Goal: Task Accomplishment & Management: Use online tool/utility

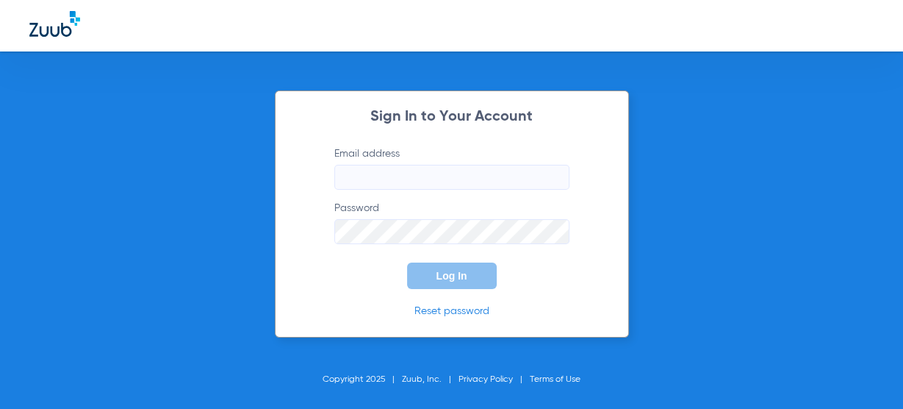
type input "[EMAIL_ADDRESS][DOMAIN_NAME]"
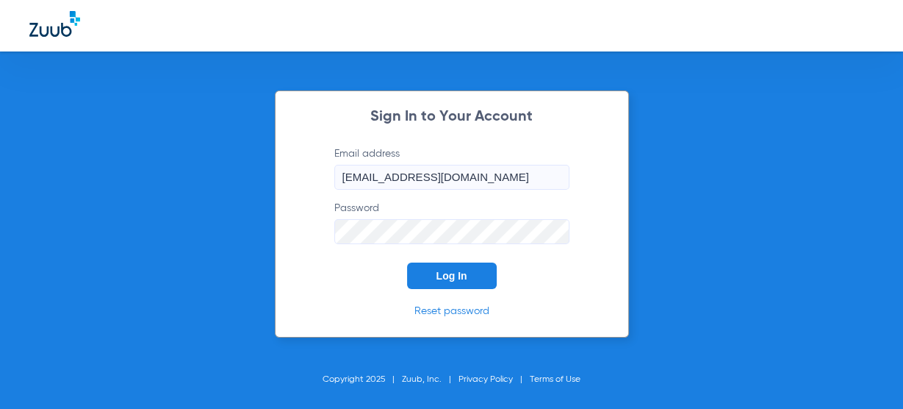
click at [436, 281] on button "Log In" at bounding box center [452, 275] width 90 height 26
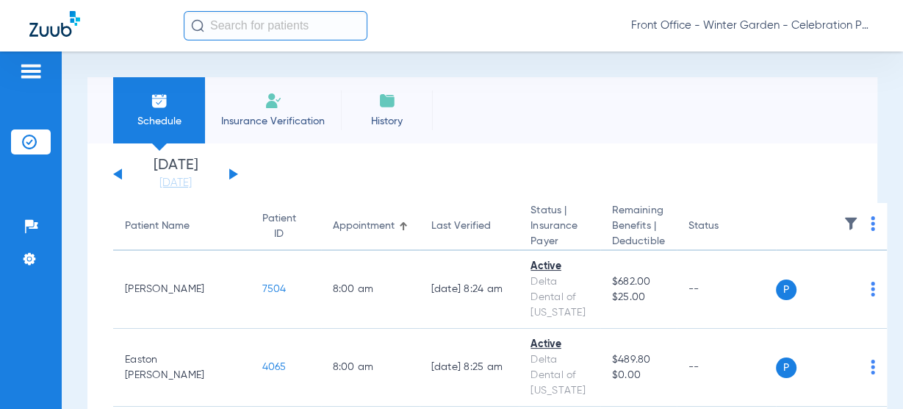
click at [232, 176] on button at bounding box center [233, 173] width 9 height 11
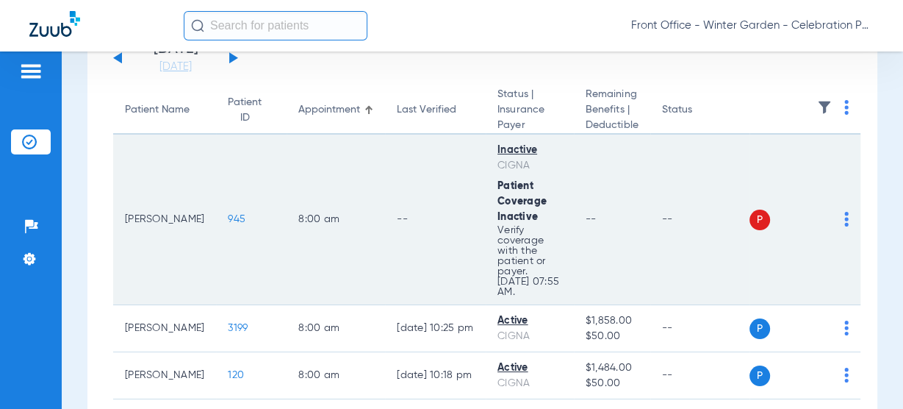
scroll to position [118, 0]
click at [228, 212] on span "945" at bounding box center [237, 217] width 18 height 10
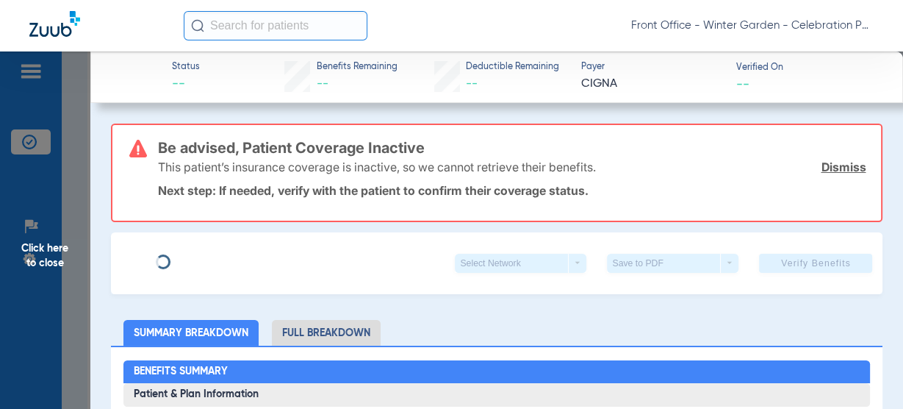
type input "Mary Lynn"
type input "Levine"
type input "08/20/1978"
type input "U46665988"
type input "2466066"
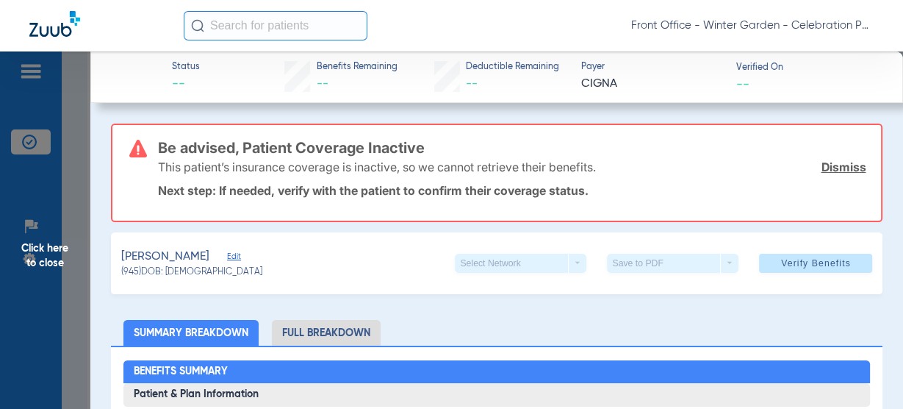
click at [227, 257] on span "Edit" at bounding box center [233, 258] width 13 height 14
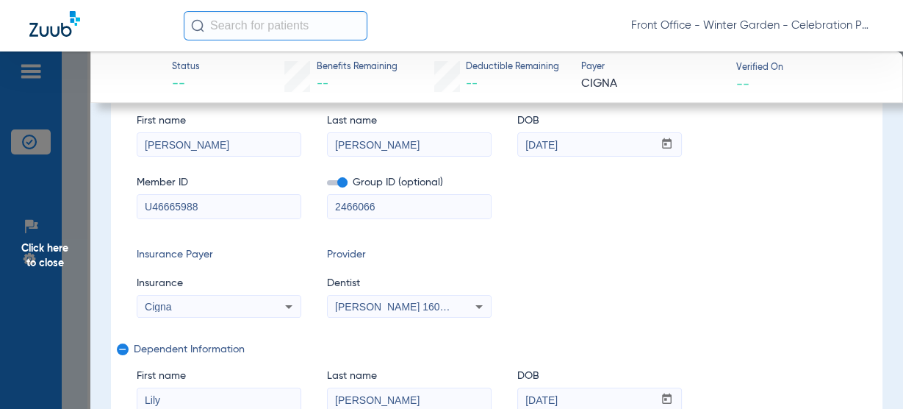
scroll to position [176, 0]
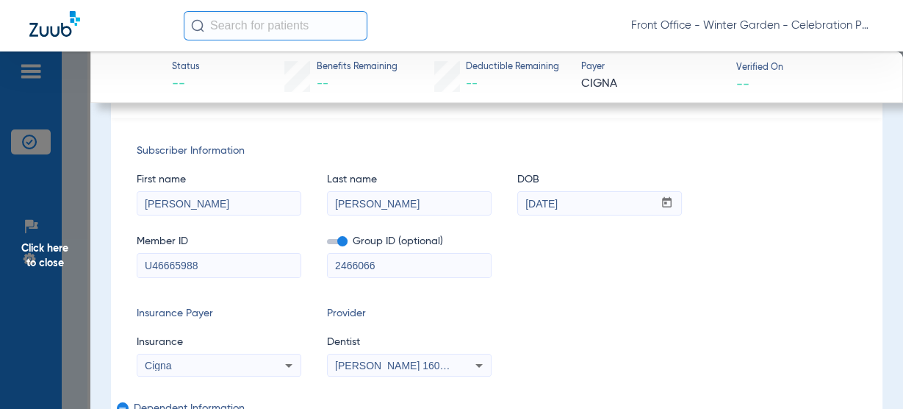
drag, startPoint x: 388, startPoint y: 270, endPoint x: 149, endPoint y: 240, distance: 240.6
click at [182, 240] on div "Member ID U46665988 Group ID (optional) 2466066" at bounding box center [497, 248] width 721 height 57
drag, startPoint x: 223, startPoint y: 256, endPoint x: 108, endPoint y: 255, distance: 114.6
click at [111, 258] on div "Subscriber Information First name Mary Lynn Last name Levine DOB mm / dd / yyyy…" at bounding box center [497, 338] width 772 height 441
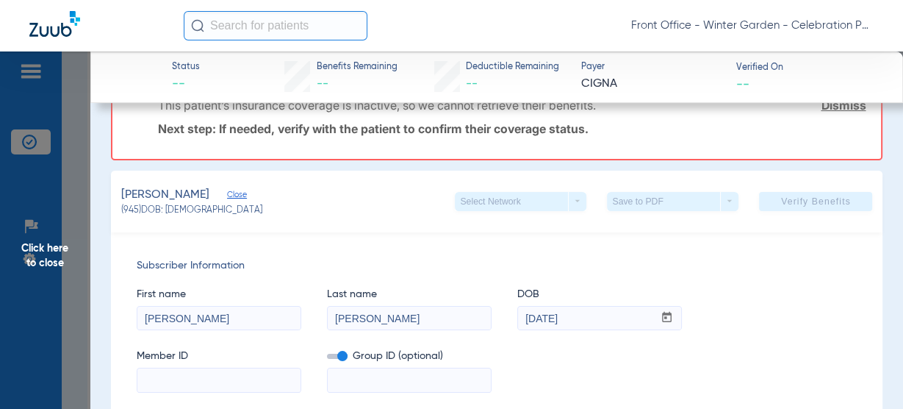
scroll to position [291, 0]
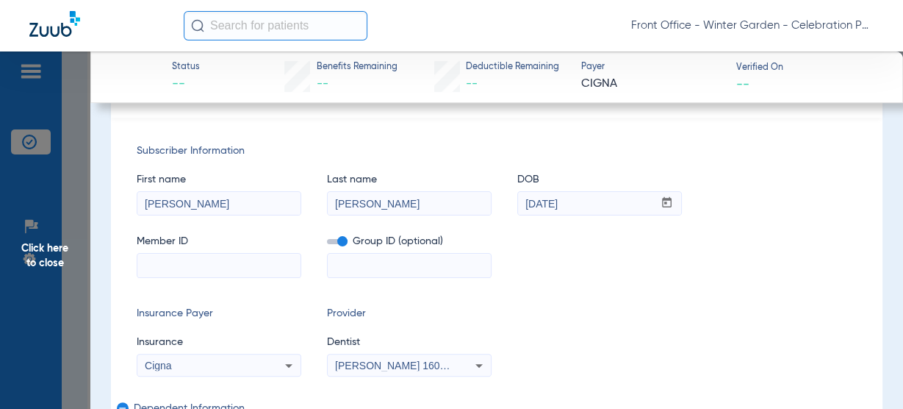
click at [187, 256] on input at bounding box center [218, 266] width 163 height 24
click at [274, 265] on input at bounding box center [218, 266] width 163 height 24
paste input "W293486256"
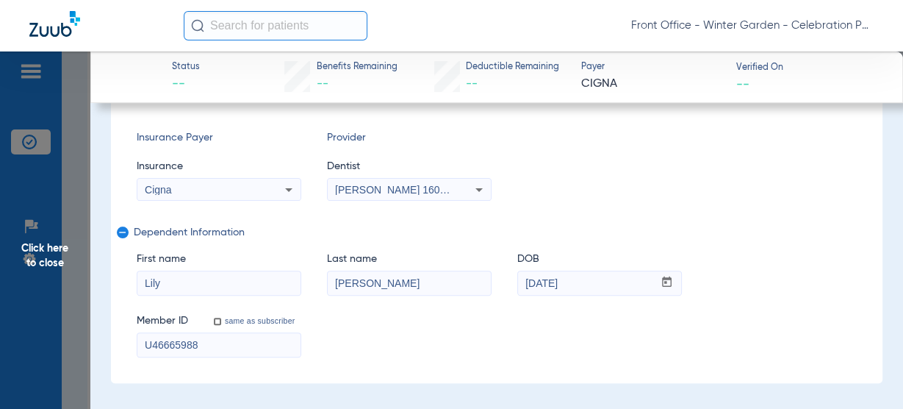
scroll to position [353, 0]
type input "W293486256"
drag, startPoint x: 216, startPoint y: 344, endPoint x: 102, endPoint y: 322, distance: 116.0
paste input "W293486256"
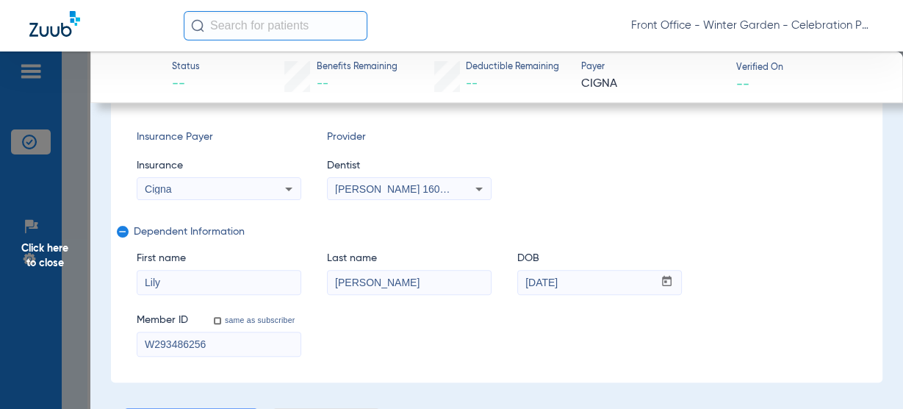
type input "W293486256"
click at [283, 200] on div "Subscriber Information First name Mary Lynn Last name Levine DOB mm / dd / yyyy…" at bounding box center [497, 161] width 772 height 441
click at [282, 196] on mat-select "Cigna" at bounding box center [219, 189] width 165 height 24
click at [282, 189] on icon at bounding box center [289, 189] width 18 height 18
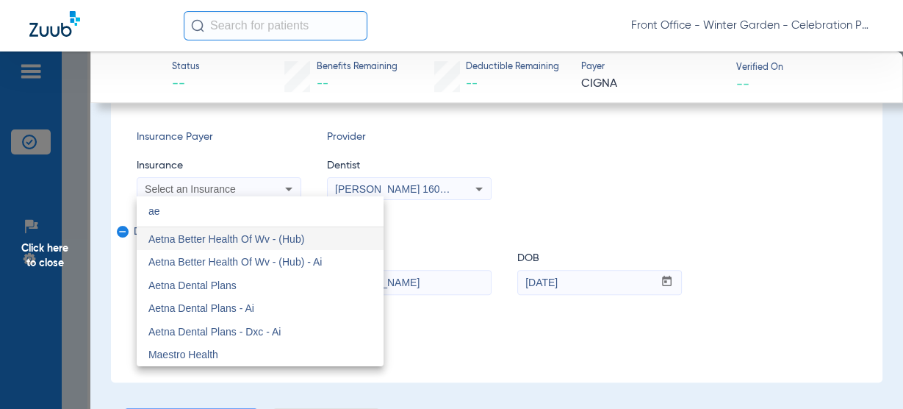
scroll to position [0, 0]
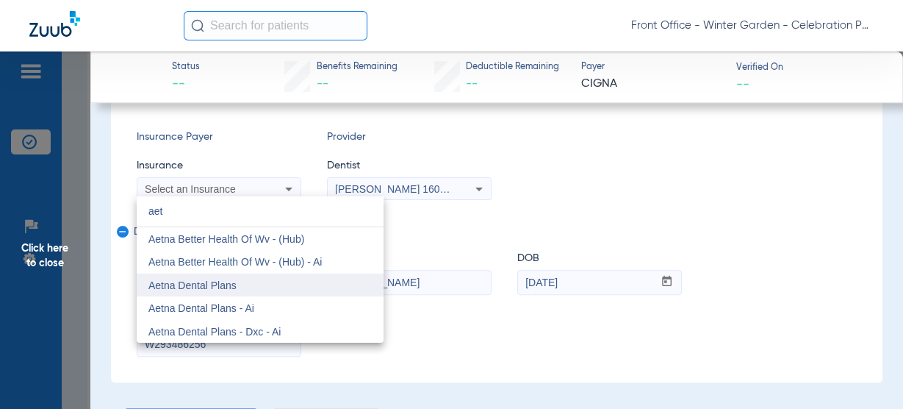
type input "aet"
click at [237, 294] on mat-option "Aetna Dental Plans" at bounding box center [260, 285] width 247 height 24
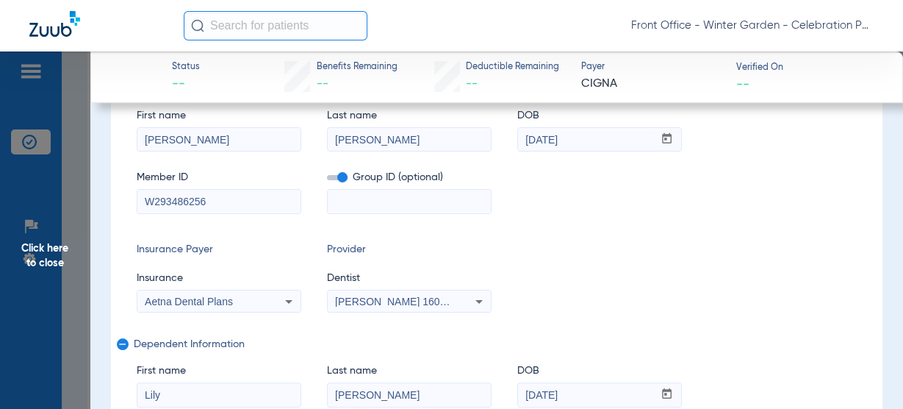
scroll to position [235, 0]
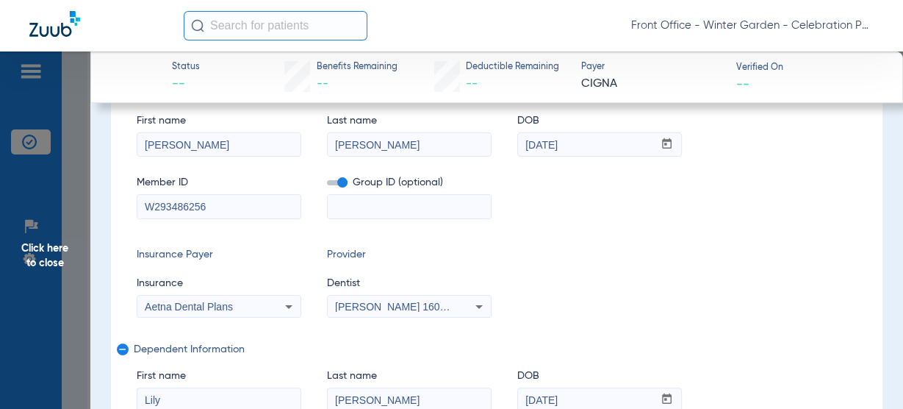
click at [373, 215] on input at bounding box center [409, 207] width 163 height 24
paste input "010196801700001"
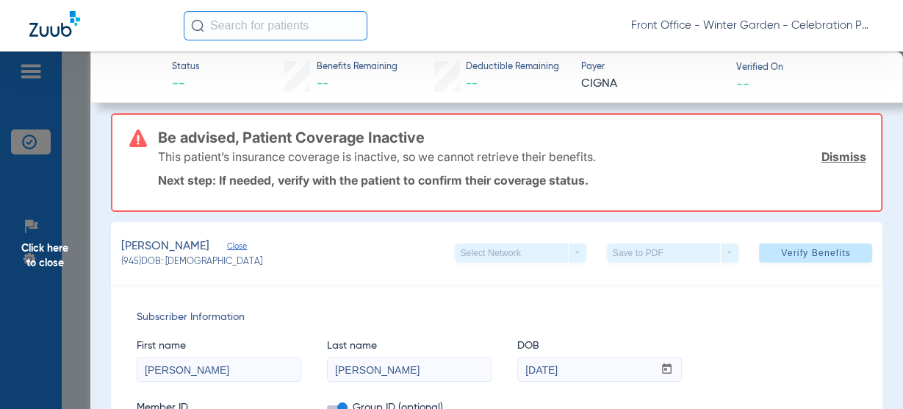
scroll to position [0, 0]
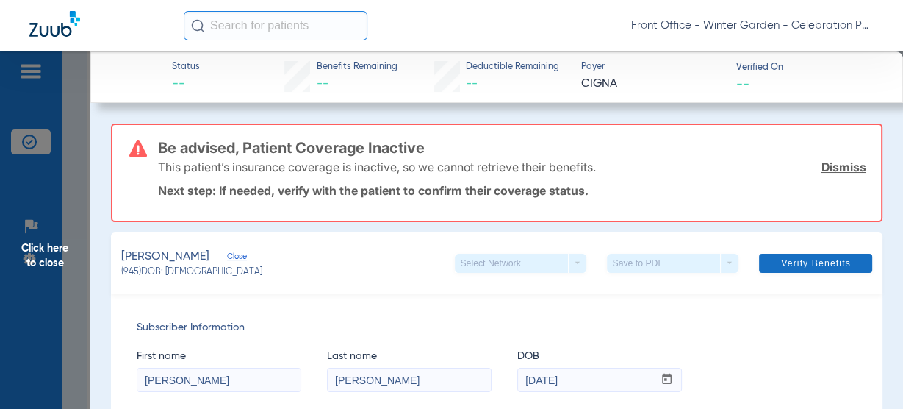
type input "010196801700001"
click at [803, 260] on span "Verify Benefits" at bounding box center [816, 263] width 70 height 12
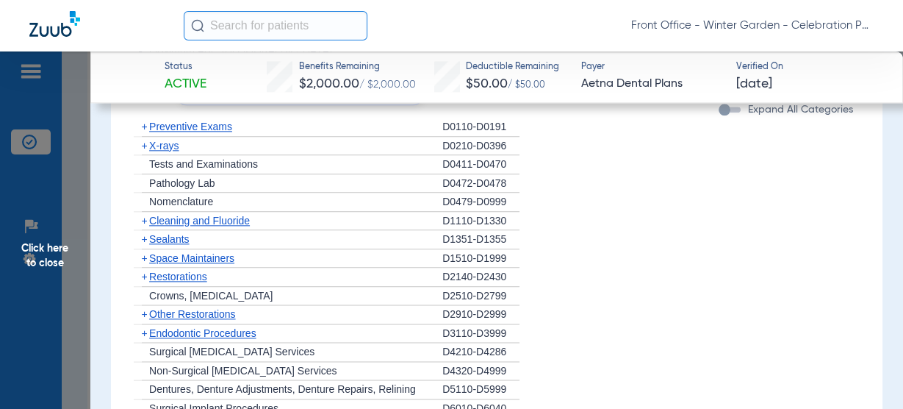
scroll to position [1411, 0]
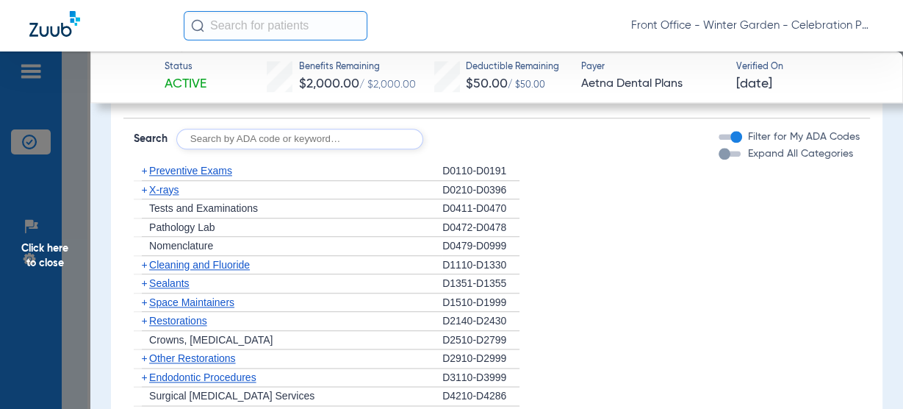
click at [170, 187] on span "X-rays" at bounding box center [163, 190] width 29 height 12
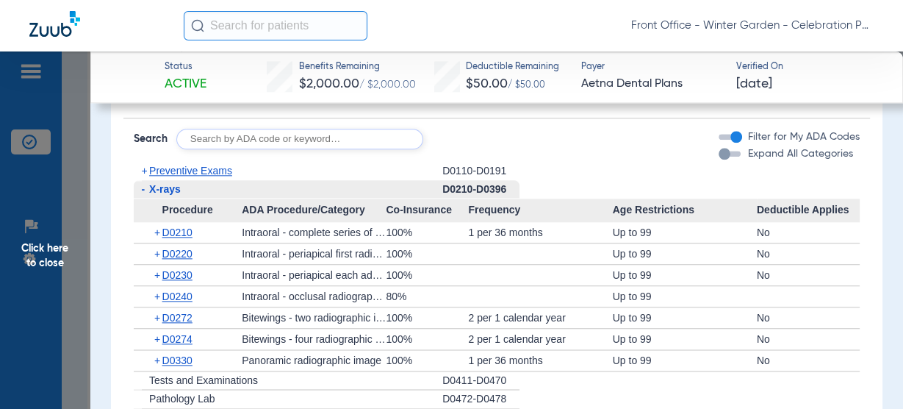
click at [170, 286] on div "+ D0240" at bounding box center [193, 296] width 98 height 21
click at [170, 290] on span "D0240" at bounding box center [177, 296] width 30 height 12
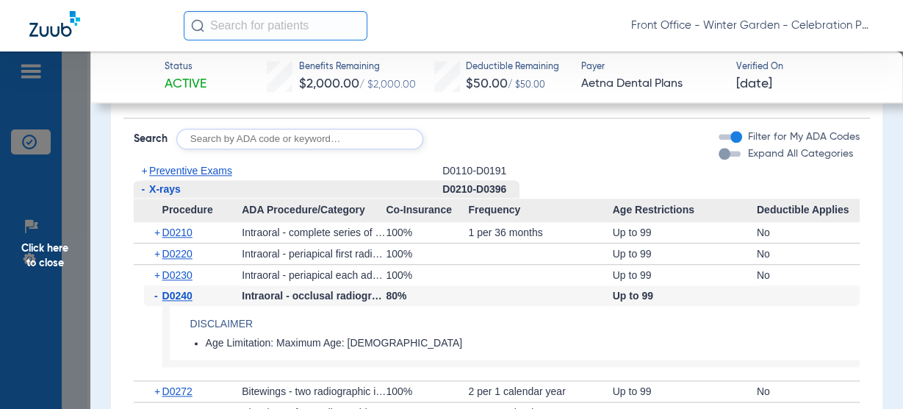
click at [171, 293] on span "D0240" at bounding box center [177, 296] width 30 height 12
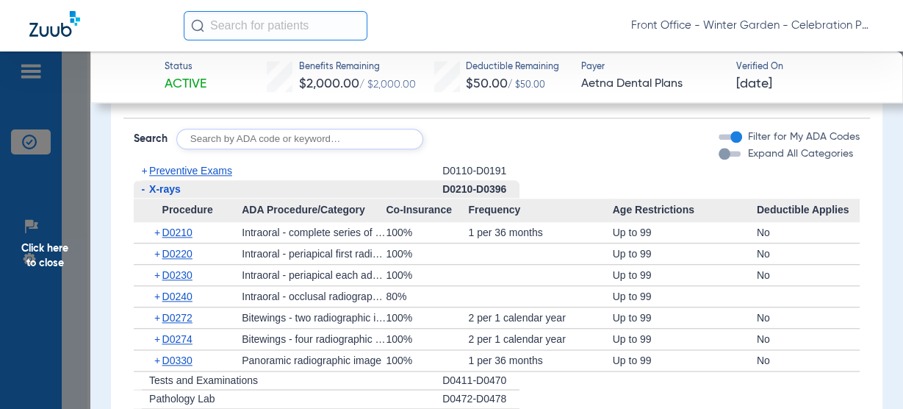
click at [157, 187] on span "X-rays" at bounding box center [165, 189] width 32 height 12
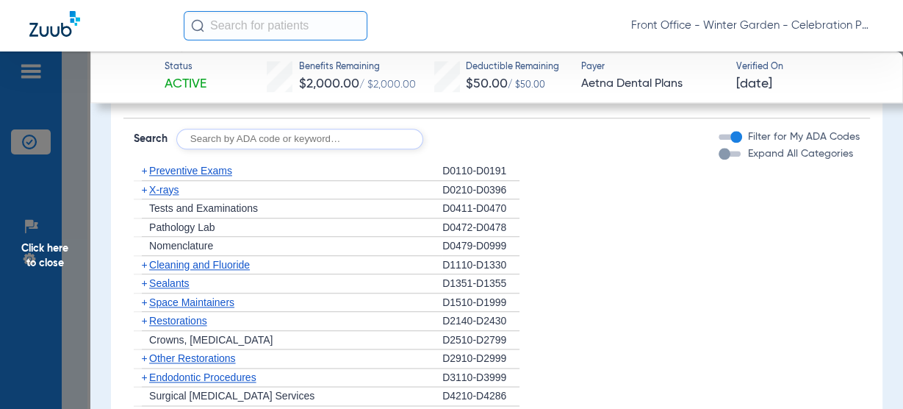
click at [172, 277] on span "Sealants" at bounding box center [169, 283] width 40 height 12
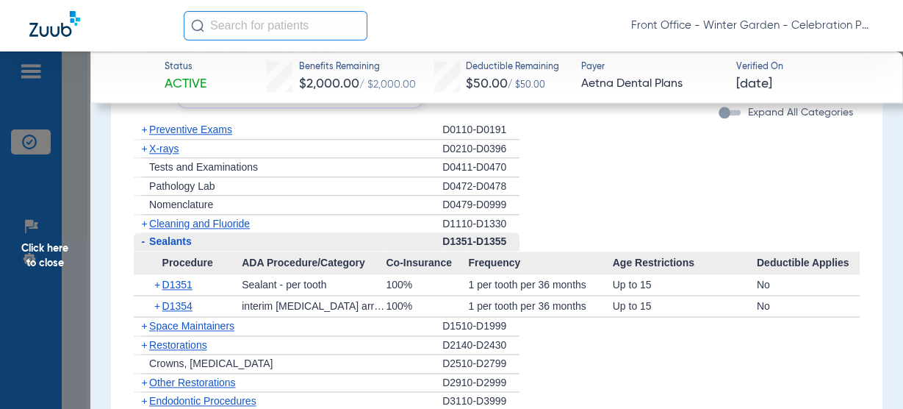
scroll to position [1470, 0]
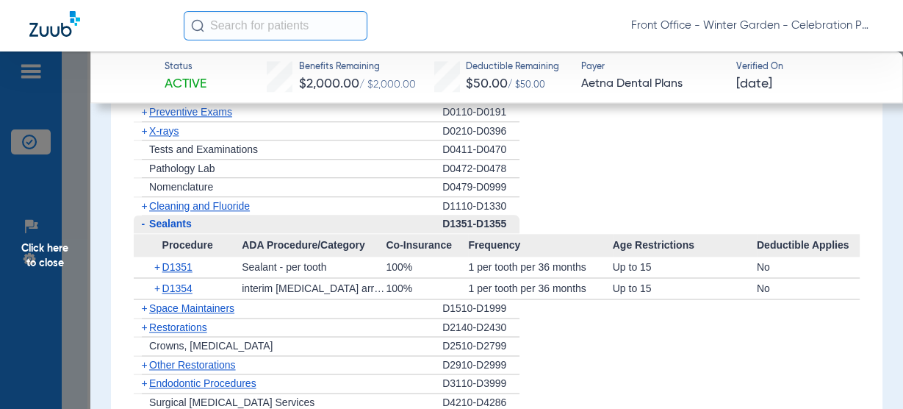
drag, startPoint x: 18, startPoint y: 268, endPoint x: 51, endPoint y: 262, distance: 33.7
click at [18, 268] on span "Click here to close" at bounding box center [45, 255] width 90 height 409
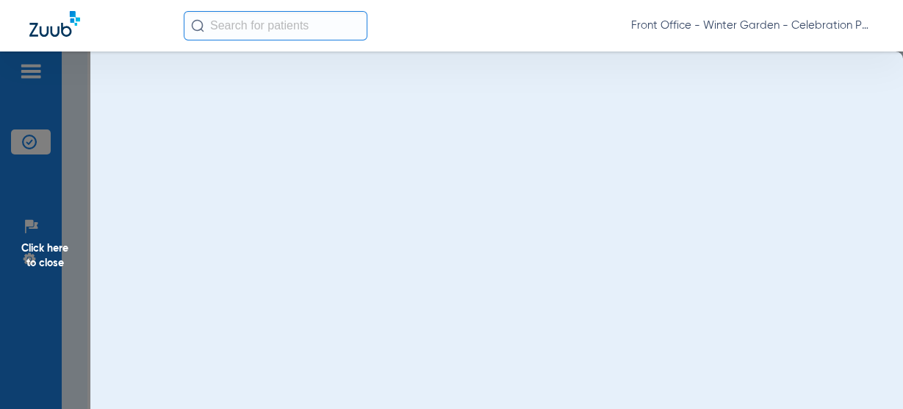
scroll to position [0, 0]
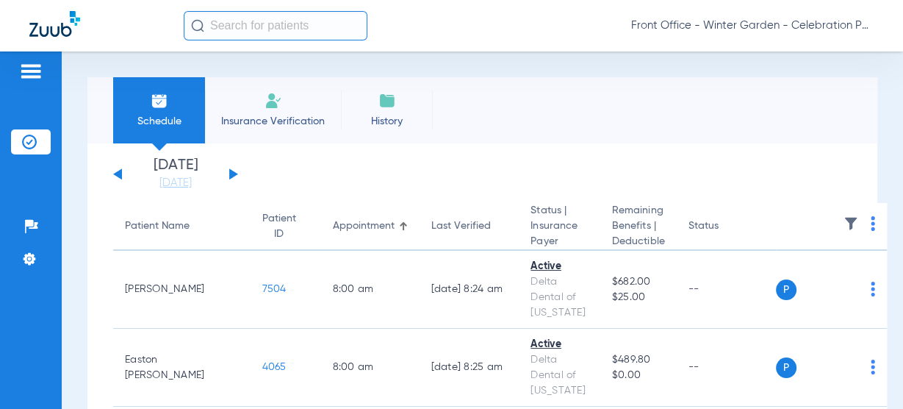
click at [226, 170] on div "Monday 06-09-2025 Tuesday 06-10-2025 Wednesday 06-11-2025 Thursday 06-12-2025 F…" at bounding box center [175, 174] width 125 height 32
click at [232, 175] on button at bounding box center [233, 173] width 9 height 11
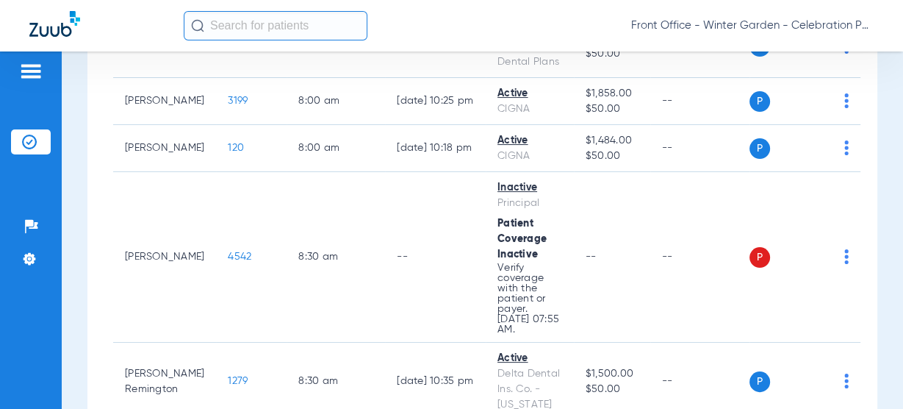
scroll to position [173, 0]
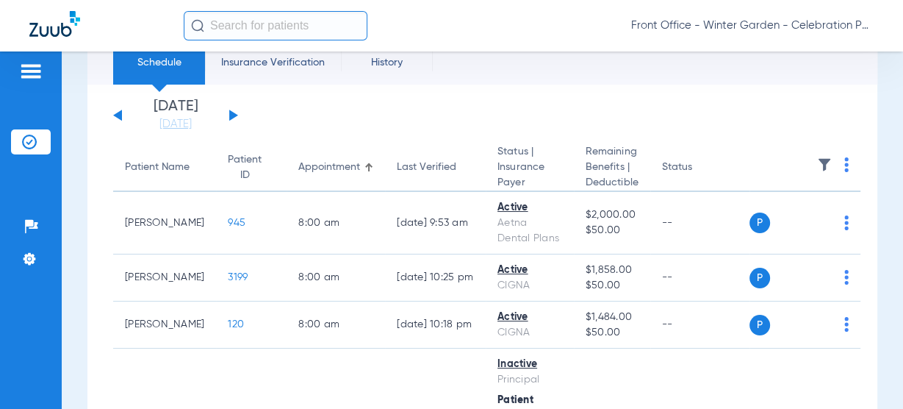
scroll to position [118, 0]
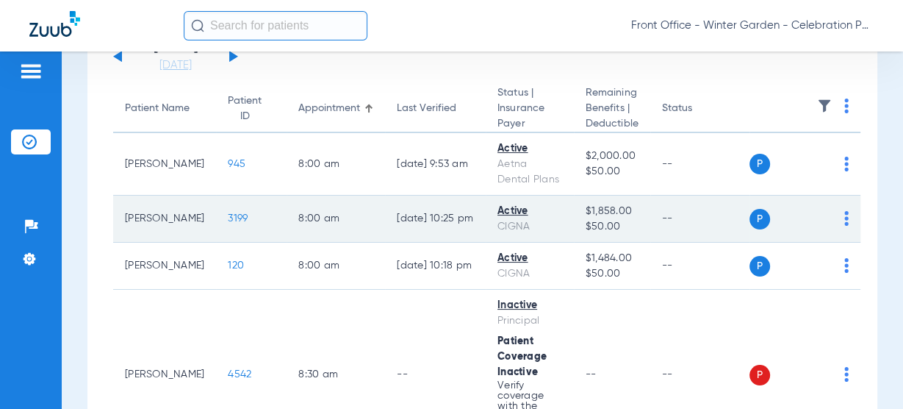
click at [228, 220] on span "3199" at bounding box center [238, 218] width 20 height 10
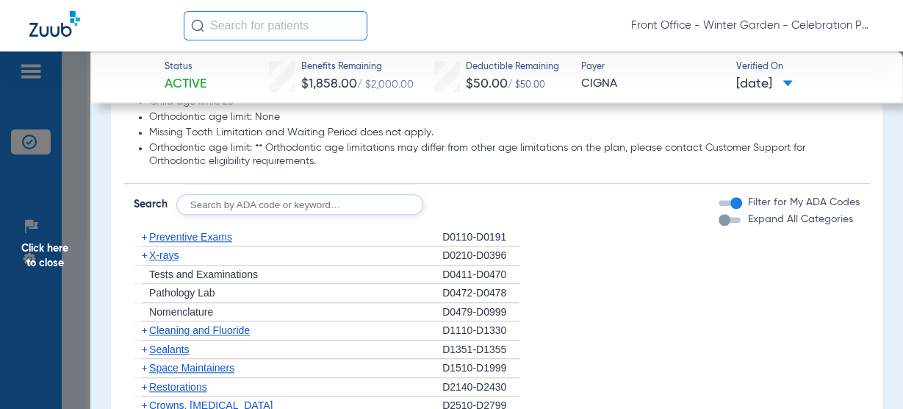
scroll to position [1058, 0]
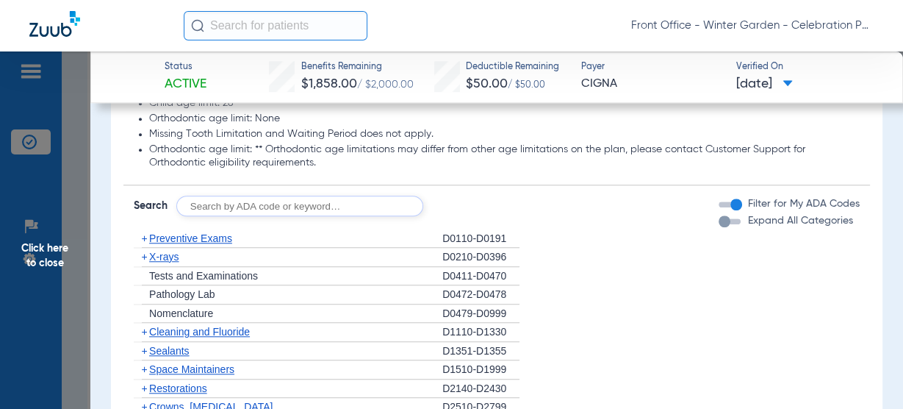
click at [167, 251] on span "X-rays" at bounding box center [163, 257] width 29 height 12
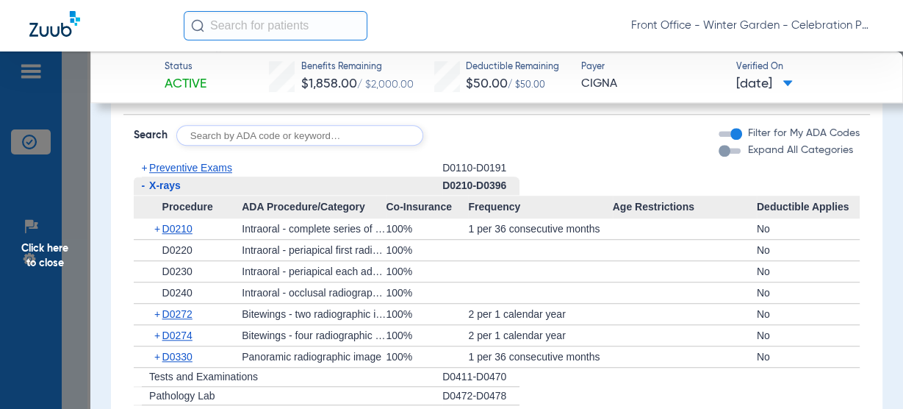
scroll to position [1117, 0]
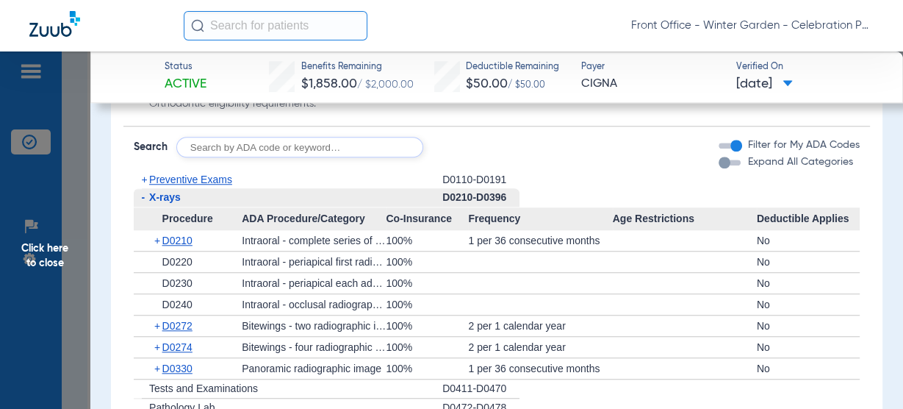
click at [176, 204] on div "- X-rays" at bounding box center [288, 197] width 309 height 19
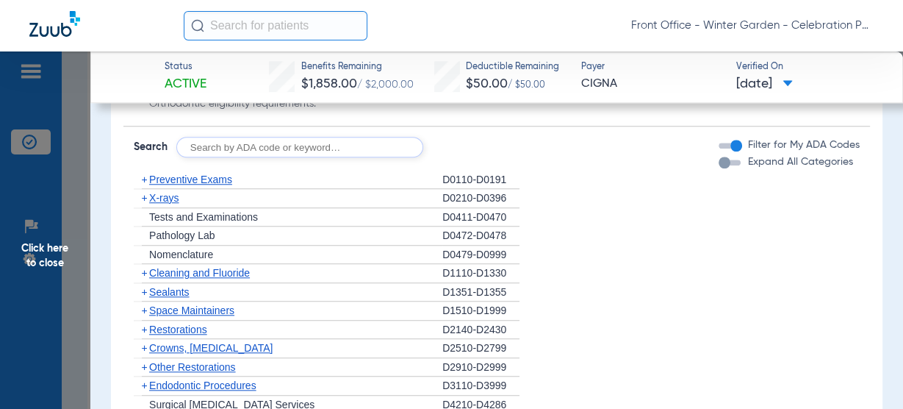
click at [177, 268] on span "Cleaning and Fluoride" at bounding box center [199, 273] width 101 height 12
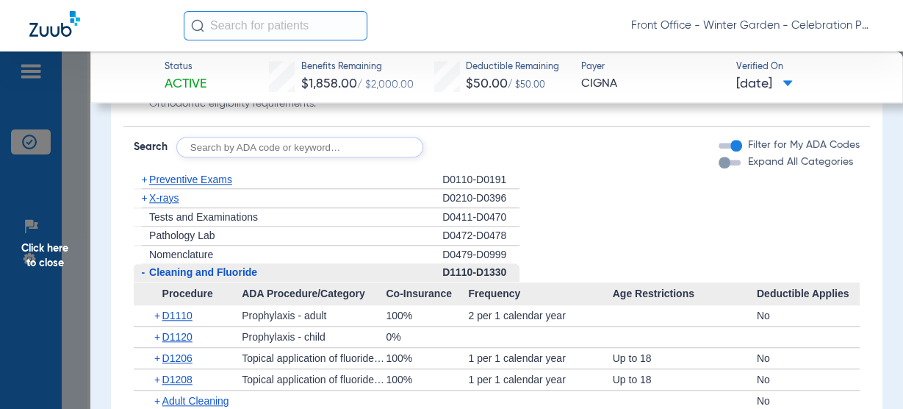
scroll to position [1176, 0]
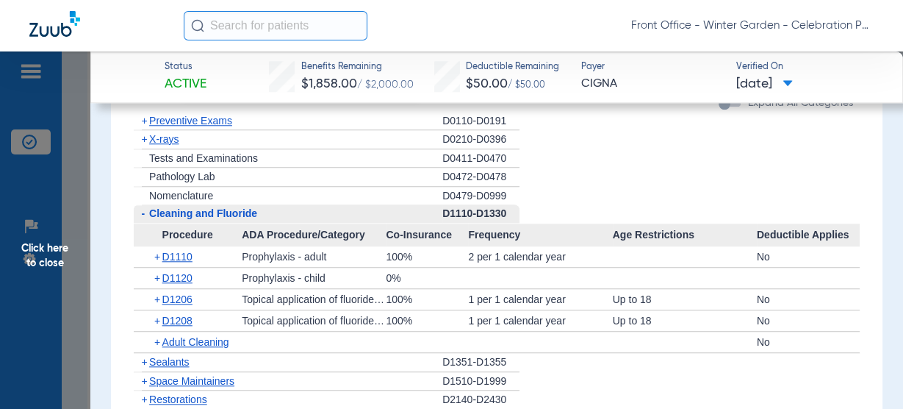
click at [229, 215] on span "Cleaning and Fluoride" at bounding box center [203, 213] width 108 height 12
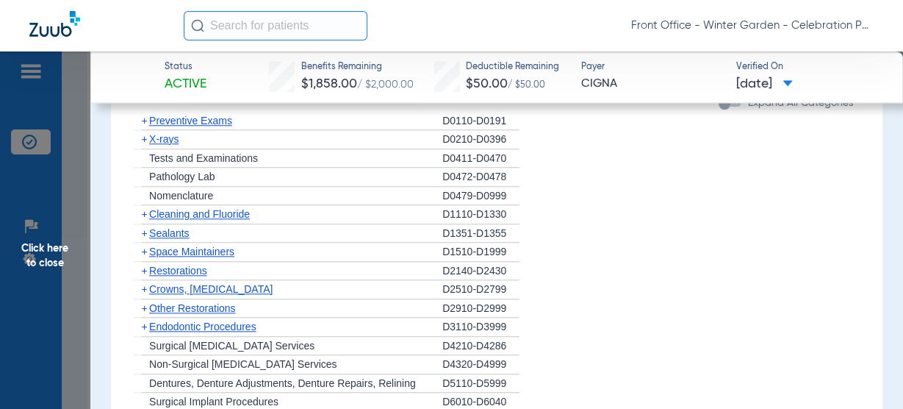
click at [188, 234] on span "Sealants" at bounding box center [169, 233] width 40 height 12
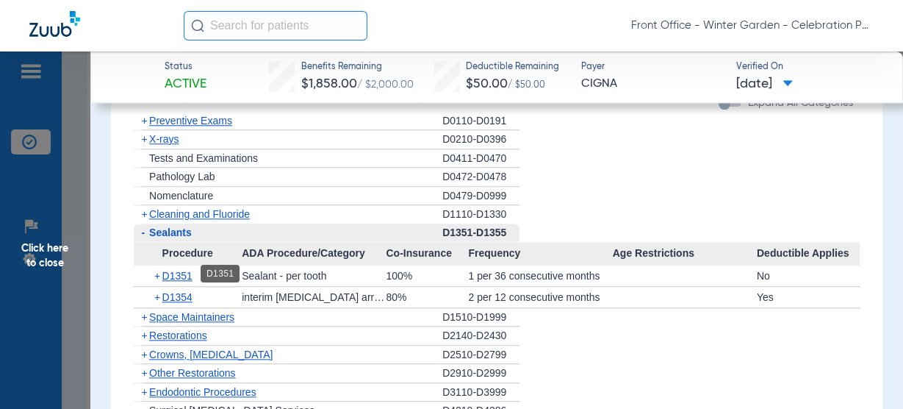
click at [178, 273] on span "D1351" at bounding box center [177, 276] width 30 height 12
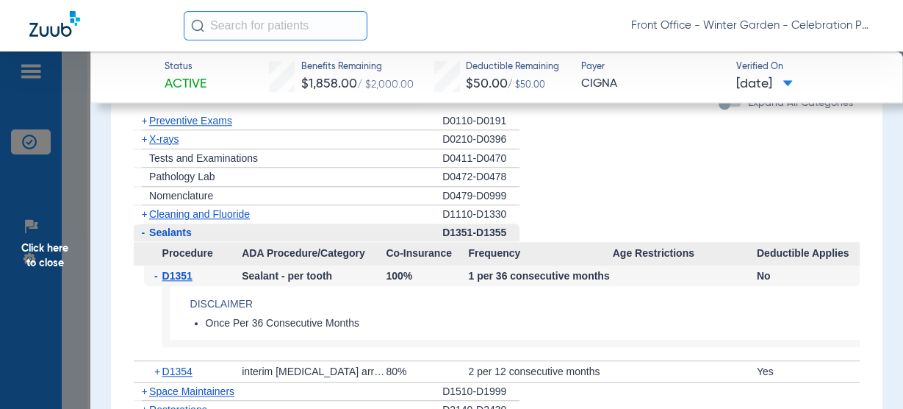
click at [162, 275] on span "D1351" at bounding box center [177, 276] width 30 height 12
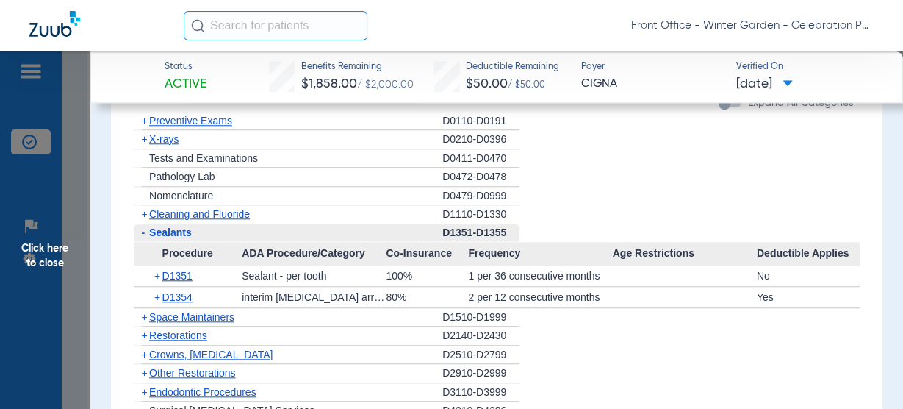
scroll to position [1117, 0]
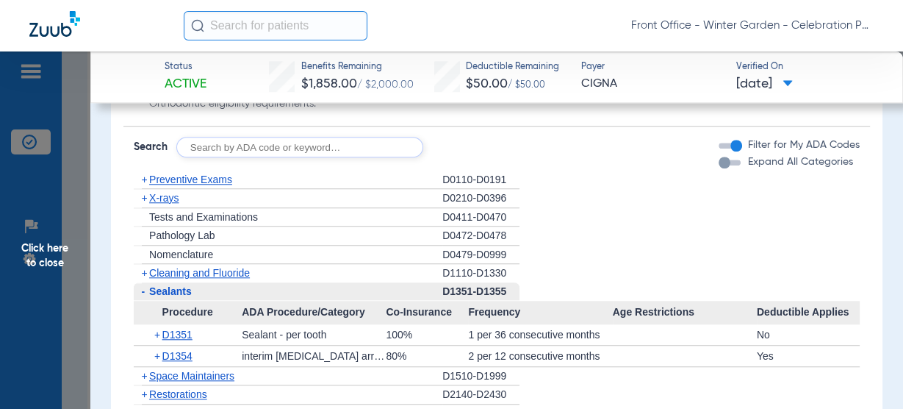
drag, startPoint x: 165, startPoint y: 195, endPoint x: 265, endPoint y: 195, distance: 99.2
click at [165, 195] on span "X-rays" at bounding box center [163, 198] width 29 height 12
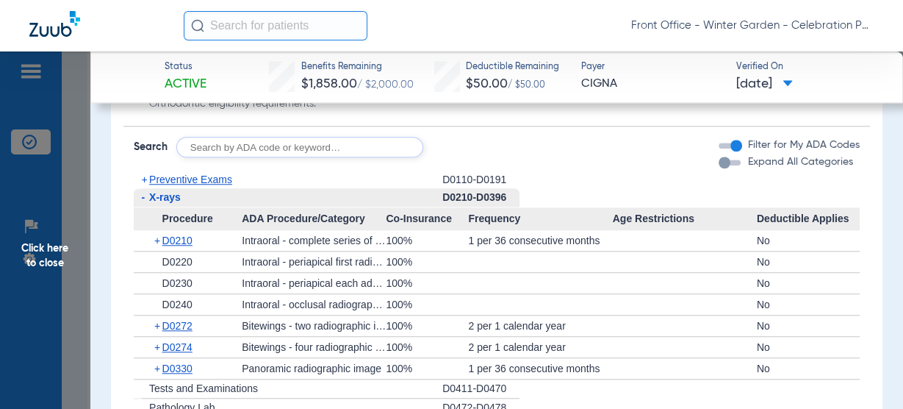
scroll to position [1176, 0]
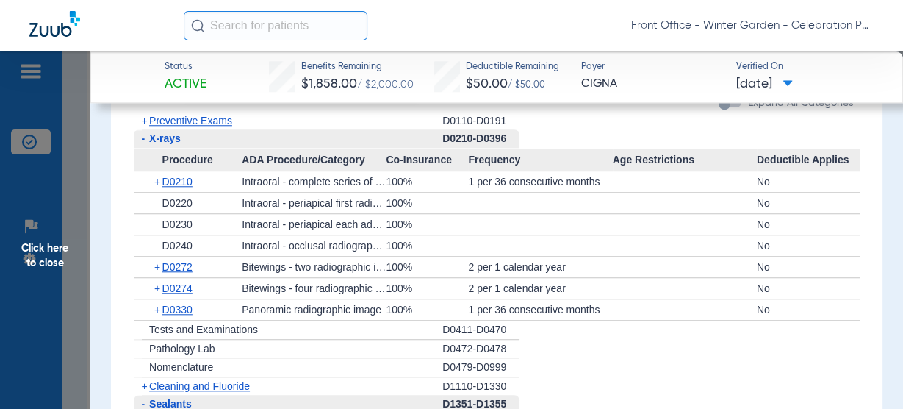
click at [58, 283] on span "Click here to close" at bounding box center [45, 255] width 90 height 409
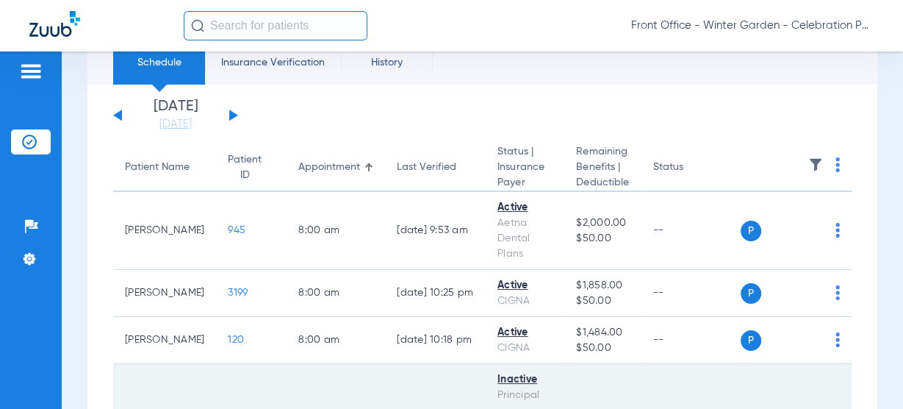
scroll to position [118, 0]
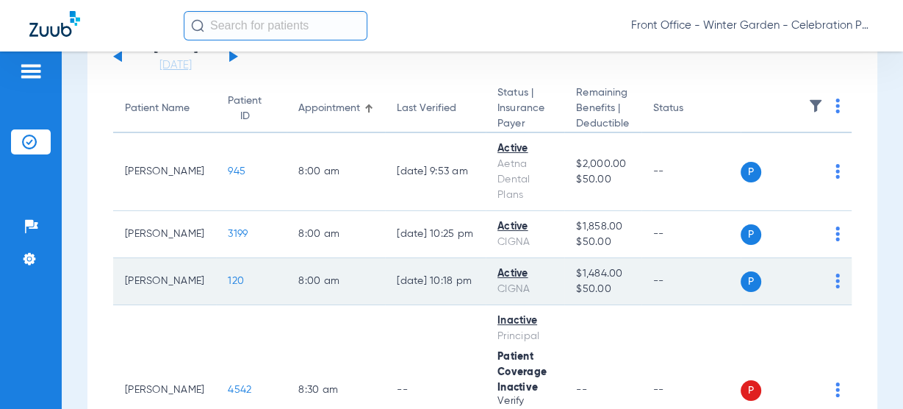
click at [228, 281] on span "120" at bounding box center [236, 281] width 16 height 10
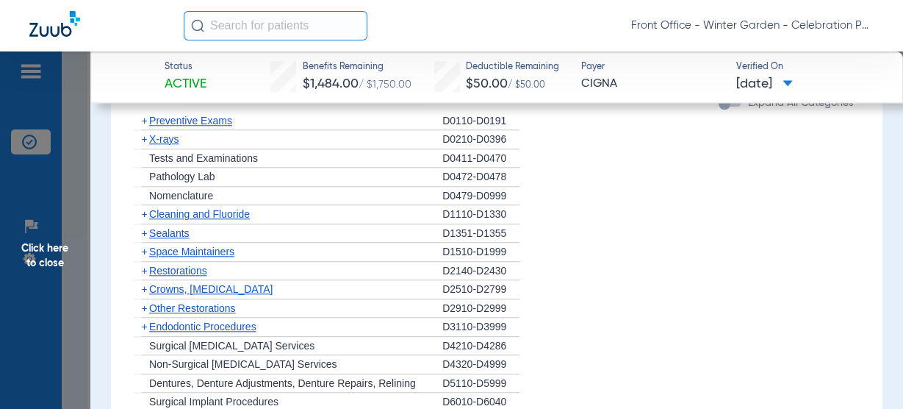
scroll to position [1117, 0]
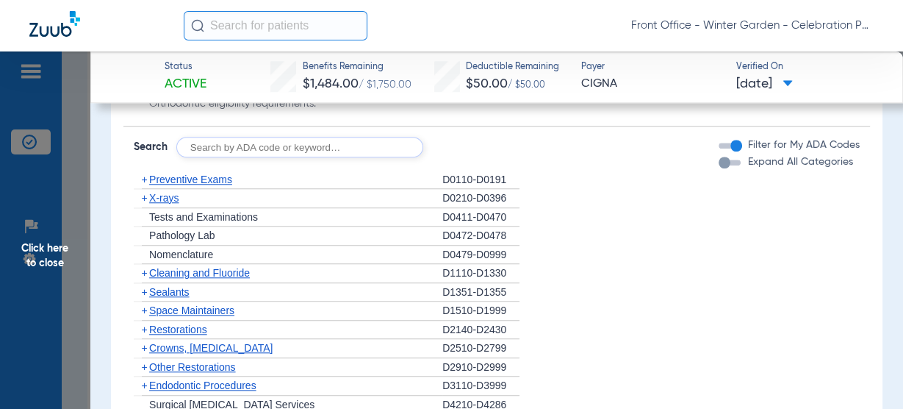
click at [176, 198] on span "X-rays" at bounding box center [163, 198] width 29 height 12
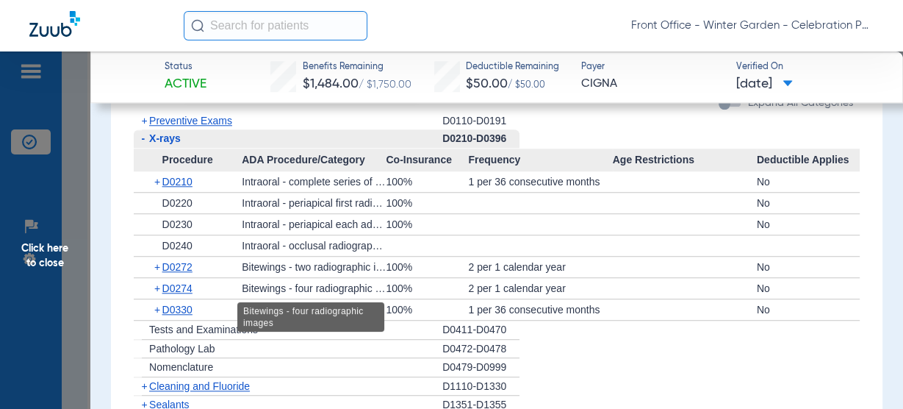
scroll to position [1235, 0]
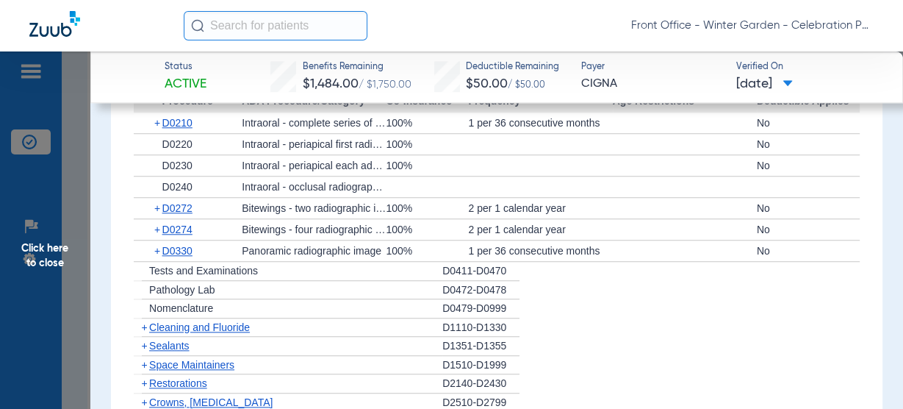
drag, startPoint x: 179, startPoint y: 326, endPoint x: 204, endPoint y: 314, distance: 27.6
click at [179, 326] on span "Cleaning and Fluoride" at bounding box center [199, 327] width 101 height 12
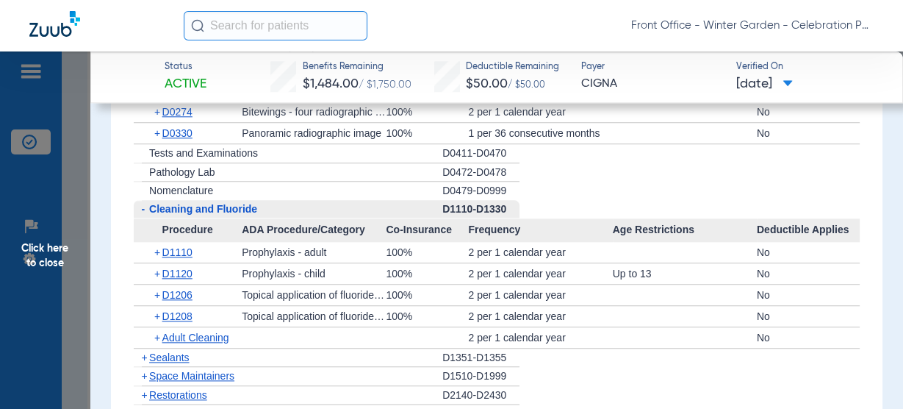
scroll to position [1411, 0]
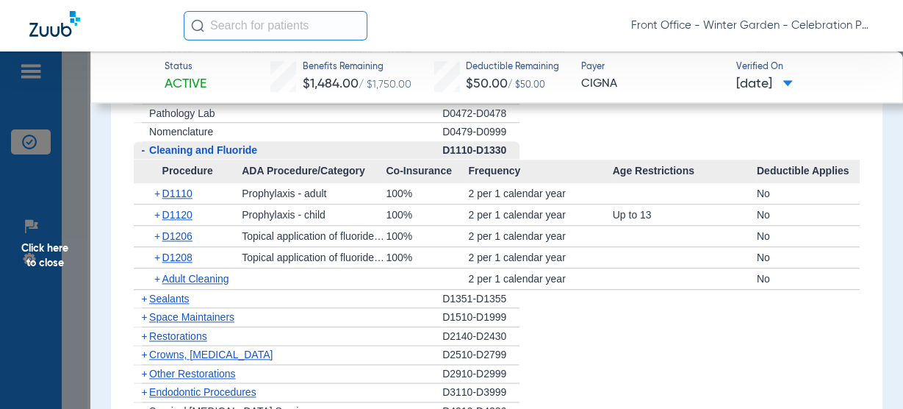
click at [179, 295] on span "Sealants" at bounding box center [169, 298] width 40 height 12
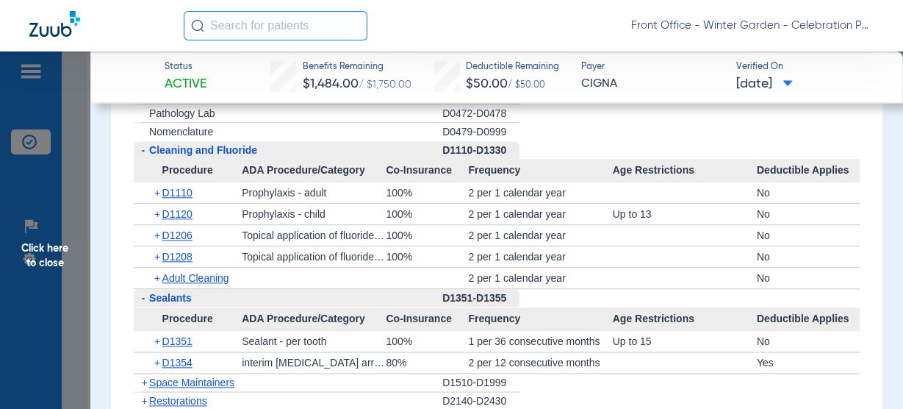
click at [50, 257] on span "Click here to close" at bounding box center [45, 255] width 90 height 409
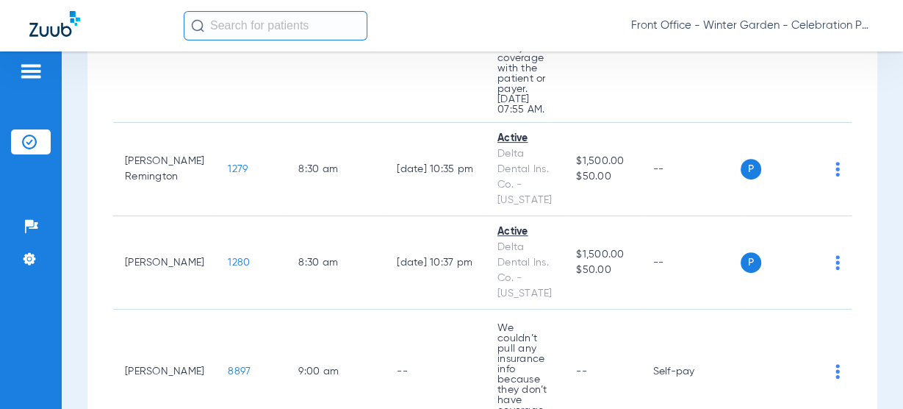
scroll to position [529, 0]
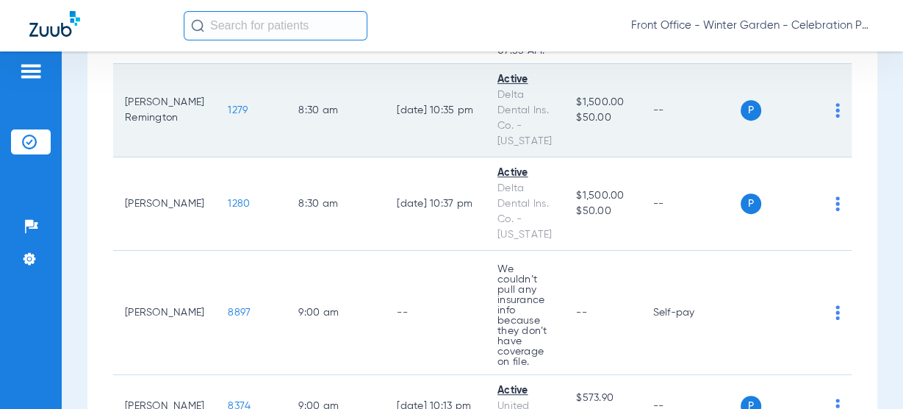
click at [228, 112] on span "1279" at bounding box center [238, 110] width 20 height 10
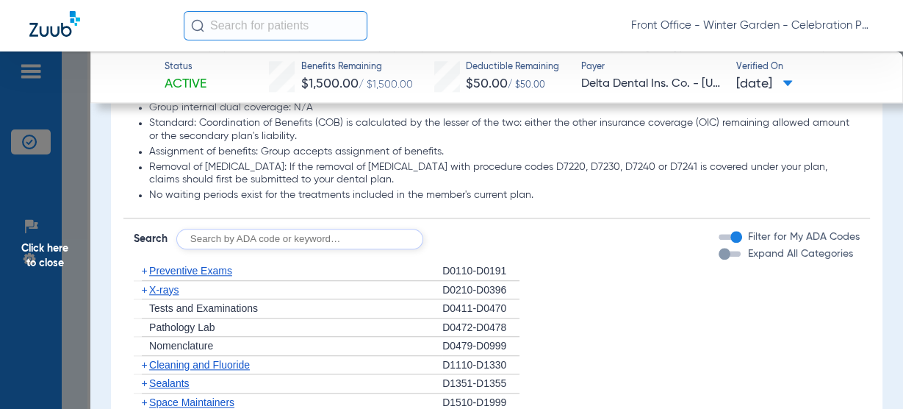
scroll to position [1235, 0]
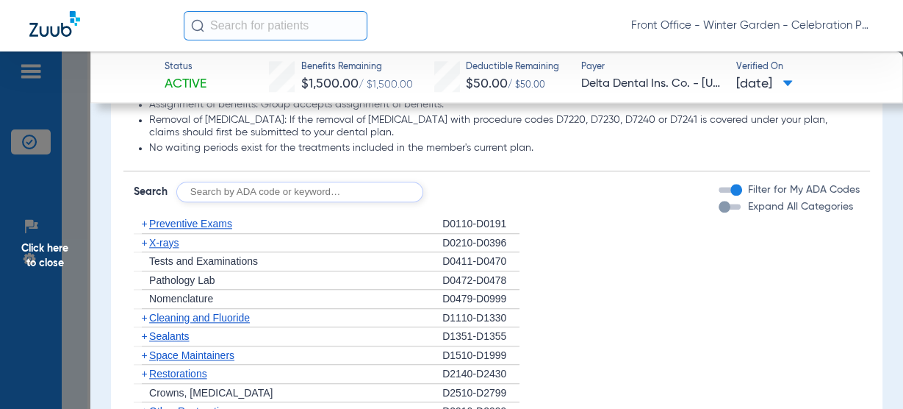
click at [165, 241] on span "X-rays" at bounding box center [163, 243] width 29 height 12
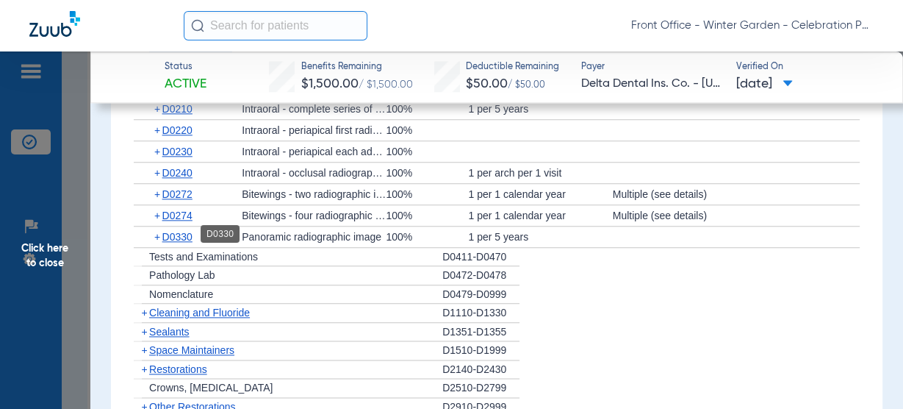
scroll to position [1293, 0]
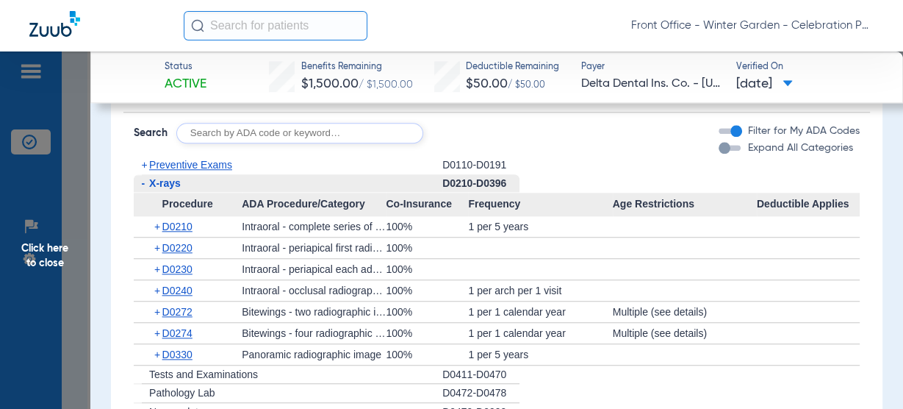
click at [214, 162] on span "Preventive Exams" at bounding box center [190, 165] width 83 height 12
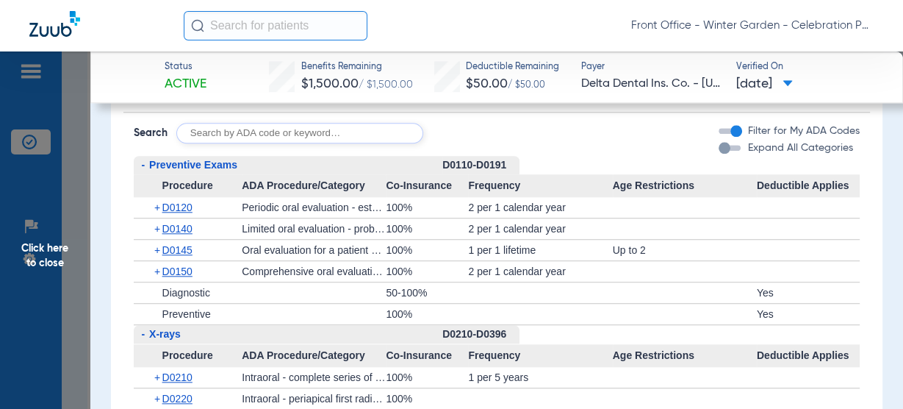
click at [181, 171] on div "- Preventive Exams" at bounding box center [288, 165] width 309 height 18
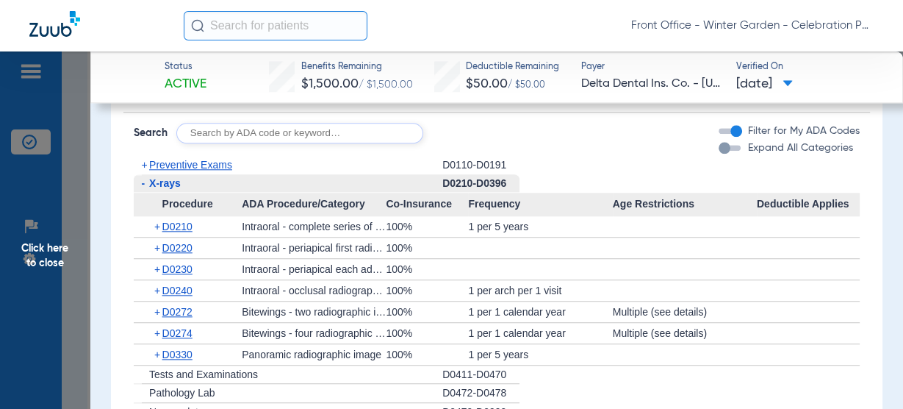
click at [187, 165] on span "Preventive Exams" at bounding box center [190, 165] width 83 height 12
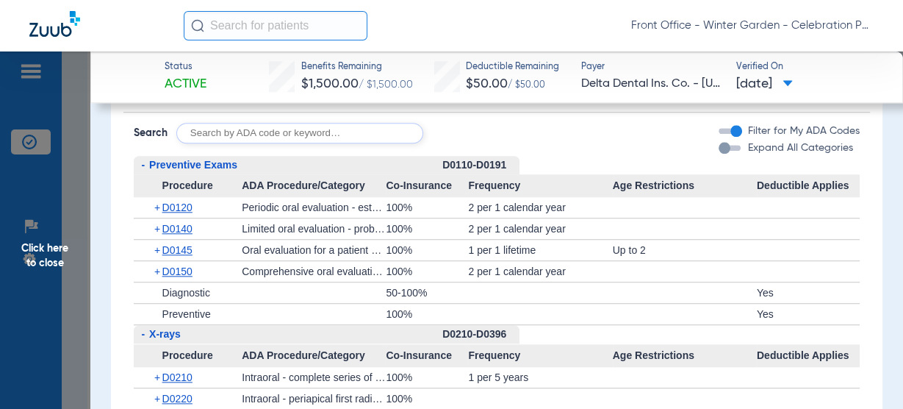
click at [223, 160] on span "Preventive Exams" at bounding box center [193, 165] width 88 height 12
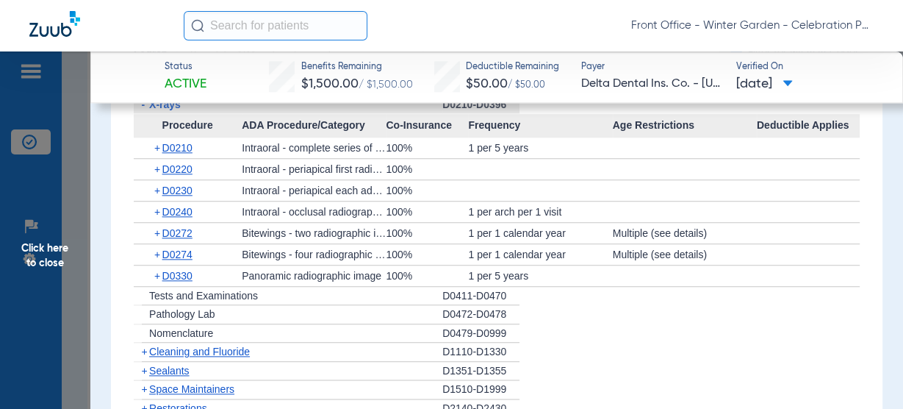
scroll to position [1352, 0]
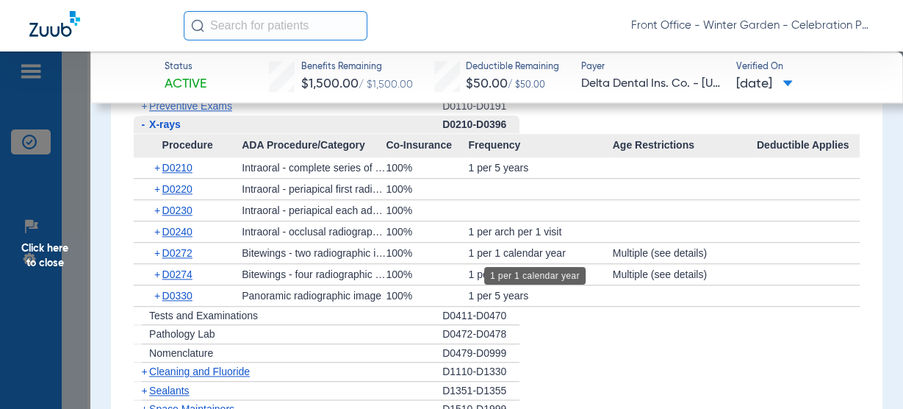
drag, startPoint x: 461, startPoint y: 229, endPoint x: 581, endPoint y: 245, distance: 121.5
click at [581, 245] on app-category-list-item "Procedure ADA Procedure/Category Co-Insurance Frequency Age Restrictions Deduct…" at bounding box center [497, 220] width 726 height 173
click at [580, 270] on div "1 per 1 calendar year" at bounding box center [540, 274] width 144 height 21
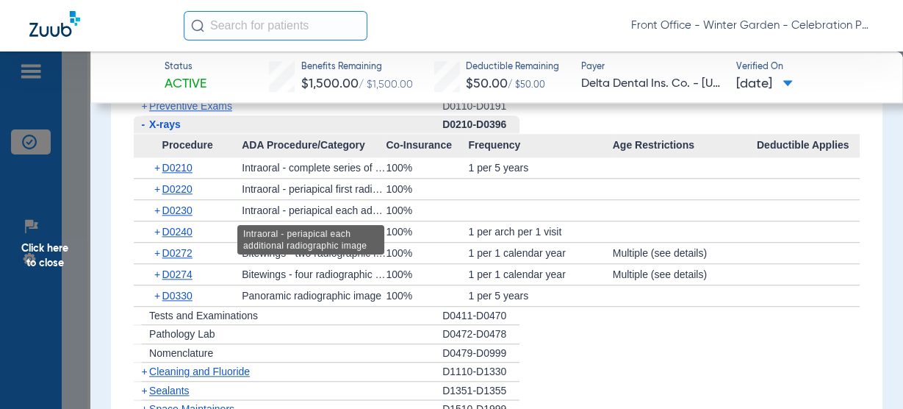
scroll to position [1529, 0]
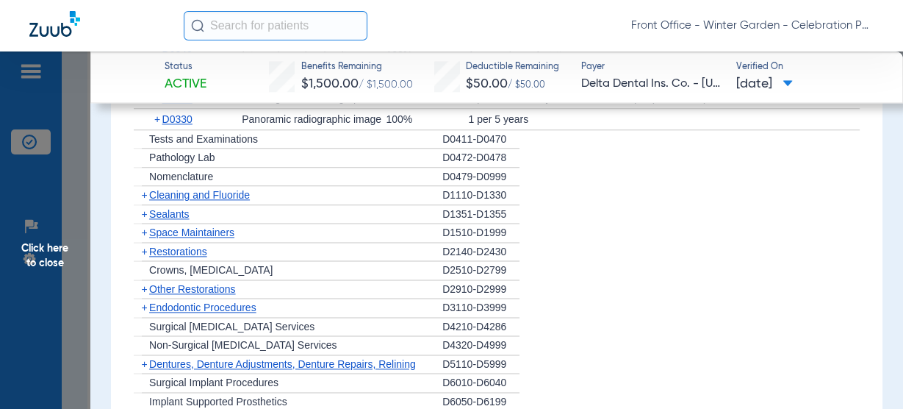
click at [231, 193] on span "Cleaning and Fluoride" at bounding box center [199, 195] width 101 height 12
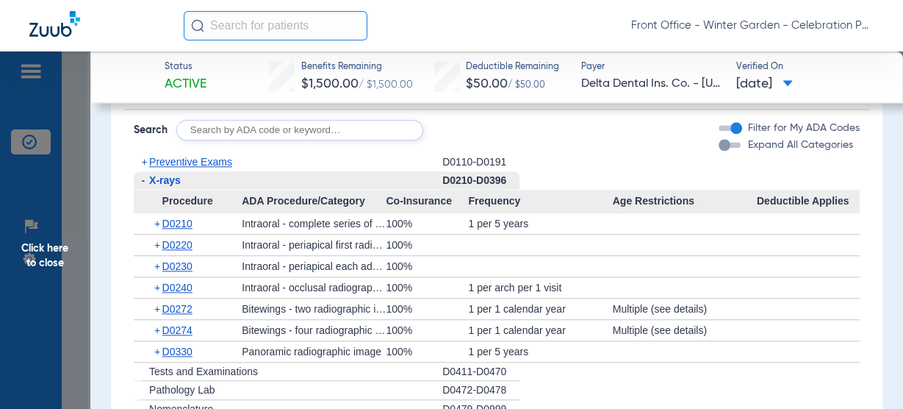
scroll to position [1352, 0]
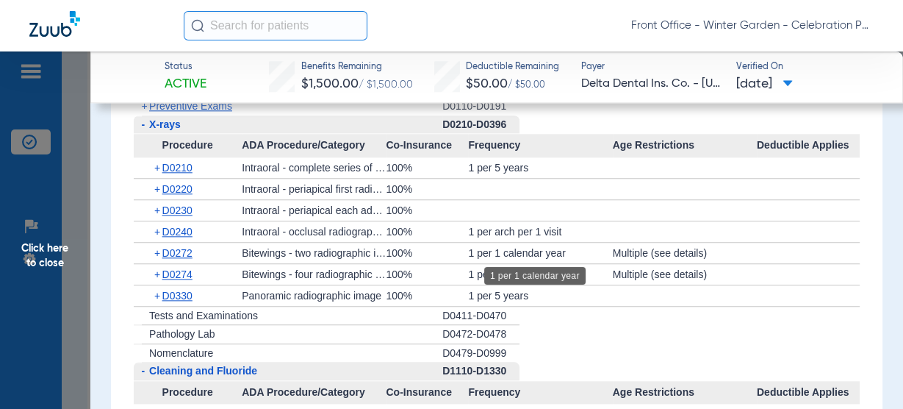
drag, startPoint x: 464, startPoint y: 245, endPoint x: 270, endPoint y: 256, distance: 193.6
click at [526, 245] on div "1 per 1 calendar year" at bounding box center [540, 253] width 144 height 21
click at [148, 248] on div "+ D0272" at bounding box center [193, 253] width 98 height 21
click at [160, 248] on span "+" at bounding box center [158, 253] width 8 height 21
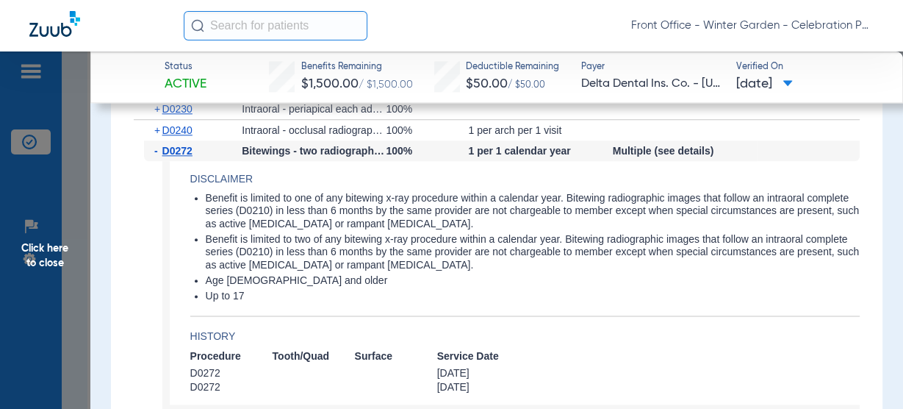
scroll to position [1411, 0]
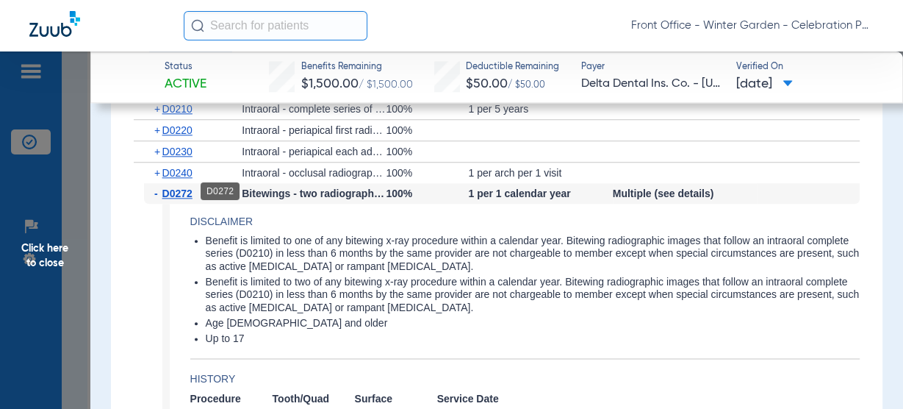
click at [171, 195] on span "D0272" at bounding box center [177, 193] width 30 height 12
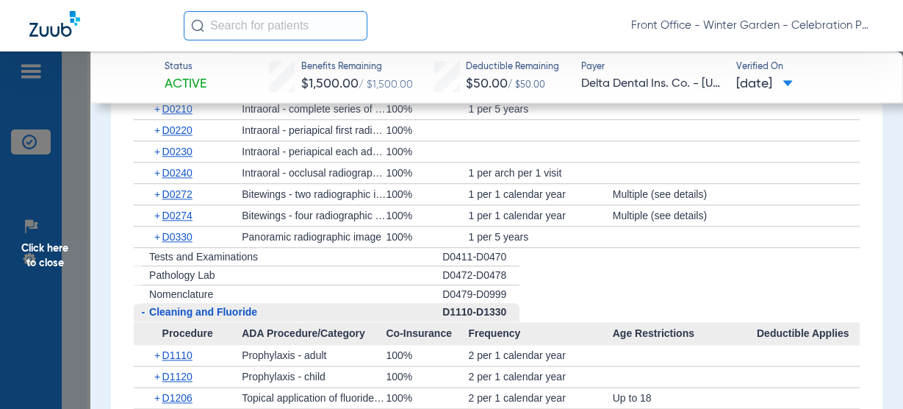
click at [184, 220] on div "+ D0274" at bounding box center [193, 215] width 98 height 21
click at [189, 211] on span "D0274" at bounding box center [177, 215] width 30 height 12
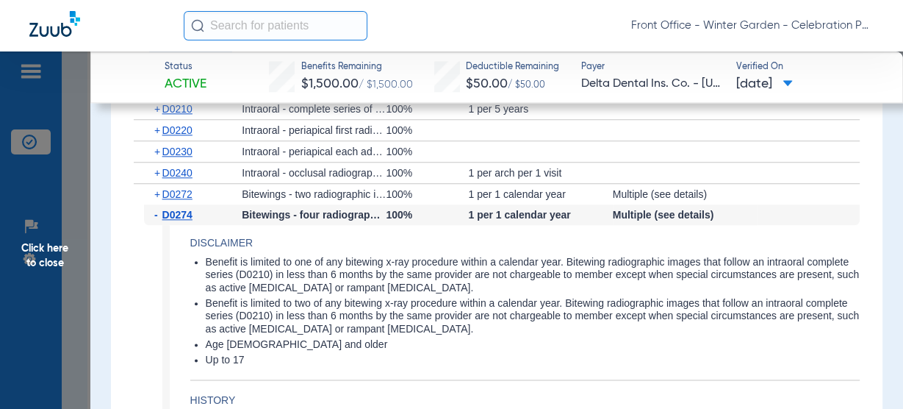
click at [189, 210] on span "D0274" at bounding box center [177, 215] width 30 height 12
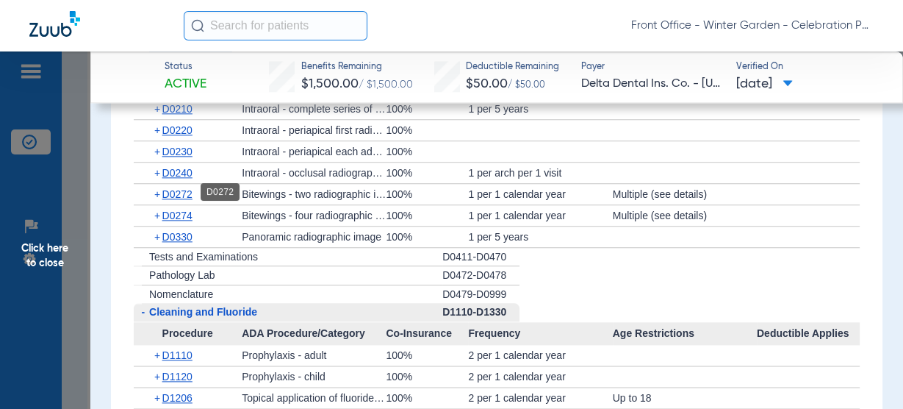
click at [180, 194] on span "D0272" at bounding box center [177, 194] width 30 height 12
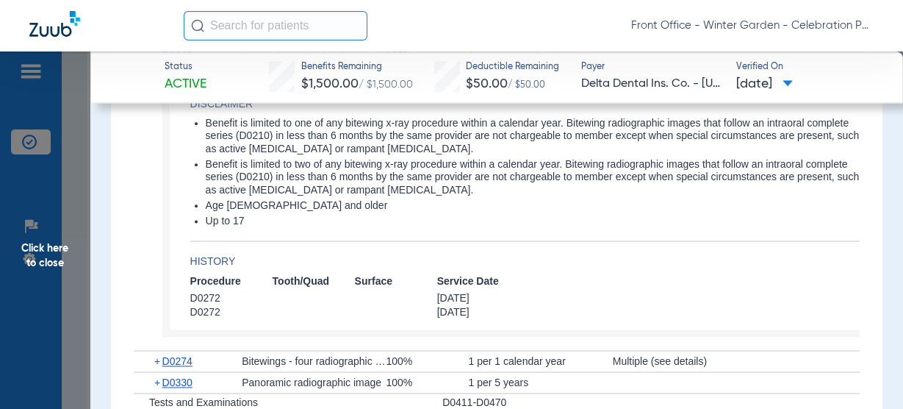
scroll to position [1470, 0]
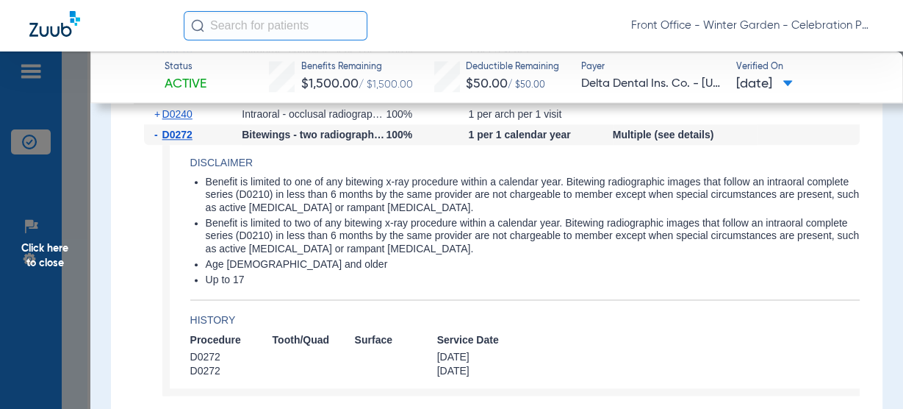
drag, startPoint x: 207, startPoint y: 221, endPoint x: 470, endPoint y: 249, distance: 264.6
click at [470, 249] on li "Benefit is limited to two of any bitewing x-ray procedure within a calendar yea…" at bounding box center [533, 236] width 654 height 39
drag, startPoint x: 257, startPoint y: 279, endPoint x: 204, endPoint y: 275, distance: 53.0
click at [204, 275] on ul "Benefit is limited to one of any bitewing x-ray procedure within a calendar yea…" at bounding box center [524, 231] width 669 height 111
click at [376, 254] on ul "Benefit is limited to one of any bitewing x-ray procedure within a calendar yea…" at bounding box center [524, 231] width 669 height 111
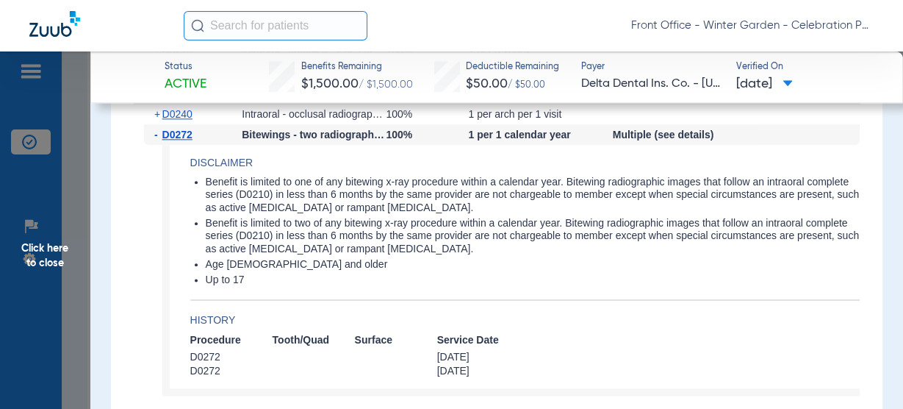
click at [498, 250] on li "Benefit is limited to two of any bitewing x-ray procedure within a calendar yea…" at bounding box center [533, 236] width 654 height 39
click at [492, 248] on li "Benefit is limited to two of any bitewing x-ray procedure within a calendar yea…" at bounding box center [533, 236] width 654 height 39
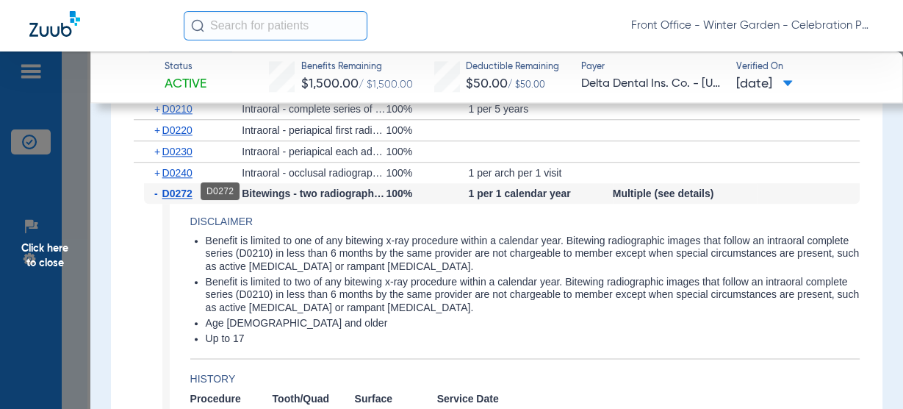
click at [183, 191] on span "D0272" at bounding box center [177, 193] width 30 height 12
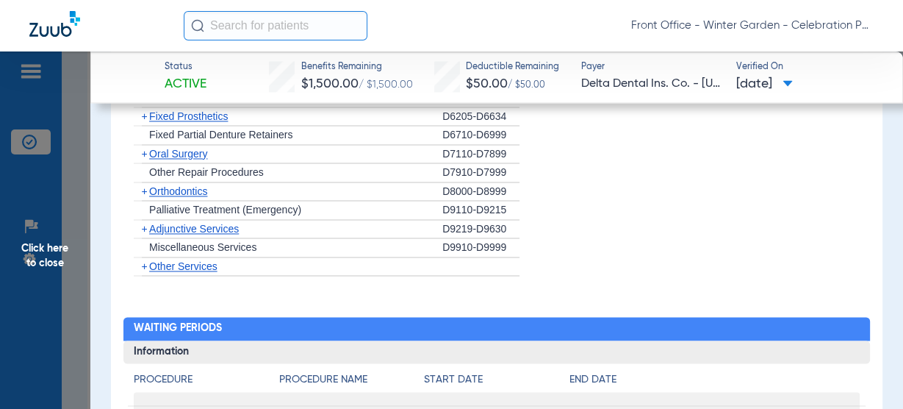
scroll to position [1822, 0]
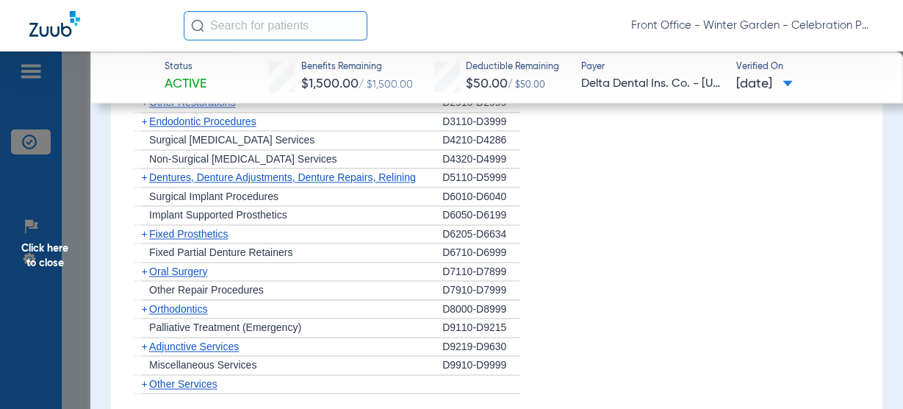
drag, startPoint x: 53, startPoint y: 273, endPoint x: 12, endPoint y: 270, distance: 41.3
click at [53, 271] on span "Click here to close" at bounding box center [45, 255] width 90 height 409
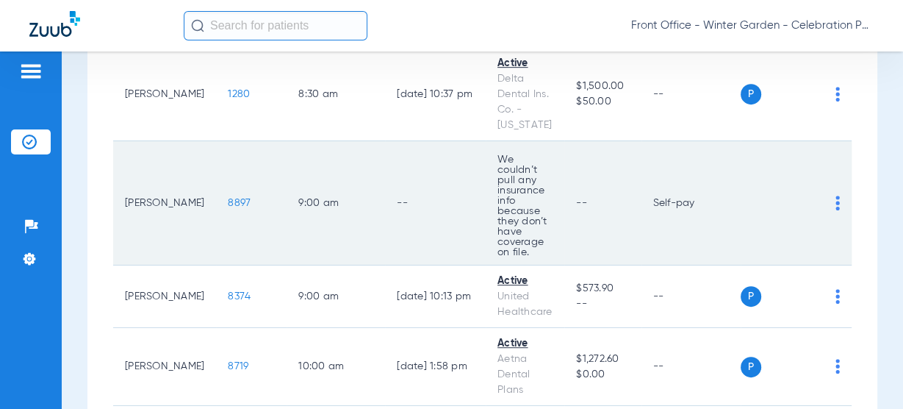
scroll to position [647, 0]
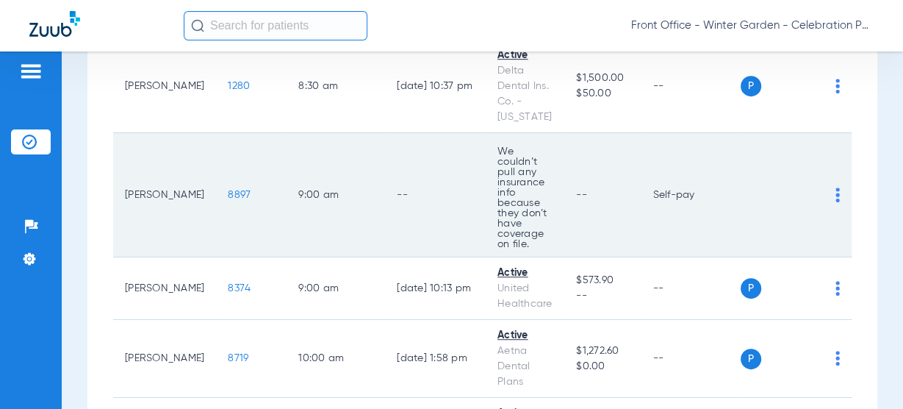
click at [228, 190] on span "8897" at bounding box center [239, 195] width 23 height 10
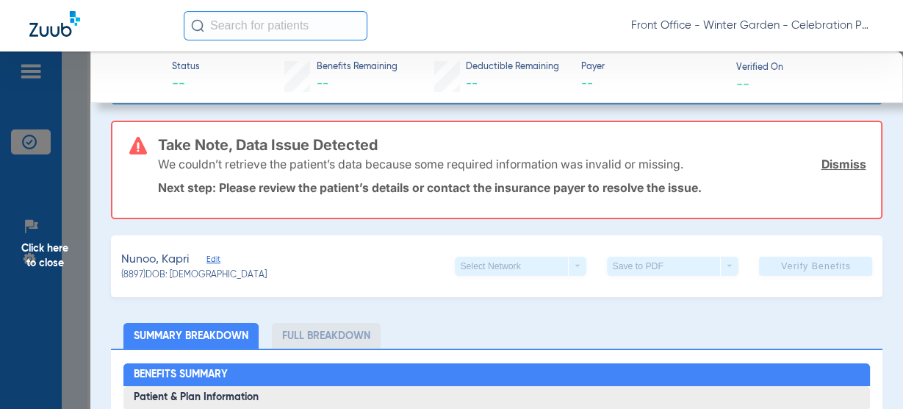
scroll to position [59, 0]
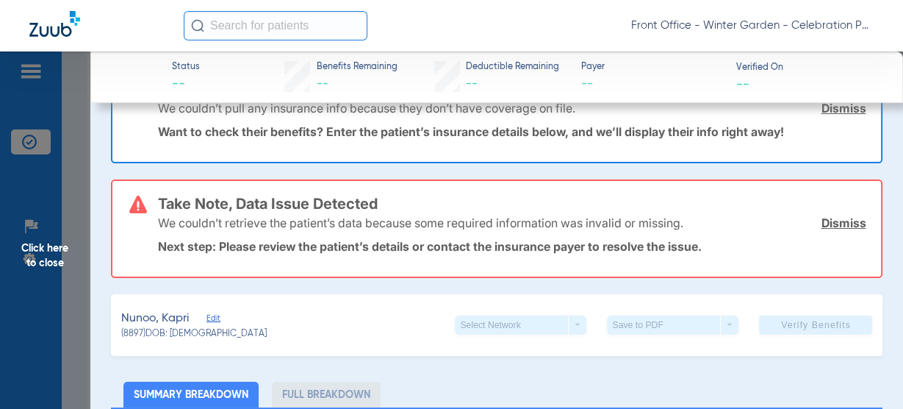
click at [844, 237] on div "We couldn’t retrieve the patient’s data because some required information was i…" at bounding box center [512, 223] width 708 height 38
click at [844, 229] on link "Dismiss" at bounding box center [843, 222] width 45 height 15
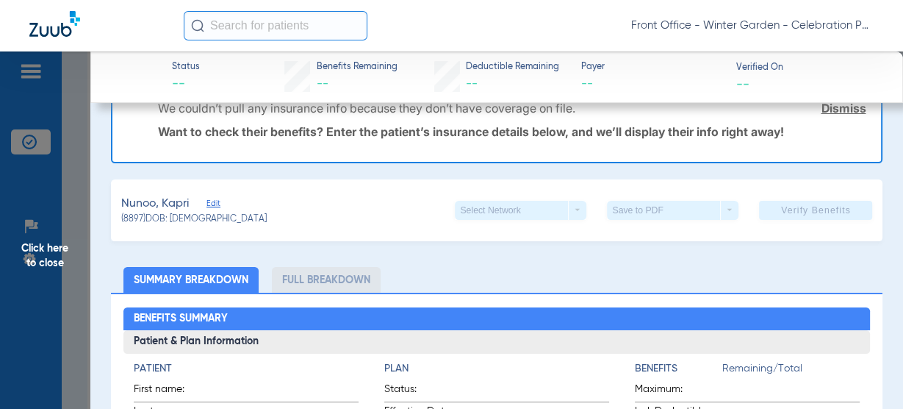
click at [843, 118] on div "We couldn’t pull any insurance info because they don’t have coverage on file. D…" at bounding box center [512, 108] width 708 height 38
click at [843, 112] on link "Dismiss" at bounding box center [843, 108] width 45 height 15
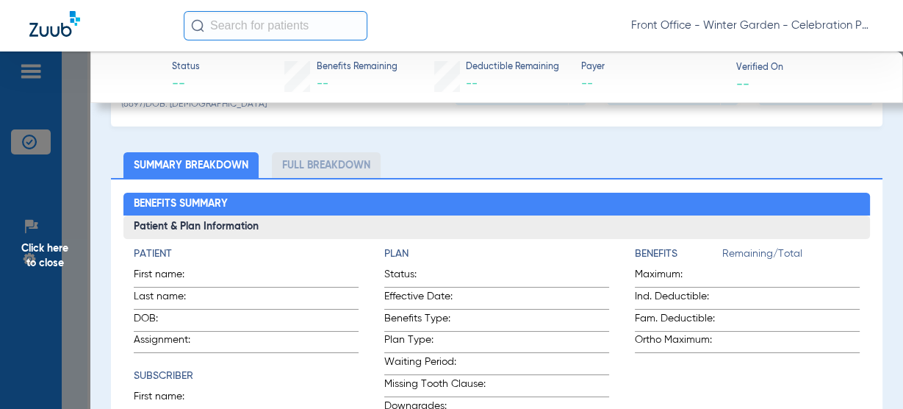
click at [65, 250] on span "Click here to close" at bounding box center [45, 255] width 90 height 409
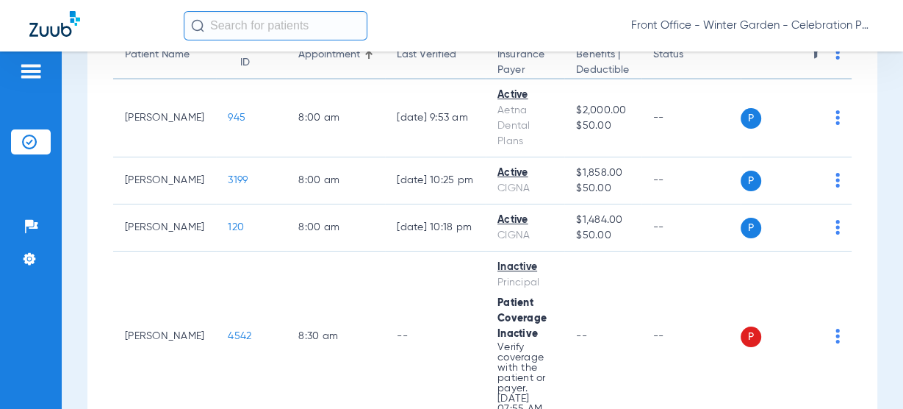
scroll to position [0, 0]
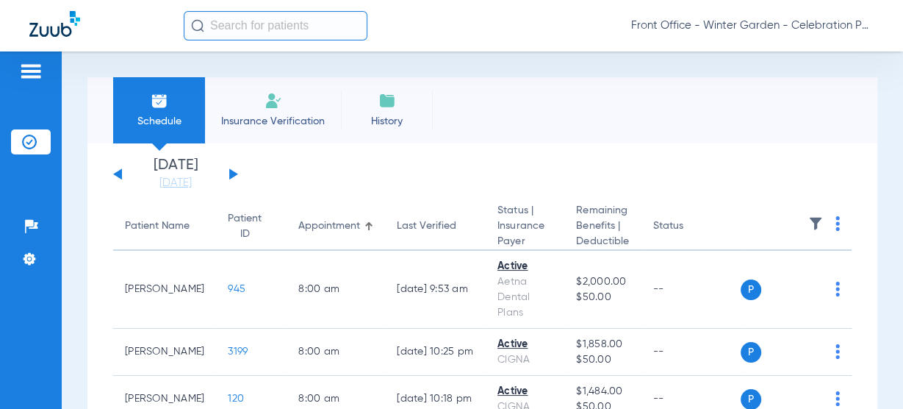
click at [261, 122] on span "Insurance Verification" at bounding box center [273, 121] width 114 height 15
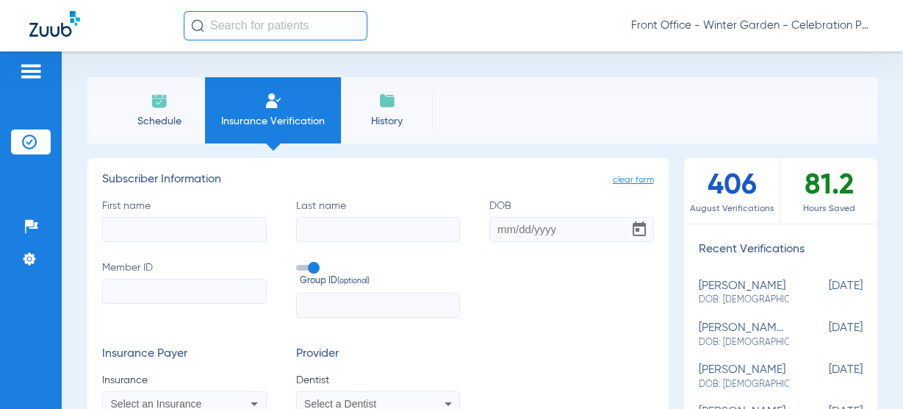
scroll to position [176, 0]
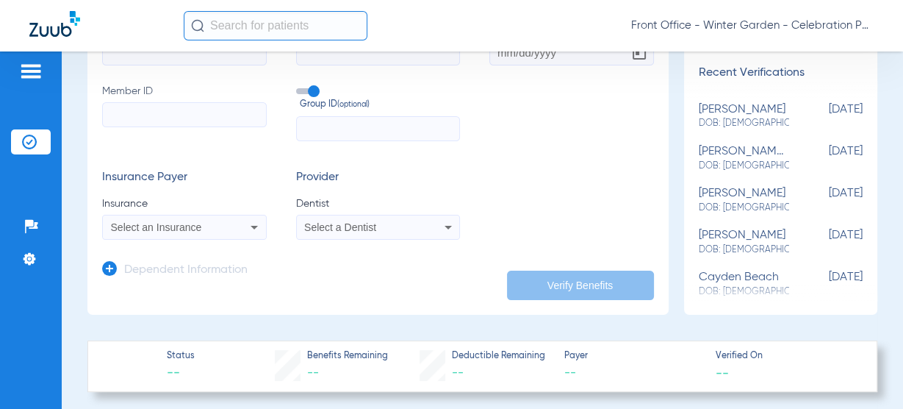
click at [143, 270] on h3 "Dependent Information" at bounding box center [185, 270] width 123 height 15
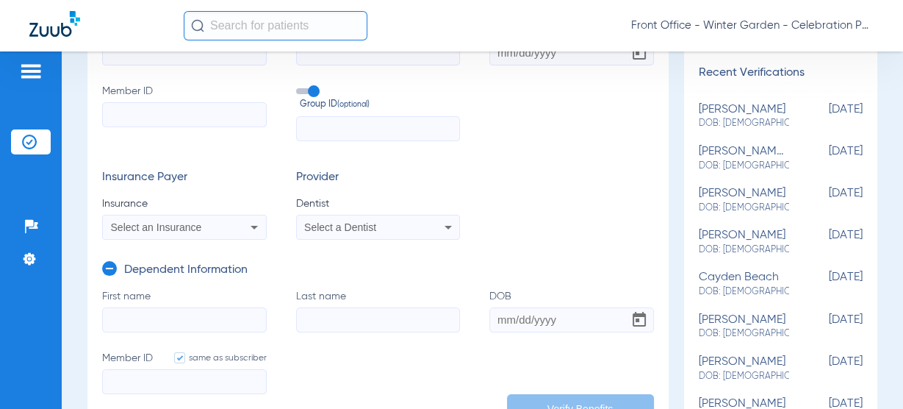
scroll to position [0, 0]
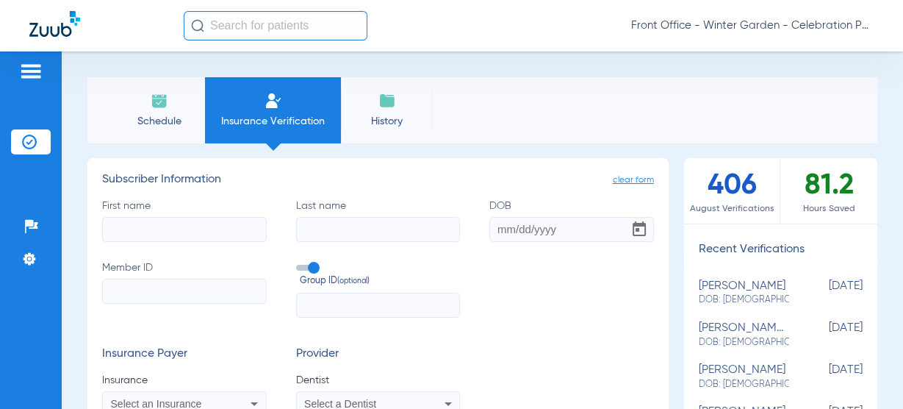
click at [148, 223] on input "First name" at bounding box center [184, 229] width 165 height 25
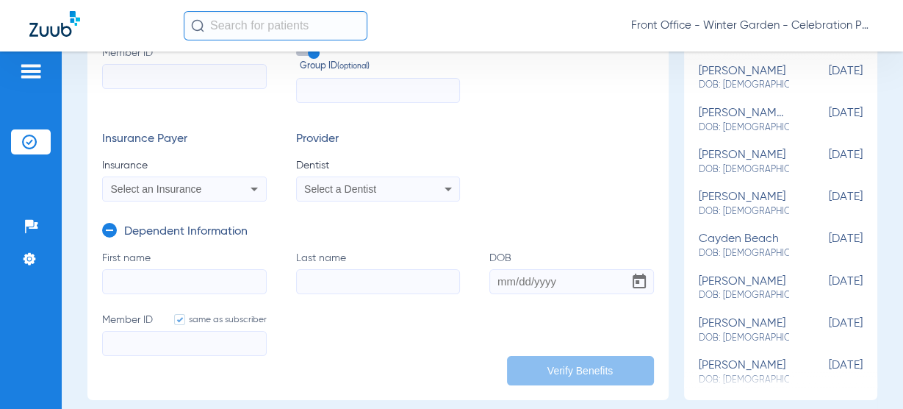
scroll to position [235, 0]
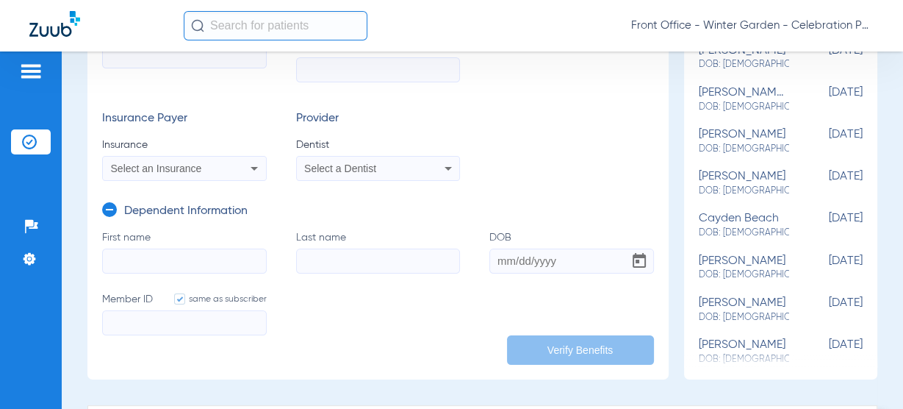
click at [185, 256] on input "First name" at bounding box center [184, 260] width 165 height 25
paste input "Kapri"
type input "Kapri"
click at [329, 261] on input "Last name" at bounding box center [378, 260] width 165 height 25
paste input "Nunoo"
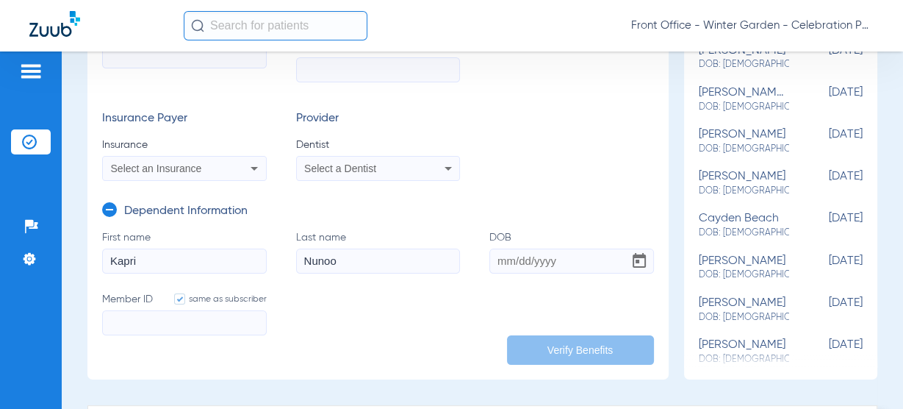
type input "Nunoo"
click at [483, 251] on form "First name Kapri Last name Nunoo DOB Member ID same as subscriber" at bounding box center [378, 291] width 552 height 123
click at [489, 253] on input "DOB" at bounding box center [571, 260] width 165 height 25
paste input "02/07/2022"
type input "02/07/2022"
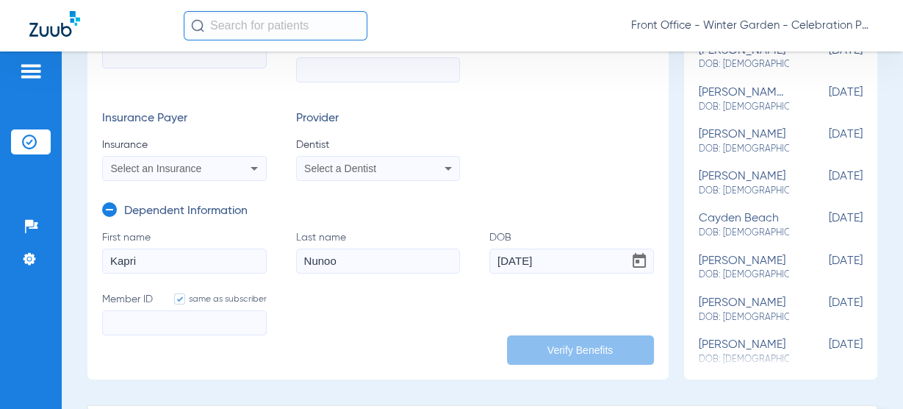
click at [210, 315] on input "Member ID same as subscriber" at bounding box center [184, 322] width 165 height 25
paste input "820481968"
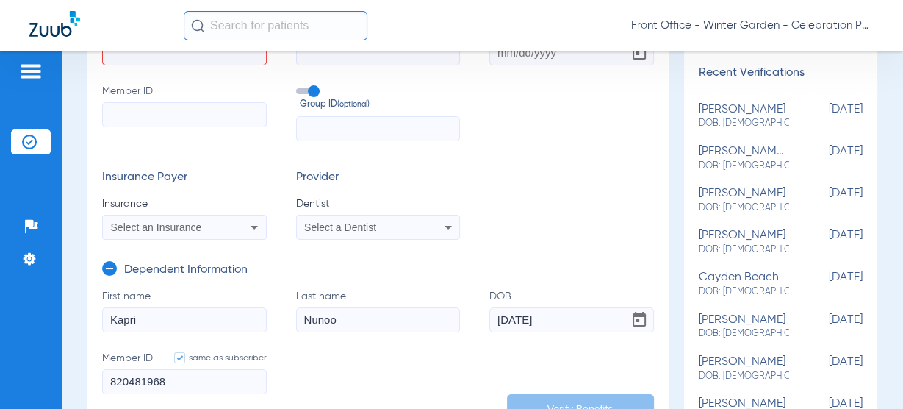
type input "820481968"
click at [222, 132] on label "Member ID" at bounding box center [184, 112] width 165 height 57
click at [222, 127] on input "Member ID" at bounding box center [184, 114] width 165 height 25
click at [231, 123] on input "Member ID" at bounding box center [184, 114] width 165 height 25
paste input "820481968"
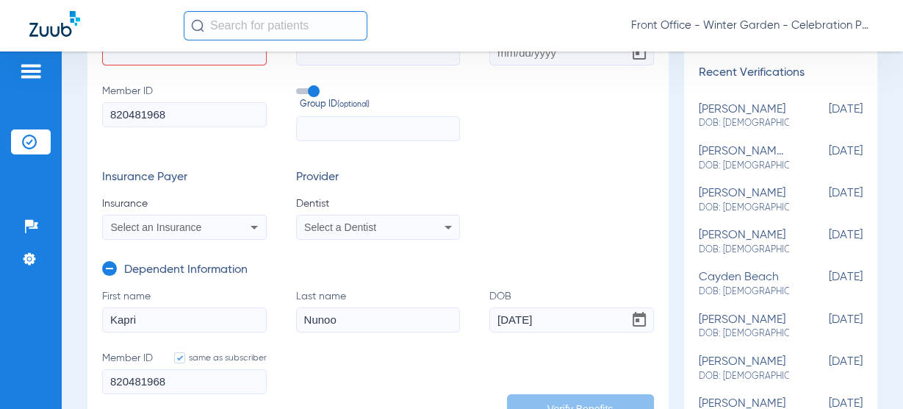
type input "820481968"
click at [394, 134] on input "text" at bounding box center [378, 128] width 165 height 25
paste input "700137"
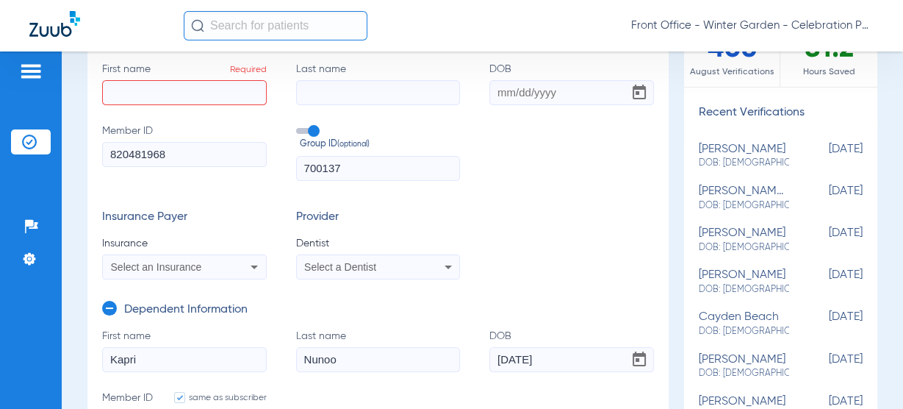
scroll to position [118, 0]
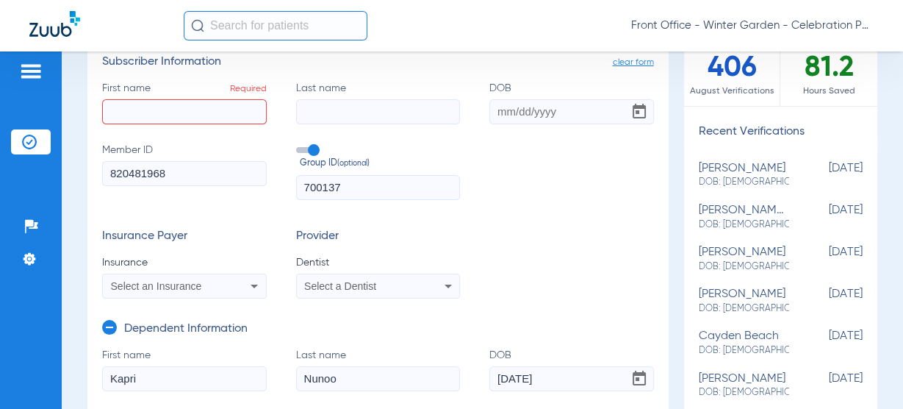
type input "700137"
click at [187, 101] on input "First name Required" at bounding box center [184, 111] width 165 height 25
paste input "Cylette"
type input "Cylette"
click at [417, 117] on input "Last name" at bounding box center [378, 111] width 165 height 25
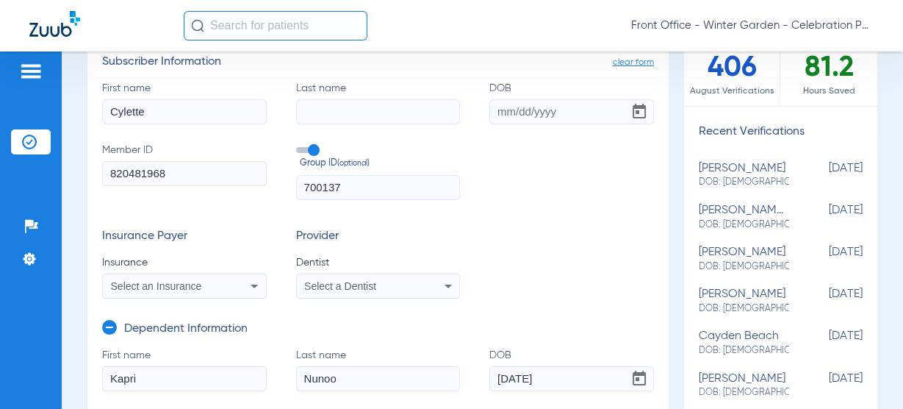
paste input "Sanders"
type input "Sanders"
click at [516, 115] on input "DOB" at bounding box center [571, 111] width 165 height 25
paste input "06/18/1983"
type input "06/18/1983"
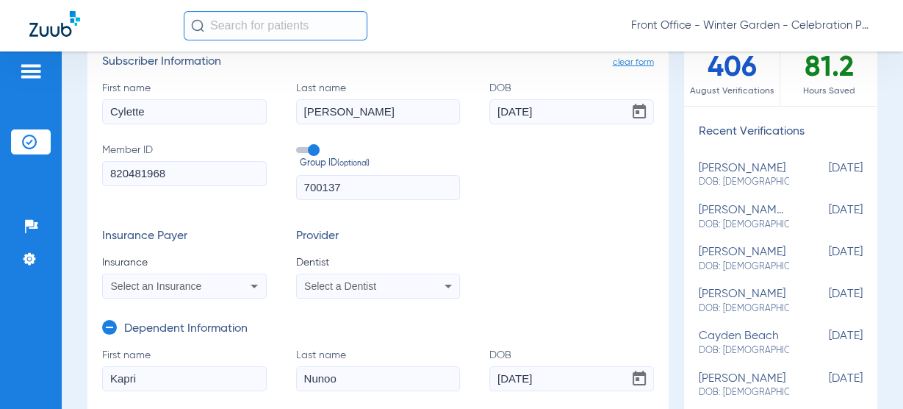
click at [165, 287] on span "Select an Insurance" at bounding box center [156, 286] width 91 height 12
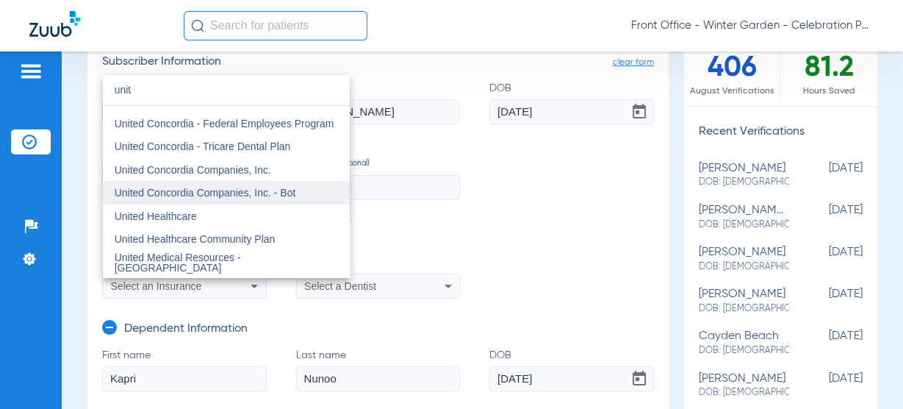
scroll to position [59, 0]
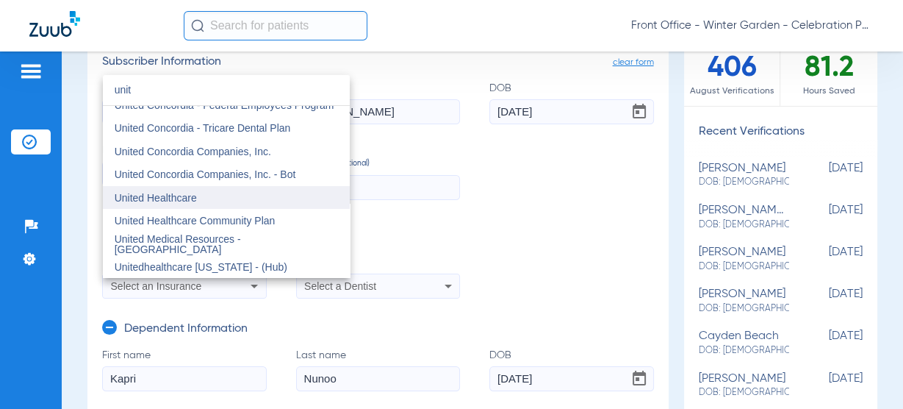
type input "unit"
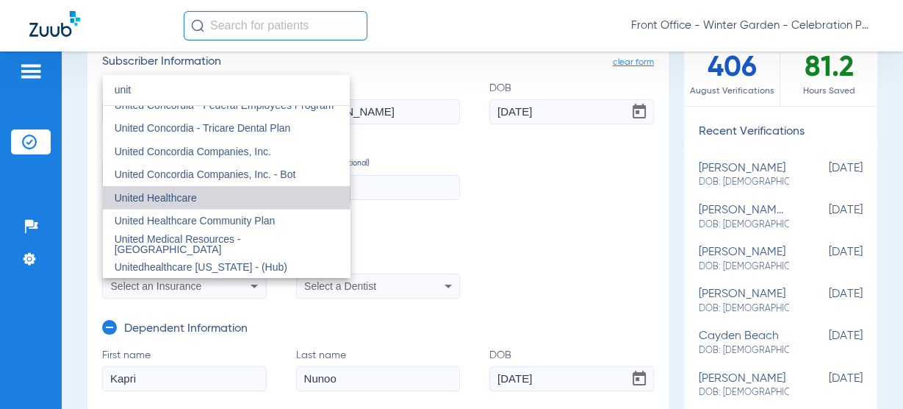
click at [251, 201] on mat-option "United Healthcare" at bounding box center [226, 198] width 247 height 24
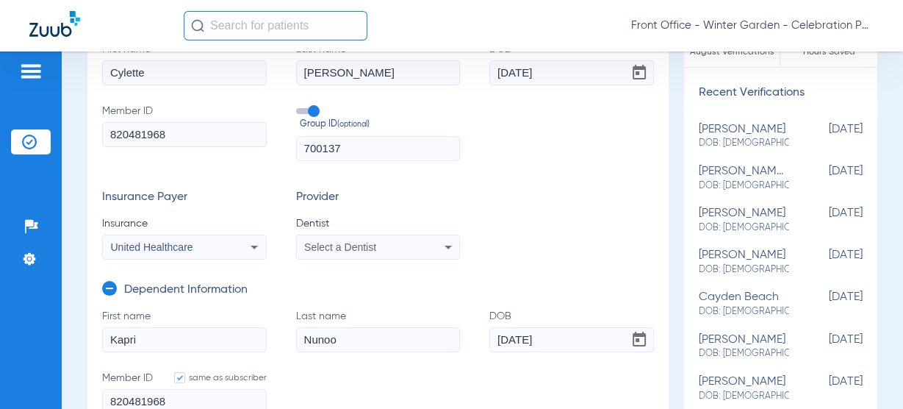
scroll to position [176, 0]
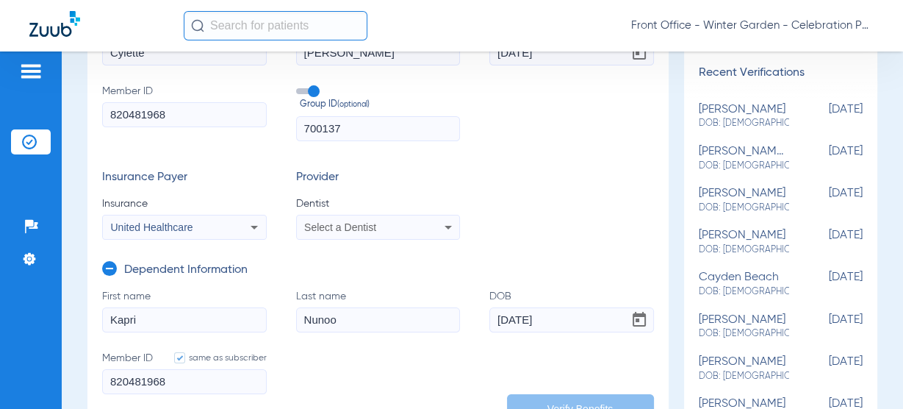
click at [390, 222] on div "Select a Dentist" at bounding box center [363, 227] width 118 height 10
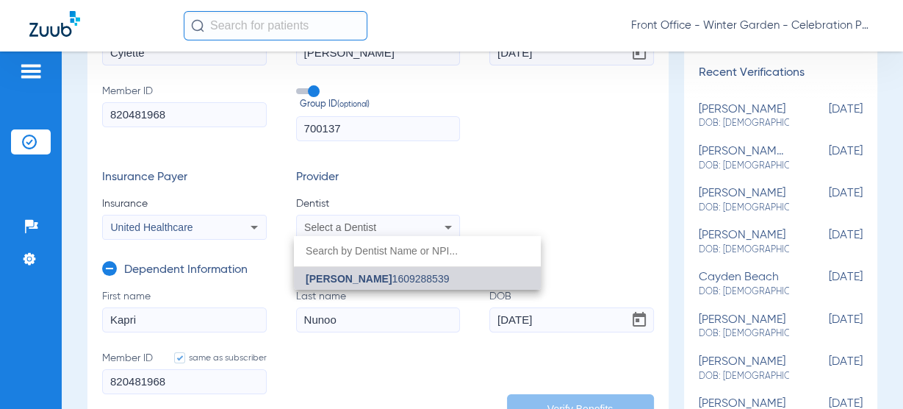
click at [356, 276] on span "Andrew Gooch" at bounding box center [349, 279] width 86 height 12
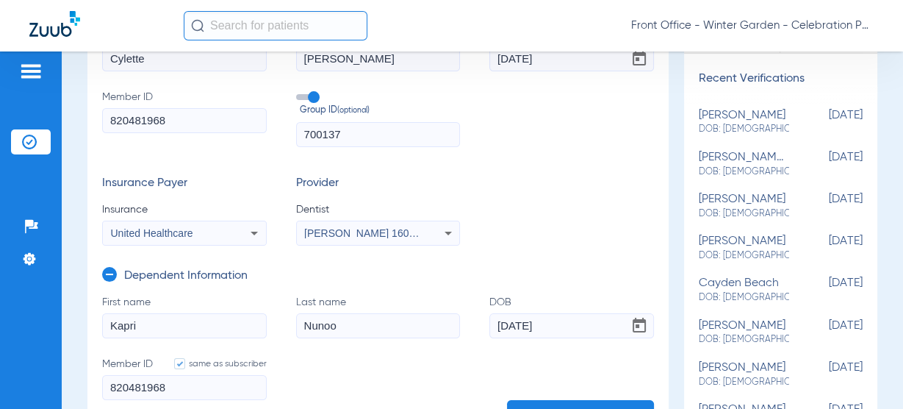
scroll to position [235, 0]
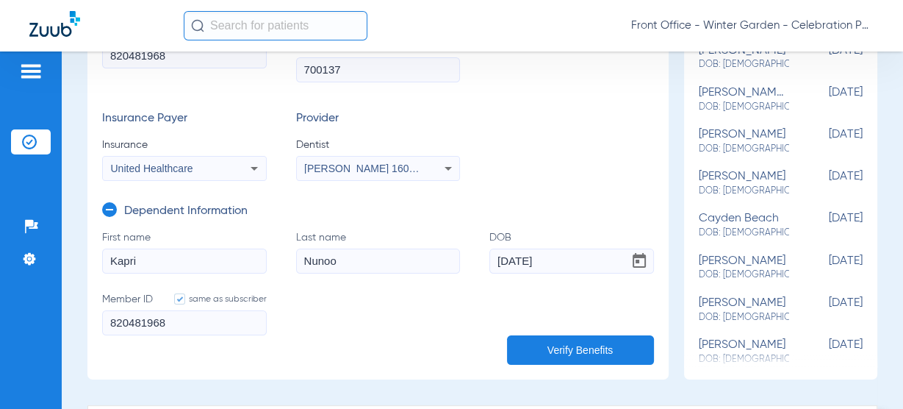
click at [511, 328] on form "First name Kapri Last name Nunoo DOB 02/07/2022 Member ID same as subscriber 82…" at bounding box center [378, 291] width 552 height 123
click at [513, 352] on button "Verify Benefits" at bounding box center [580, 349] width 147 height 29
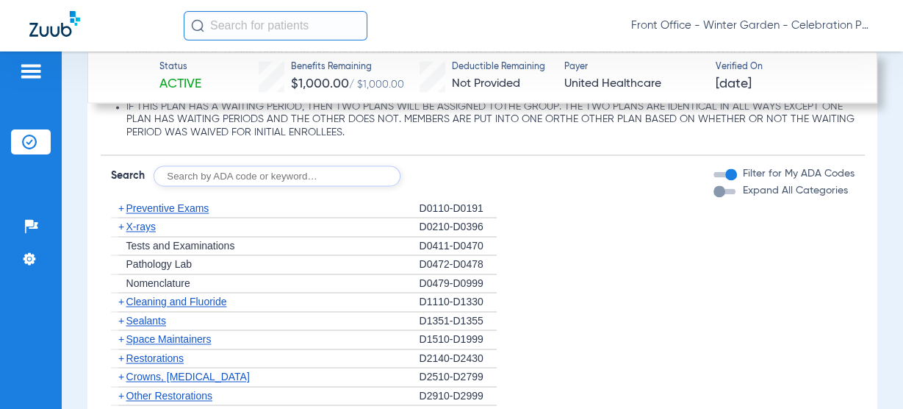
scroll to position [1940, 0]
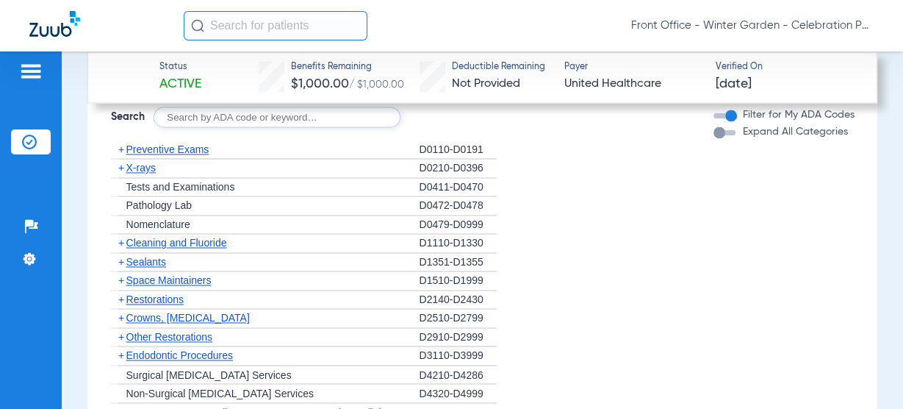
click at [146, 173] on div "+ X-rays" at bounding box center [265, 168] width 309 height 19
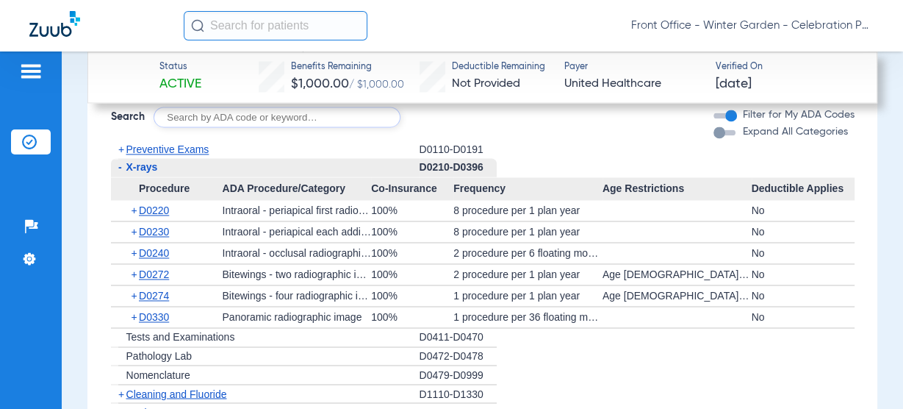
click at [151, 168] on span "X-rays" at bounding box center [142, 167] width 32 height 12
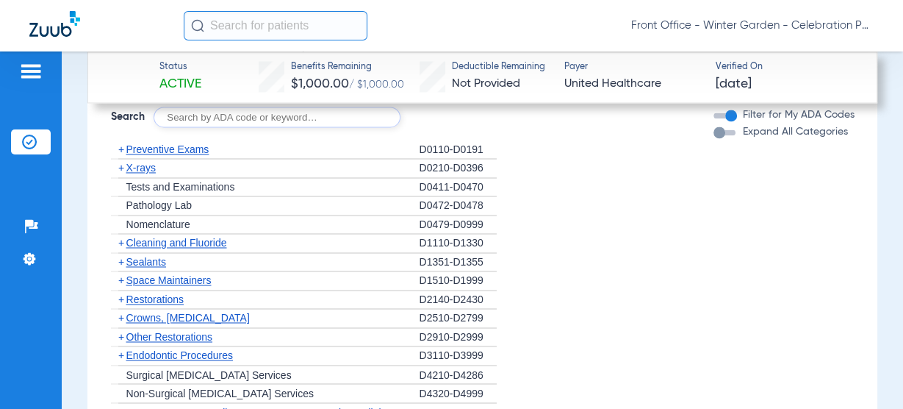
click at [151, 168] on span "X-rays" at bounding box center [140, 168] width 29 height 12
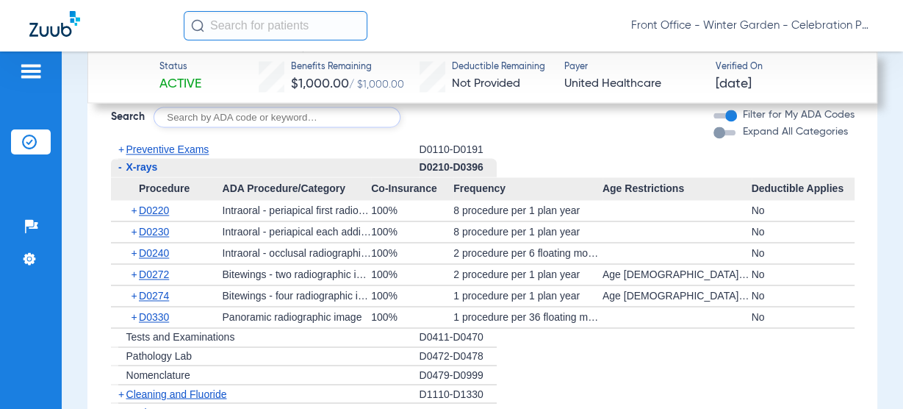
click at [542, 154] on li "+ Preventive Exams D0110-D0191" at bounding box center [483, 149] width 744 height 18
click at [182, 143] on span "Preventive Exams" at bounding box center [167, 149] width 83 height 12
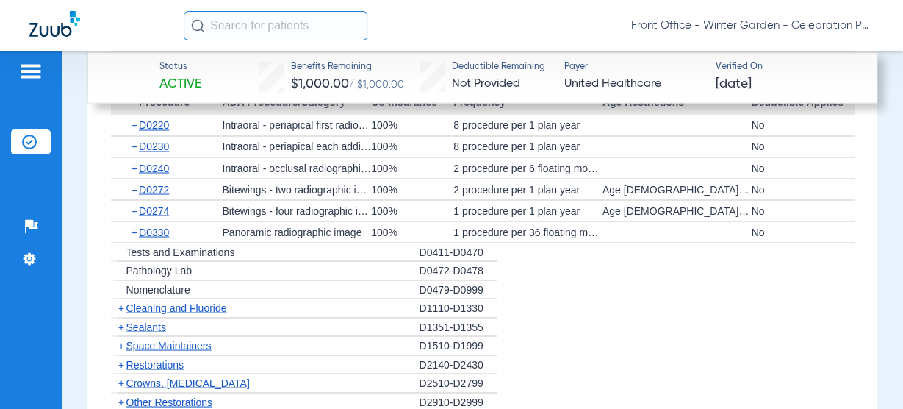
scroll to position [2175, 0]
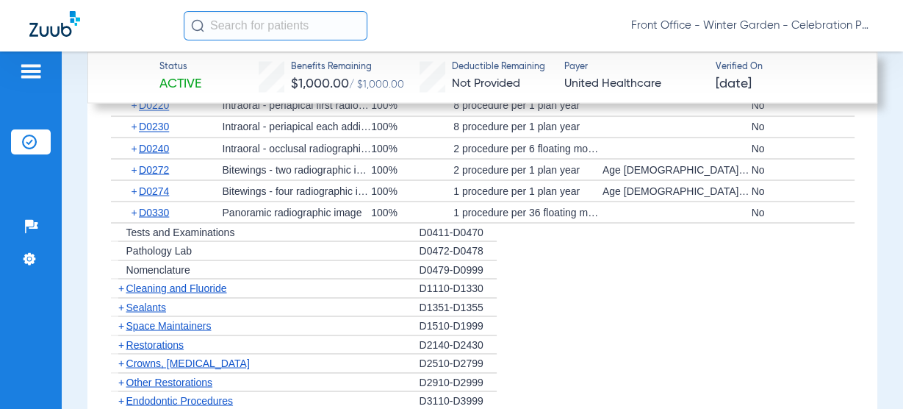
click at [212, 279] on div "+ Cleaning and Fluoride" at bounding box center [265, 288] width 309 height 19
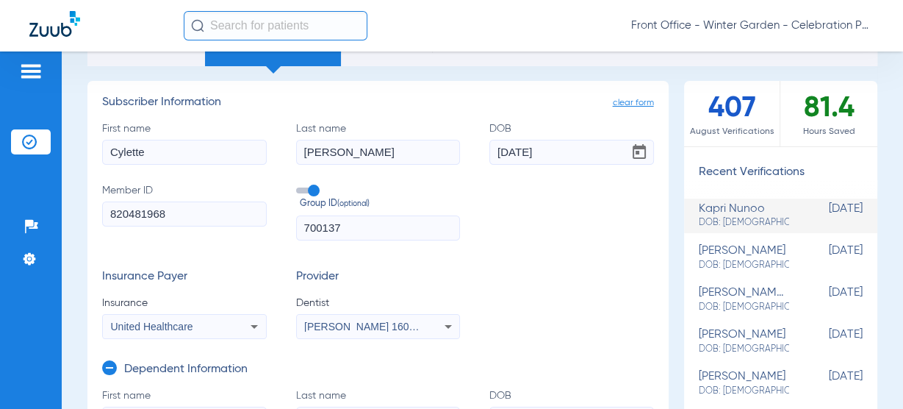
scroll to position [0, 0]
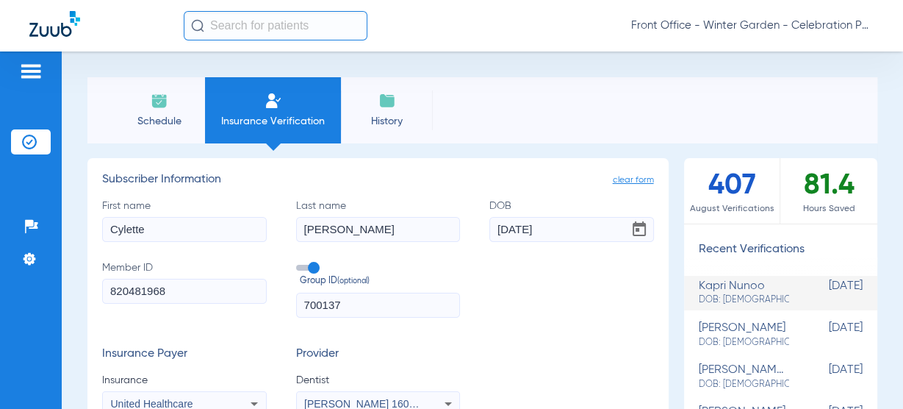
click at [141, 132] on li "Schedule" at bounding box center [159, 110] width 92 height 66
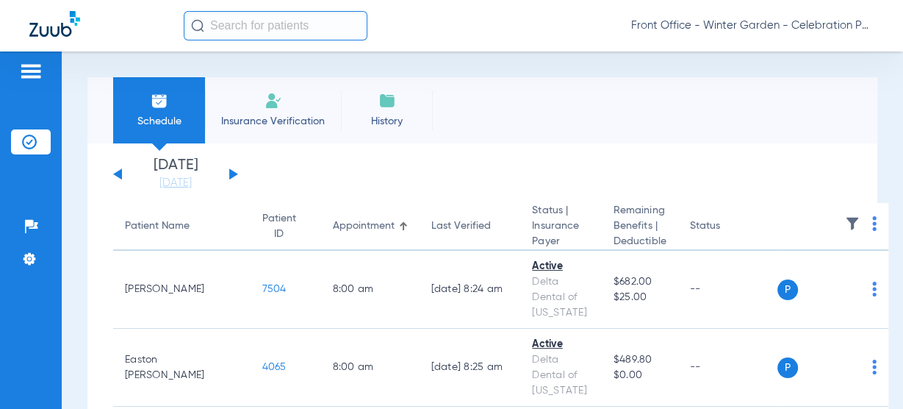
click at [234, 173] on button at bounding box center [233, 173] width 9 height 11
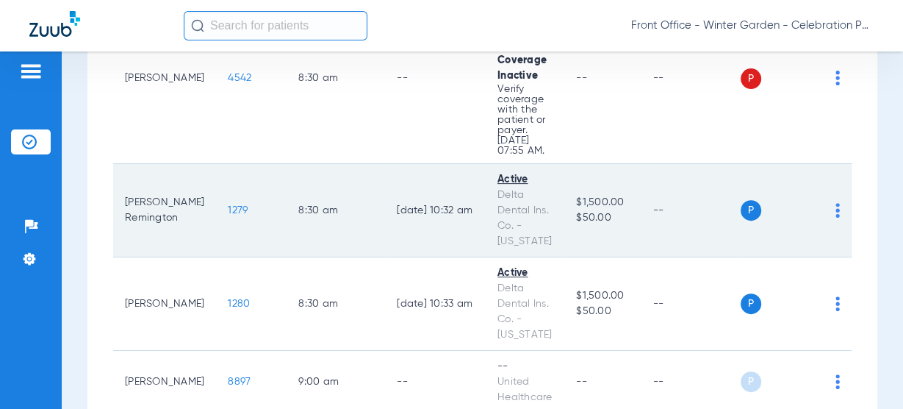
scroll to position [529, 0]
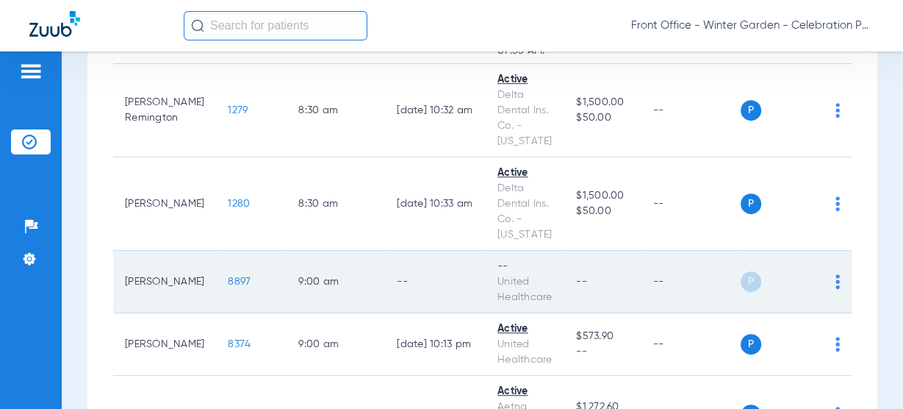
click at [228, 281] on span "8897" at bounding box center [239, 281] width 23 height 10
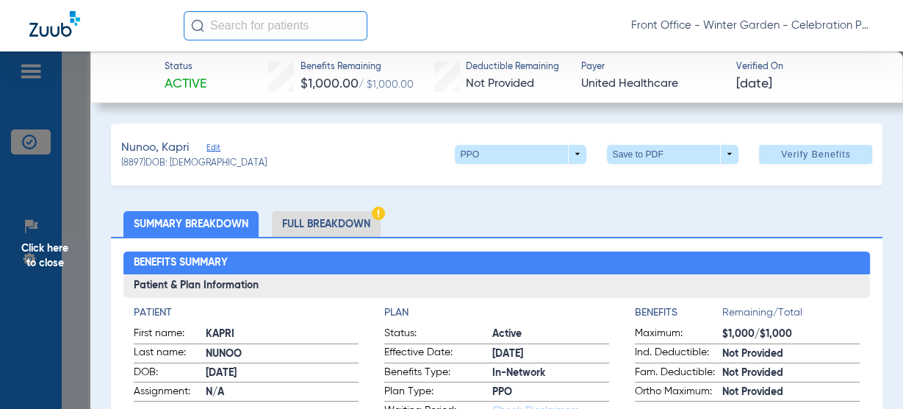
click at [59, 259] on span "Click here to close" at bounding box center [45, 255] width 90 height 409
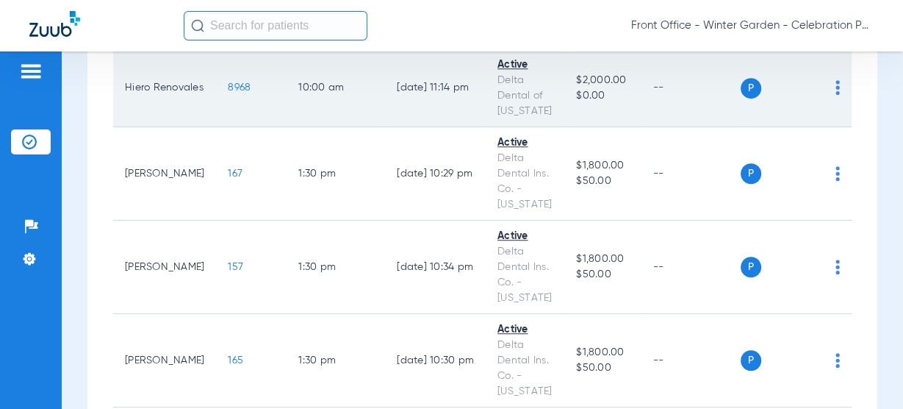
scroll to position [941, 0]
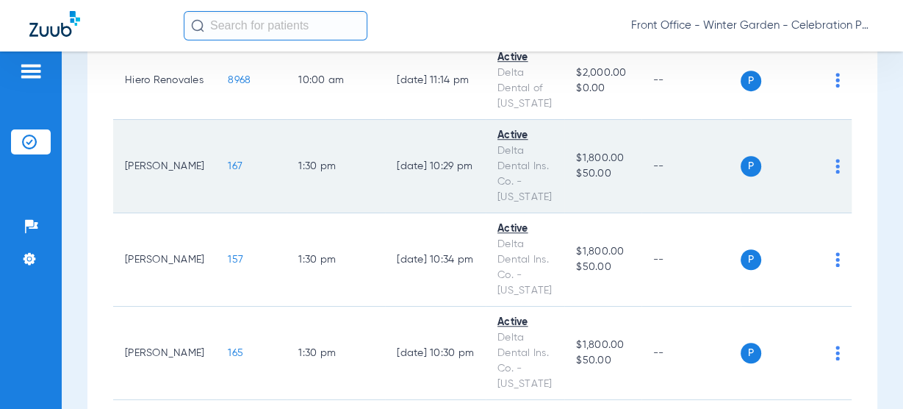
click at [228, 164] on span "167" at bounding box center [235, 166] width 15 height 10
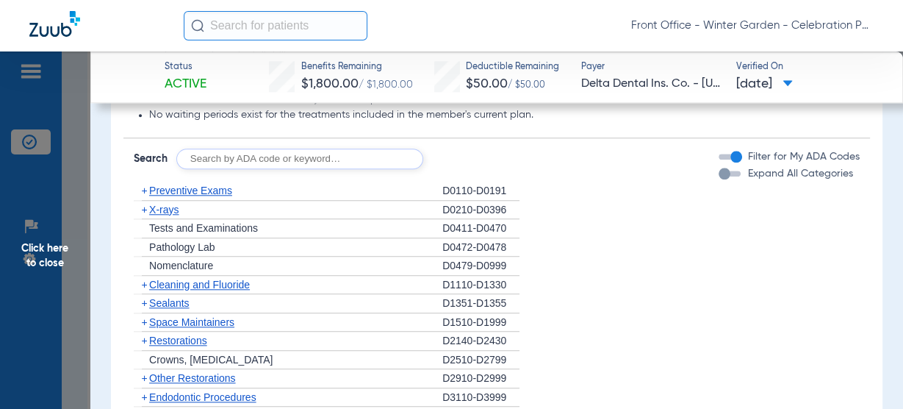
scroll to position [1293, 0]
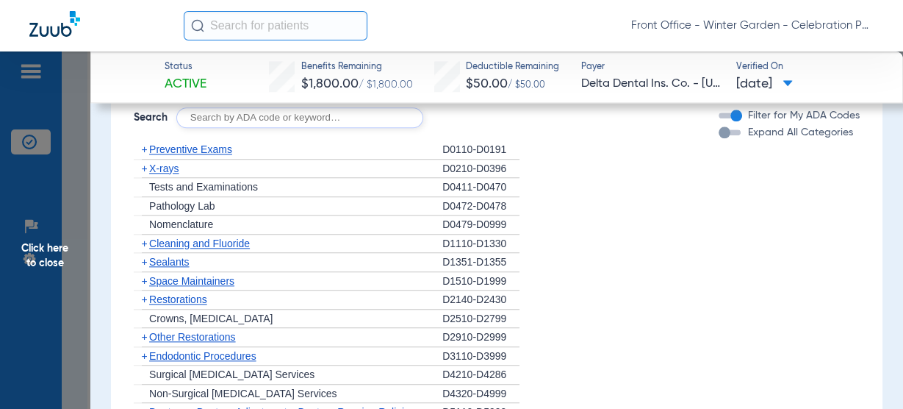
click at [227, 147] on span "Preventive Exams" at bounding box center [190, 149] width 83 height 12
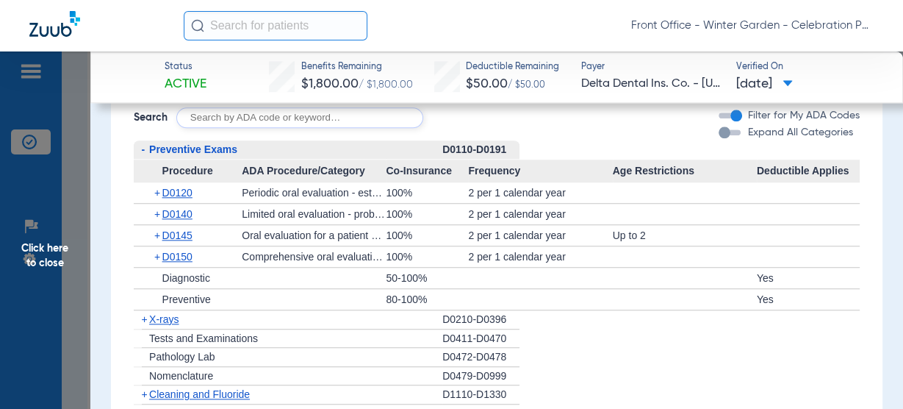
click at [227, 147] on span "Preventive Exams" at bounding box center [193, 149] width 88 height 12
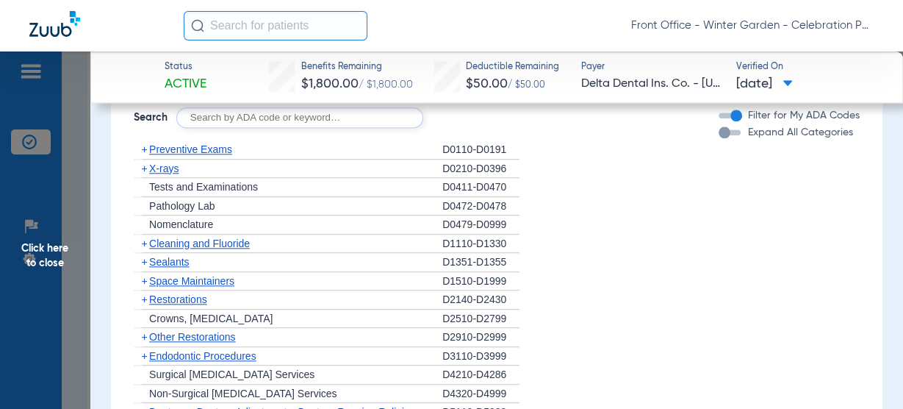
click at [179, 167] on span "X-rays" at bounding box center [163, 168] width 29 height 12
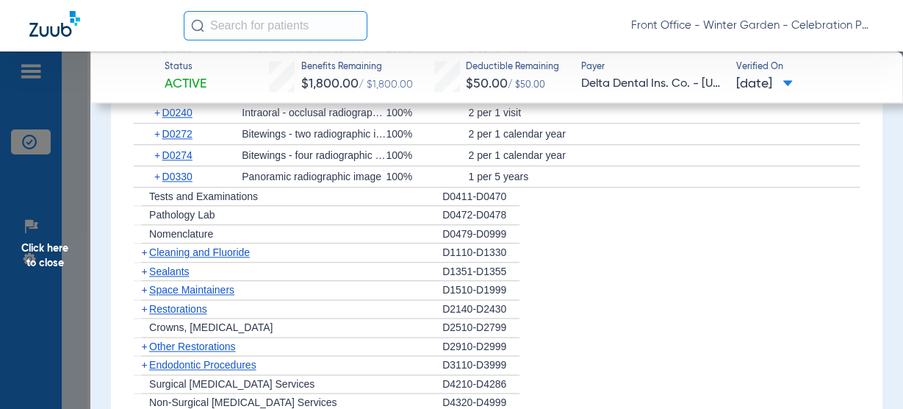
scroll to position [1470, 0]
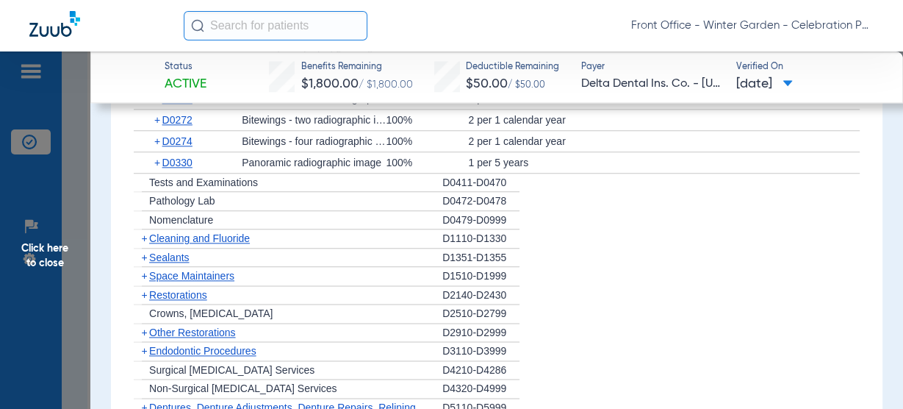
click at [195, 229] on div "+ Cleaning and Fluoride" at bounding box center [288, 238] width 309 height 19
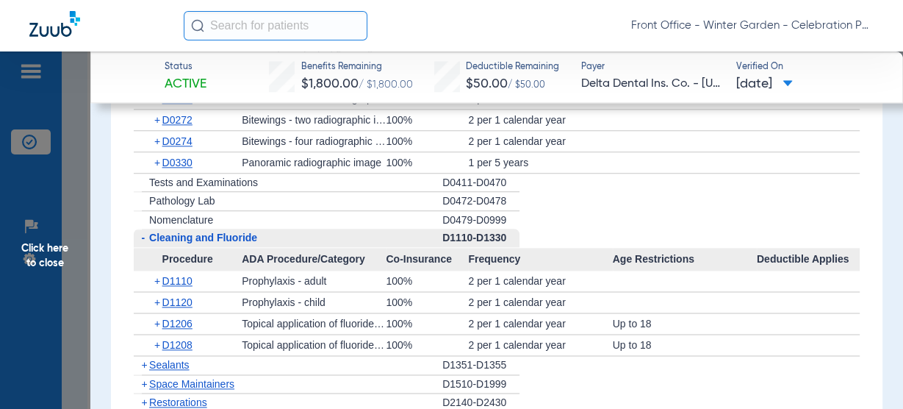
click at [194, 233] on span "Cleaning and Fluoride" at bounding box center [203, 237] width 108 height 12
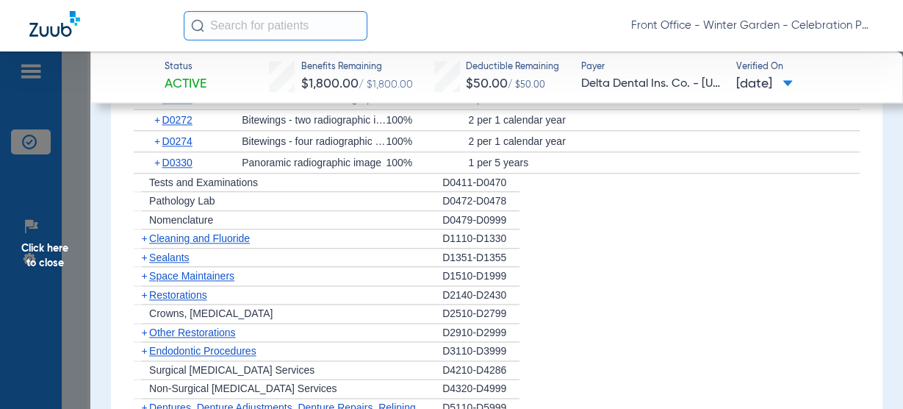
click at [194, 233] on span "Cleaning and Fluoride" at bounding box center [199, 238] width 101 height 12
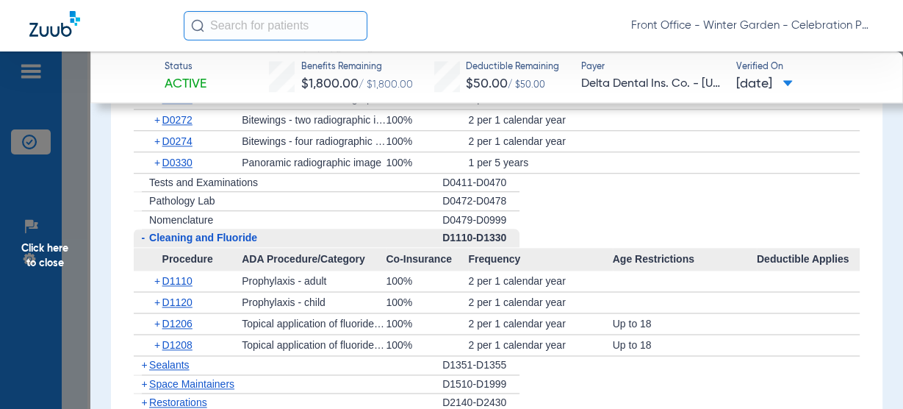
click at [194, 233] on span "Cleaning and Fluoride" at bounding box center [203, 237] width 108 height 12
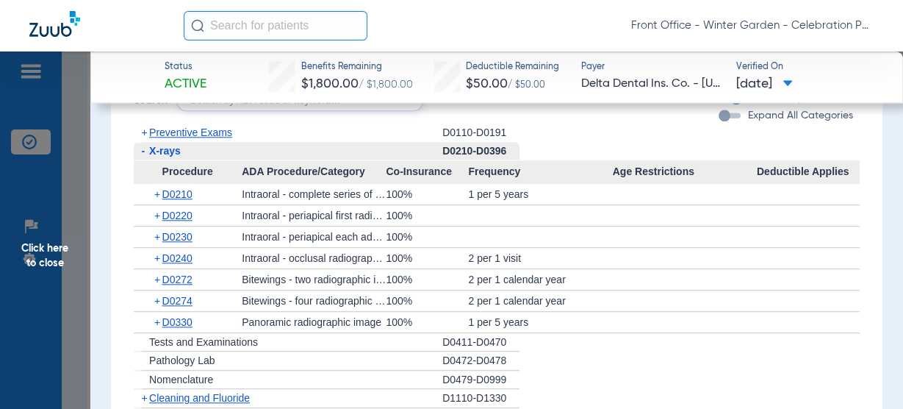
scroll to position [1352, 0]
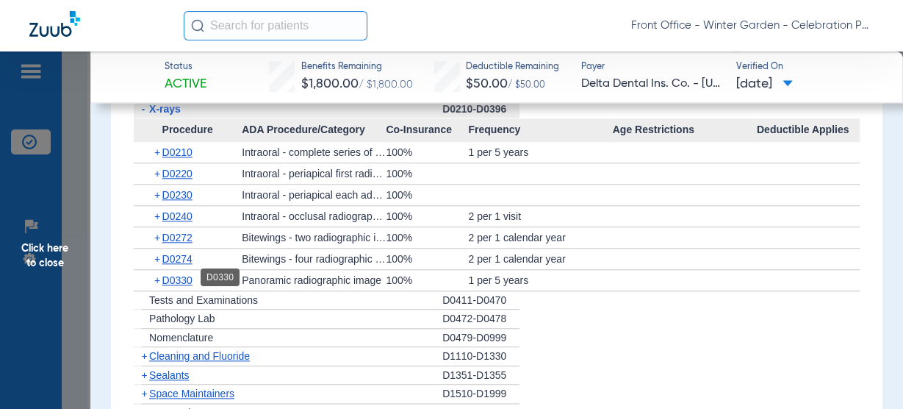
click at [182, 277] on span "D0330" at bounding box center [177, 280] width 30 height 12
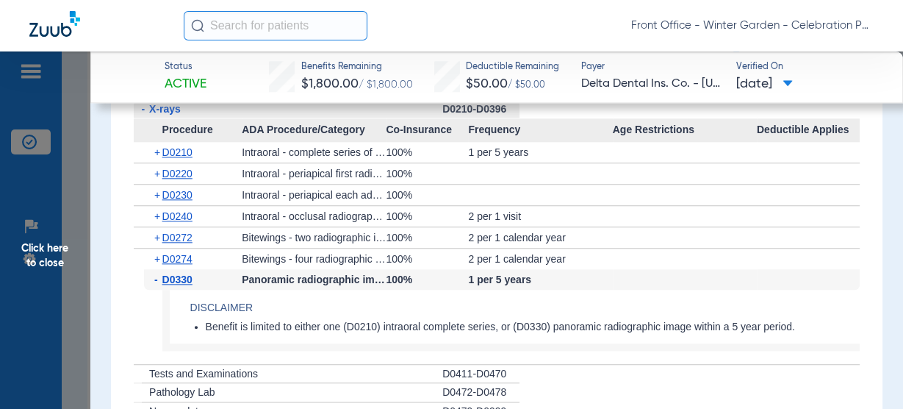
click at [182, 277] on span "D0330" at bounding box center [177, 279] width 30 height 12
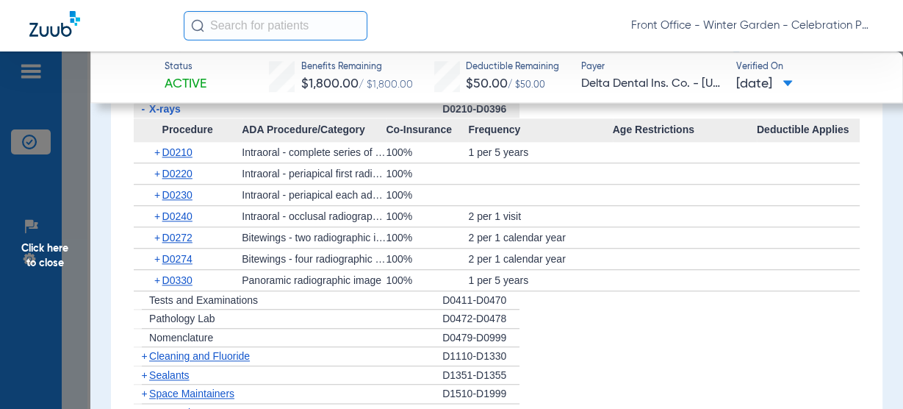
click at [171, 110] on span "X-rays" at bounding box center [165, 109] width 32 height 12
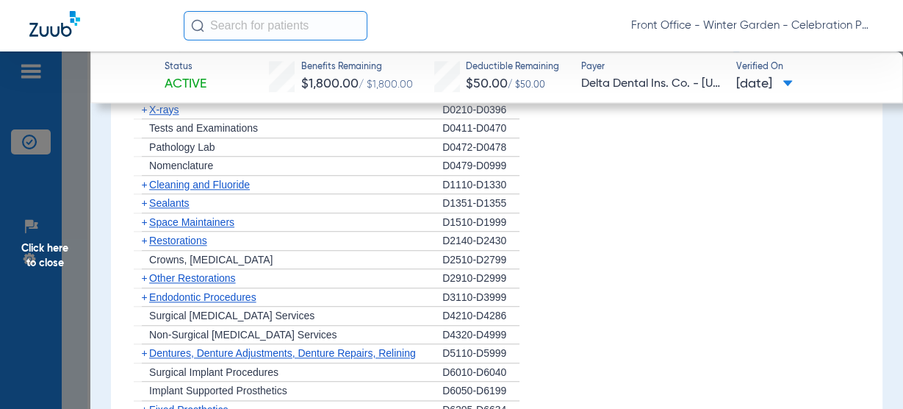
click at [180, 202] on span "Sealants" at bounding box center [169, 203] width 40 height 12
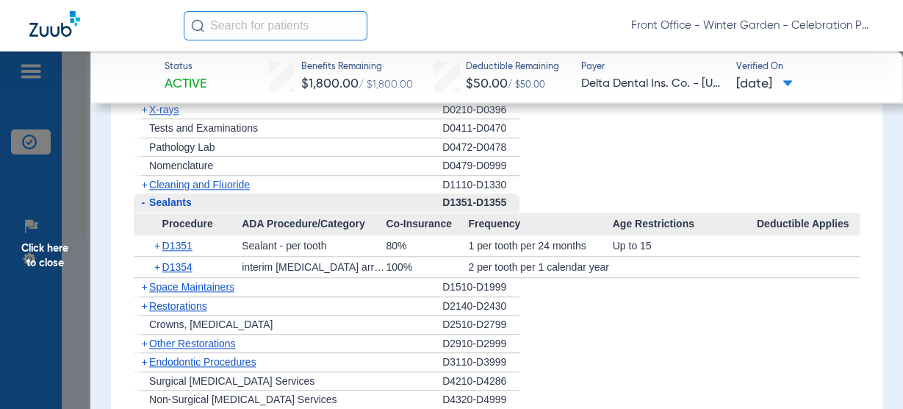
click at [180, 202] on span "Sealants" at bounding box center [170, 202] width 43 height 12
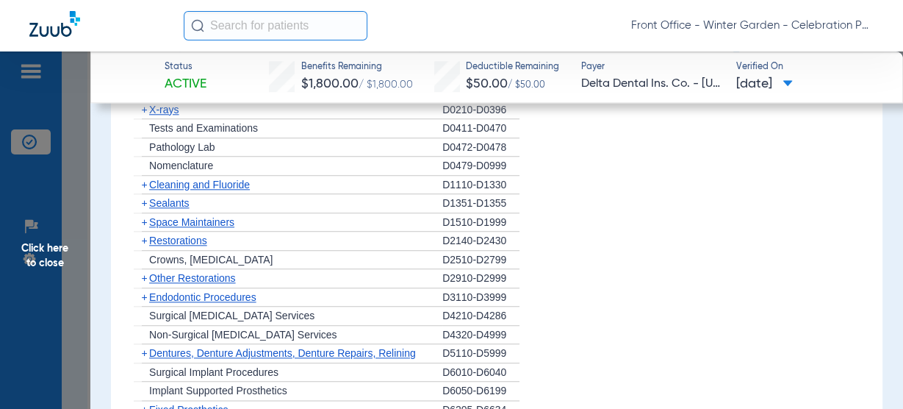
click at [68, 216] on span "Click here to close" at bounding box center [45, 255] width 90 height 409
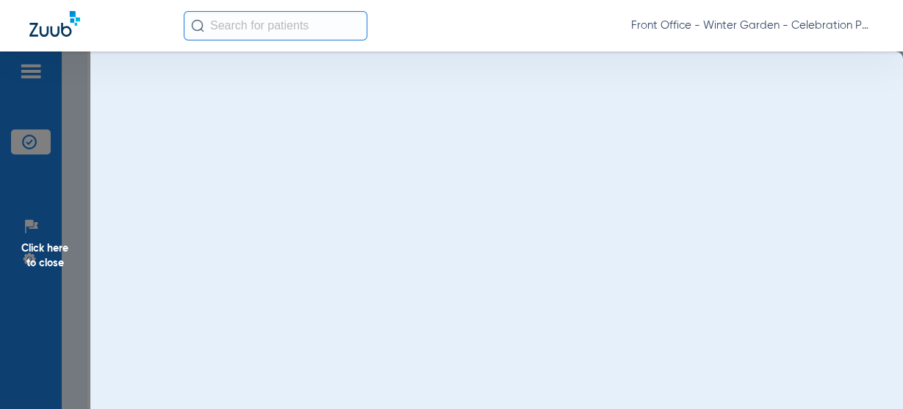
scroll to position [0, 0]
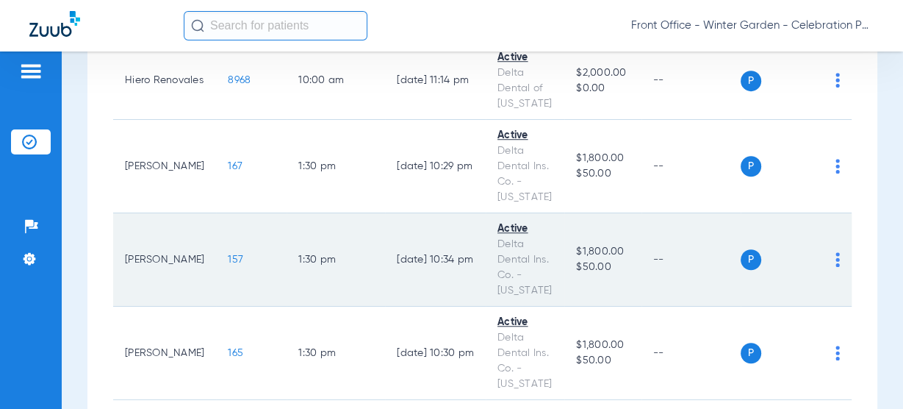
click at [228, 256] on span "157" at bounding box center [235, 259] width 15 height 10
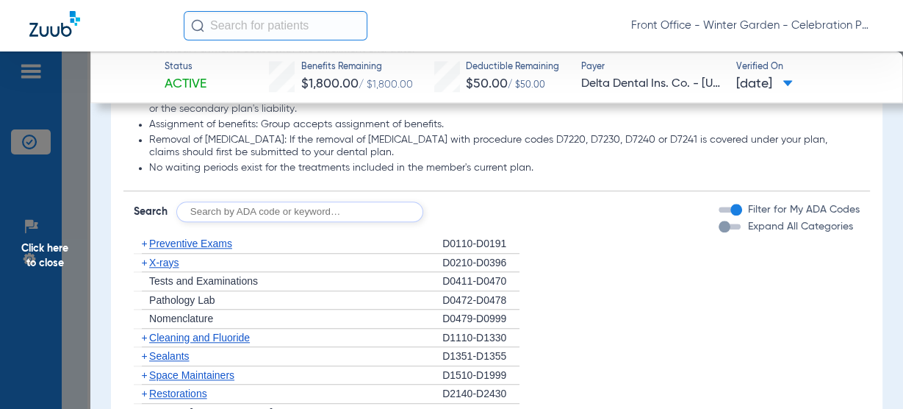
scroll to position [1352, 0]
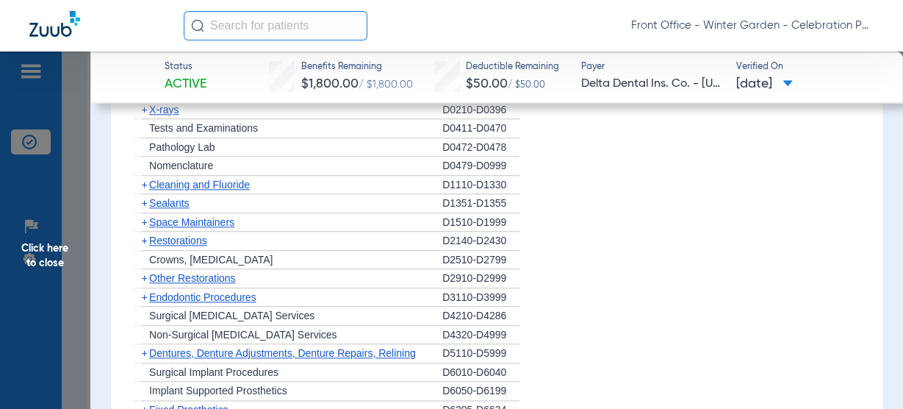
click at [180, 206] on div "+ Sealants" at bounding box center [288, 203] width 309 height 19
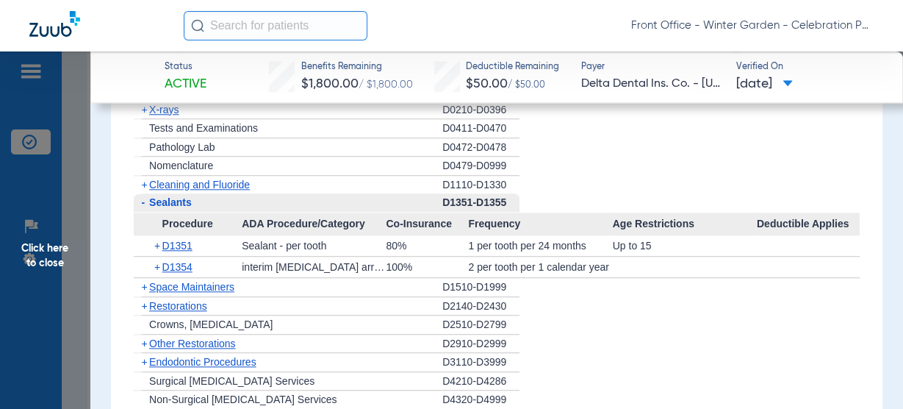
click at [186, 201] on span "Sealants" at bounding box center [170, 202] width 43 height 12
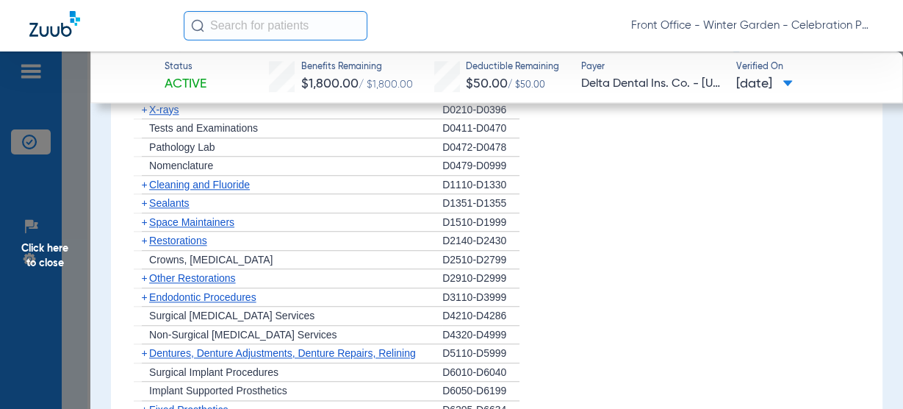
click at [186, 201] on span "Sealants" at bounding box center [169, 203] width 40 height 12
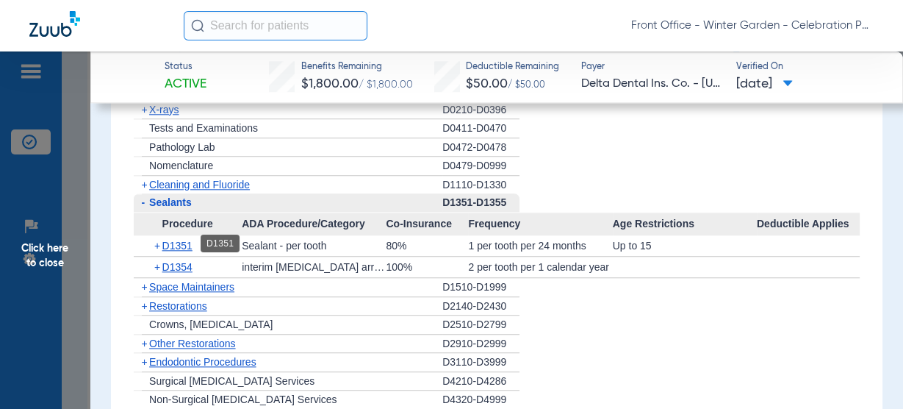
click at [182, 242] on span "D1351" at bounding box center [177, 246] width 30 height 12
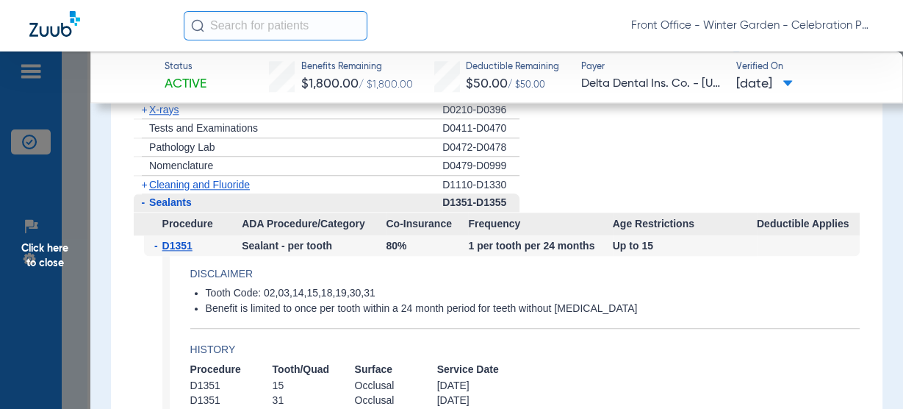
click at [182, 242] on span "D1351" at bounding box center [177, 246] width 30 height 12
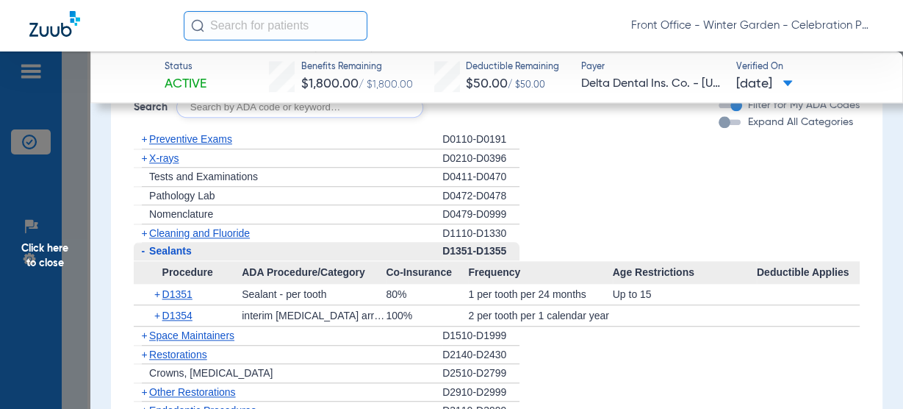
scroll to position [1293, 0]
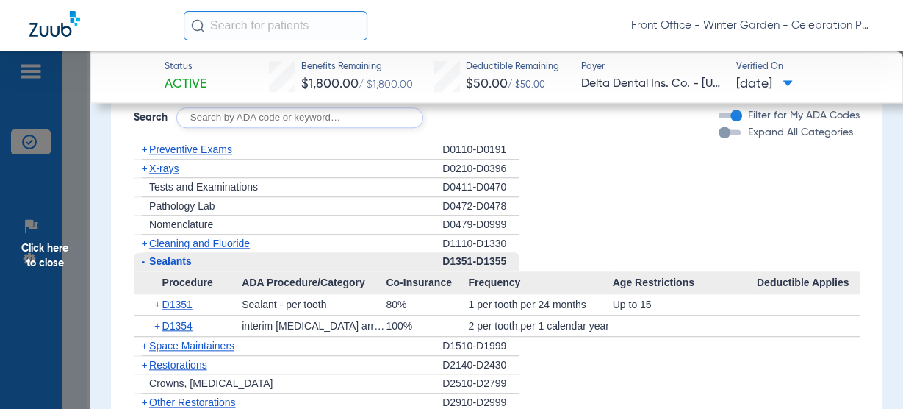
click at [165, 259] on span "Sealants" at bounding box center [170, 261] width 43 height 12
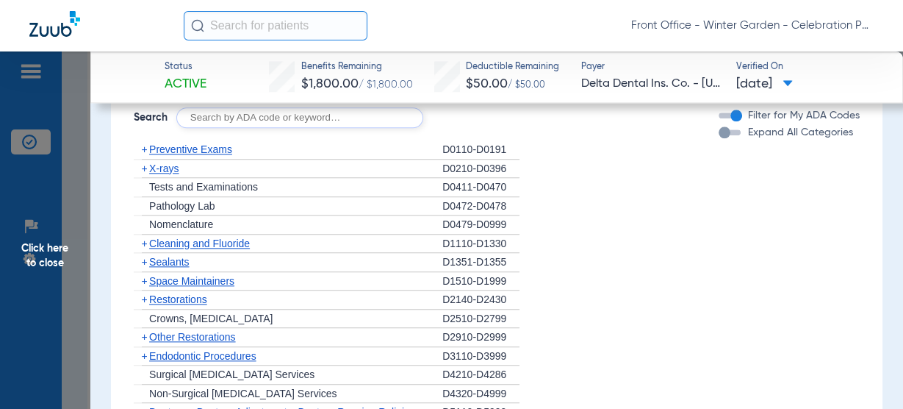
click at [170, 169] on span "X-rays" at bounding box center [163, 168] width 29 height 12
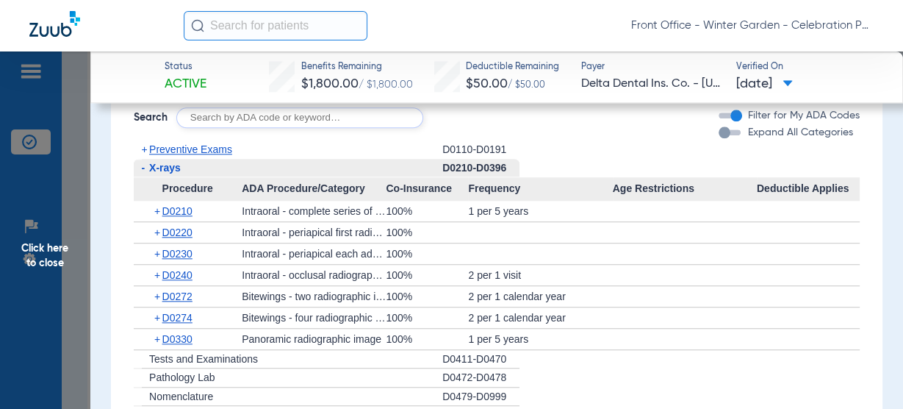
click at [170, 169] on span "X-rays" at bounding box center [165, 168] width 32 height 12
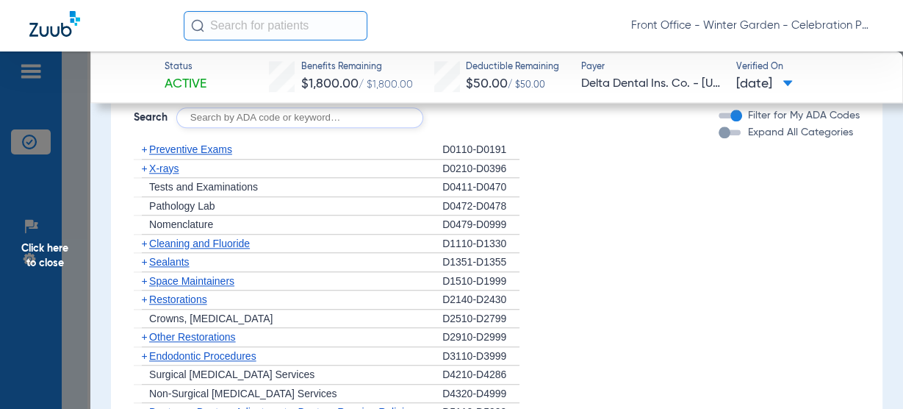
drag, startPoint x: 94, startPoint y: 255, endPoint x: 84, endPoint y: 256, distance: 10.4
click at [74, 256] on span "Click here to close" at bounding box center [45, 255] width 90 height 409
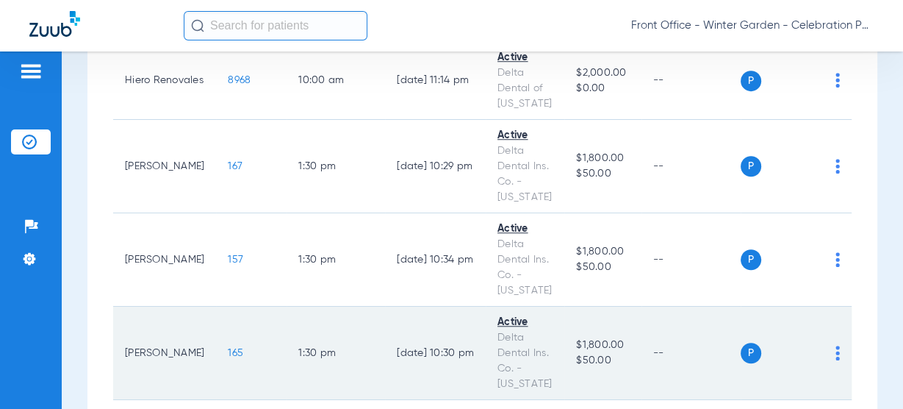
scroll to position [999, 0]
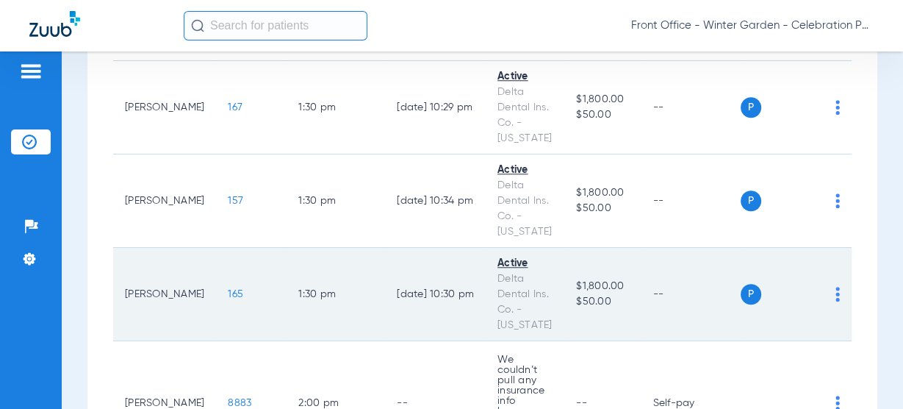
click at [228, 289] on span "165" at bounding box center [235, 294] width 15 height 10
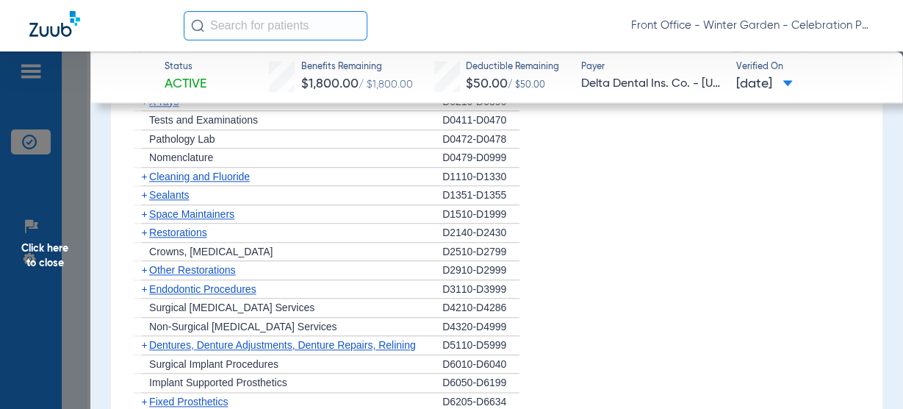
scroll to position [1352, 0]
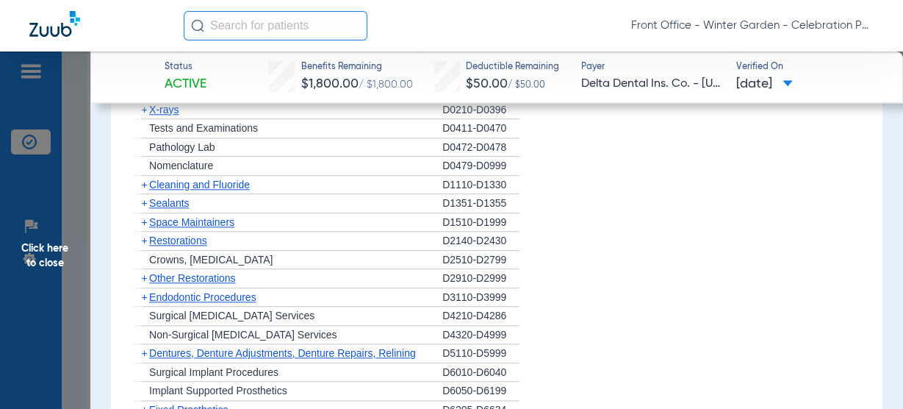
click at [165, 194] on div "+ Sealants" at bounding box center [288, 203] width 309 height 19
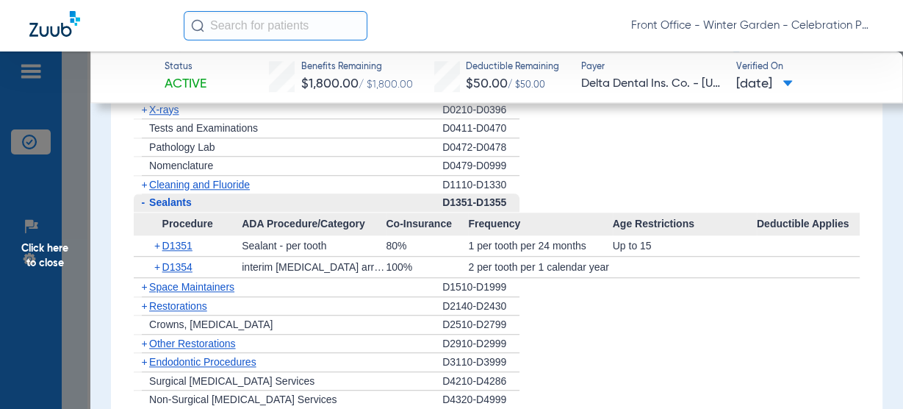
click at [161, 203] on span "Sealants" at bounding box center [170, 202] width 43 height 12
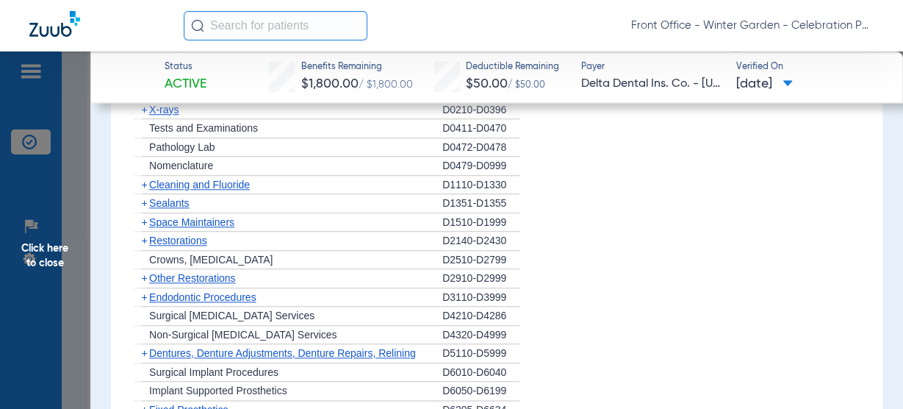
scroll to position [1293, 0]
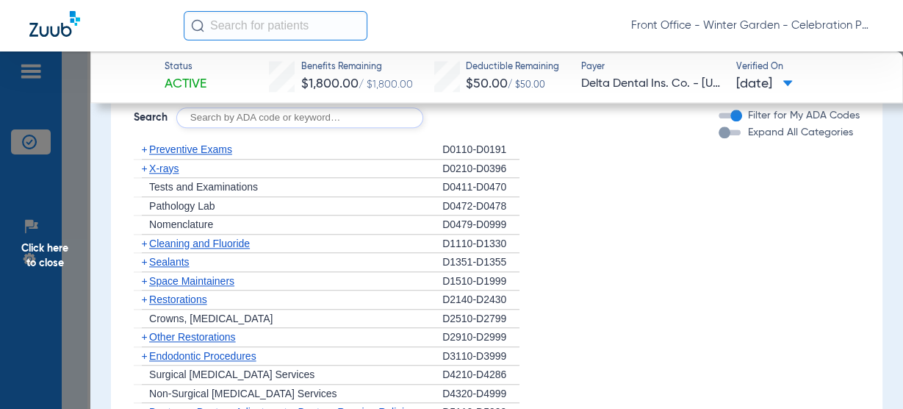
click at [175, 168] on span "X-rays" at bounding box center [163, 168] width 29 height 12
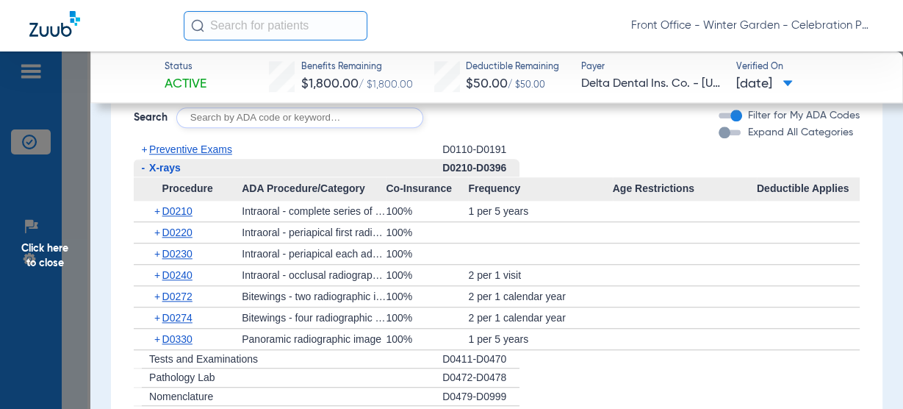
click at [170, 168] on span "X-rays" at bounding box center [165, 168] width 32 height 12
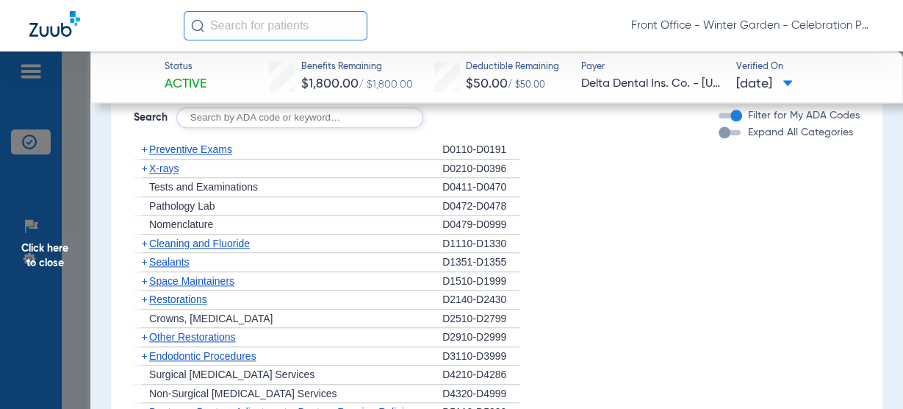
click at [159, 261] on span "Sealants" at bounding box center [169, 262] width 40 height 12
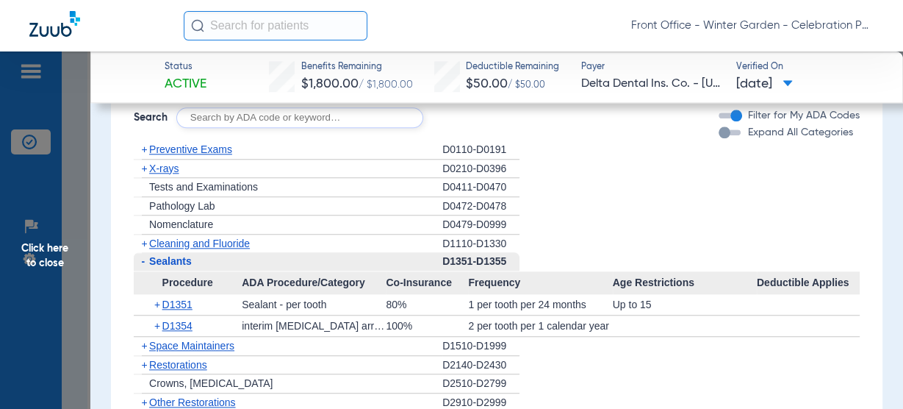
click at [159, 261] on span "Sealants" at bounding box center [170, 261] width 43 height 12
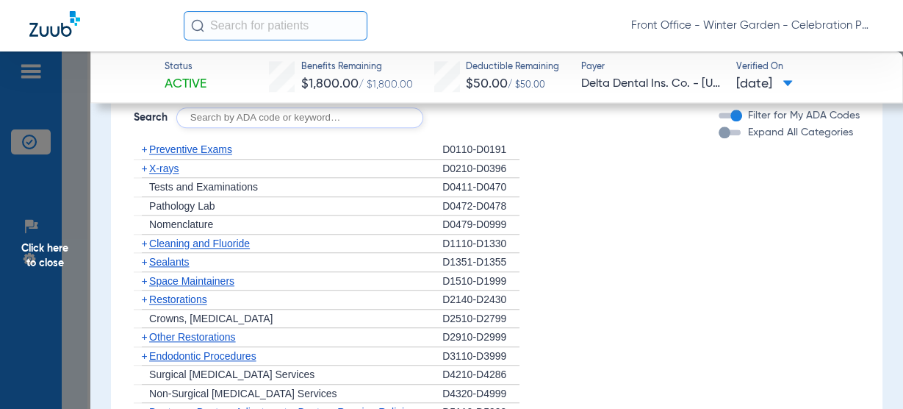
click at [190, 244] on span "Cleaning and Fluoride" at bounding box center [199, 243] width 101 height 12
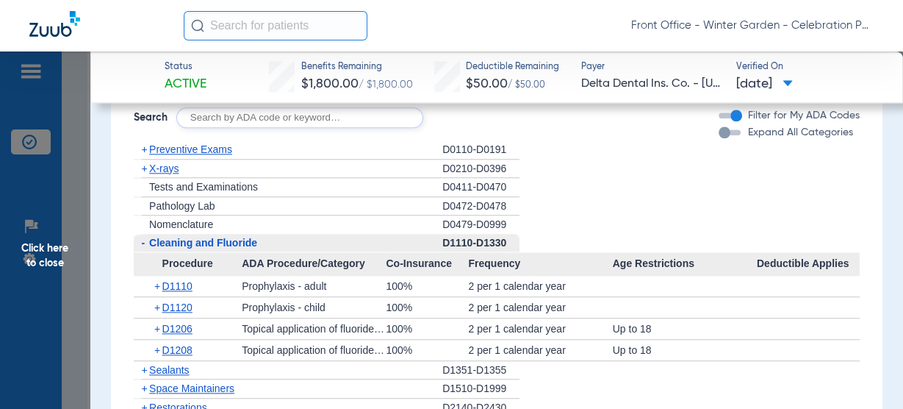
click at [190, 244] on span "Cleaning and Fluoride" at bounding box center [203, 243] width 108 height 12
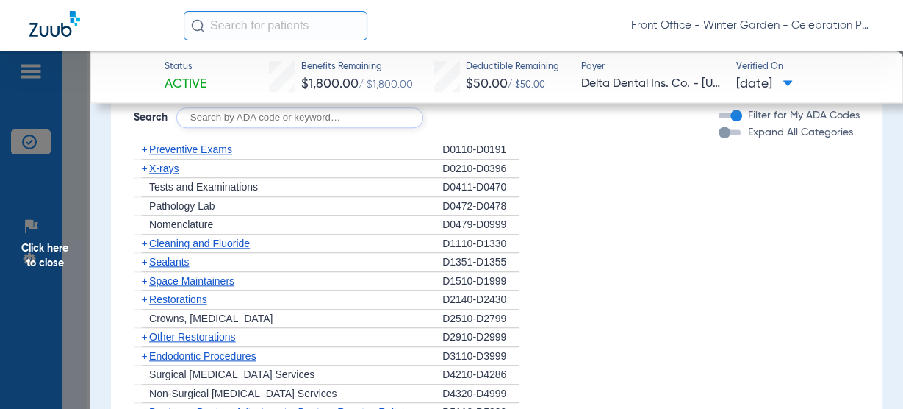
drag, startPoint x: 74, startPoint y: 231, endPoint x: 231, endPoint y: 231, distance: 157.3
click at [74, 231] on span "Click here to close" at bounding box center [45, 255] width 90 height 409
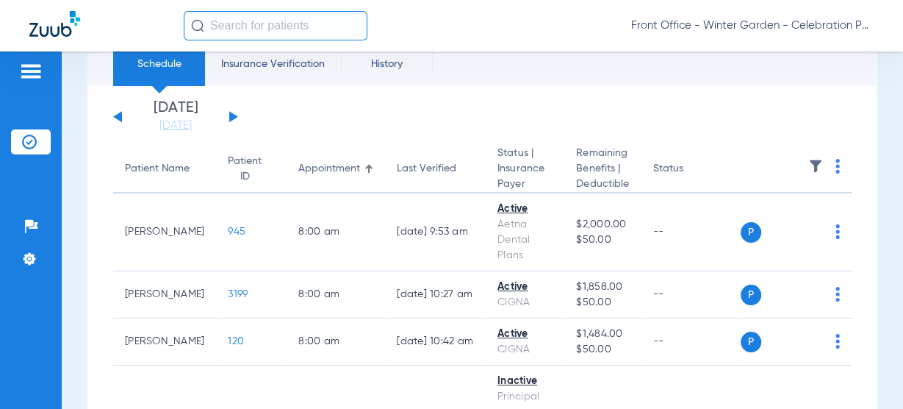
scroll to position [0, 0]
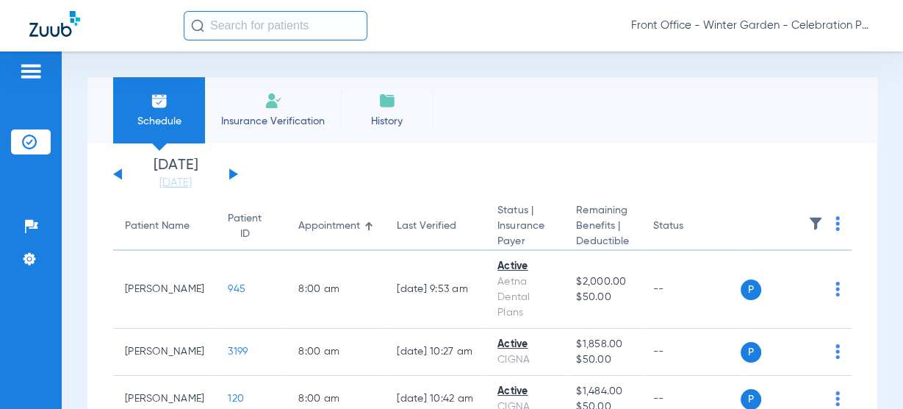
click at [295, 109] on li "Insurance Verification" at bounding box center [273, 110] width 136 height 66
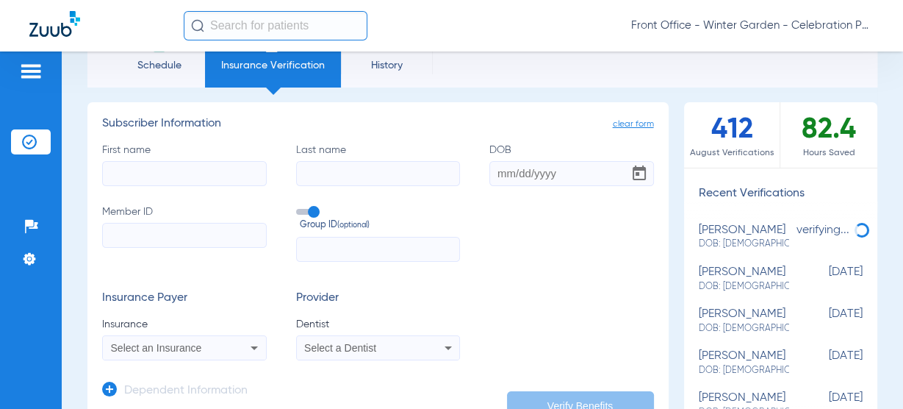
scroll to position [59, 0]
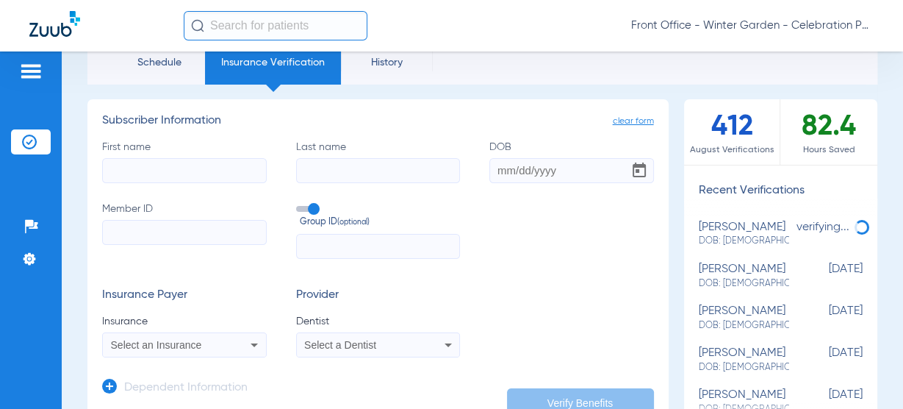
click at [155, 387] on h3 "Dependent Information" at bounding box center [185, 388] width 123 height 15
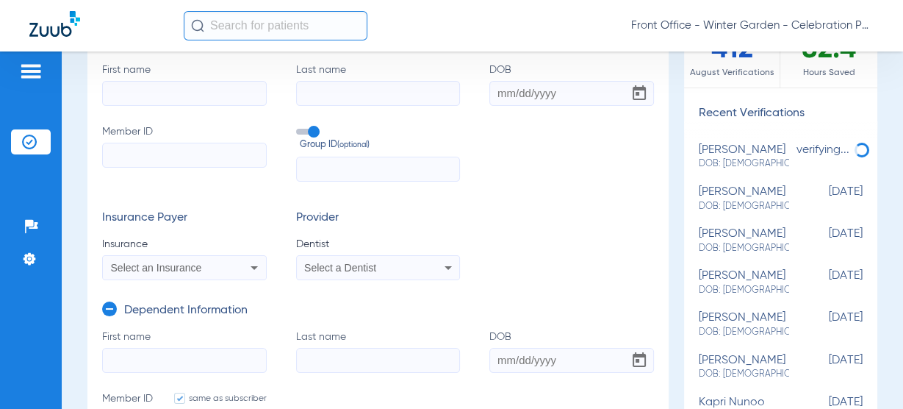
scroll to position [118, 0]
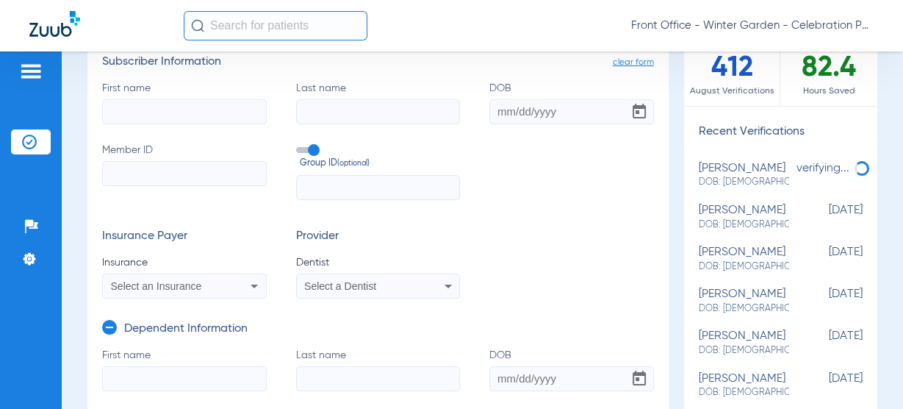
click at [159, 271] on app-form-autocomplete "Insurance Select an Insurance" at bounding box center [184, 276] width 165 height 43
click at [159, 274] on mat-select "Select an Insurance" at bounding box center [184, 285] width 165 height 25
click at [157, 279] on div "Select an Insurance" at bounding box center [184, 286] width 163 height 18
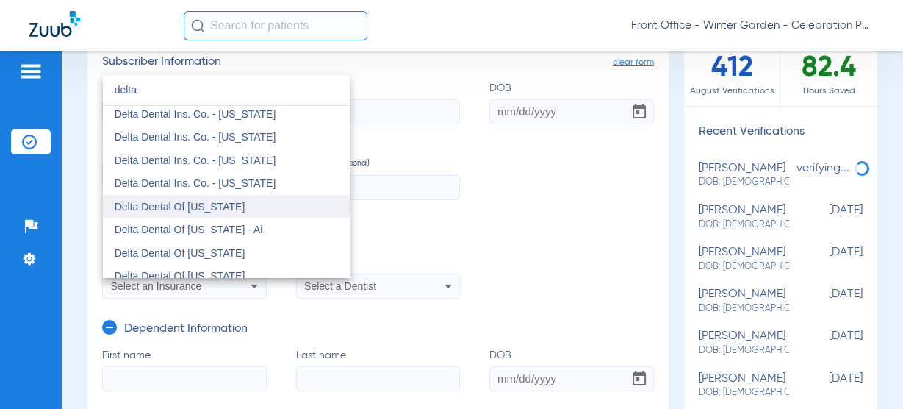
scroll to position [294, 0]
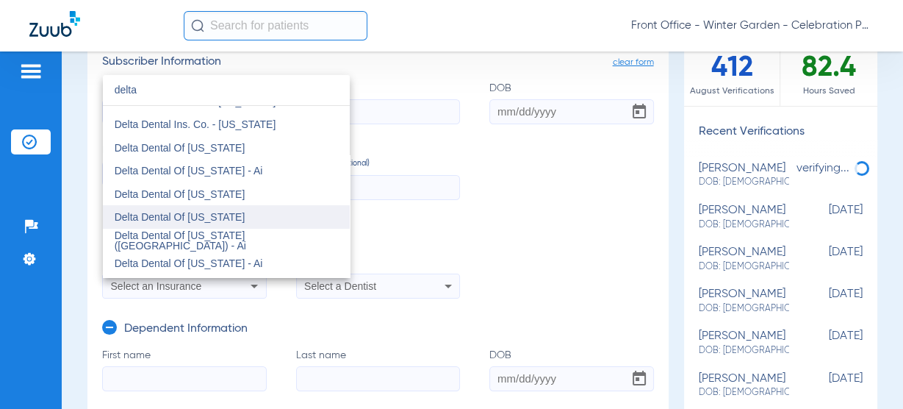
type input "delta"
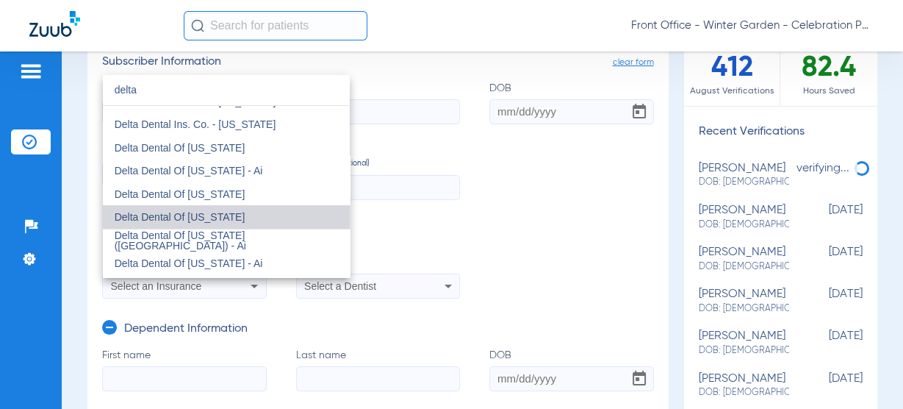
click at [248, 216] on mat-option "Delta Dental Of Arkansas" at bounding box center [226, 217] width 247 height 24
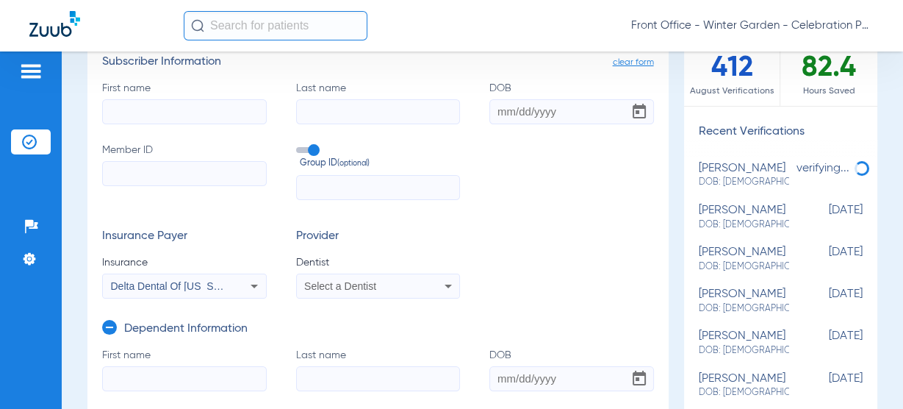
click at [224, 95] on label "First name" at bounding box center [184, 102] width 165 height 43
click at [224, 99] on input "First name" at bounding box center [184, 111] width 165 height 25
click at [343, 279] on div "Select a Dentist" at bounding box center [378, 286] width 163 height 18
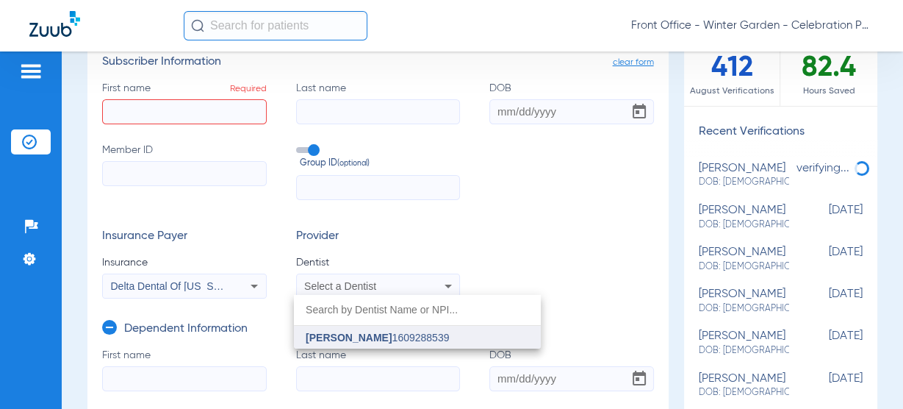
click at [334, 334] on span "Andrew Gooch" at bounding box center [349, 337] width 86 height 12
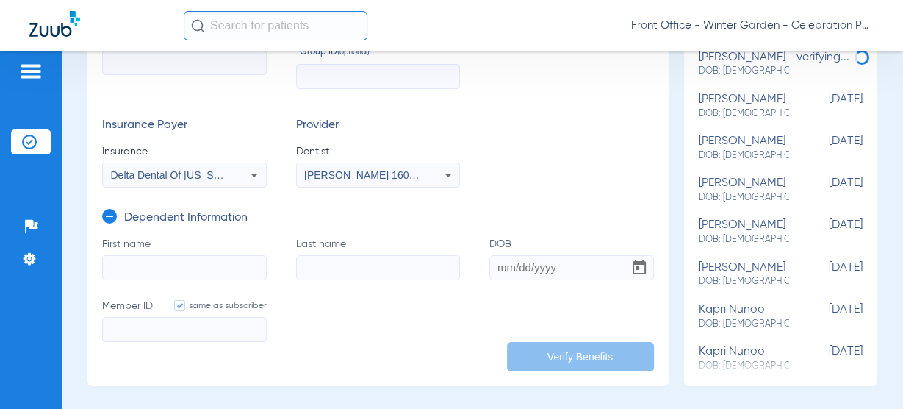
scroll to position [235, 0]
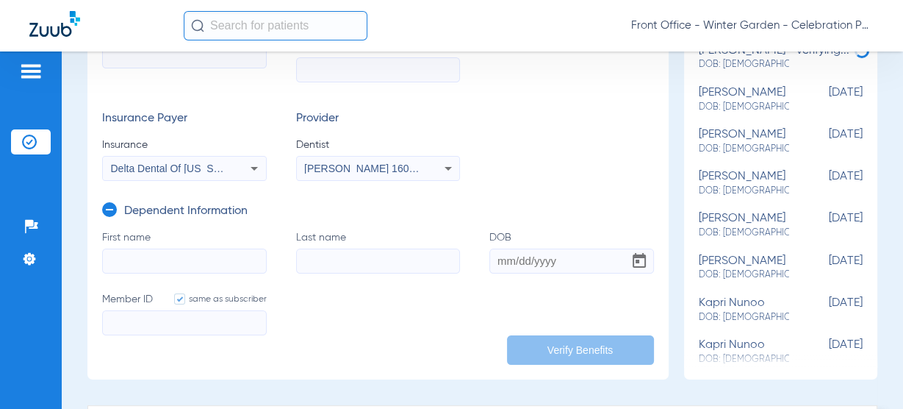
click at [171, 256] on input "First name" at bounding box center [184, 260] width 165 height 25
paste input "Callahan"
type input "Callahan"
click at [325, 270] on input "Last name" at bounding box center [378, 260] width 165 height 25
paste input "Dininger"
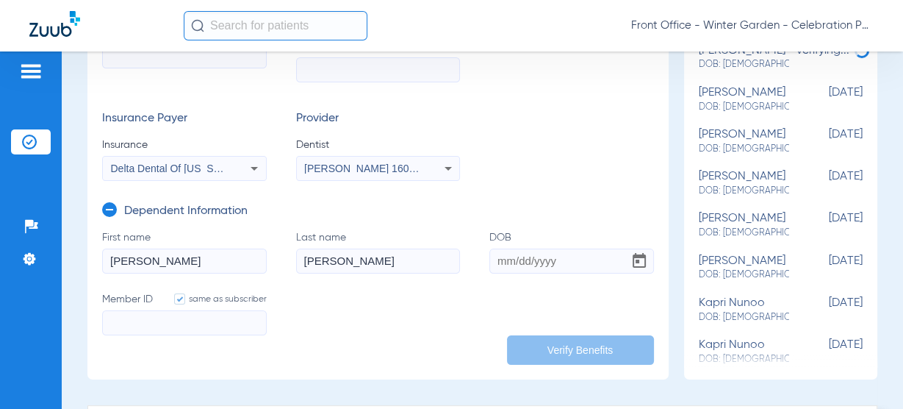
type input "Dininger"
click at [558, 265] on input "DOB" at bounding box center [571, 260] width 165 height 25
paste input "07/06/2022"
type input "07/06/2022"
click at [107, 315] on input "Member ID same as subscriber" at bounding box center [184, 322] width 165 height 25
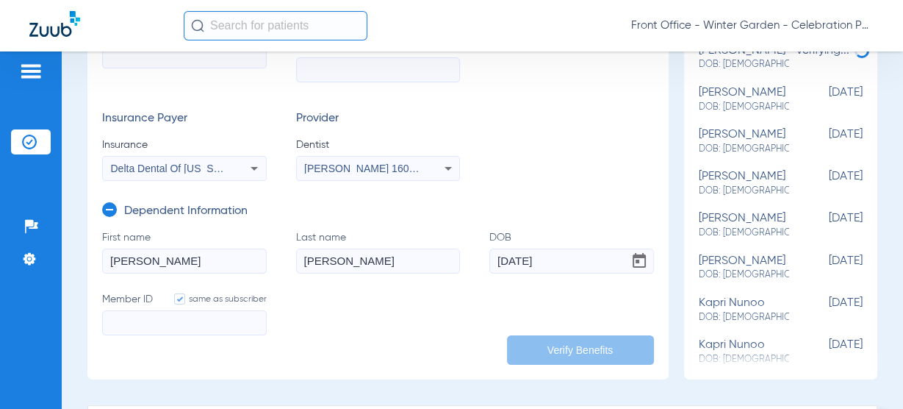
paste input "14798909W"
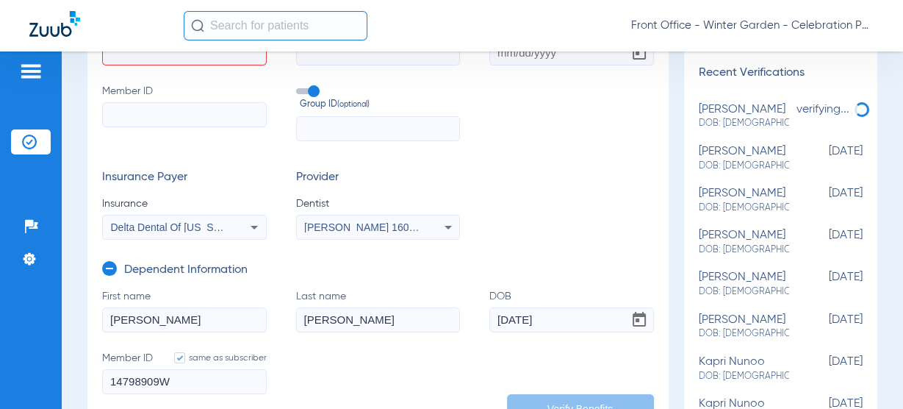
type input "14798909W"
click at [163, 121] on input "Member ID" at bounding box center [184, 114] width 165 height 25
paste input "14798909W"
type input "14798909W"
click at [400, 135] on input "text" at bounding box center [378, 128] width 165 height 25
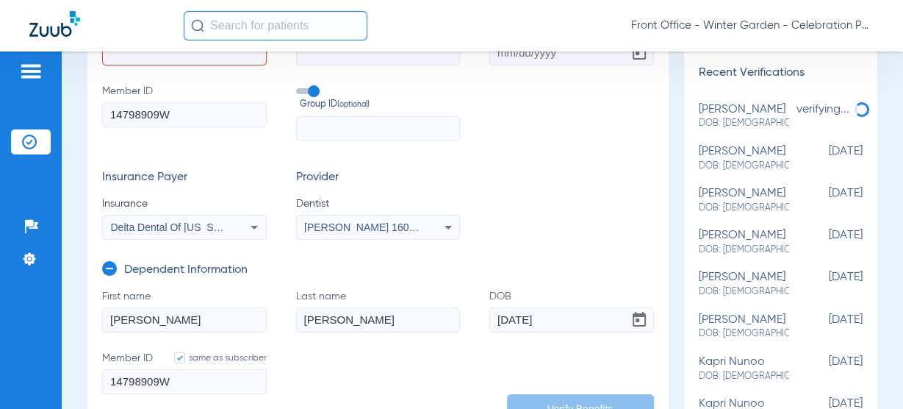
paste input "80000-00001"
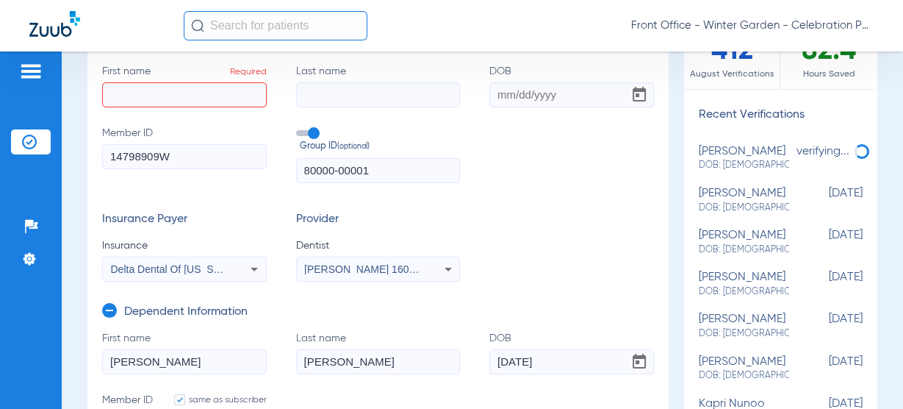
scroll to position [118, 0]
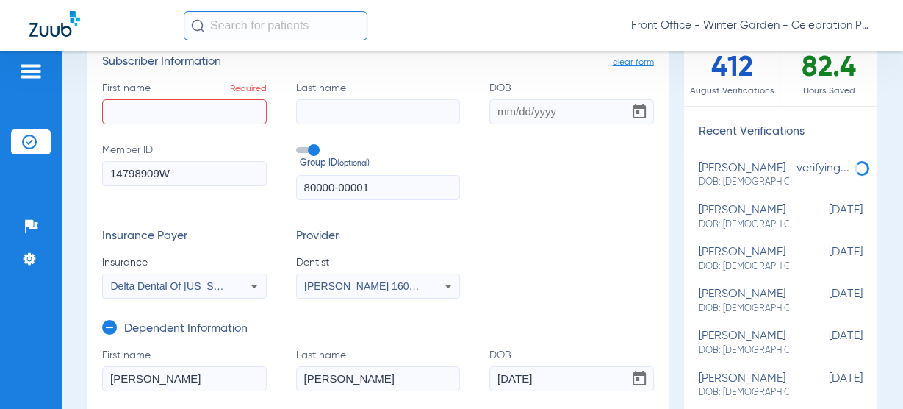
type input "80000-00001"
click at [132, 112] on input "First name Required" at bounding box center [184, 111] width 165 height 25
click at [132, 123] on div "First name Required Last name DOB Member ID 14798909W Group ID (optional) 80000…" at bounding box center [378, 140] width 552 height 119
paste input "Dylan"
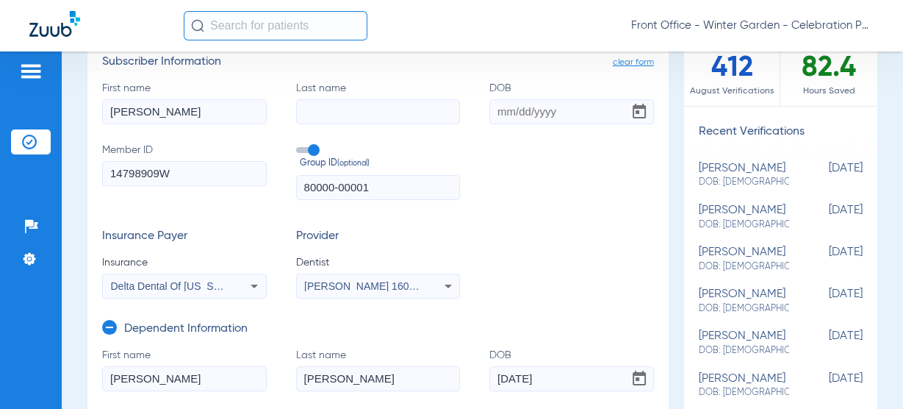
type input "Dylan"
click at [393, 127] on div "First name Dylan Last name DOB Member ID 14798909W Group ID (optional) 80000-00…" at bounding box center [378, 140] width 552 height 119
click at [395, 114] on input "Last name" at bounding box center [378, 111] width 165 height 25
paste input "Dininger"
type input "Dininger"
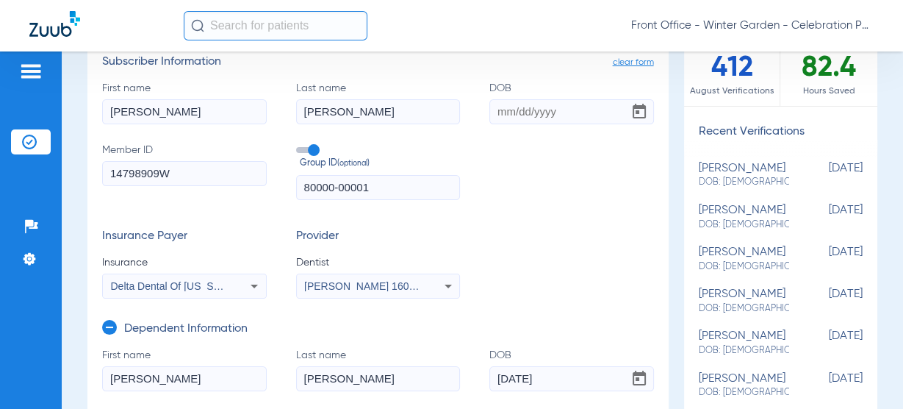
click at [507, 117] on input "DOB" at bounding box center [571, 111] width 165 height 25
paste input "05/06/1992"
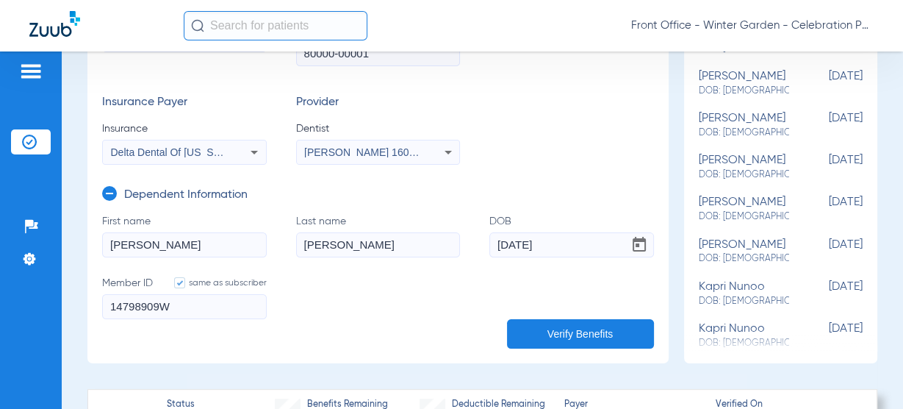
scroll to position [235, 0]
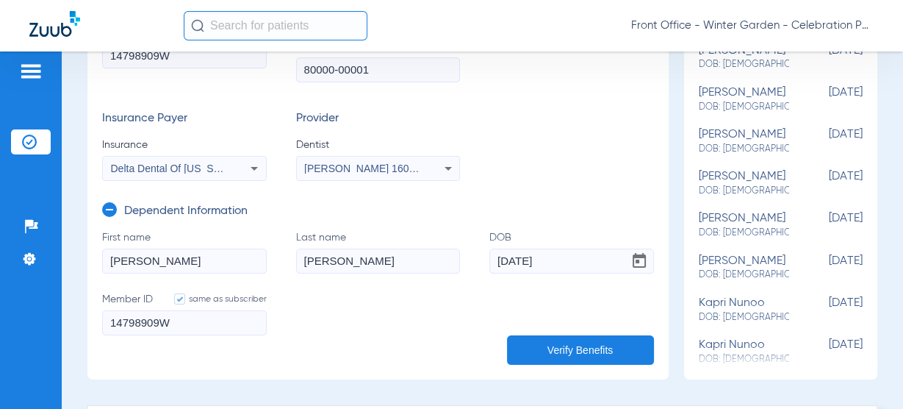
type input "05/06/1992"
click at [541, 340] on button "Verify Benefits" at bounding box center [580, 349] width 147 height 29
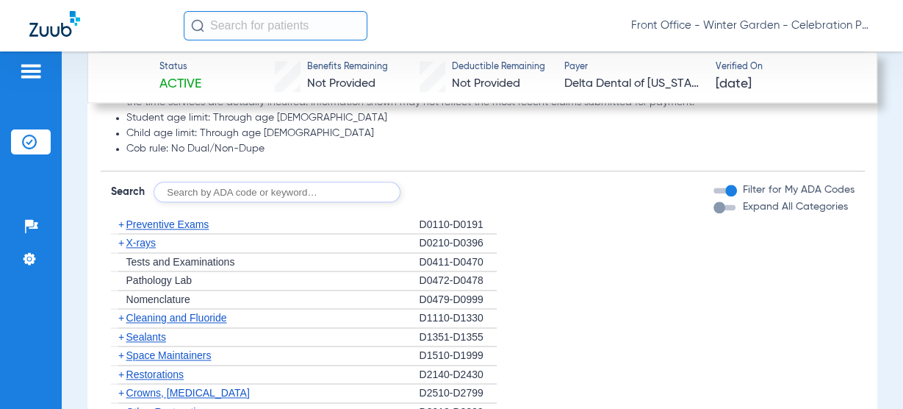
scroll to position [1529, 0]
click at [146, 245] on span "X-rays" at bounding box center [140, 243] width 29 height 12
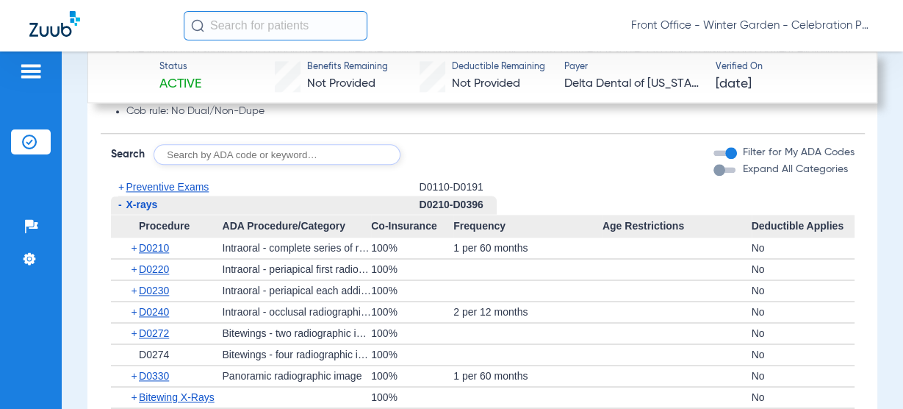
scroll to position [1587, 0]
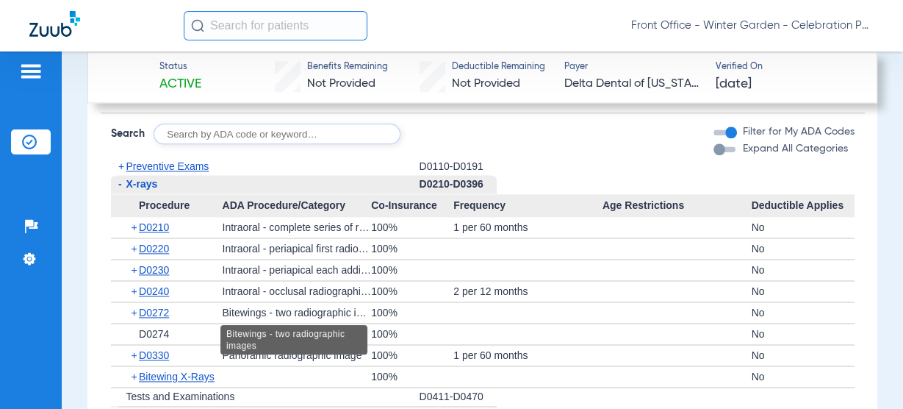
click at [329, 326] on div "Bitewings - two radiographic images" at bounding box center [293, 339] width 147 height 29
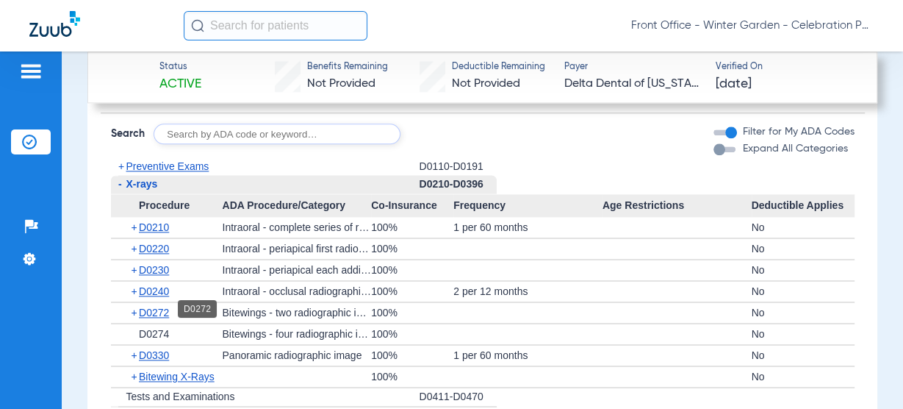
click at [145, 308] on span "D0272" at bounding box center [154, 312] width 30 height 12
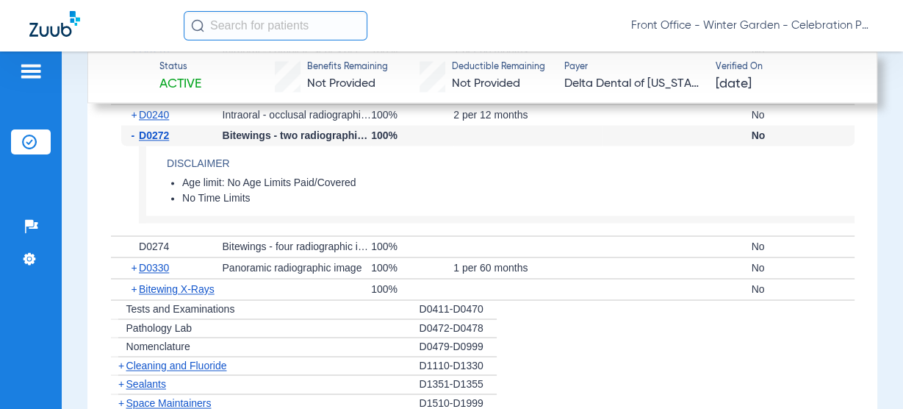
scroll to position [1705, 0]
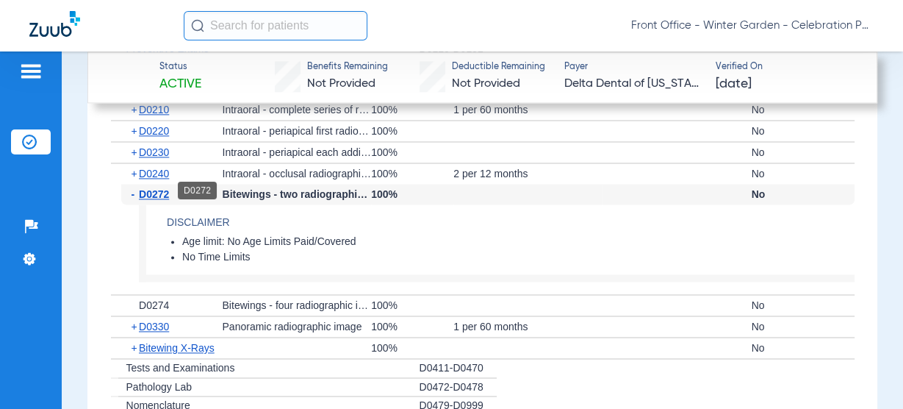
click at [158, 193] on span "D0272" at bounding box center [154, 194] width 30 height 12
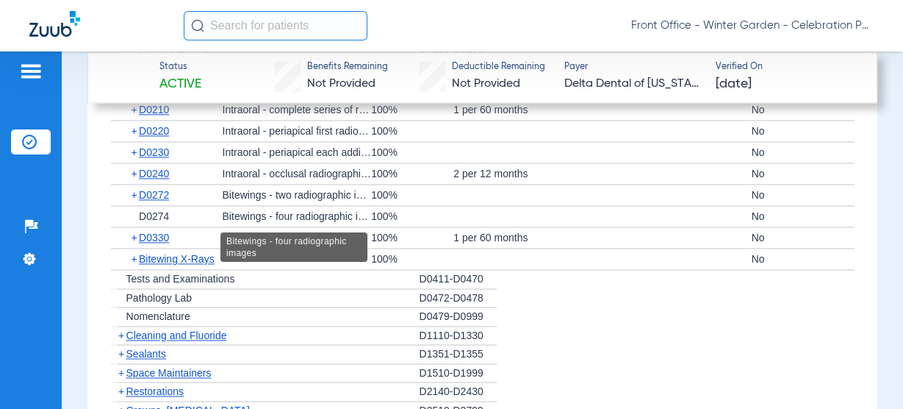
scroll to position [1646, 0]
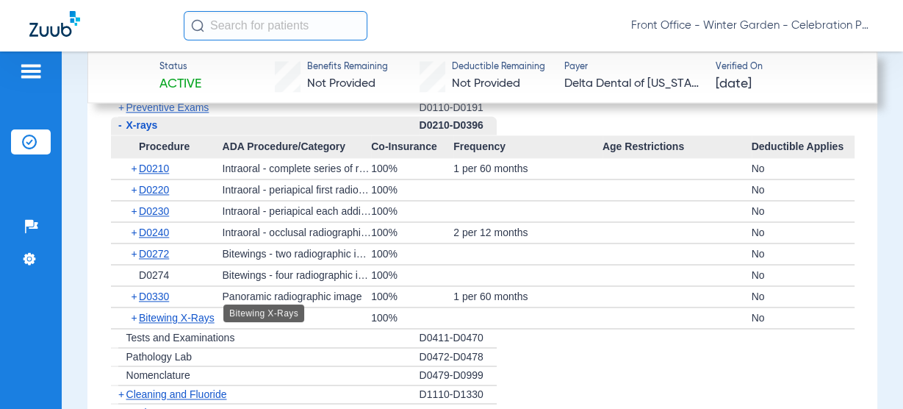
click at [210, 312] on span "Bitewing X-Rays" at bounding box center [177, 318] width 76 height 12
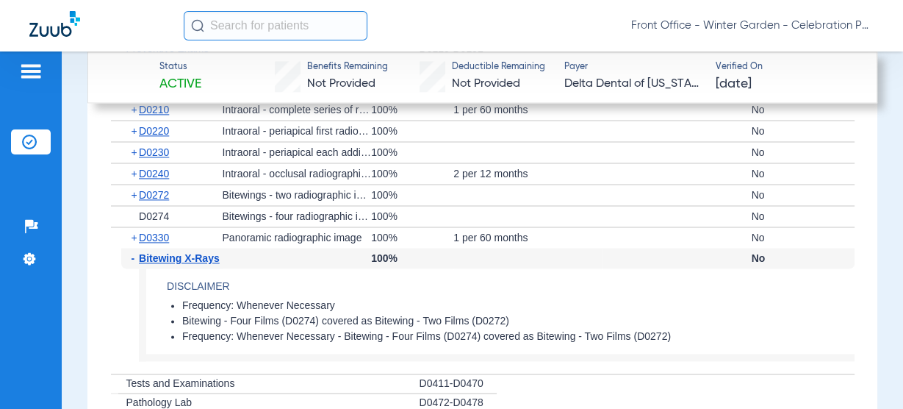
scroll to position [1764, 0]
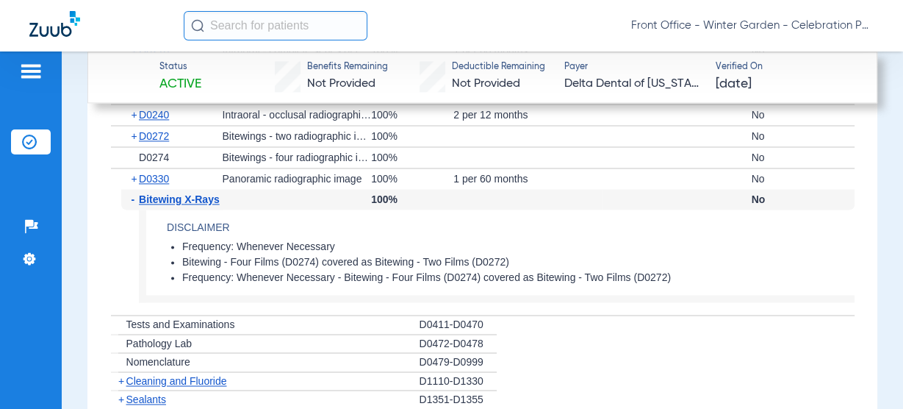
drag, startPoint x: 319, startPoint y: 256, endPoint x: 453, endPoint y: 262, distance: 134.6
click at [453, 262] on li "Bitewing - Four Films (D0274) covered as Bitewing - Two Films (D0272)" at bounding box center [518, 262] width 672 height 13
click at [348, 271] on li "Frequency: Whenever Necessary - Bitewing - Four Films (D0274) covered as Bitewi…" at bounding box center [518, 277] width 672 height 13
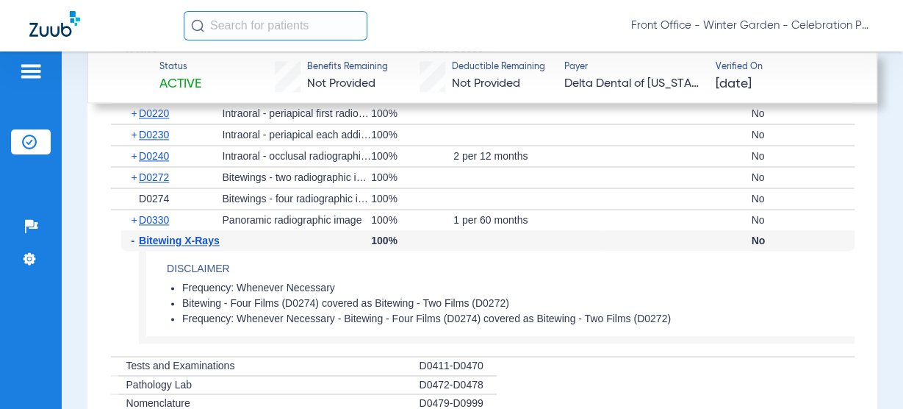
scroll to position [1705, 0]
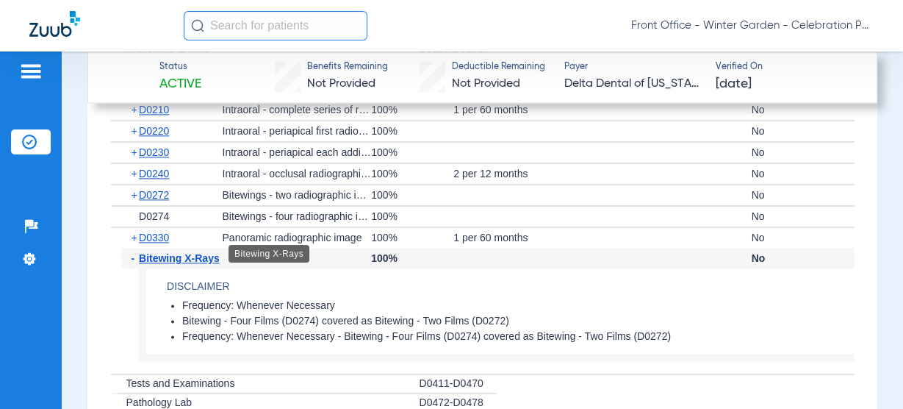
click at [168, 254] on span "Bitewing X-Rays" at bounding box center [179, 258] width 81 height 12
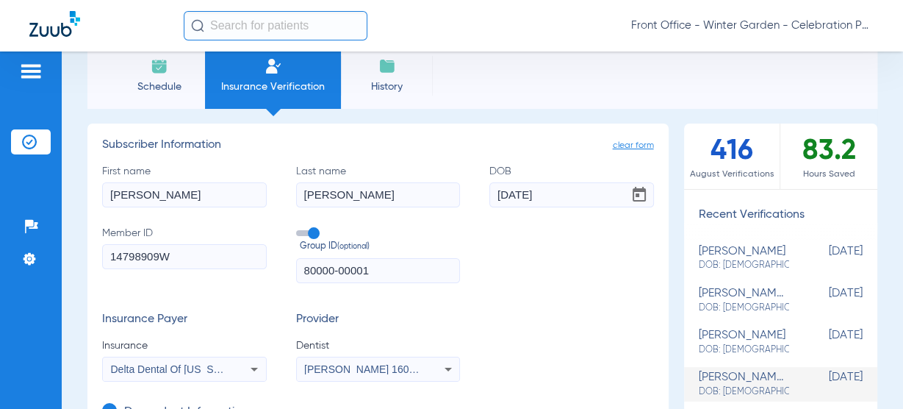
scroll to position [0, 0]
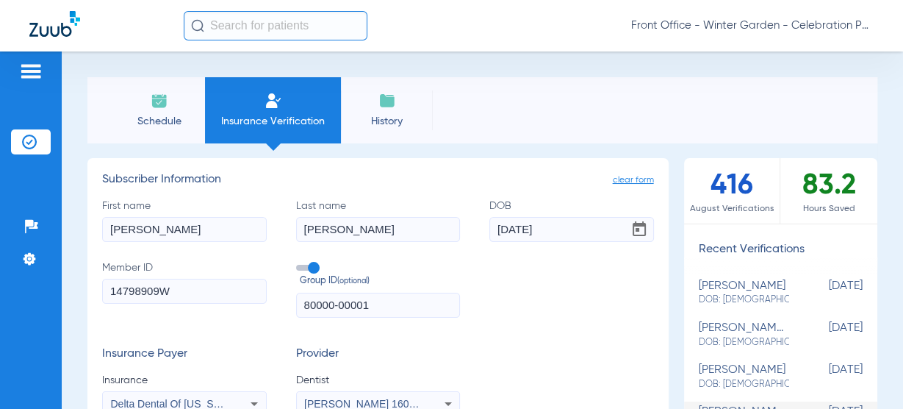
click at [181, 104] on li "Schedule" at bounding box center [159, 110] width 92 height 66
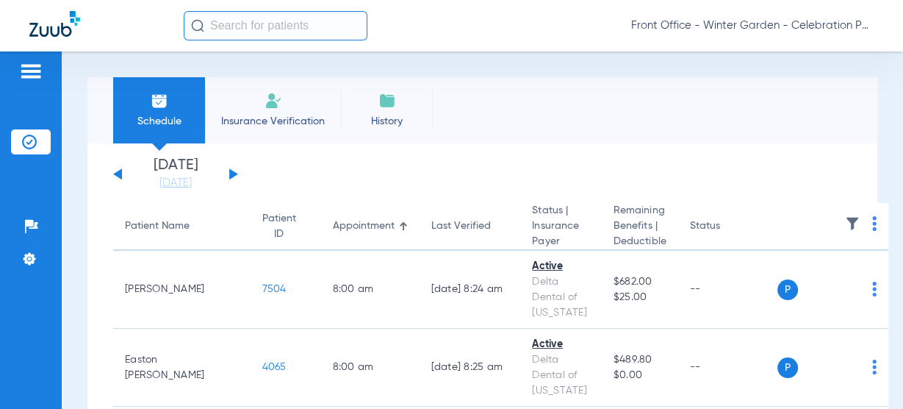
click at [229, 170] on button at bounding box center [233, 173] width 9 height 11
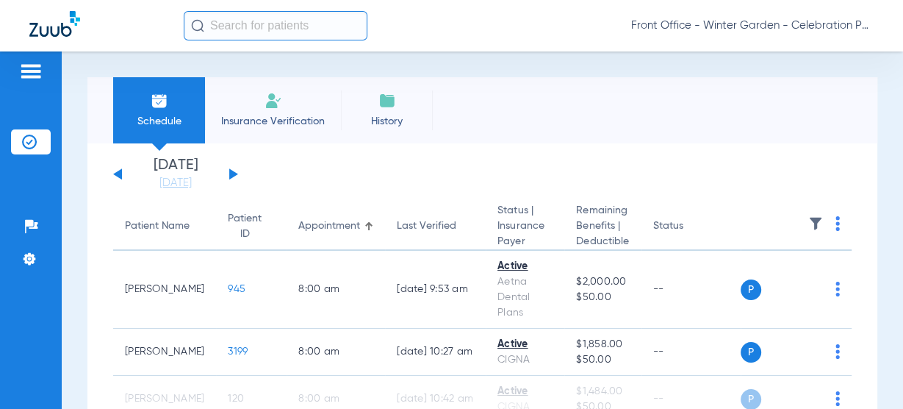
click at [303, 96] on li "Insurance Verification" at bounding box center [273, 110] width 136 height 66
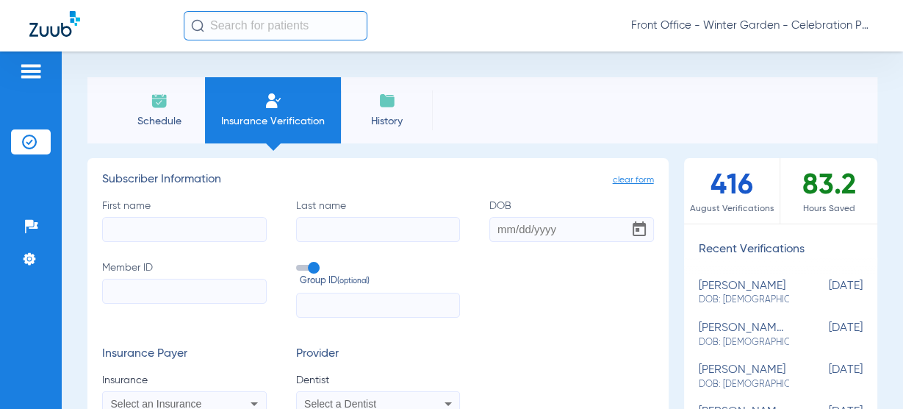
click at [175, 126] on span "Schedule" at bounding box center [159, 121] width 70 height 15
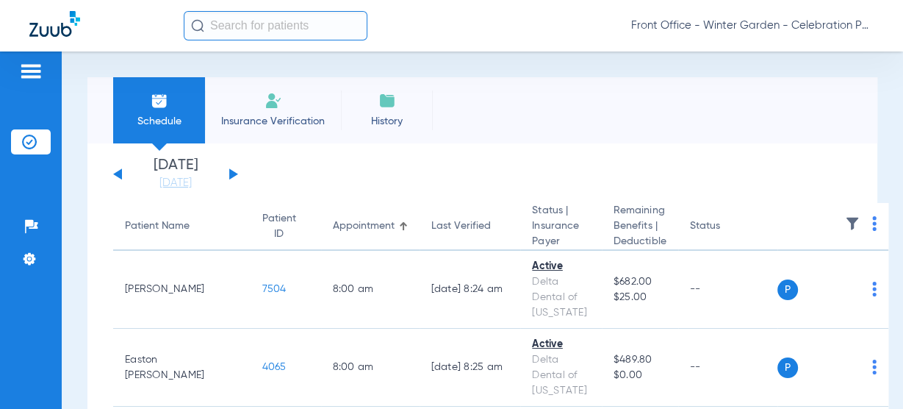
click at [240, 171] on app-single-date-navigator "Monday 06-09-2025 Tuesday 06-10-2025 Wednesday 06-11-2025 Thursday 06-12-2025 F…" at bounding box center [482, 174] width 739 height 32
click at [237, 173] on div "Monday 06-09-2025 Tuesday 06-10-2025 Wednesday 06-11-2025 Thursday 06-12-2025 F…" at bounding box center [175, 174] width 125 height 32
click at [237, 174] on button at bounding box center [233, 173] width 9 height 11
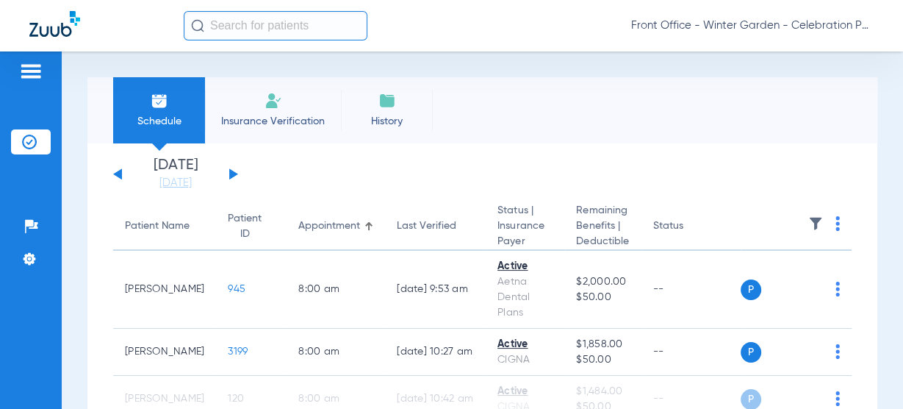
click at [322, 112] on li "Insurance Verification" at bounding box center [273, 110] width 136 height 66
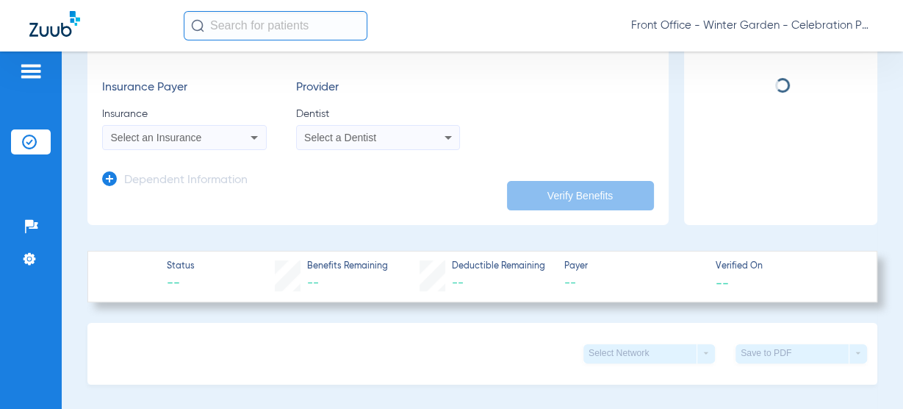
scroll to position [294, 0]
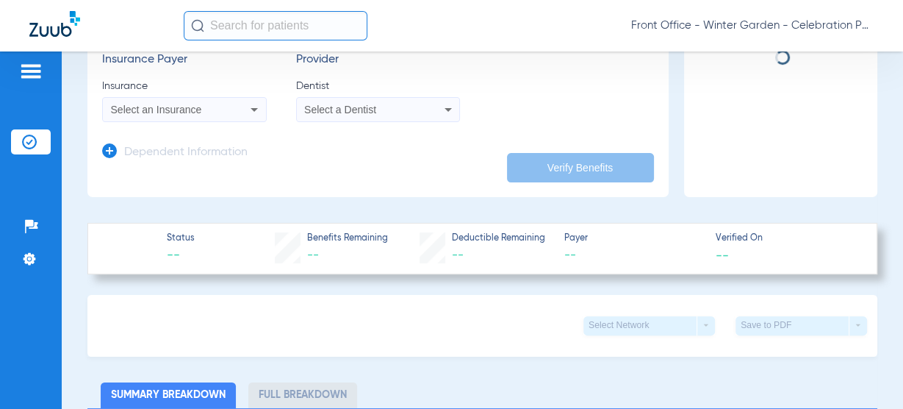
click at [207, 163] on div "Dependent Information" at bounding box center [175, 155] width 146 height 31
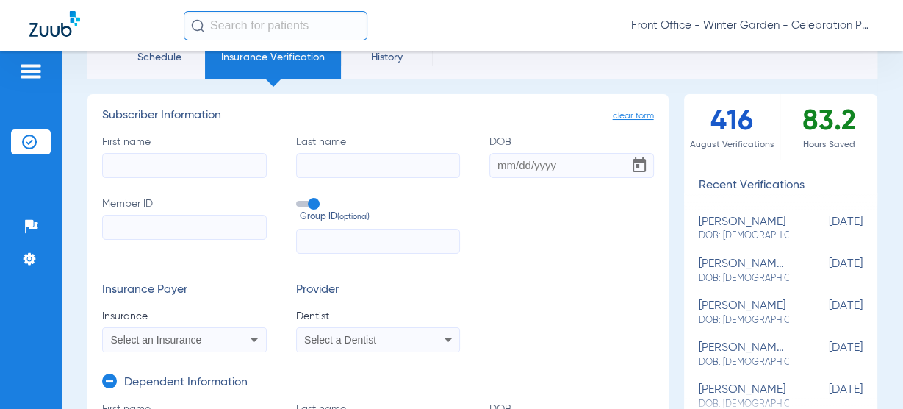
scroll to position [59, 0]
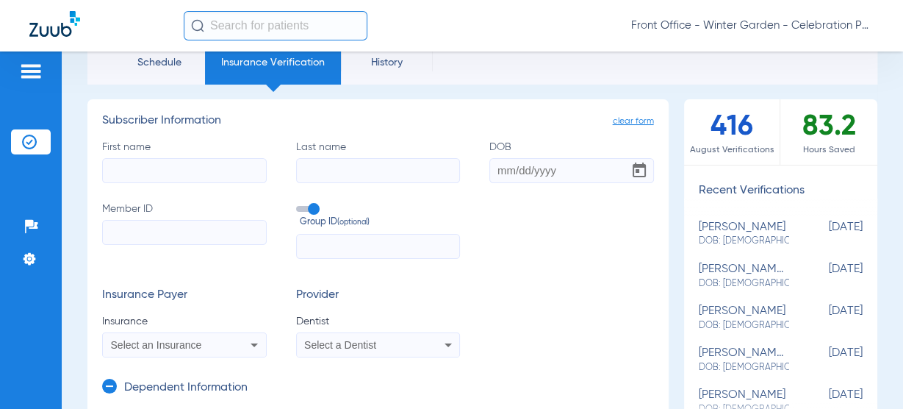
click at [170, 173] on input "First name" at bounding box center [184, 170] width 165 height 25
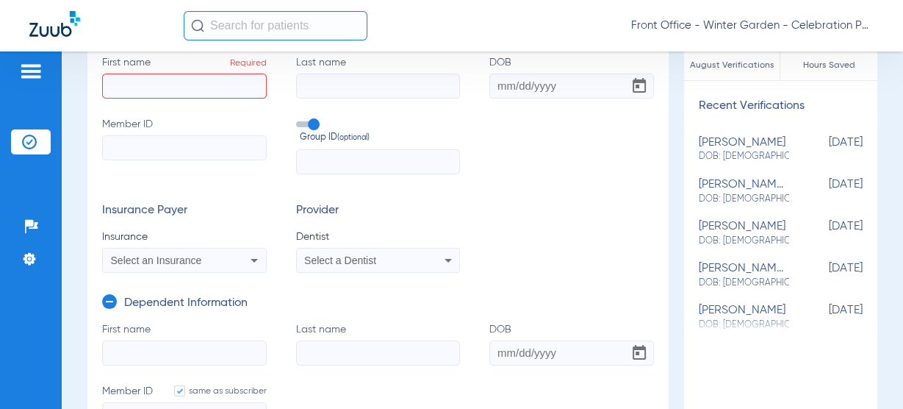
scroll to position [235, 0]
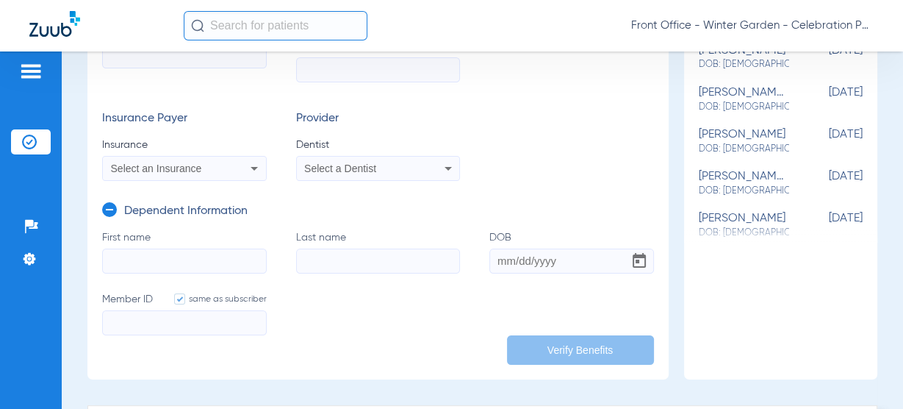
drag, startPoint x: 141, startPoint y: 253, endPoint x: 182, endPoint y: 261, distance: 41.9
click at [141, 253] on input "First name" at bounding box center [184, 260] width 165 height 25
paste input "Jameson"
type input "Jameson"
click at [351, 259] on input "Last name" at bounding box center [378, 260] width 165 height 25
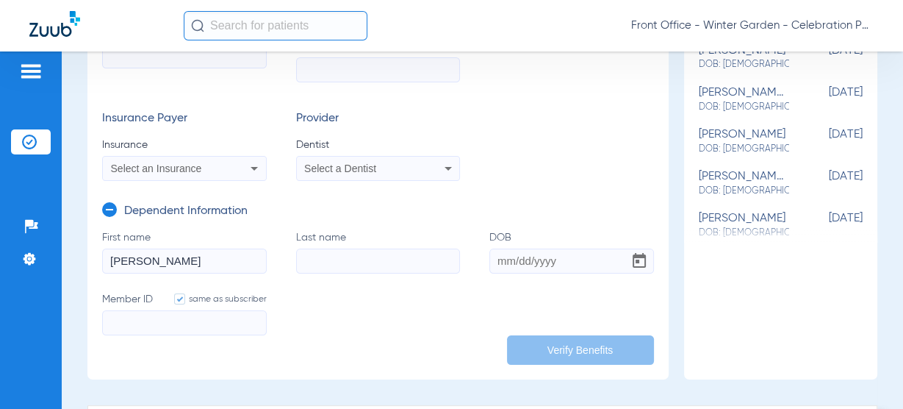
paste input "Valentine"
type input "Valentine"
click at [534, 255] on input "DOB" at bounding box center [571, 260] width 165 height 25
paste input "05/10/2024"
type input "05/10/2024"
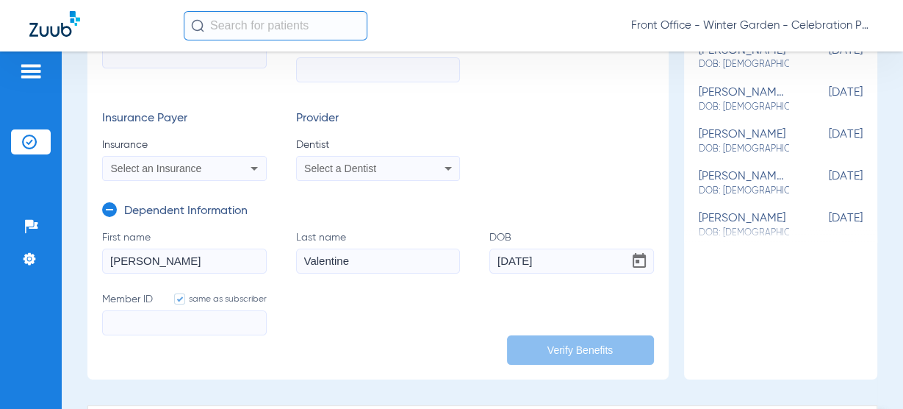
click at [140, 318] on input "Member ID same as subscriber" at bounding box center [184, 322] width 165 height 25
paste input "U6194912403"
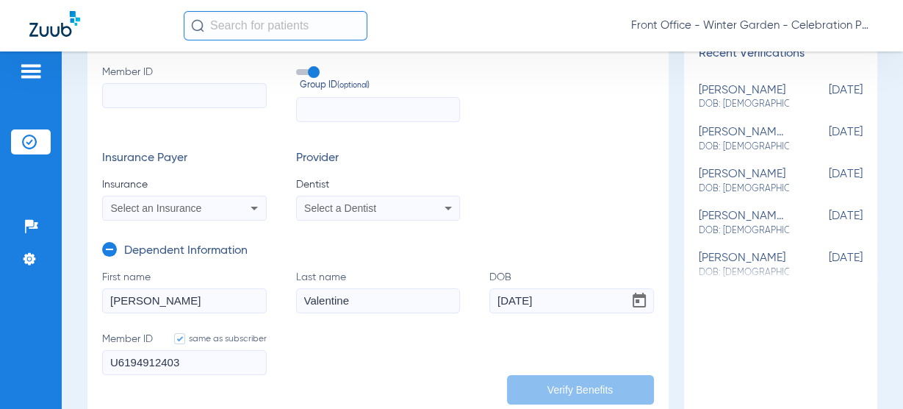
scroll to position [176, 0]
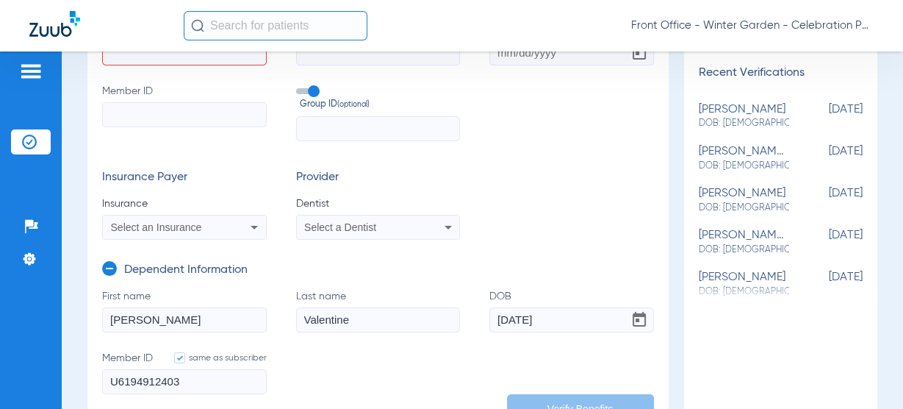
type input "U6194912403"
click at [177, 227] on span "Select an Insurance" at bounding box center [156, 227] width 91 height 12
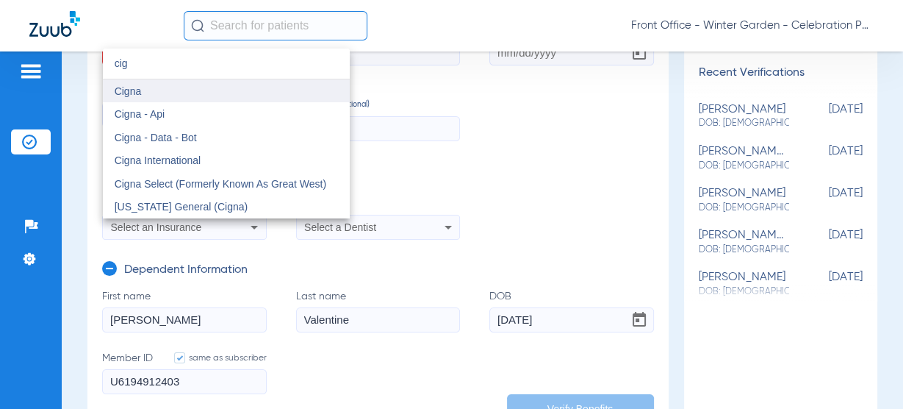
type input "cig"
click at [190, 95] on mat-option "Cigna" at bounding box center [226, 91] width 247 height 24
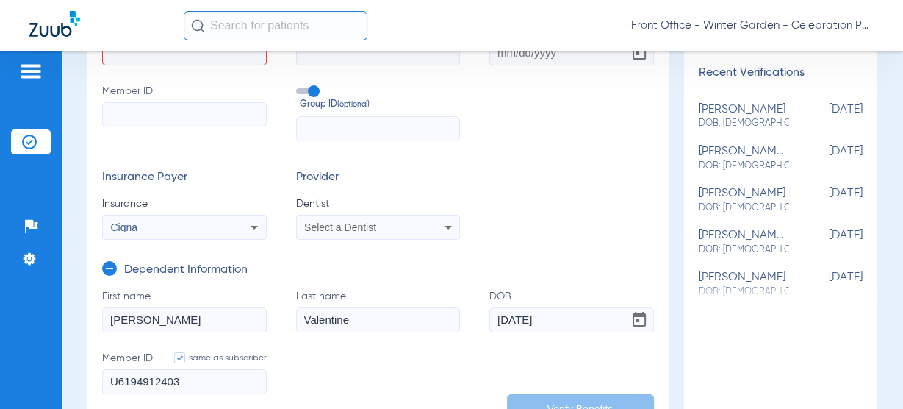
click at [205, 118] on input "Member ID" at bounding box center [184, 114] width 165 height 25
paste input "U6194912403"
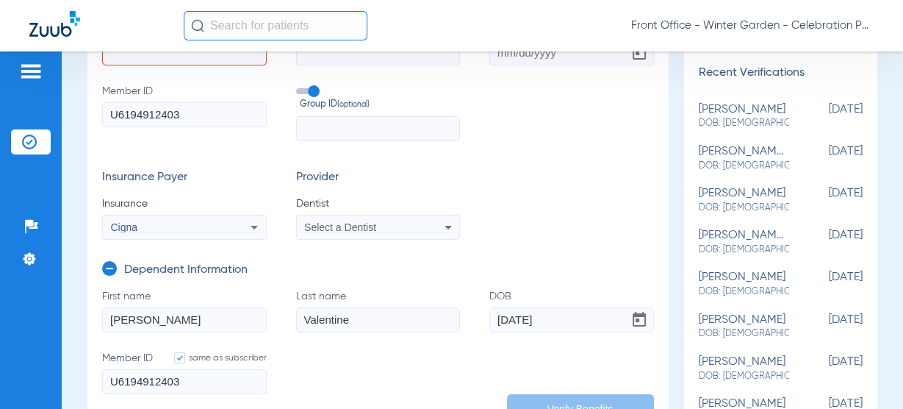
type input "U6194912403"
click at [315, 219] on div "Select a Dentist" at bounding box center [378, 227] width 163 height 18
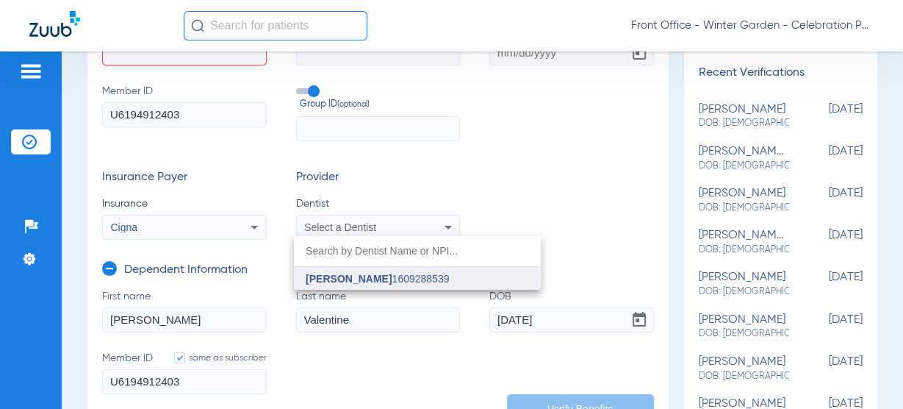
click at [340, 278] on span "Andrew Gooch" at bounding box center [349, 279] width 86 height 12
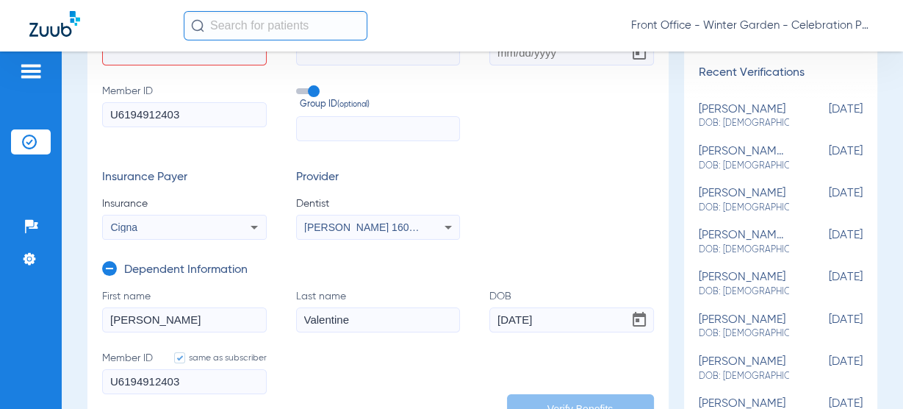
click at [345, 129] on input "text" at bounding box center [378, 128] width 165 height 25
drag, startPoint x: 317, startPoint y: 121, endPoint x: 309, endPoint y: 123, distance: 9.1
click at [317, 121] on input "text" at bounding box center [378, 128] width 165 height 25
paste input "33097604"
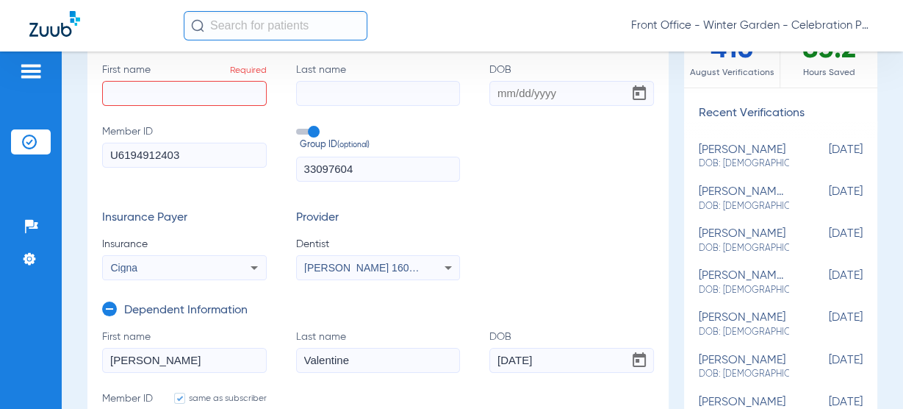
scroll to position [118, 0]
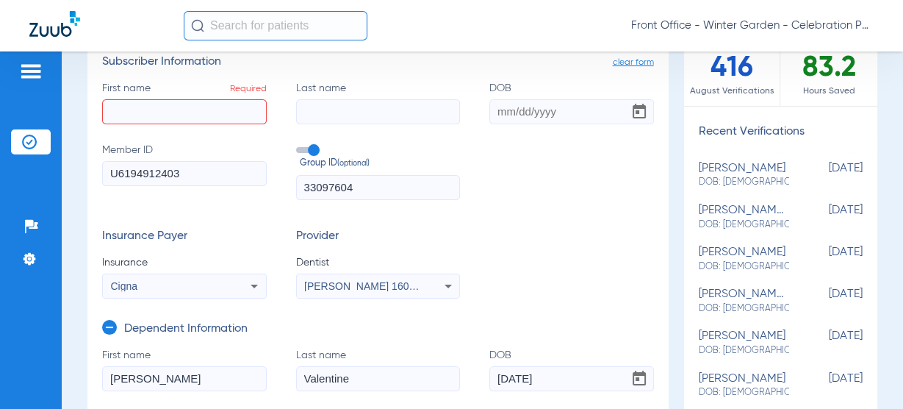
type input "33097604"
drag, startPoint x: 358, startPoint y: 379, endPoint x: 147, endPoint y: 339, distance: 214.7
click at [157, 352] on form "First name Jameson Last name Valentine DOB 05/10/2024 Member ID same as subscri…" at bounding box center [378, 409] width 552 height 123
click at [329, 107] on input "Last name" at bounding box center [378, 111] width 165 height 25
paste input "Valentine"
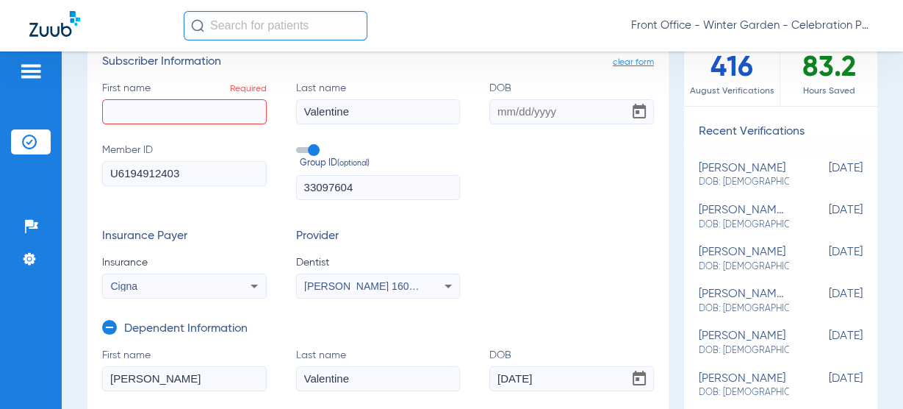
type input "Valentine"
click at [189, 95] on label "First name Required" at bounding box center [184, 102] width 165 height 43
click at [189, 99] on input "First name Required" at bounding box center [184, 111] width 165 height 25
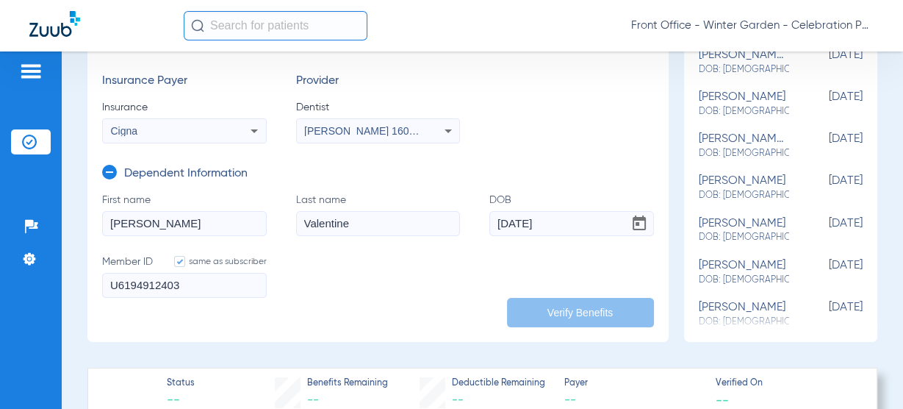
scroll to position [294, 0]
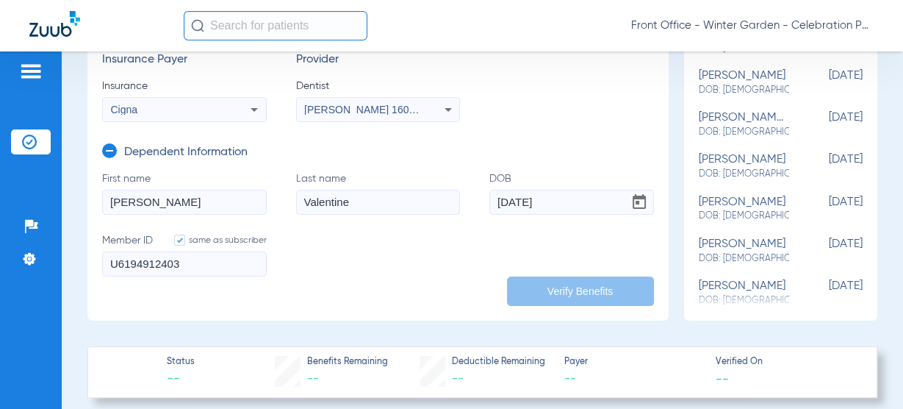
type input "Brittany"
click at [387, 195] on input "Valentine" at bounding box center [378, 202] width 165 height 25
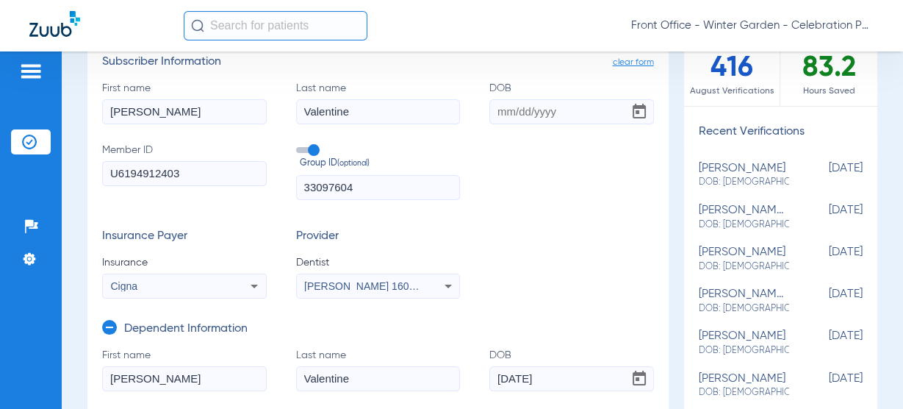
scroll to position [118, 0]
click at [395, 179] on input "33097604" at bounding box center [378, 187] width 165 height 25
click at [539, 103] on input "DOB" at bounding box center [571, 111] width 165 height 25
click at [559, 98] on label "DOB Required" at bounding box center [571, 102] width 165 height 43
click at [559, 99] on input "DOB Required" at bounding box center [571, 111] width 165 height 25
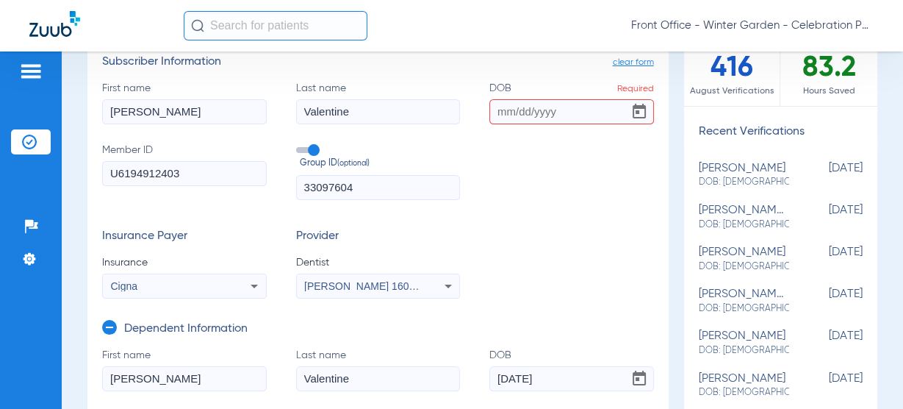
click at [555, 112] on input "DOB Required" at bounding box center [571, 111] width 165 height 25
paste input "11/08/1990"
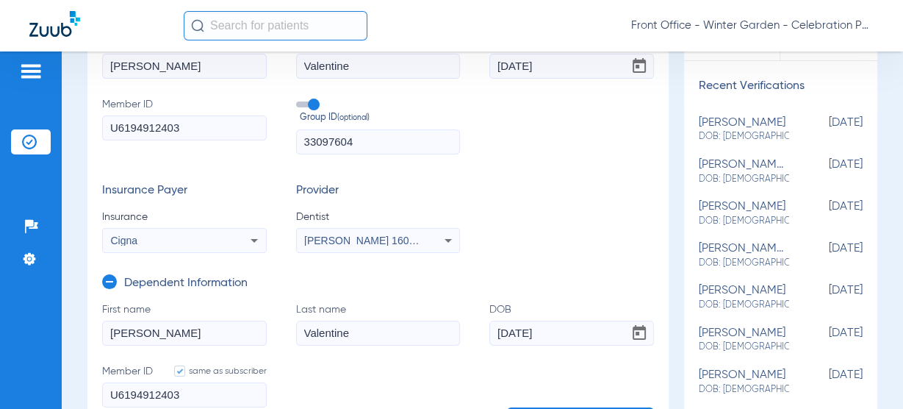
scroll to position [235, 0]
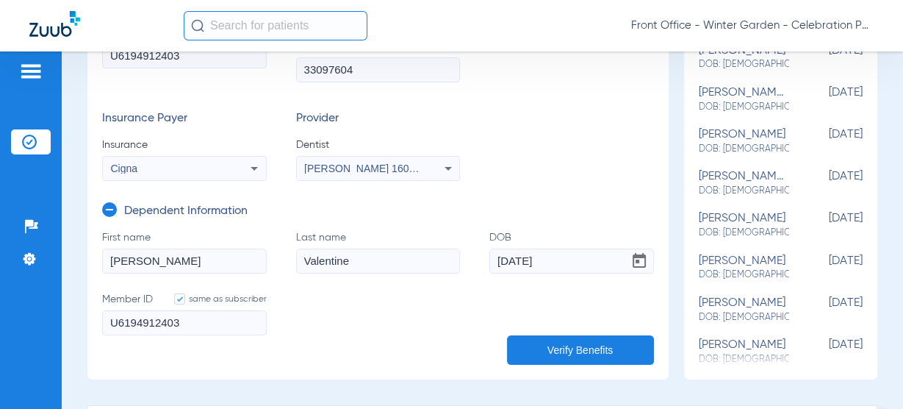
type input "11/08/1990"
click at [534, 337] on button "Verify Benefits" at bounding box center [580, 349] width 147 height 29
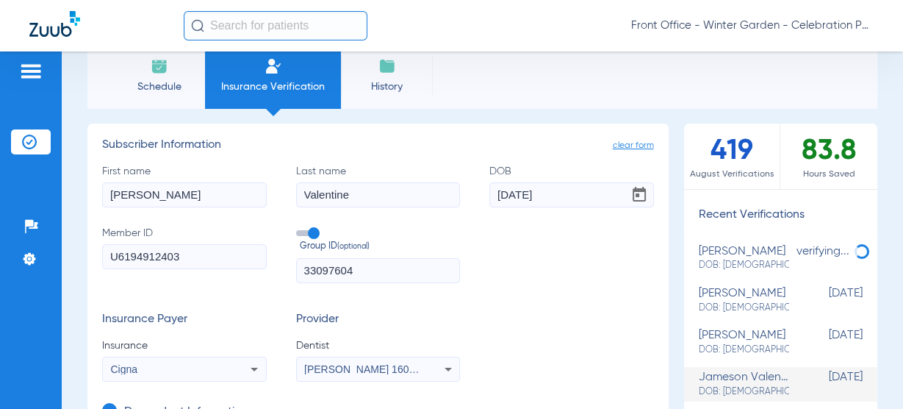
scroll to position [0, 0]
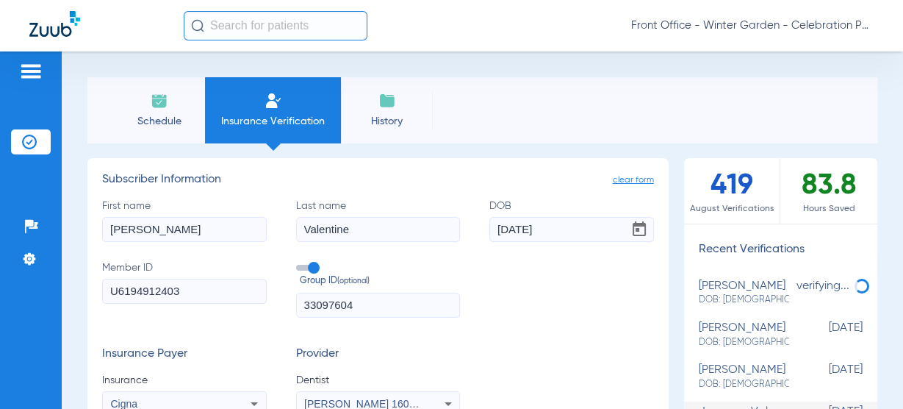
click at [37, 114] on div "Patients Insurance Verification Setup Help Center Settings" at bounding box center [31, 255] width 62 height 409
click at [151, 92] on img at bounding box center [160, 101] width 18 height 18
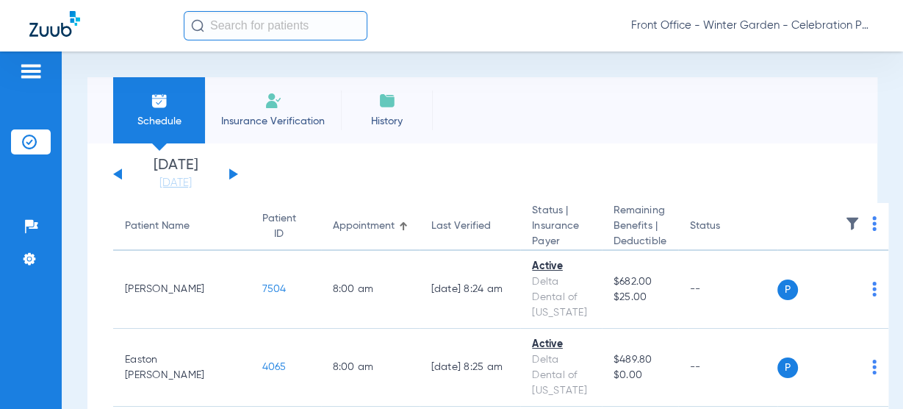
click at [231, 176] on button at bounding box center [233, 173] width 9 height 11
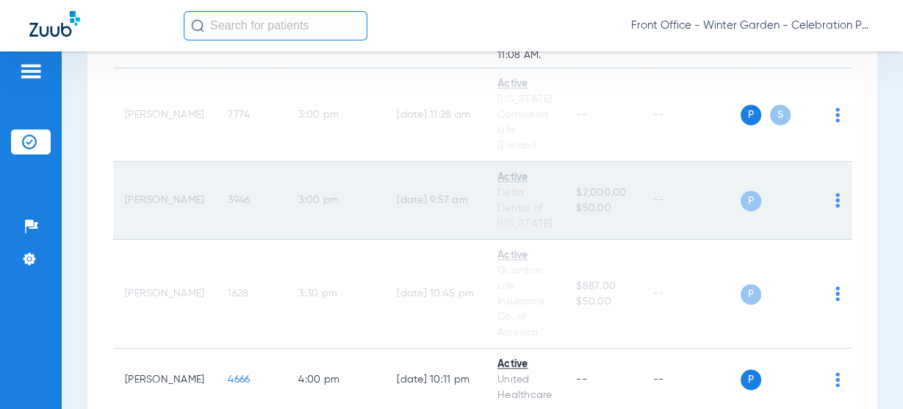
scroll to position [2081, 0]
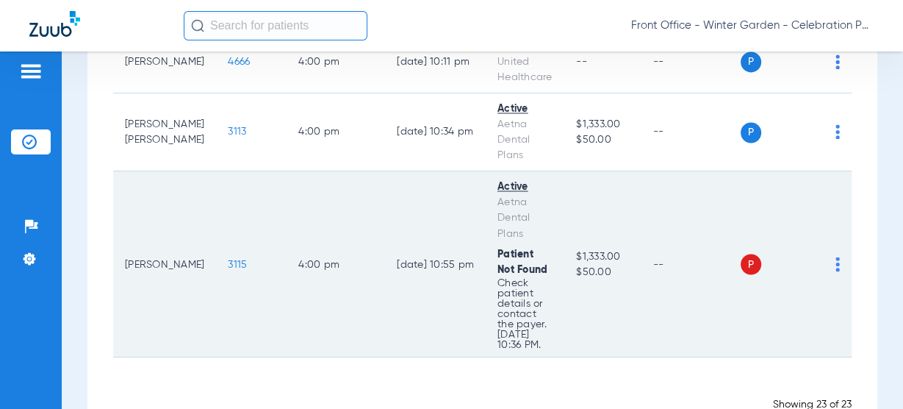
click at [228, 259] on span "3115" at bounding box center [237, 264] width 19 height 10
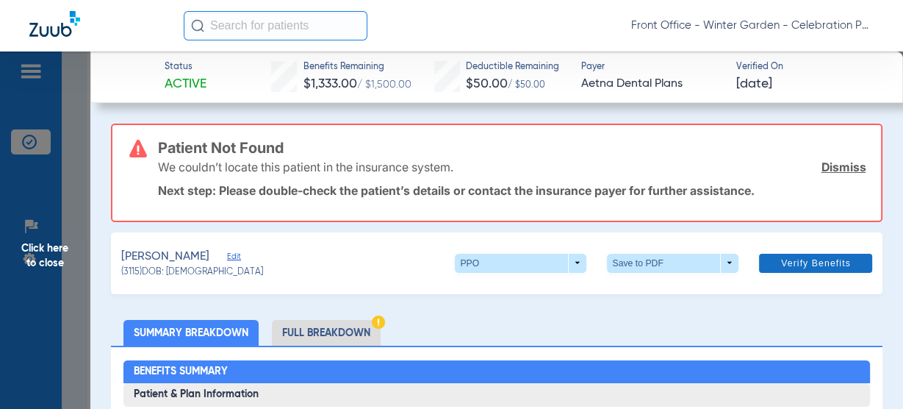
click at [827, 168] on link "Dismiss" at bounding box center [843, 166] width 45 height 15
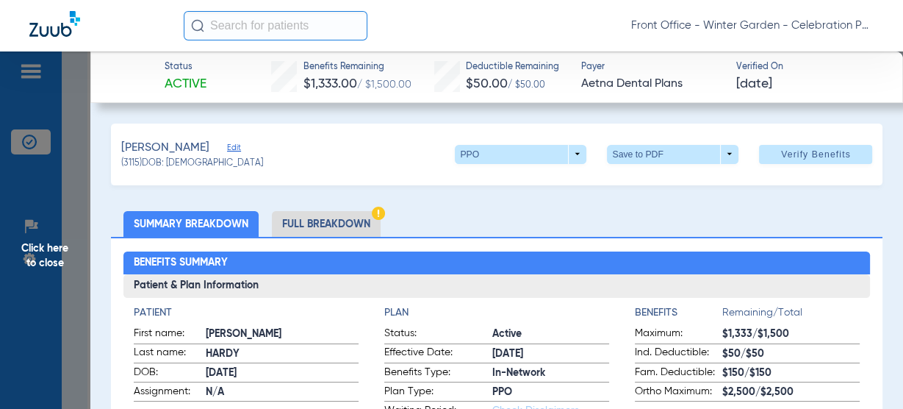
click at [232, 148] on div "Hardy, Selena Edit (3115) DOB: 05/08/2019 PPO arrow_drop_down Save to PDF arrow…" at bounding box center [497, 154] width 772 height 62
click at [227, 148] on span "Edit" at bounding box center [233, 150] width 13 height 14
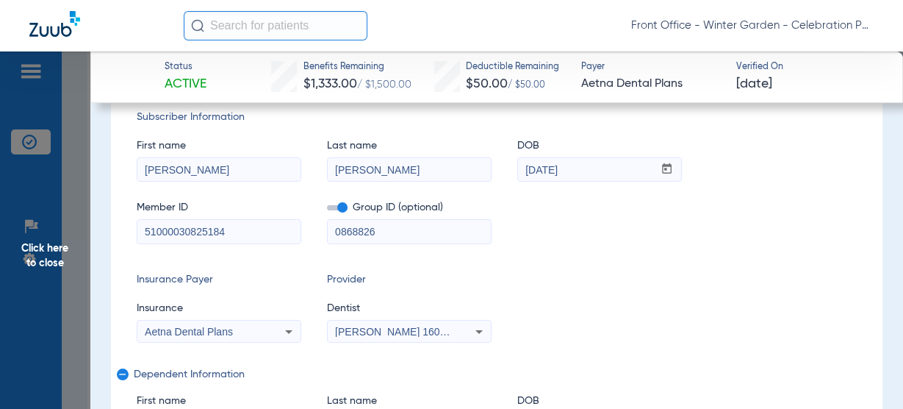
scroll to position [0, 0]
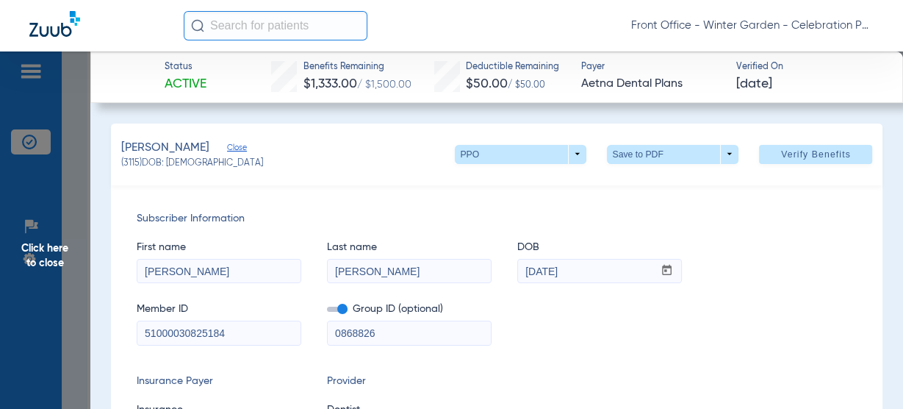
click at [24, 212] on span "Click here to close" at bounding box center [45, 255] width 90 height 409
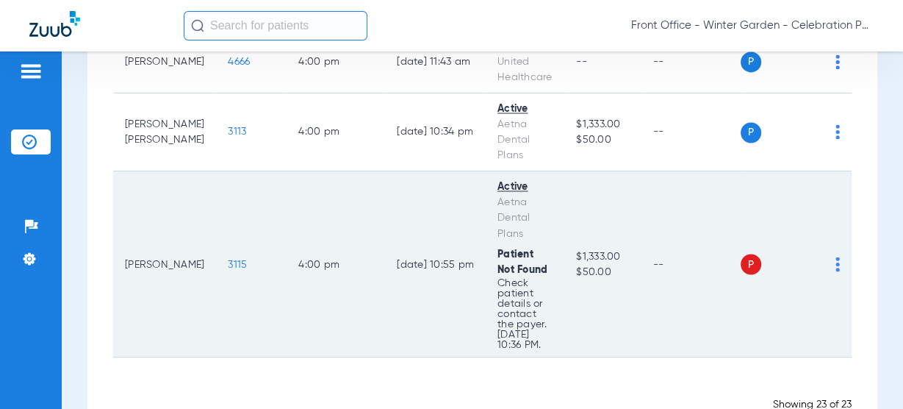
click at [228, 259] on span "3115" at bounding box center [237, 264] width 19 height 10
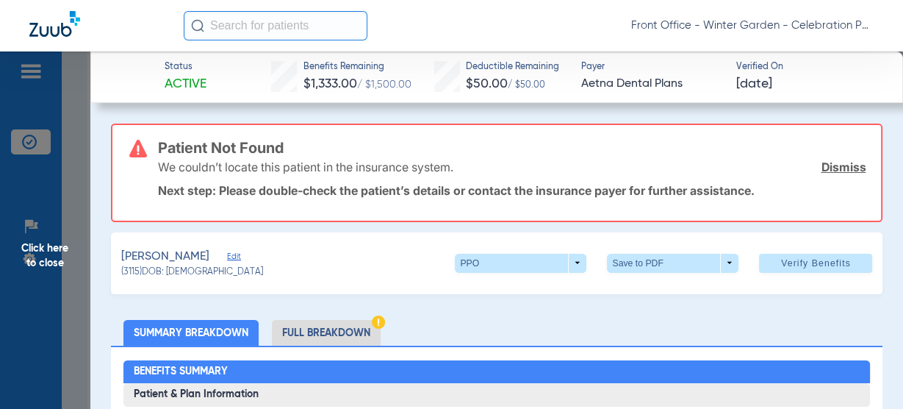
click at [840, 261] on span "Verify Benefits" at bounding box center [816, 263] width 70 height 12
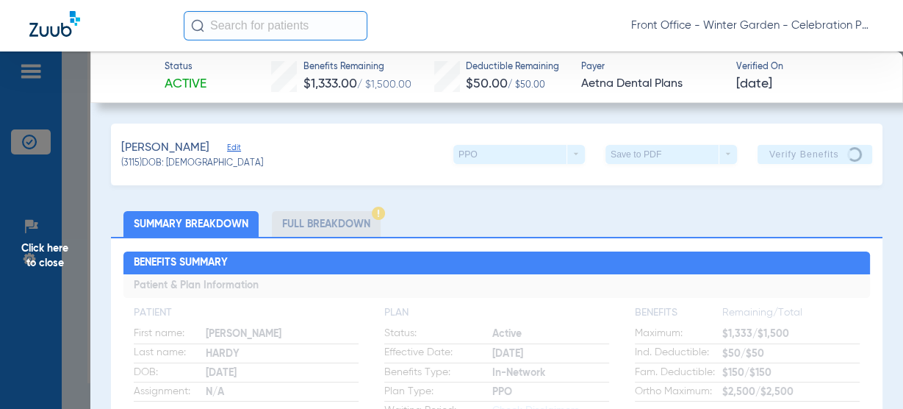
scroll to position [1875, 0]
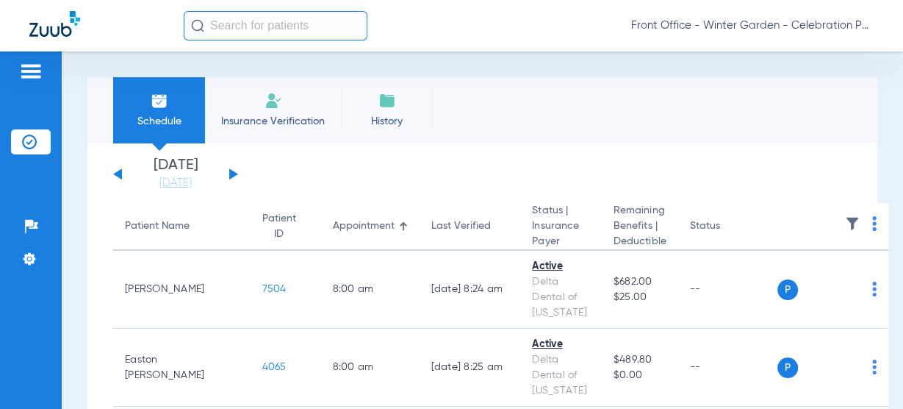
click at [239, 171] on app-single-date-navigator "[DATE] [DATE] [DATE] [DATE] [DATE] [DATE] [DATE] [DATE] [DATE] [DATE] [DATE] [D…" at bounding box center [482, 174] width 739 height 32
click at [240, 169] on app-single-date-navigator "[DATE] [DATE] [DATE] [DATE] [DATE] [DATE] [DATE] [DATE] [DATE] [DATE] [DATE] [D…" at bounding box center [482, 174] width 739 height 32
click at [243, 176] on app-single-date-navigator "[DATE] [DATE] [DATE] [DATE] [DATE] [DATE] [DATE] [DATE] [DATE] [DATE] [DATE] [D…" at bounding box center [482, 174] width 739 height 32
click at [238, 176] on app-single-date-navigator "[DATE] [DATE] [DATE] [DATE] [DATE] [DATE] [DATE] [DATE] [DATE] [DATE] [DATE] [D…" at bounding box center [482, 174] width 739 height 32
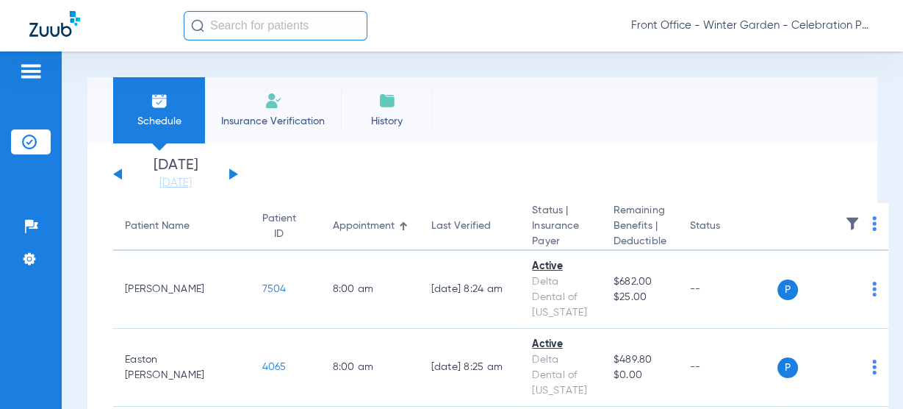
click at [231, 175] on button at bounding box center [233, 173] width 9 height 11
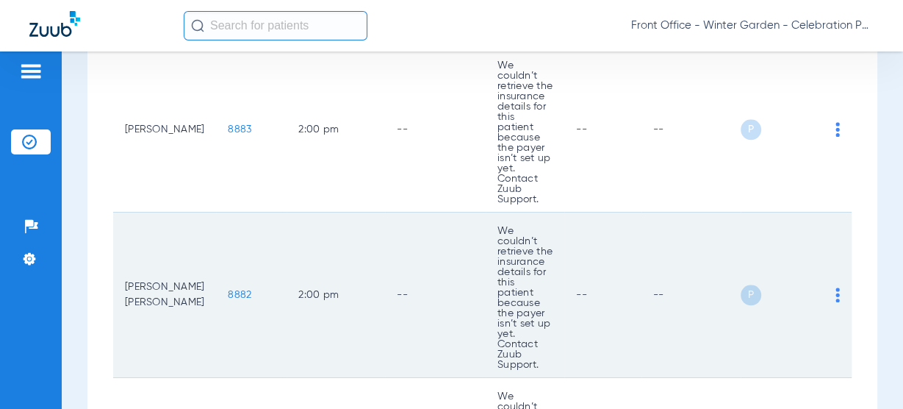
scroll to position [1235, 0]
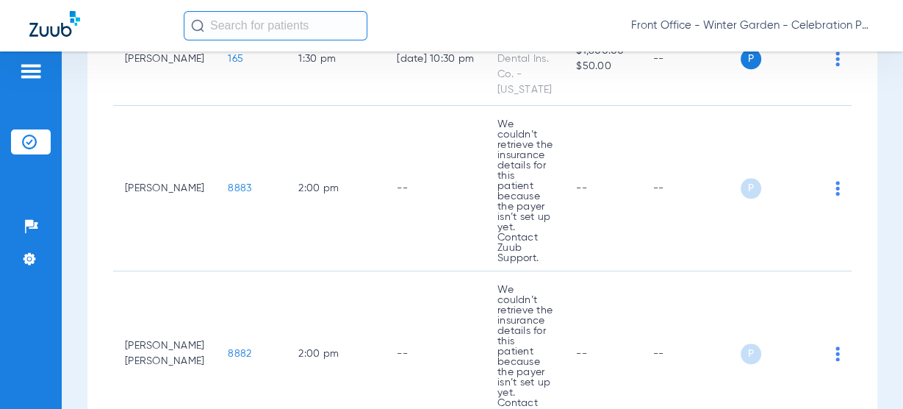
click at [323, 32] on input "text" at bounding box center [276, 25] width 184 height 29
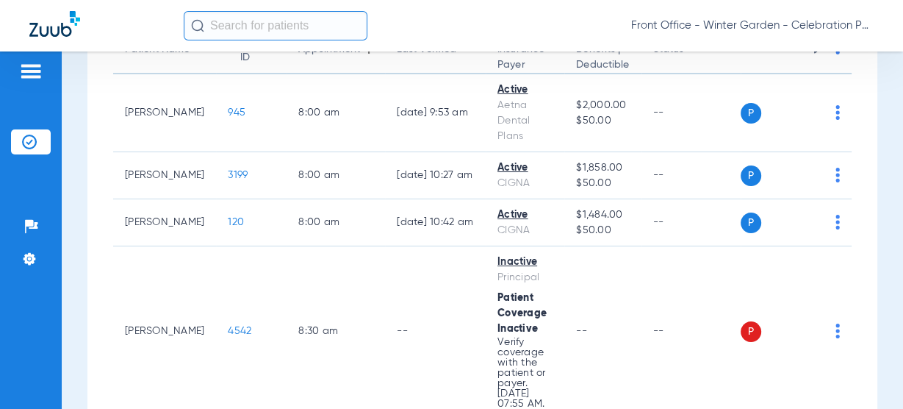
scroll to position [0, 0]
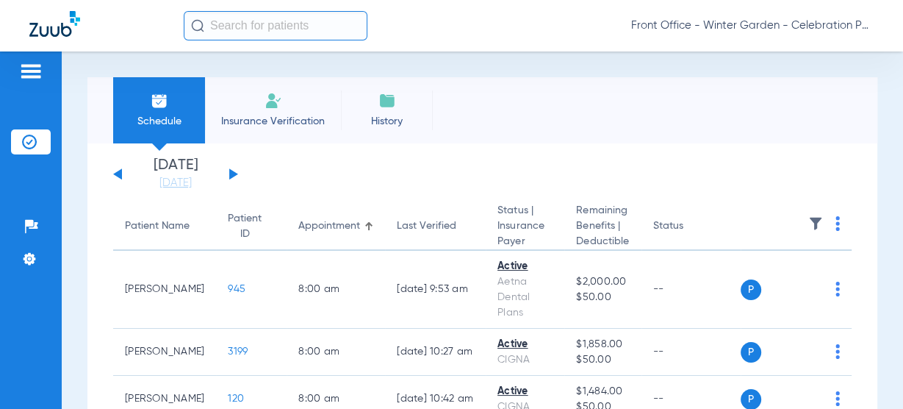
click at [266, 115] on span "Insurance Verification" at bounding box center [273, 121] width 114 height 15
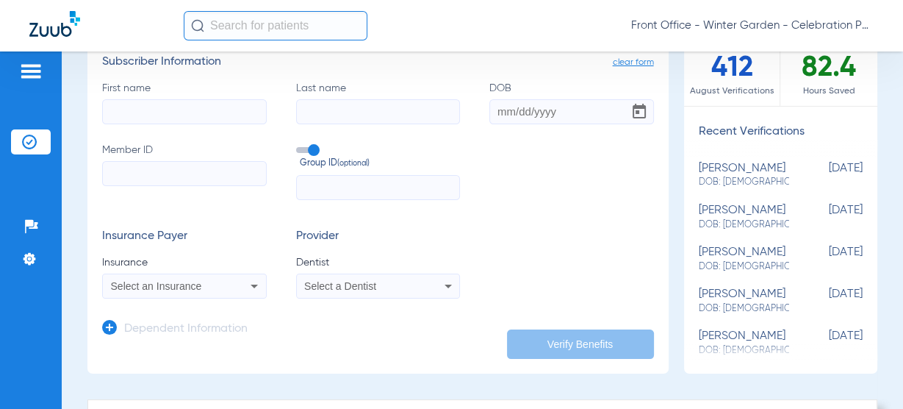
scroll to position [176, 0]
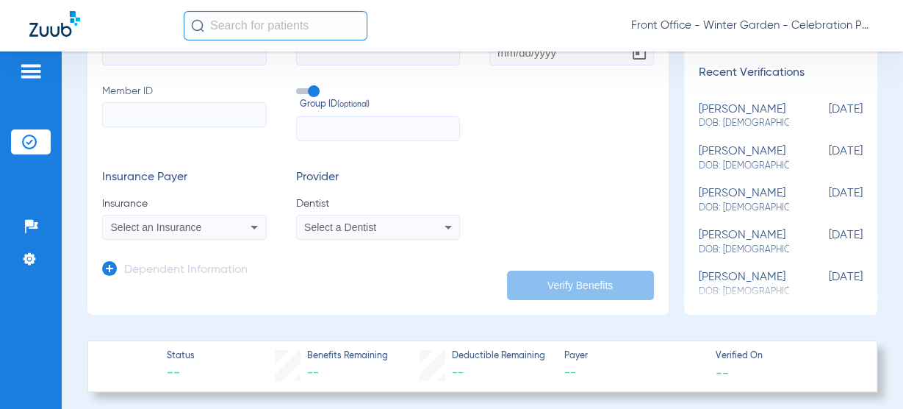
click at [168, 276] on div "Dependent Information" at bounding box center [175, 273] width 146 height 31
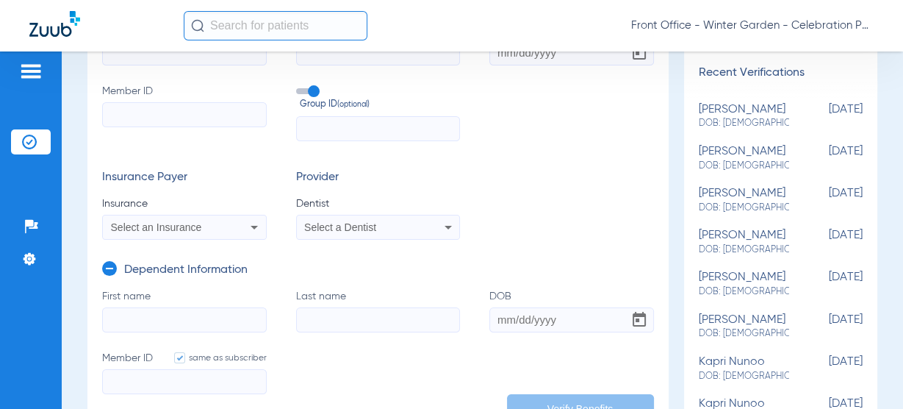
click at [240, 234] on div "Select an Insurance" at bounding box center [184, 227] width 163 height 18
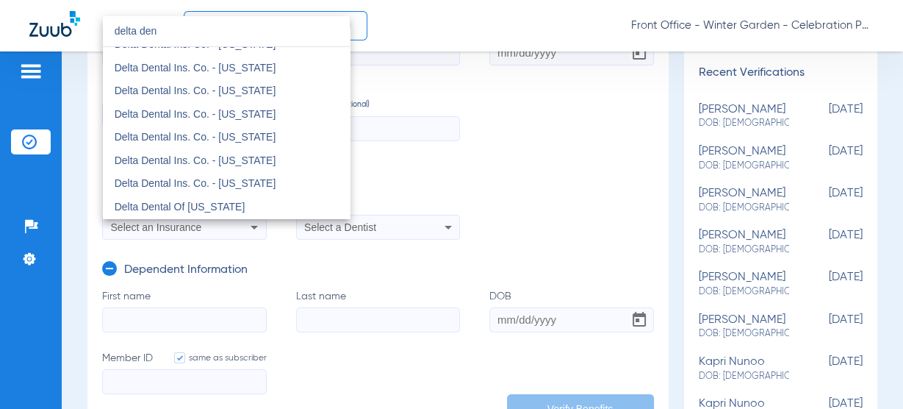
scroll to position [294, 0]
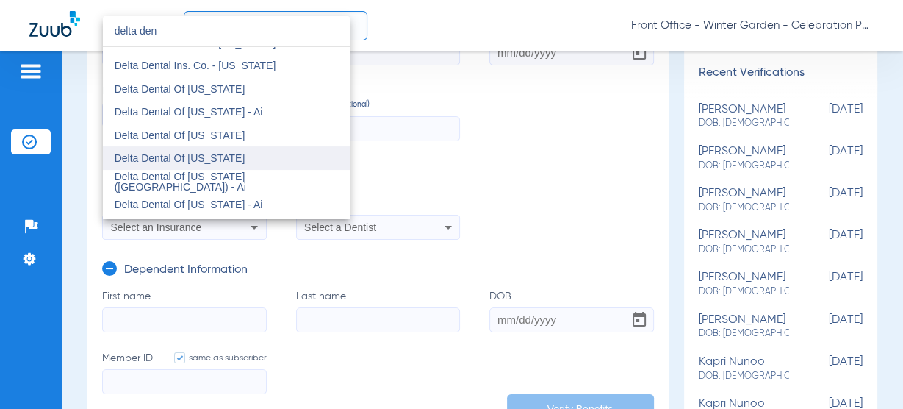
type input "delta den"
click at [212, 154] on span "Delta Dental Of Arkansas" at bounding box center [180, 158] width 131 height 12
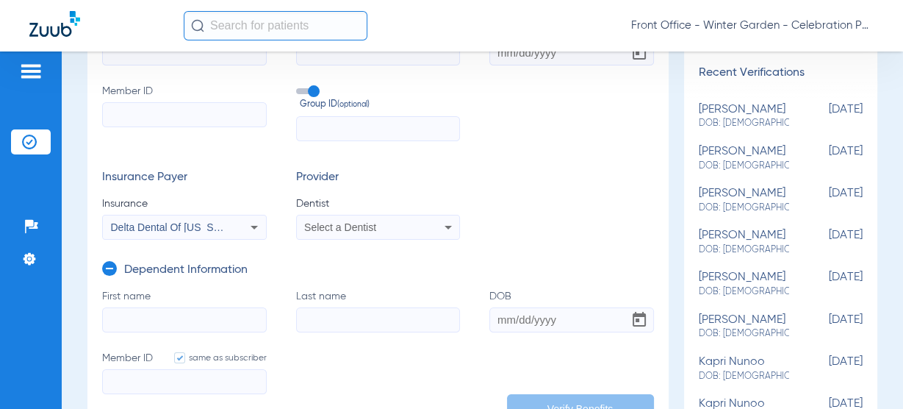
click at [341, 231] on span "Select a Dentist" at bounding box center [340, 227] width 72 height 12
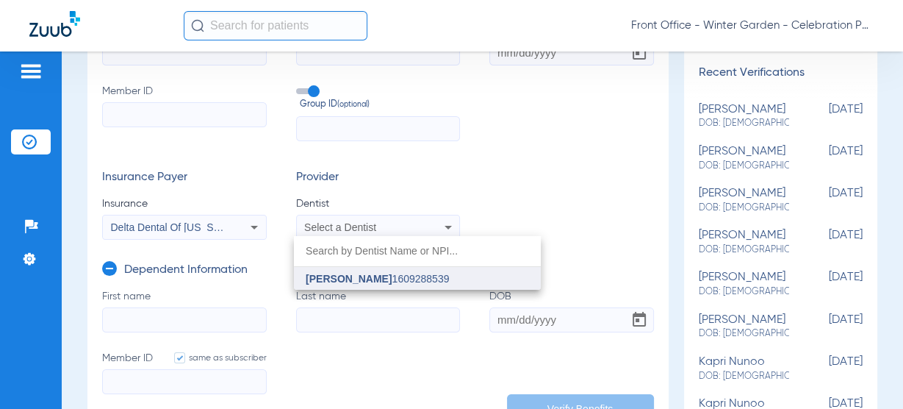
click at [362, 278] on span "Andrew Gooch" at bounding box center [349, 279] width 86 height 12
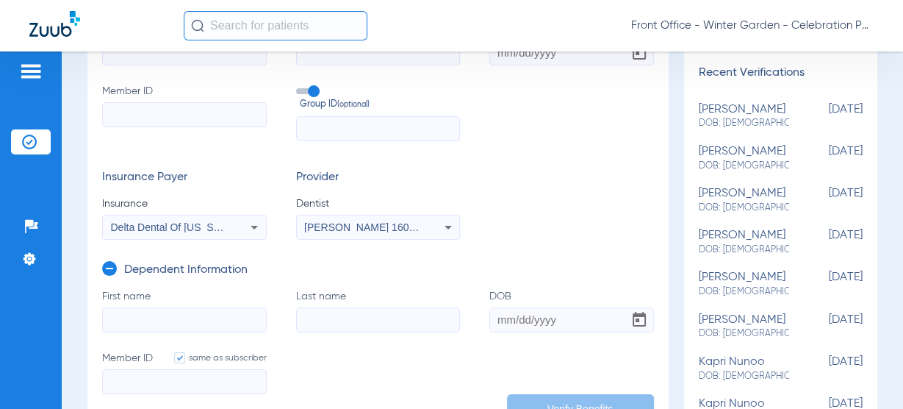
click at [126, 304] on label "First name" at bounding box center [184, 310] width 165 height 43
click at [126, 307] on input "First name" at bounding box center [184, 319] width 165 height 25
paste input "05/06/1992"
type input "05/06/1992"
drag, startPoint x: -23, startPoint y: 318, endPoint x: -35, endPoint y: 318, distance: 11.8
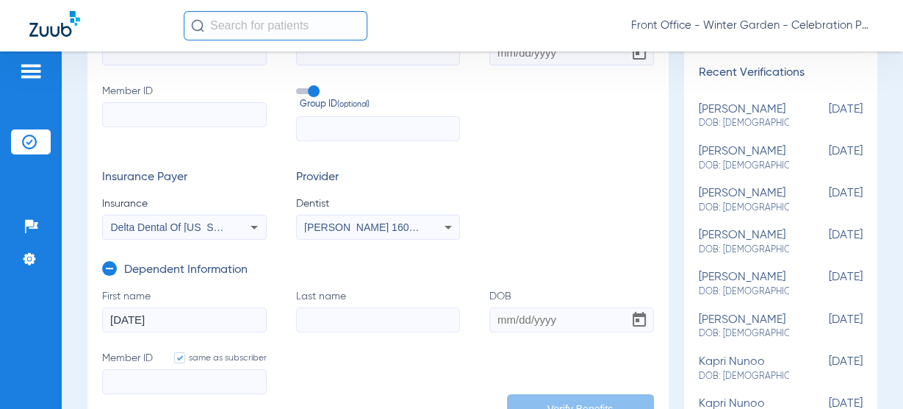
click at [0, 318] on html "Front Office - Winter Garden - Celebration Pediatric Dentistry Patients Insuran…" at bounding box center [451, 204] width 903 height 409
drag, startPoint x: 146, startPoint y: 321, endPoint x: 12, endPoint y: 310, distance: 133.5
click at [146, 321] on input "First name Required" at bounding box center [184, 319] width 165 height 25
paste input "Lillian"
type input "Lillian"
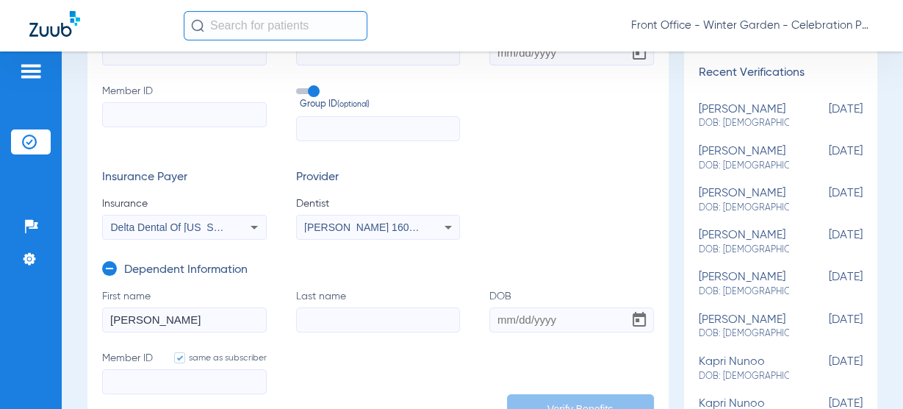
drag, startPoint x: 435, startPoint y: 313, endPoint x: 428, endPoint y: 319, distance: 8.8
click at [435, 313] on input "Last name" at bounding box center [378, 319] width 165 height 25
paste input "Dininger"
type input "Dininger"
drag, startPoint x: 553, startPoint y: 300, endPoint x: 553, endPoint y: 312, distance: 11.8
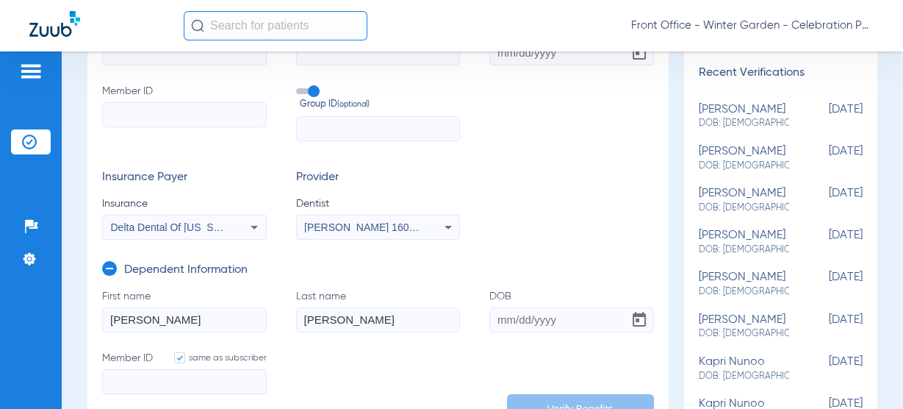
click at [553, 300] on label "DOB" at bounding box center [571, 310] width 165 height 43
click at [553, 307] on input "DOB" at bounding box center [571, 319] width 165 height 25
click at [553, 315] on input "DOB" at bounding box center [571, 319] width 165 height 25
paste input "01/13/2021"
type input "01/13/2021"
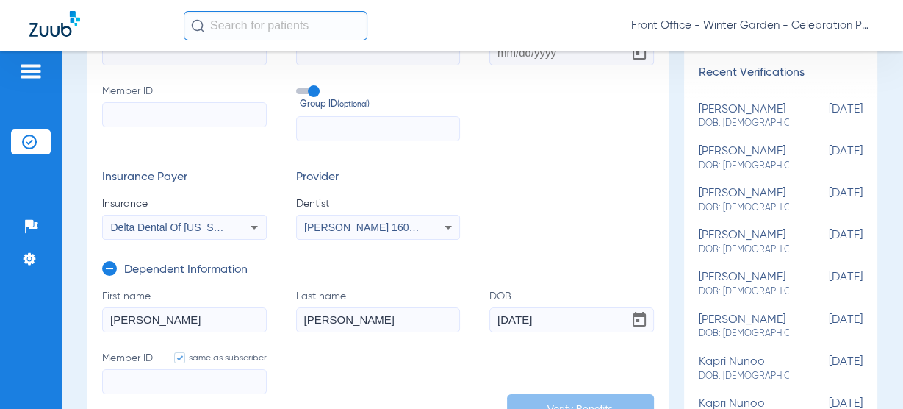
click at [189, 342] on form "First name Lillian Last name Dininger DOB 01/13/2021 Member ID same as subscrib…" at bounding box center [378, 350] width 552 height 123
click at [163, 382] on input "Member ID same as subscriber" at bounding box center [184, 381] width 165 height 25
paste input "14798909W"
type input "14798909W"
click at [200, 113] on input "Member ID" at bounding box center [184, 114] width 165 height 25
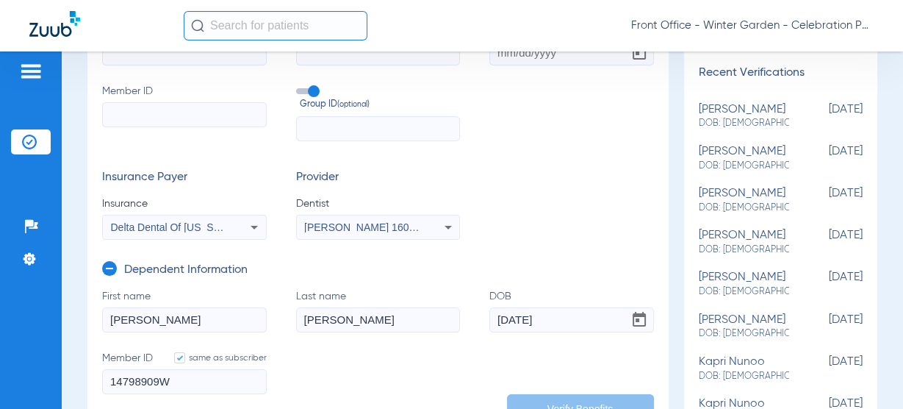
paste input "14798909W"
type input "14798909W"
click at [400, 143] on form "First name Last name DOB Member ID 14798909W Group ID (optional) Insurance Paye…" at bounding box center [378, 131] width 552 height 218
click at [403, 130] on input "text" at bounding box center [378, 128] width 165 height 25
paste input "80000-00001"
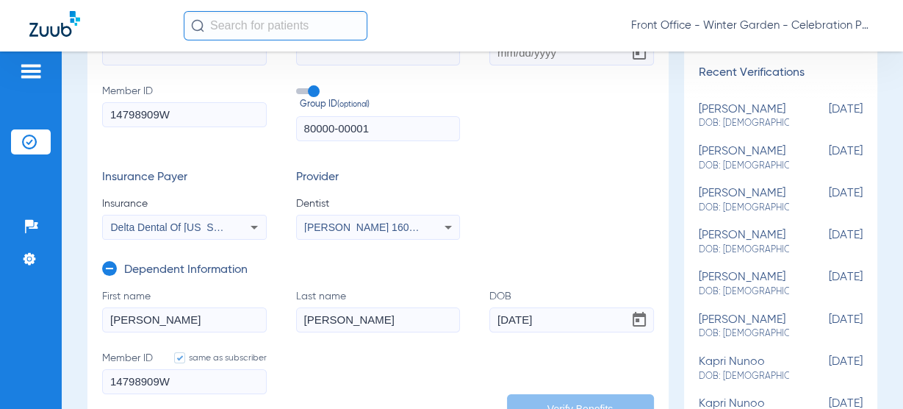
type input "80000-00001"
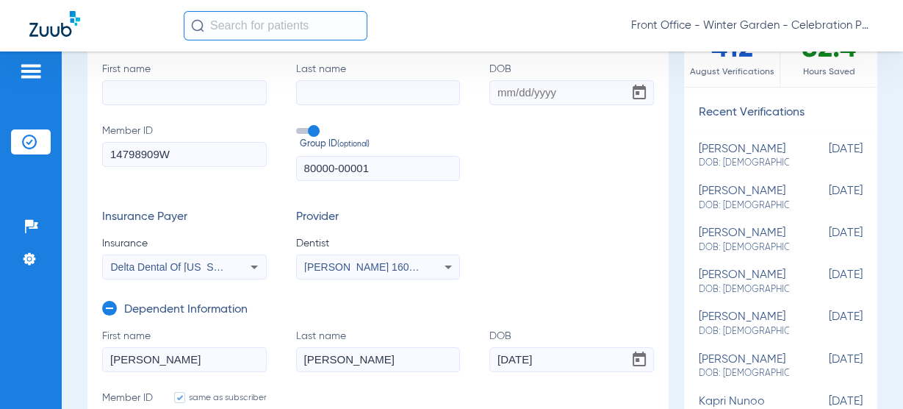
scroll to position [118, 0]
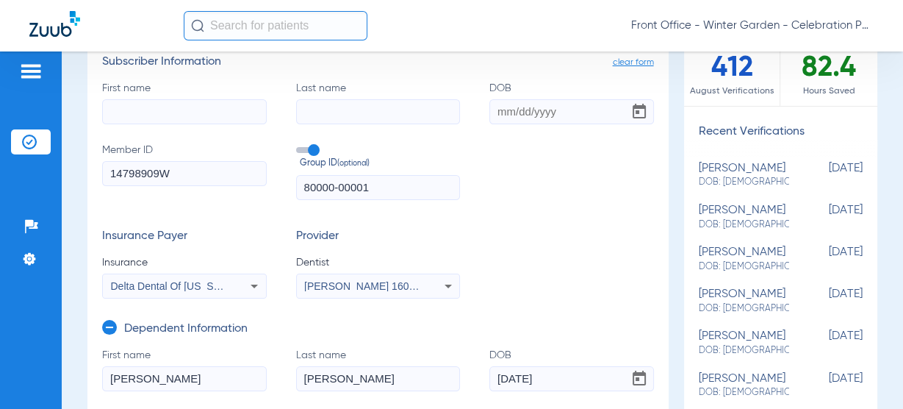
click at [180, 103] on input "First name" at bounding box center [184, 111] width 165 height 25
paste input "Dylan"
type input "Dylan"
drag, startPoint x: 523, startPoint y: 115, endPoint x: 422, endPoint y: 124, distance: 101.8
click at [523, 115] on input "DOB" at bounding box center [571, 111] width 165 height 25
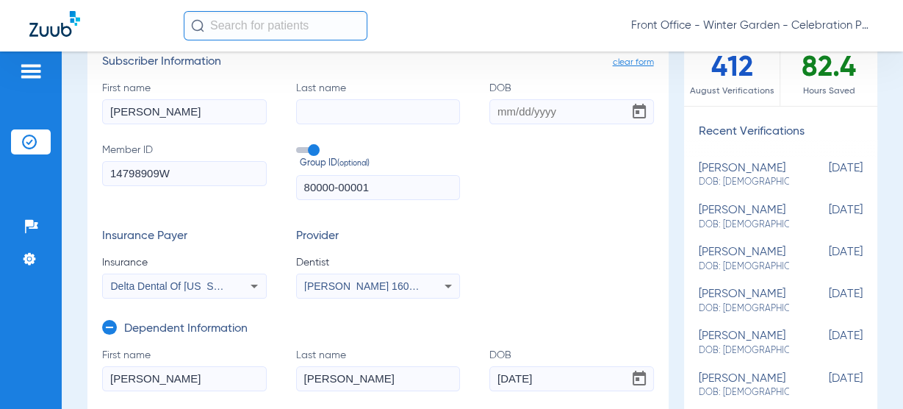
paste input "05/06/1992"
type input "05/06/1992"
drag, startPoint x: 363, startPoint y: 381, endPoint x: 73, endPoint y: 347, distance: 292.2
click at [77, 347] on div "Schedule Insurance Verification History Last Appt. Sync Time: Today - 11:05 AM …" at bounding box center [482, 229] width 841 height 357
click at [356, 112] on input "Last name" at bounding box center [378, 111] width 165 height 25
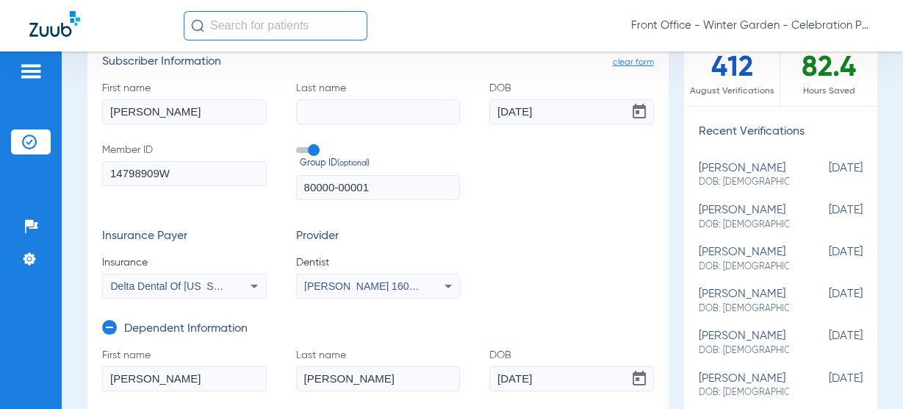
paste input "Dininger"
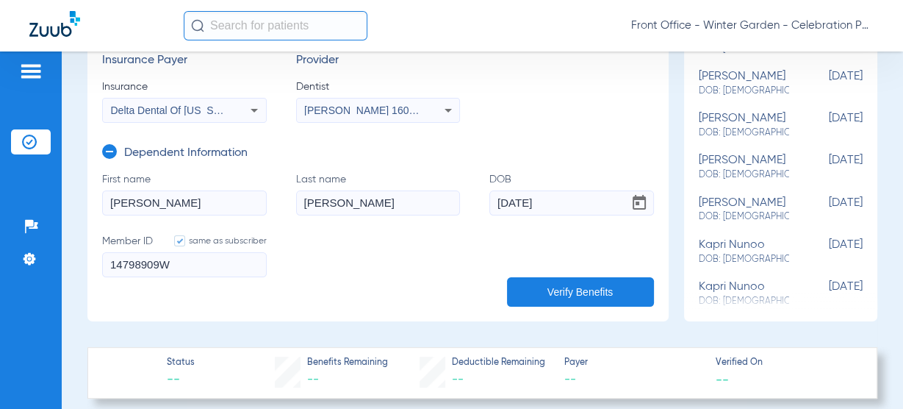
scroll to position [294, 0]
type input "Dininger"
click at [571, 288] on button "Verify Benefits" at bounding box center [580, 290] width 147 height 29
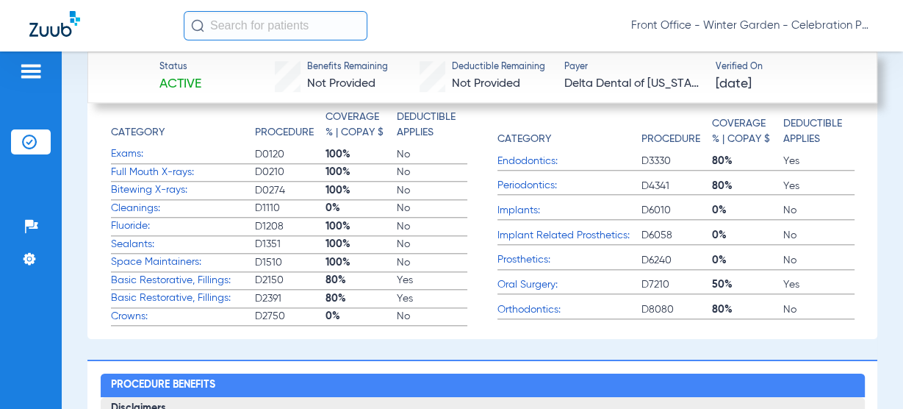
scroll to position [1293, 0]
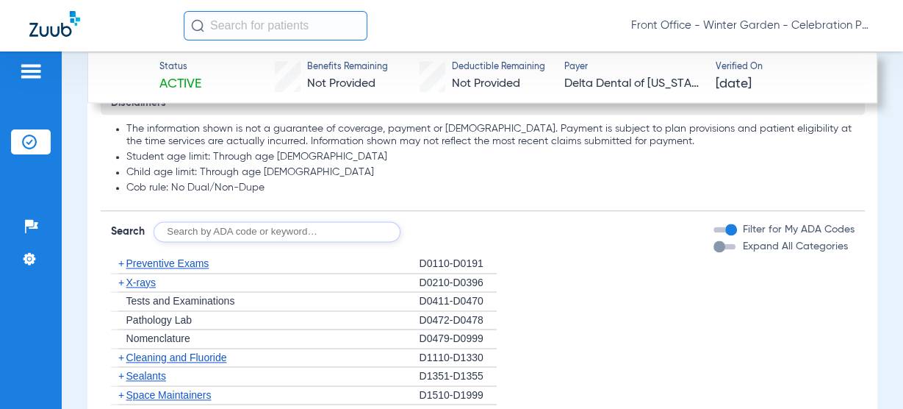
drag, startPoint x: 146, startPoint y: 284, endPoint x: 155, endPoint y: 276, distance: 12.1
click at [146, 284] on span "X-rays" at bounding box center [140, 282] width 29 height 12
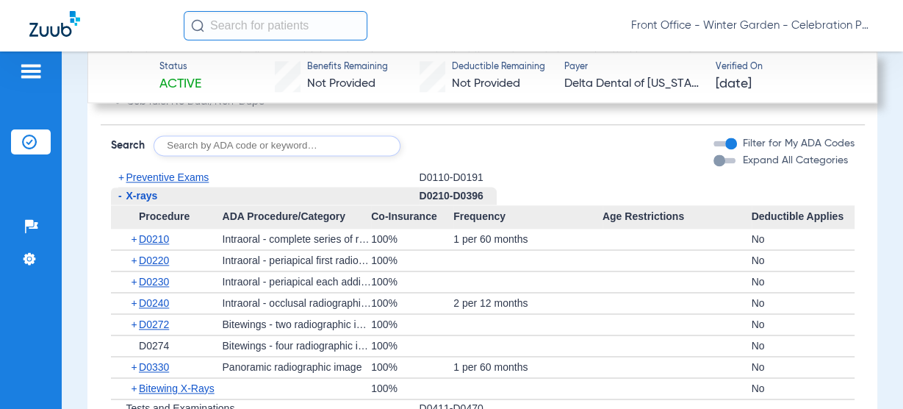
scroll to position [1646, 0]
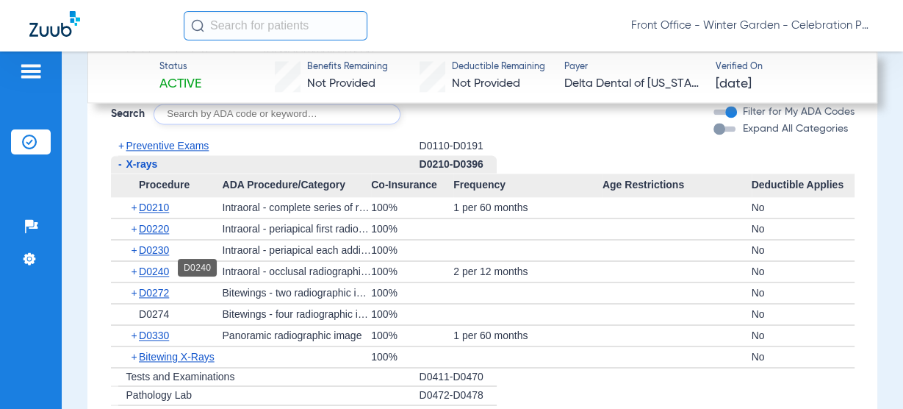
click at [155, 267] on span "D0240" at bounding box center [154, 271] width 30 height 12
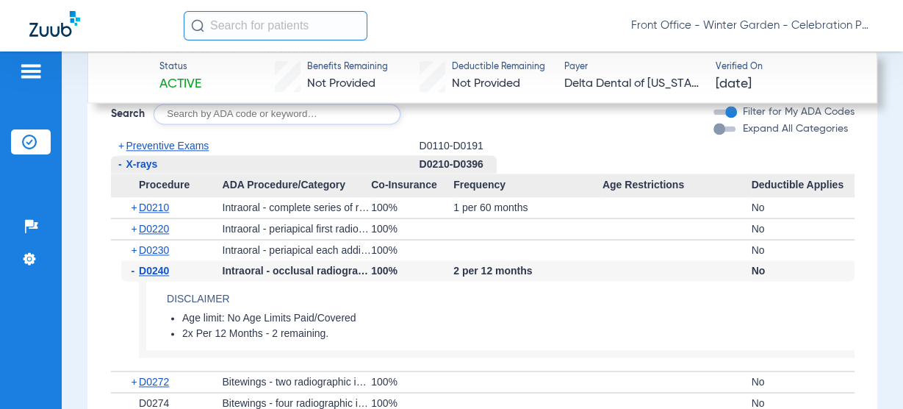
click at [155, 267] on span "D0240" at bounding box center [154, 271] width 30 height 12
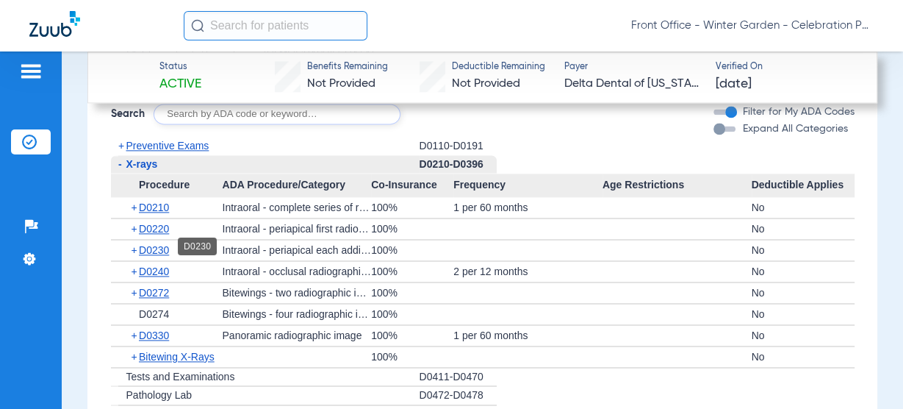
click at [162, 245] on span "D0230" at bounding box center [154, 250] width 30 height 12
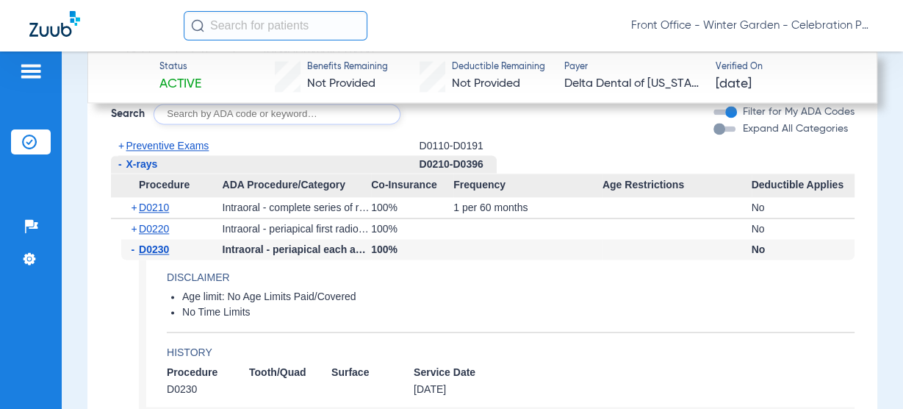
click at [162, 245] on span "D0230" at bounding box center [154, 249] width 30 height 12
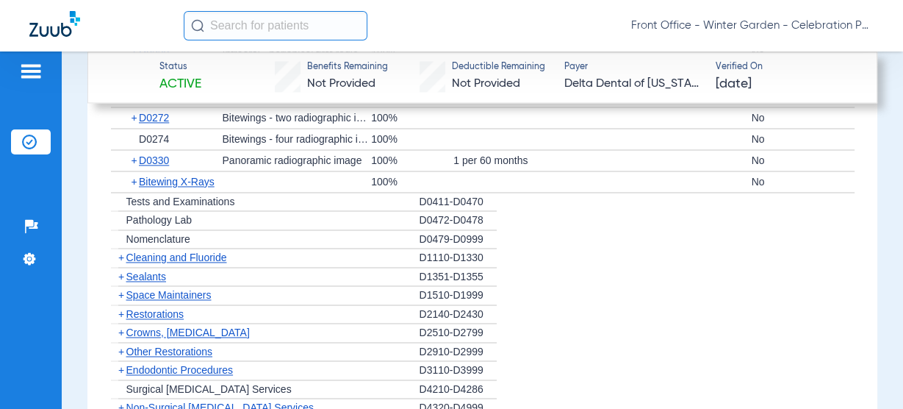
scroll to position [1822, 0]
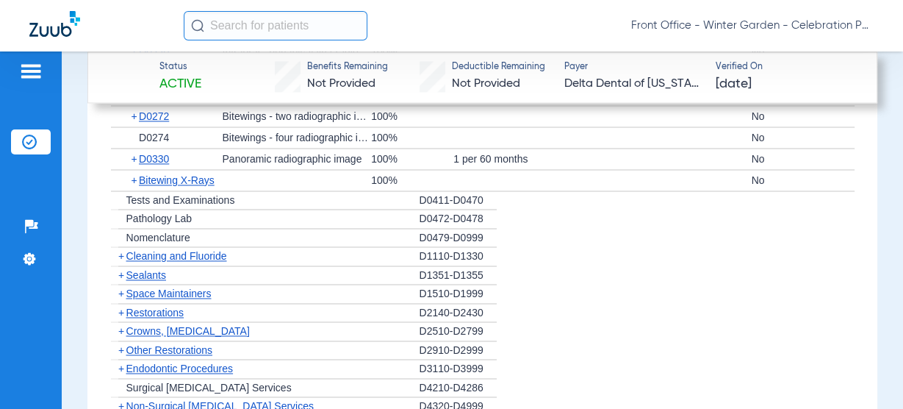
click at [162, 254] on span "Cleaning and Fluoride" at bounding box center [176, 256] width 101 height 12
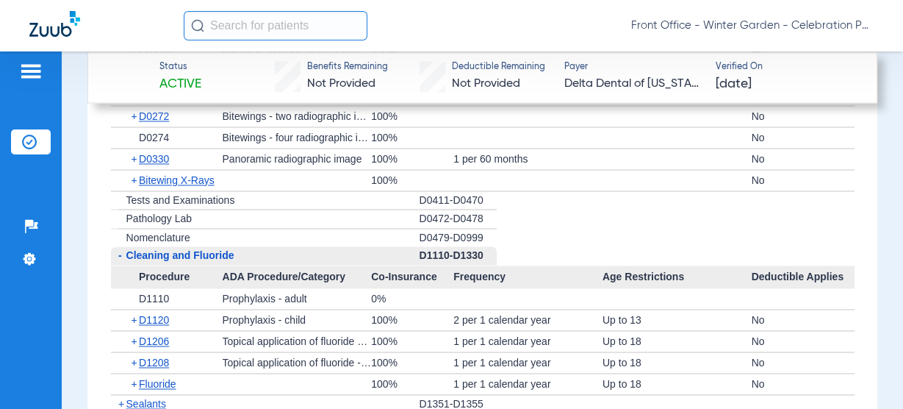
scroll to position [1881, 0]
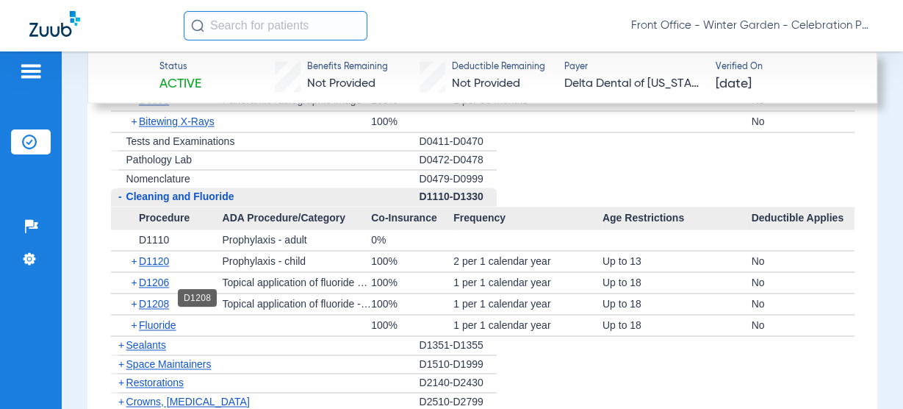
click at [148, 298] on span "D1208" at bounding box center [154, 304] width 30 height 12
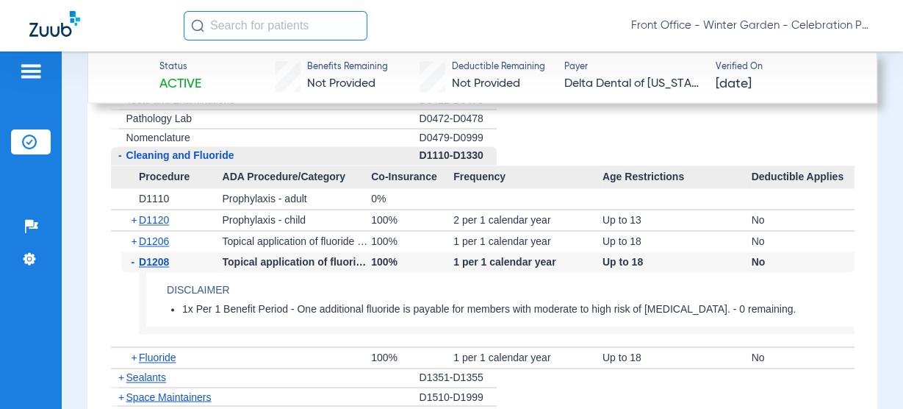
scroll to position [1940, 0]
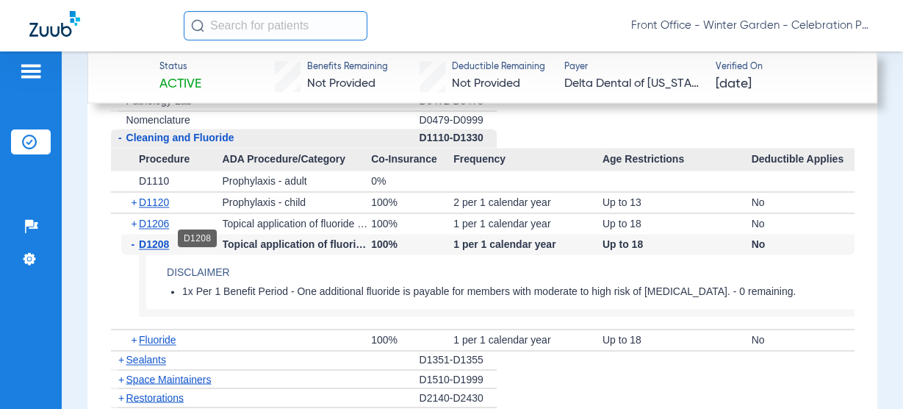
click at [166, 238] on span "D1208" at bounding box center [154, 244] width 30 height 12
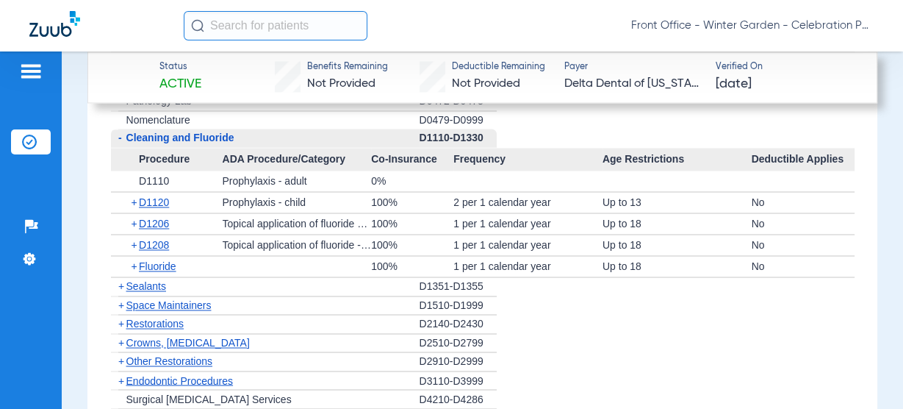
click at [164, 266] on div "+ Fluoride" at bounding box center [171, 266] width 101 height 21
click at [165, 260] on span "Fluoride" at bounding box center [157, 266] width 37 height 12
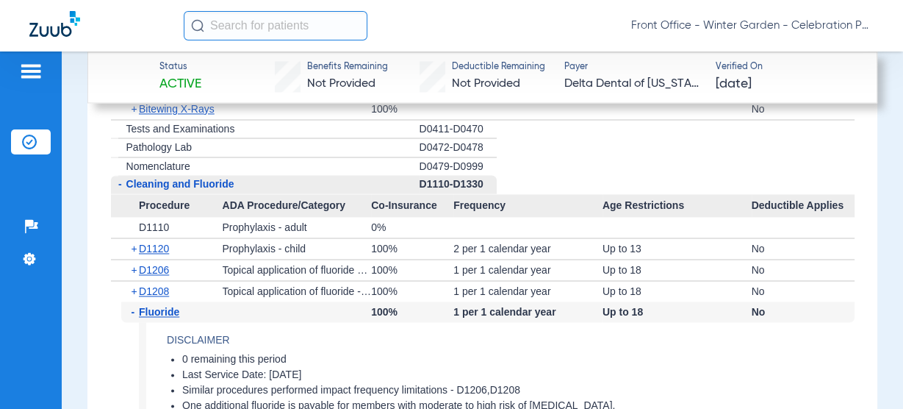
scroll to position [1881, 0]
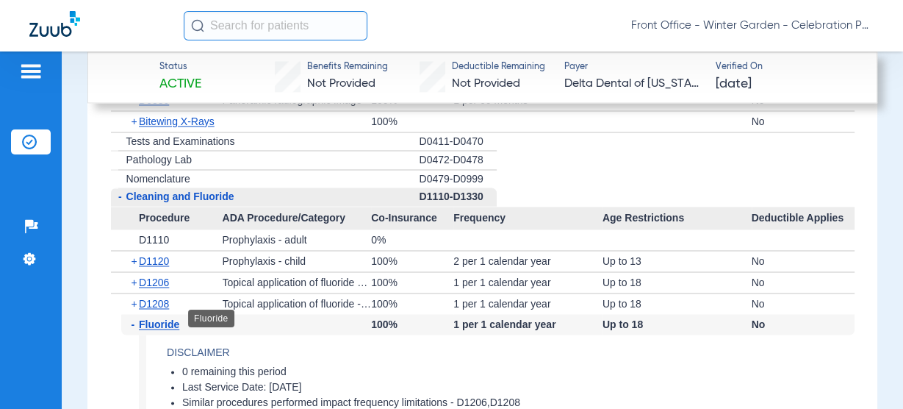
click at [155, 318] on span "Fluoride" at bounding box center [159, 324] width 40 height 12
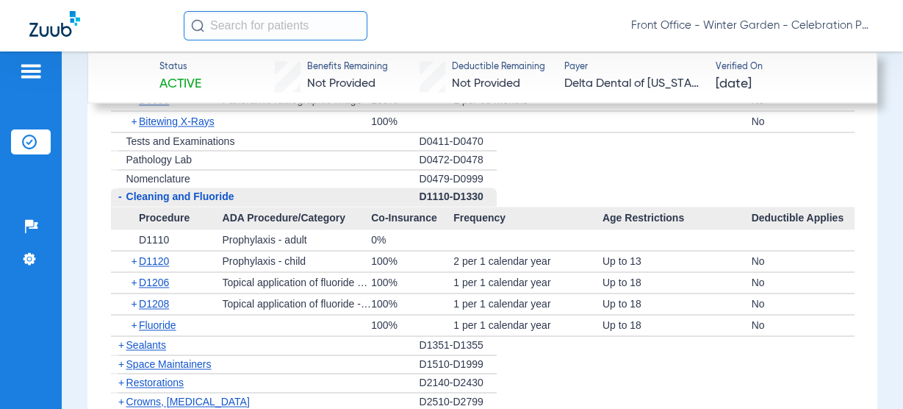
scroll to position [1822, 0]
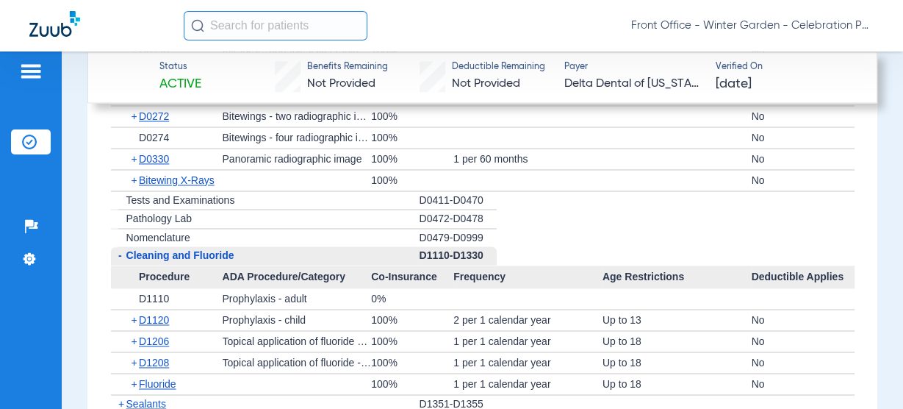
click at [201, 185] on div "+ Bitewing X-Rays" at bounding box center [171, 180] width 101 height 21
click at [206, 174] on span "Bitewing X-Rays" at bounding box center [177, 180] width 76 height 12
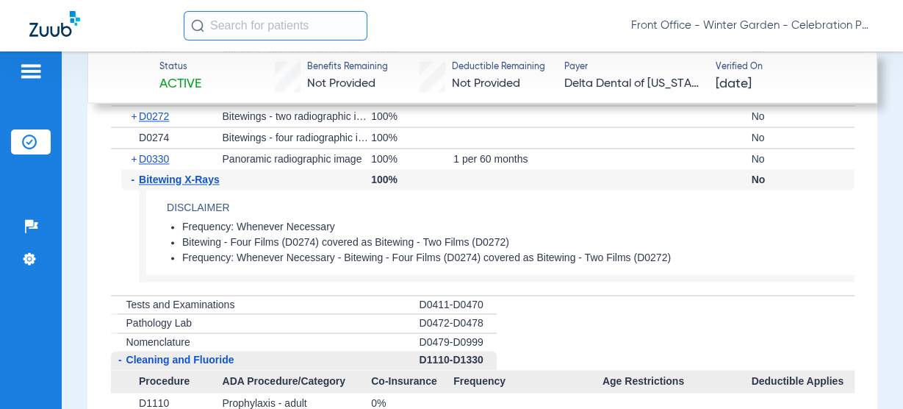
drag, startPoint x: 177, startPoint y: 220, endPoint x: 353, endPoint y: 223, distance: 175.7
click at [353, 223] on ul "Frequency: Whenever Necessary Bitewing - Four Films (D0274) covered as Bitewing…" at bounding box center [511, 242] width 688 height 44
drag, startPoint x: 516, startPoint y: 231, endPoint x: 347, endPoint y: 241, distance: 169.3
click at [348, 240] on li "Bitewing - Four Films (D0274) covered as Bitewing - Two Films (D0272)" at bounding box center [518, 242] width 672 height 13
click at [221, 261] on app-benefits-detail "Disclaimer Frequency: Whenever Necessary Bitewing - Four Films (D0274) covered …" at bounding box center [497, 236] width 716 height 93
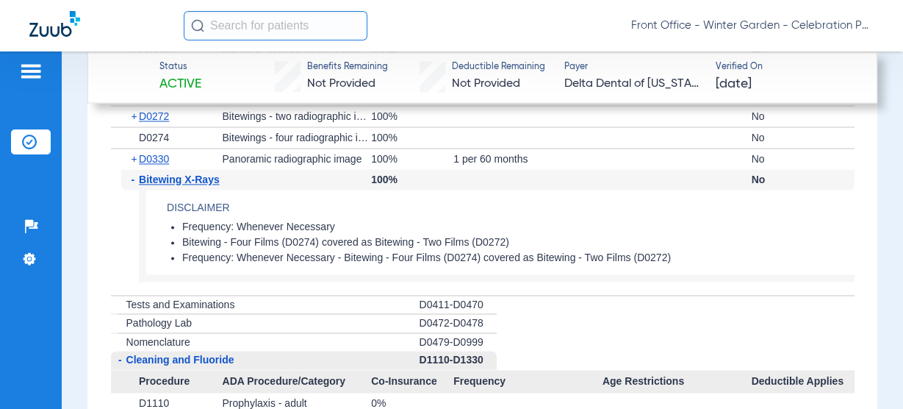
drag, startPoint x: 230, startPoint y: 254, endPoint x: 675, endPoint y: 256, distance: 445.3
click at [612, 256] on li "Frequency: Whenever Necessary - Bitewing - Four Films (D0274) covered as Bitewi…" at bounding box center [518, 257] width 672 height 13
click at [722, 256] on li "Frequency: Whenever Necessary - Bitewing - Four Films (D0274) covered as Bitewi…" at bounding box center [518, 257] width 672 height 13
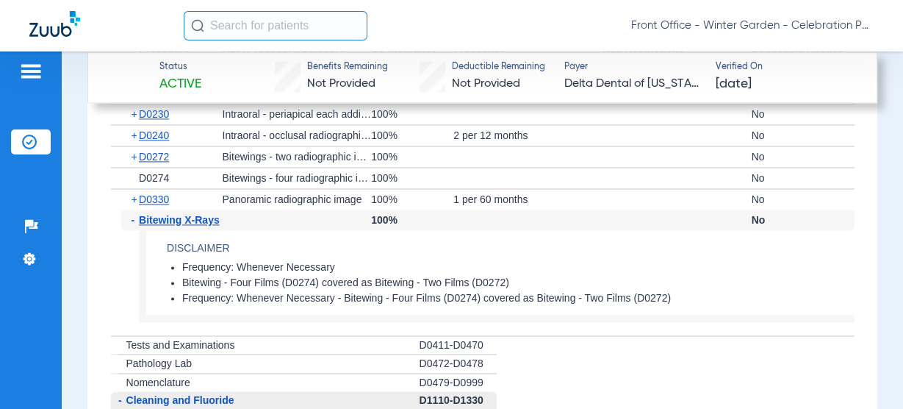
scroll to position [1705, 0]
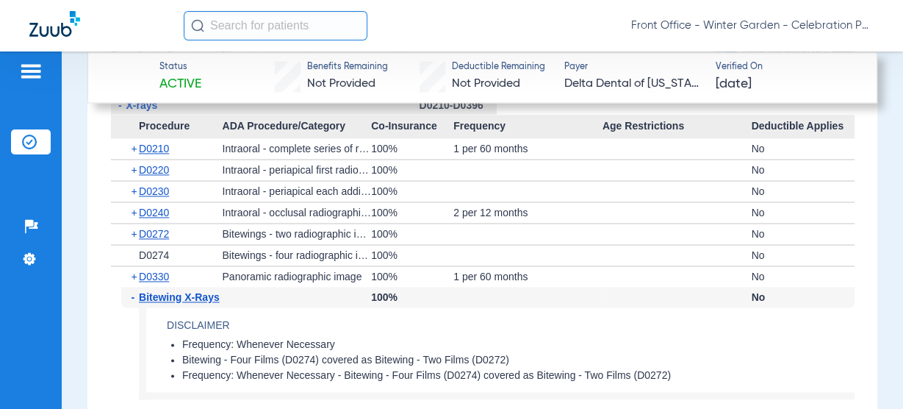
click at [159, 295] on span "Bitewing X-Rays" at bounding box center [179, 297] width 81 height 12
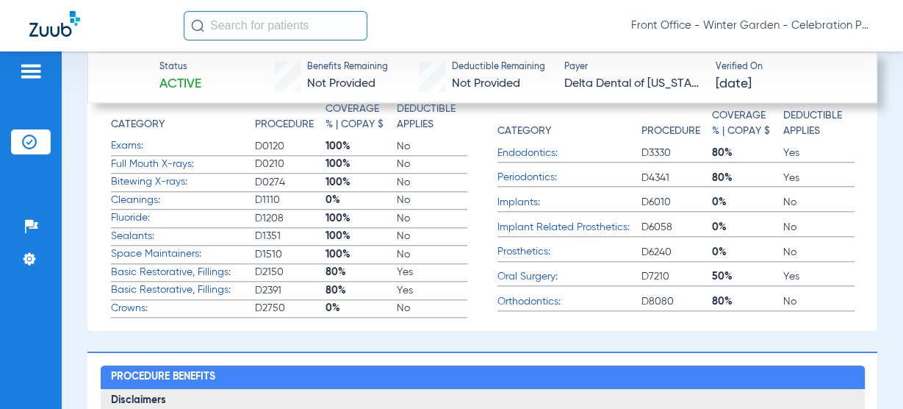
scroll to position [1117, 0]
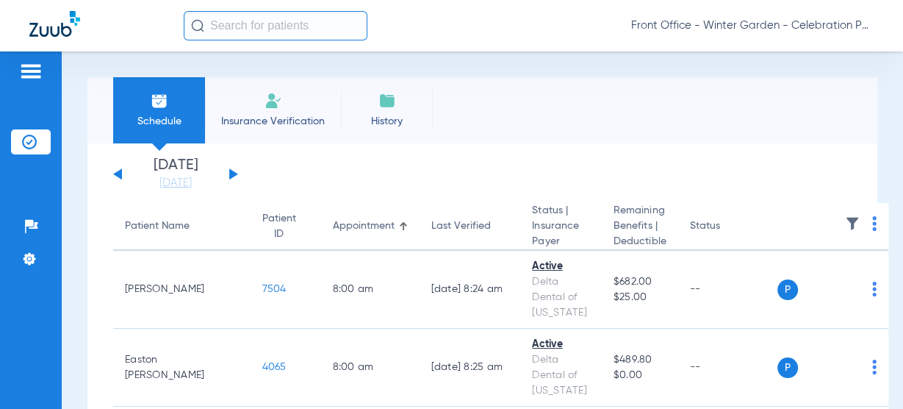
click at [230, 169] on button at bounding box center [233, 173] width 9 height 11
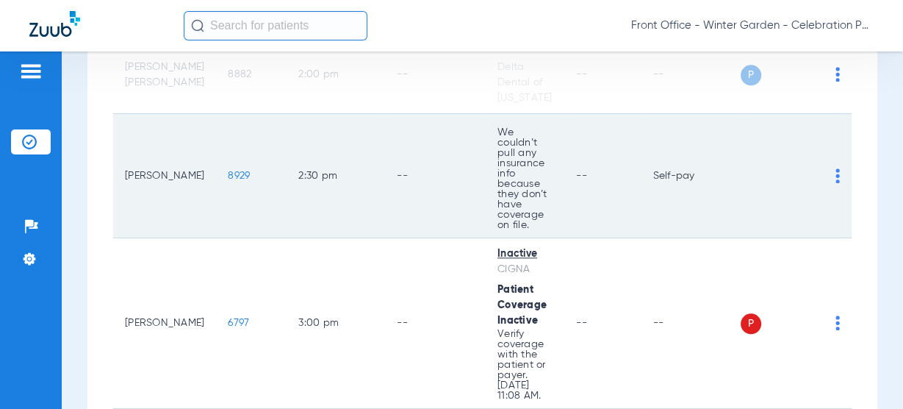
scroll to position [1411, 0]
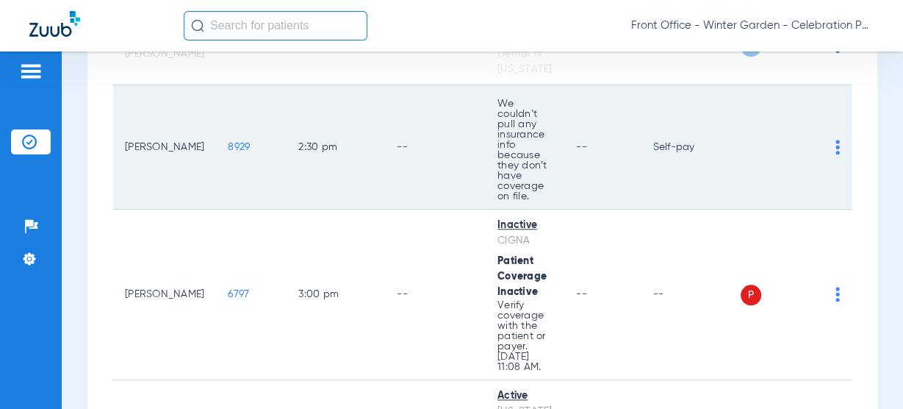
click at [228, 142] on span "8929" at bounding box center [239, 147] width 22 height 10
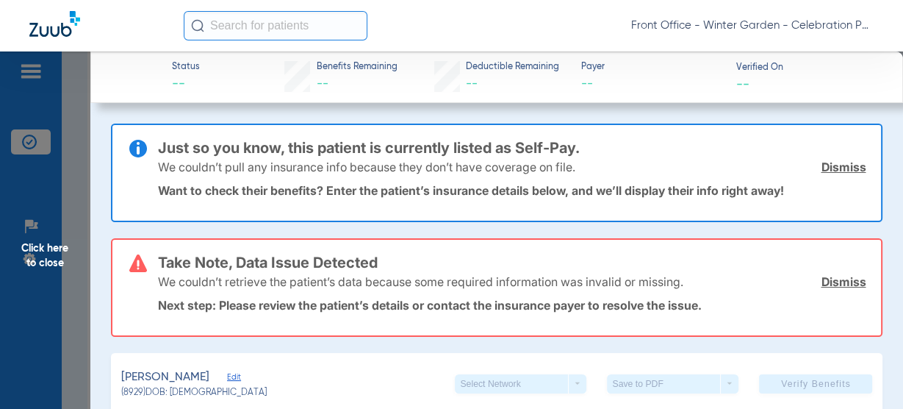
type input "Jameson"
type input "Valentine"
type input "05/10/2024"
click at [240, 373] on span "Edit" at bounding box center [233, 379] width 13 height 14
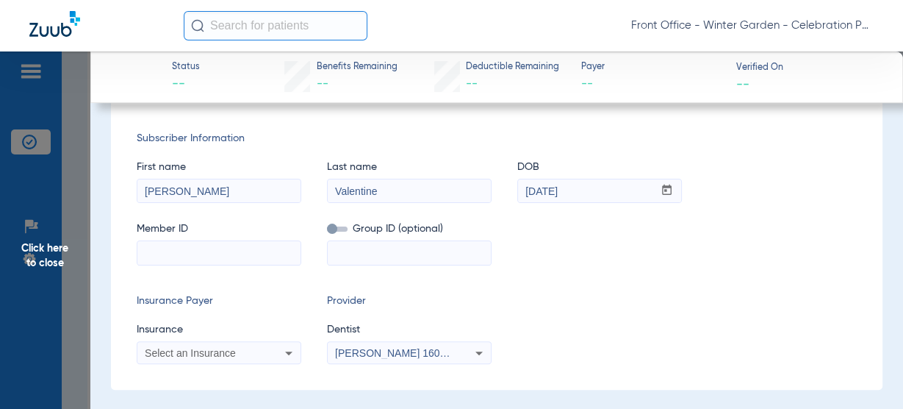
scroll to position [294, 0]
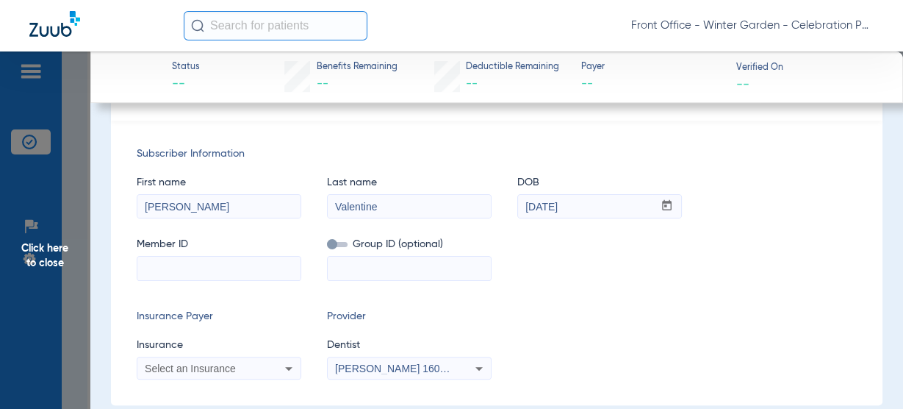
click at [76, 270] on span "Click here to close" at bounding box center [45, 255] width 90 height 409
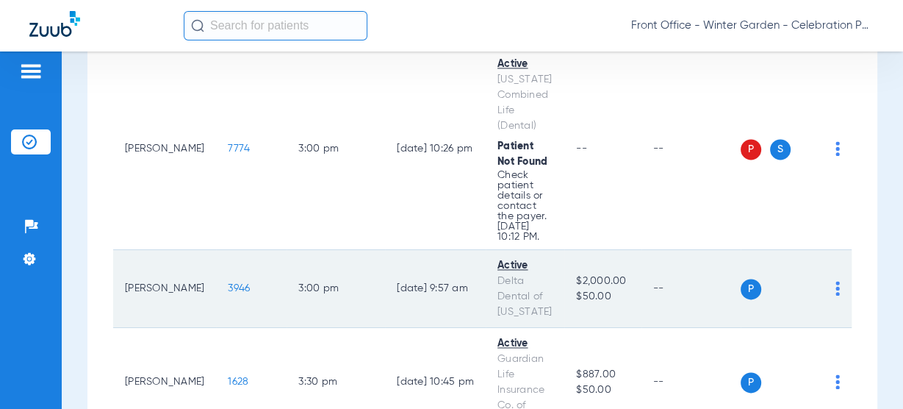
scroll to position [1764, 0]
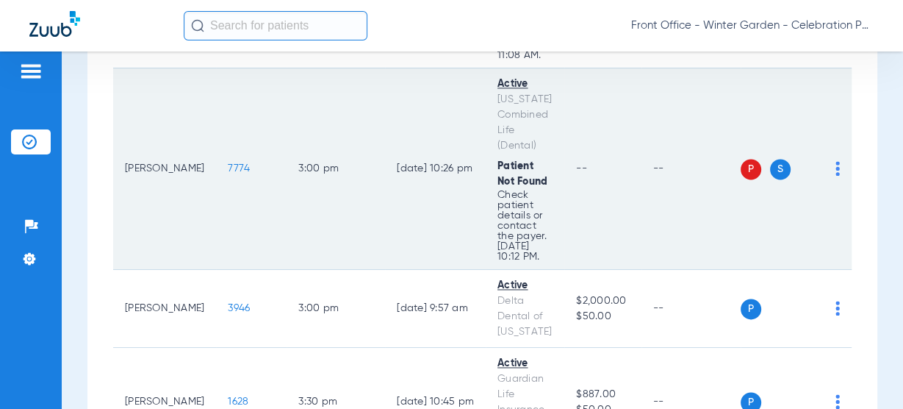
click at [228, 163] on span "7774" at bounding box center [239, 168] width 22 height 10
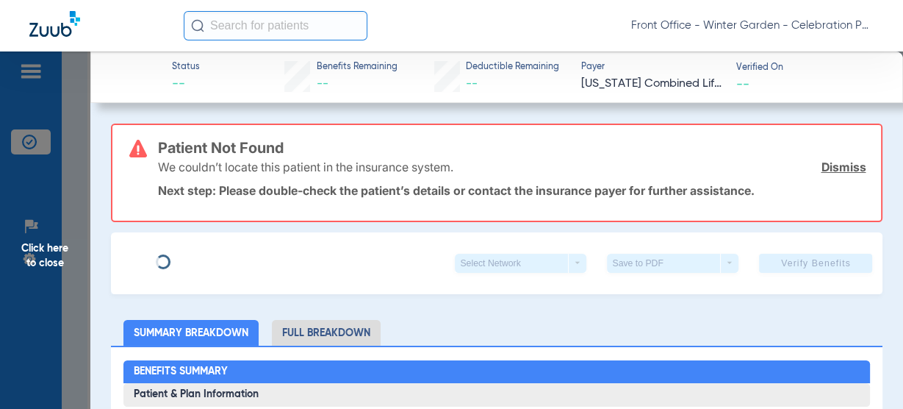
type input "[PERSON_NAME]"
type input "[DATE]"
type input "r57736938"
type input "FEP112"
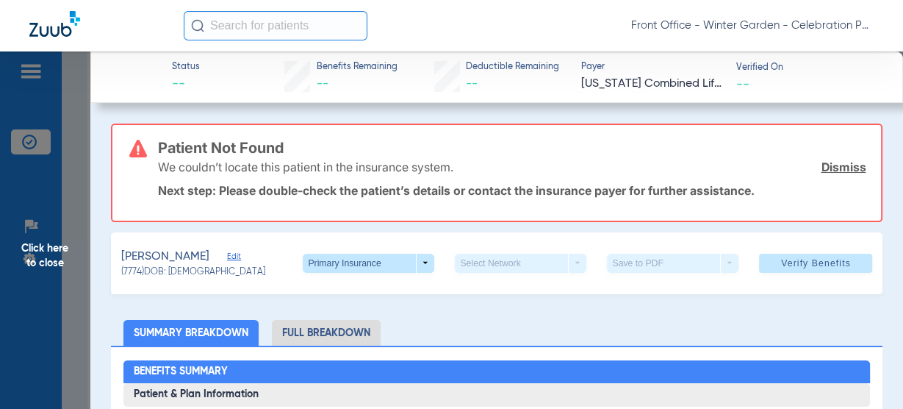
click at [220, 256] on div "Mcwilliams, Josh Edit" at bounding box center [193, 257] width 144 height 18
click at [233, 256] on span "Edit" at bounding box center [233, 258] width 13 height 14
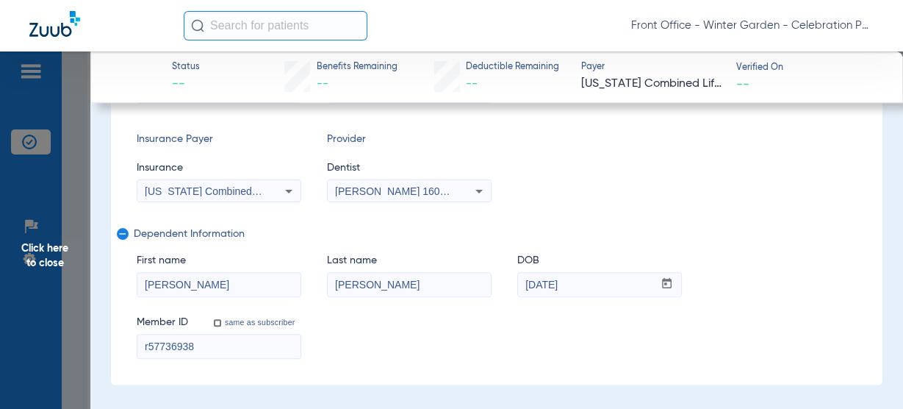
scroll to position [353, 0]
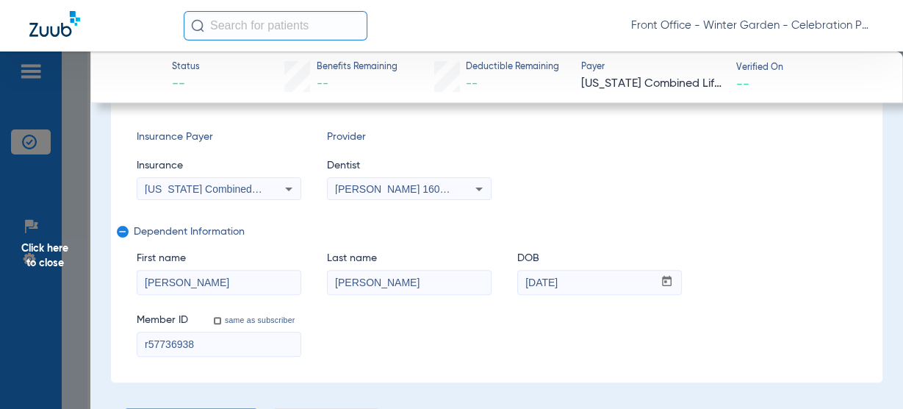
click at [276, 195] on div "[US_STATE] Combined Life (Dental)" at bounding box center [218, 189] width 163 height 18
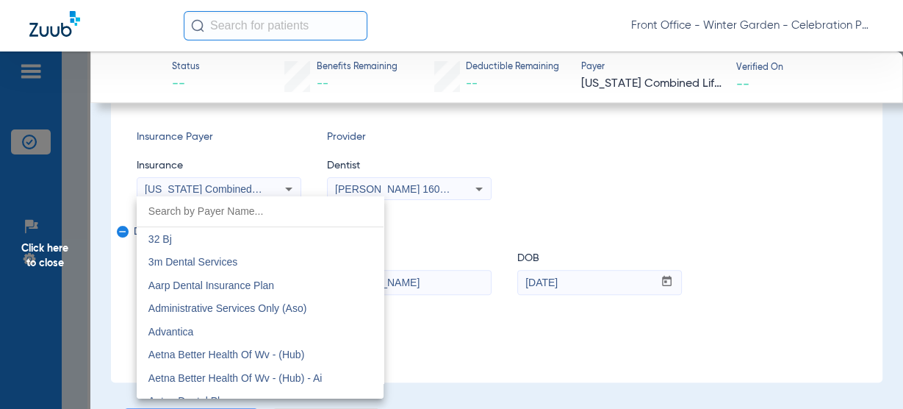
scroll to position [4643, 0]
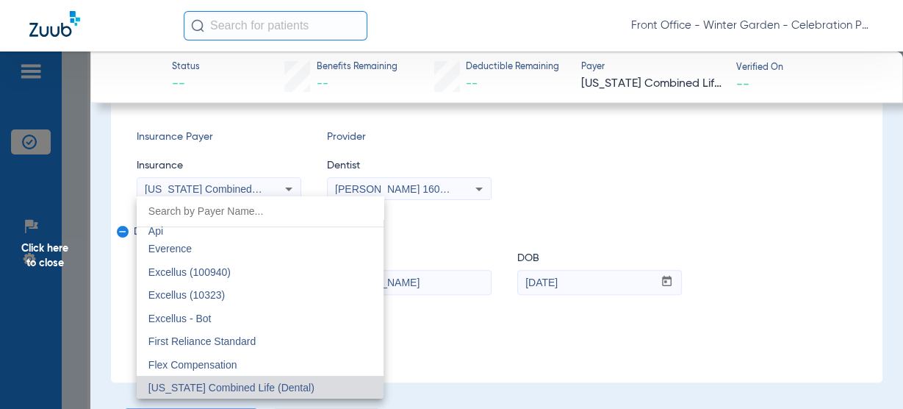
click at [240, 213] on input "dropdown search" at bounding box center [260, 211] width 247 height 30
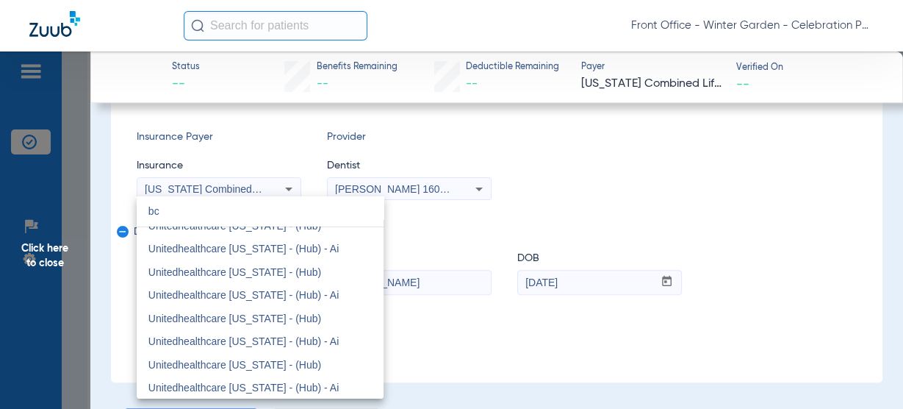
scroll to position [31, 0]
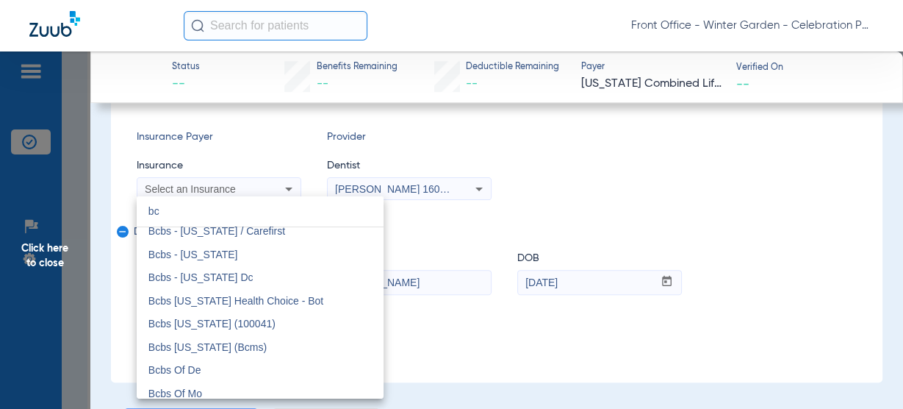
type input "b"
type input "bcb"
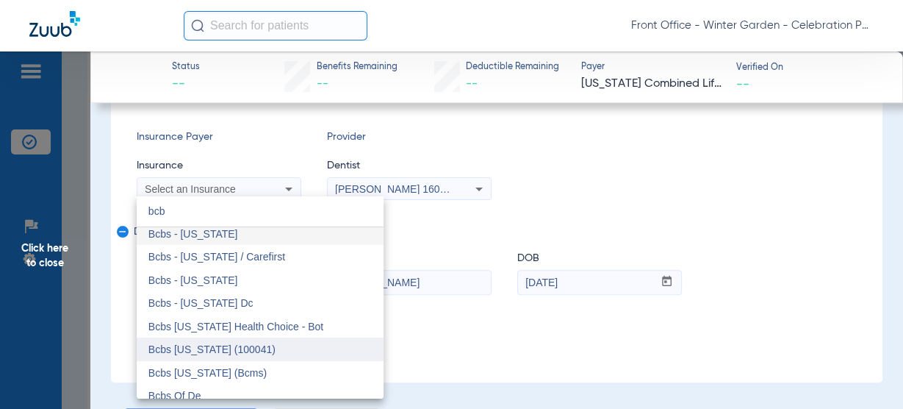
scroll to position [0, 0]
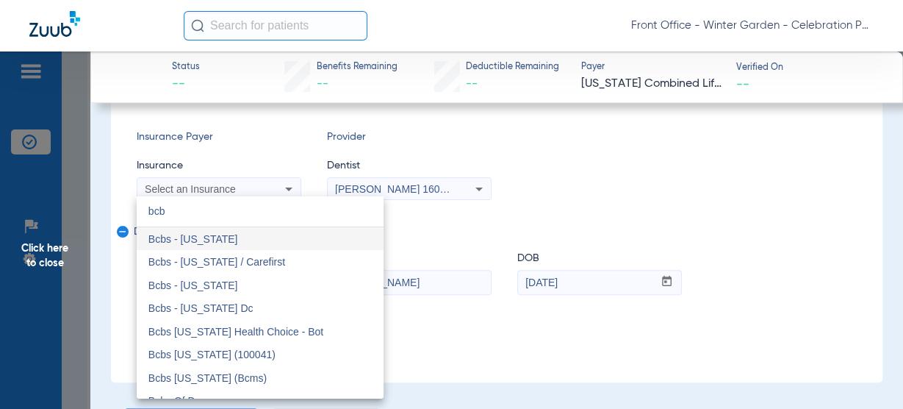
drag, startPoint x: 167, startPoint y: 209, endPoint x: 49, endPoint y: 204, distance: 118.5
click at [51, 204] on div "bcb close Bcbs - Alaska Bcbs - Maryland / Carefirst Bcbs - Washington Bcbs - Wa…" at bounding box center [451, 204] width 903 height 409
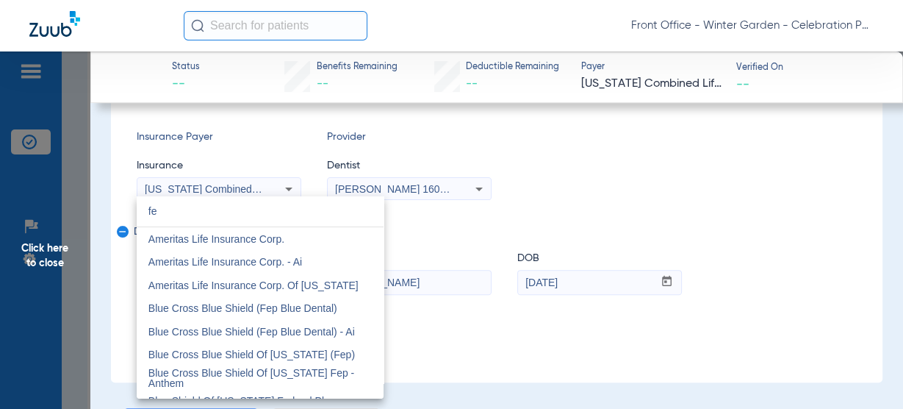
type input "f"
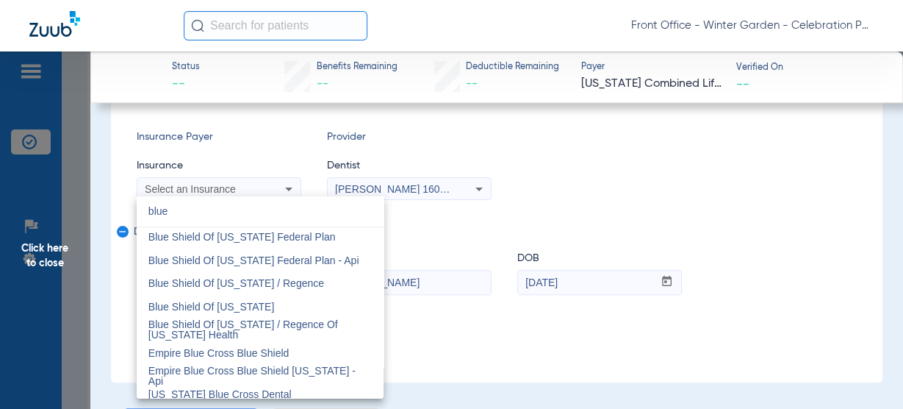
scroll to position [1117, 0]
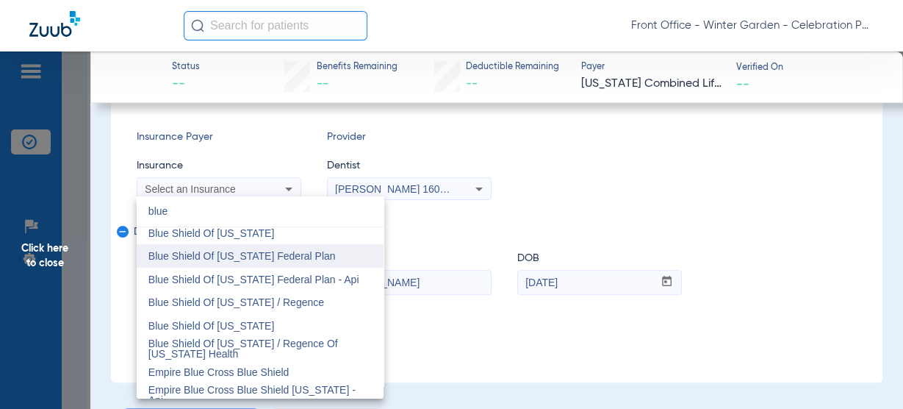
type input "blue"
click at [323, 258] on mat-option "Blue Shield Of California Federal Plan" at bounding box center [260, 256] width 247 height 24
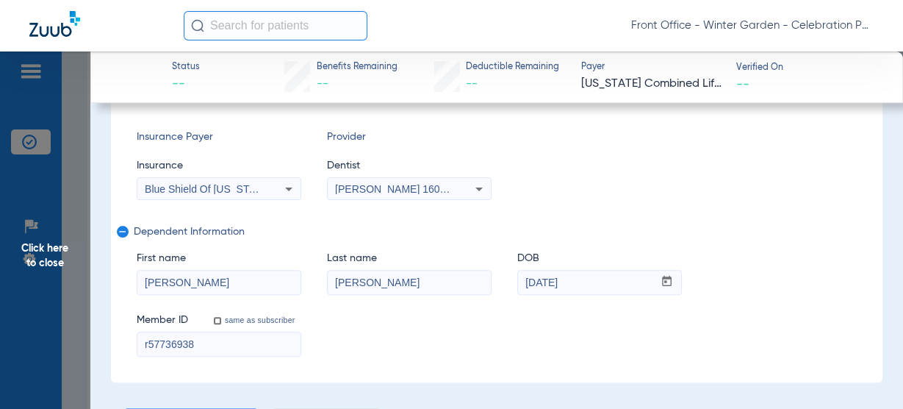
scroll to position [118, 0]
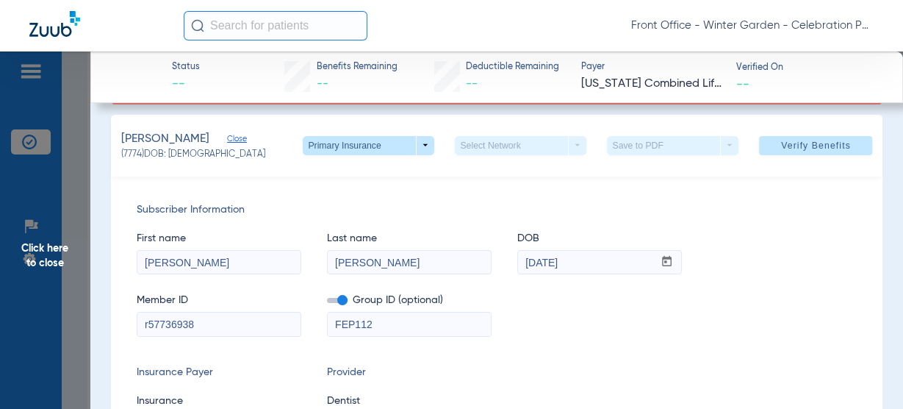
click at [788, 145] on span "Verify Benefits" at bounding box center [816, 146] width 70 height 12
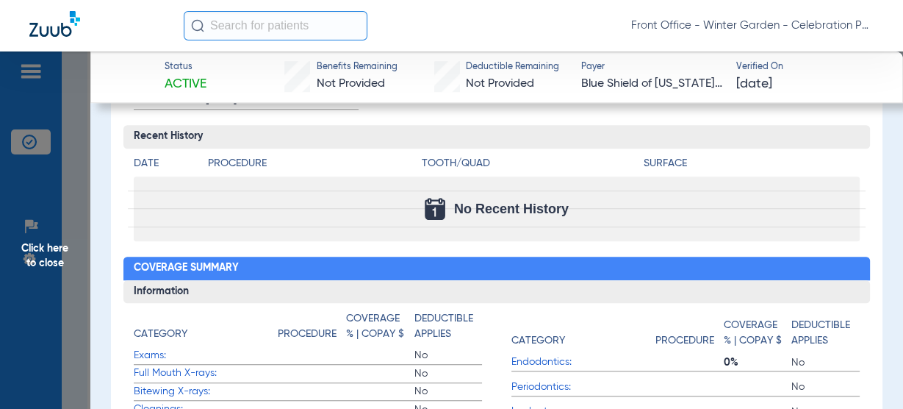
scroll to position [764, 0]
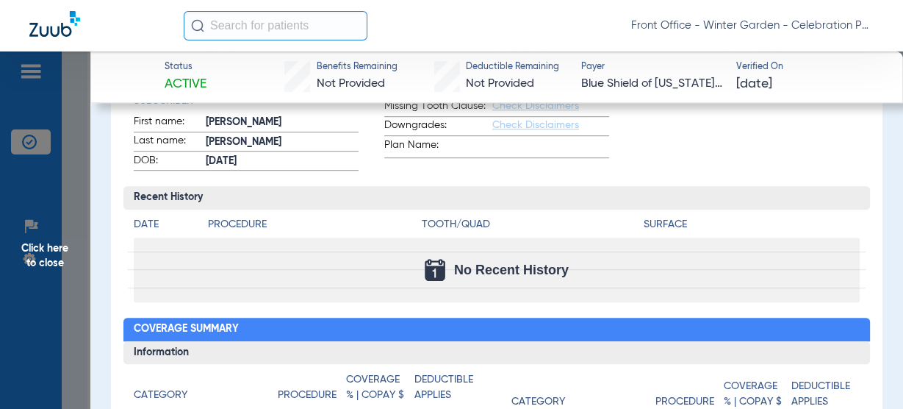
drag, startPoint x: 7, startPoint y: 249, endPoint x: 34, endPoint y: 220, distance: 39.0
click at [7, 249] on span "Click here to close" at bounding box center [45, 255] width 90 height 409
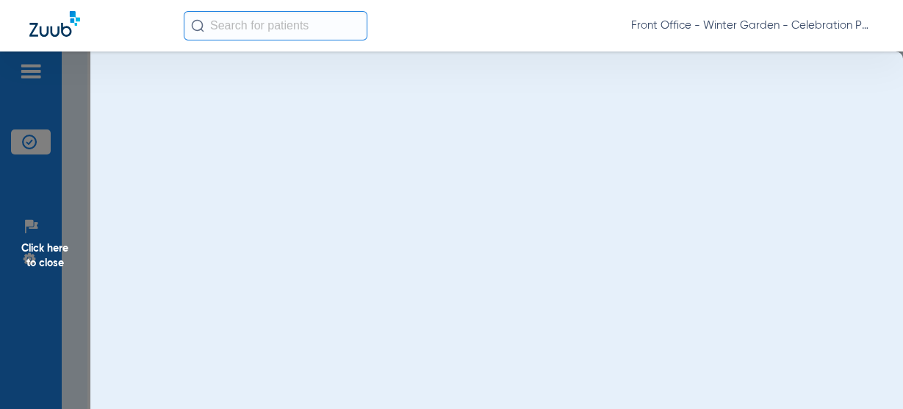
scroll to position [0, 0]
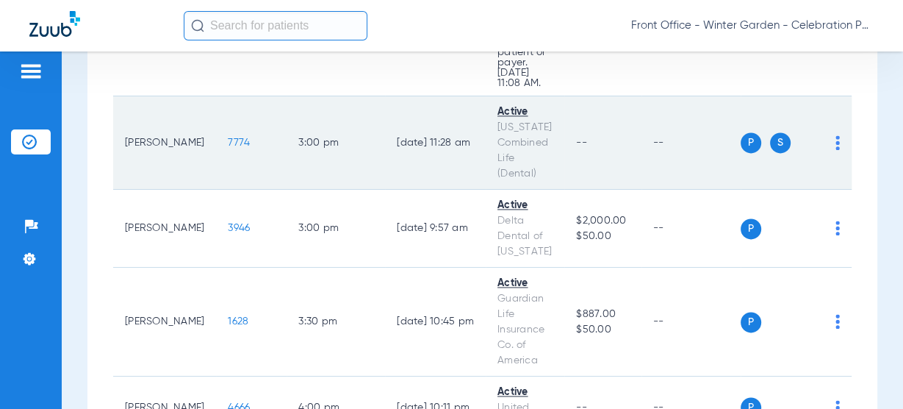
scroll to position [1764, 0]
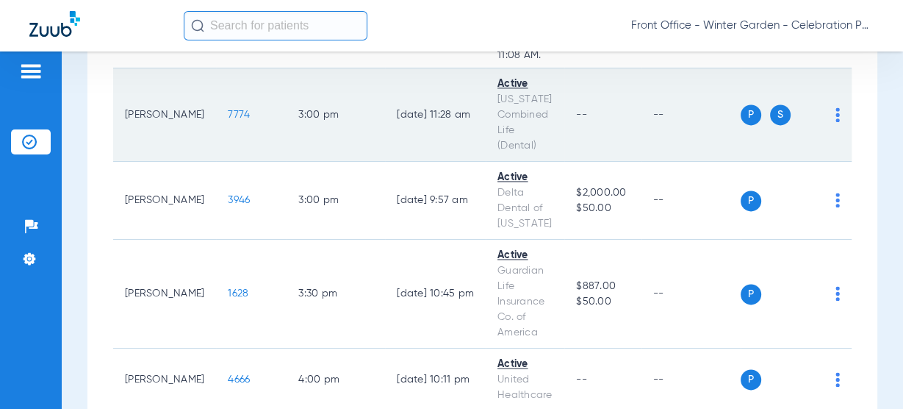
click at [228, 109] on span "7774" at bounding box center [239, 114] width 22 height 10
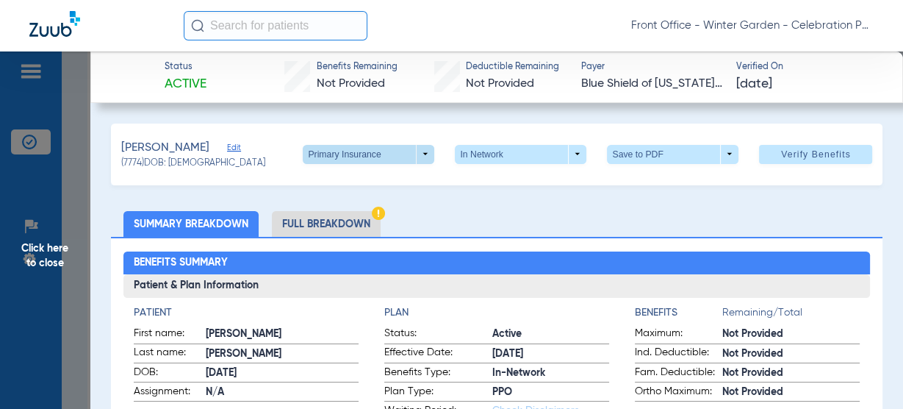
click at [414, 157] on span at bounding box center [369, 154] width 132 height 19
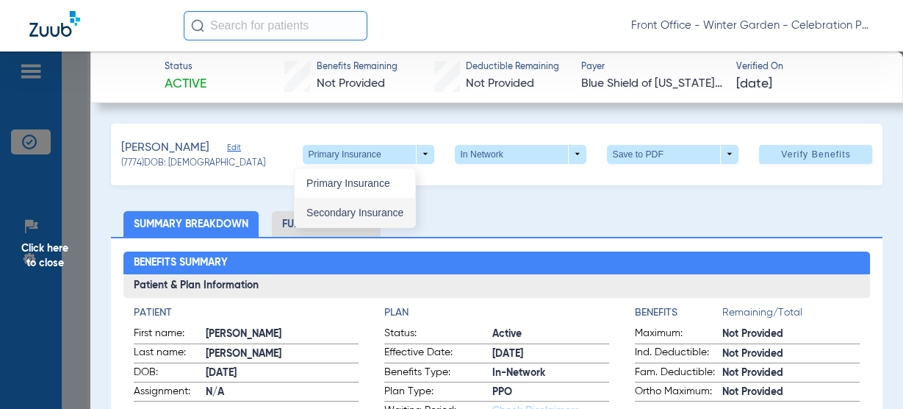
click at [377, 207] on span "Secondary Insurance" at bounding box center [354, 212] width 97 height 10
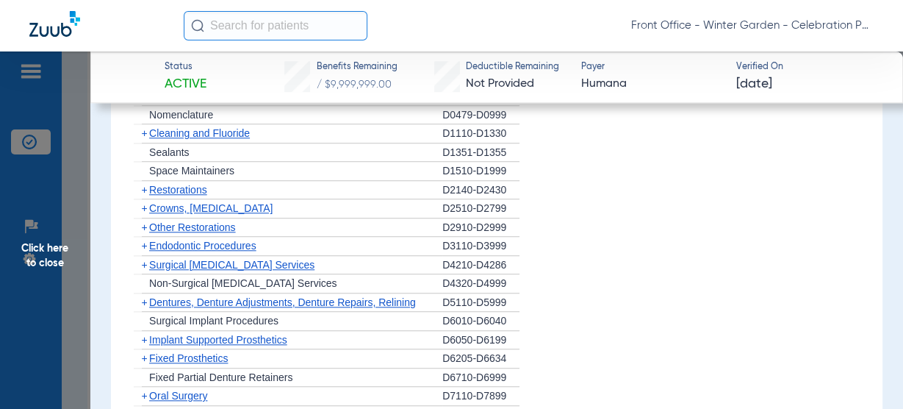
scroll to position [1058, 0]
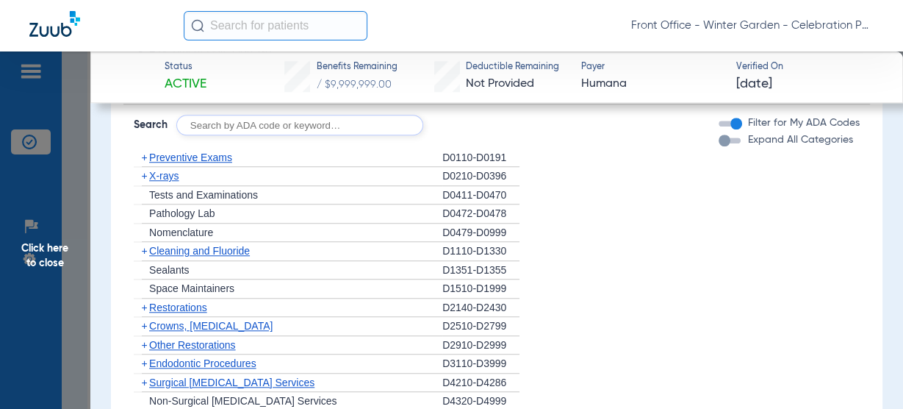
click at [175, 179] on span "X-rays" at bounding box center [163, 176] width 29 height 12
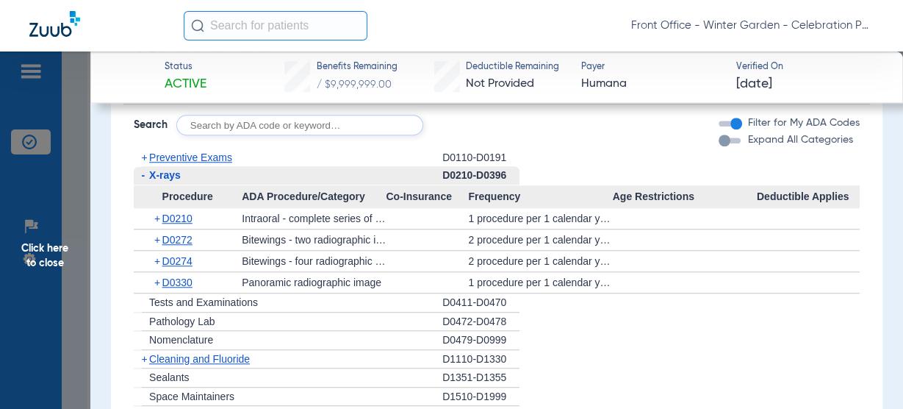
drag, startPoint x: 198, startPoint y: 347, endPoint x: 193, endPoint y: 353, distance: 7.9
click at [198, 350] on div "+ Cleaning and Fluoride" at bounding box center [288, 359] width 309 height 19
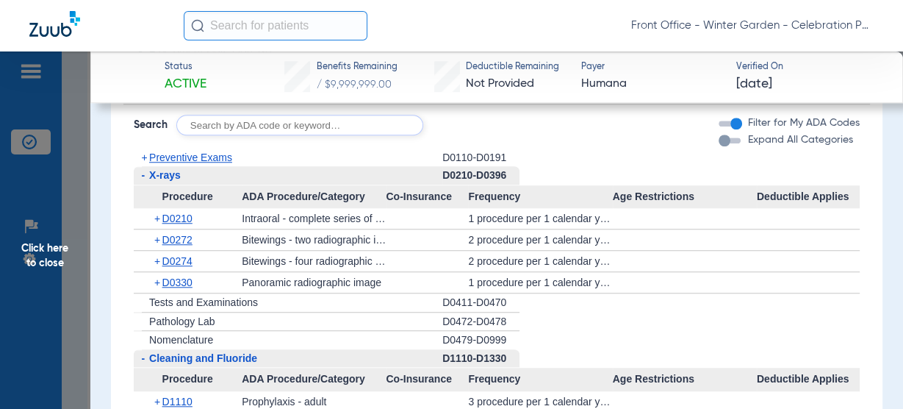
click at [193, 353] on span "Cleaning and Fluoride" at bounding box center [203, 358] width 108 height 12
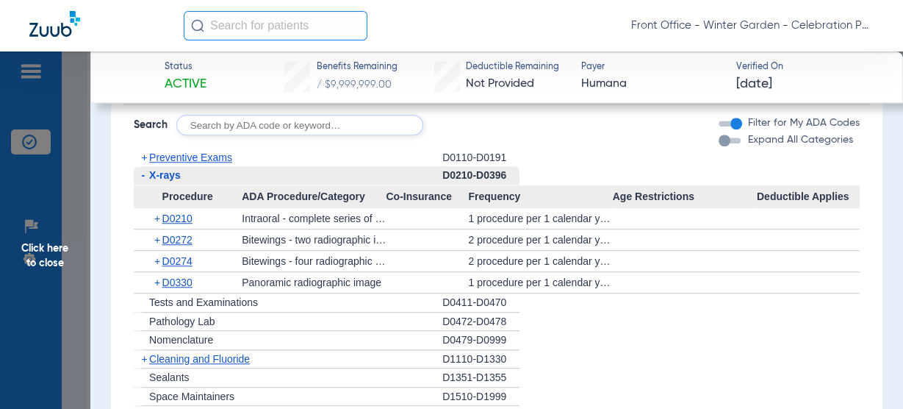
scroll to position [1176, 0]
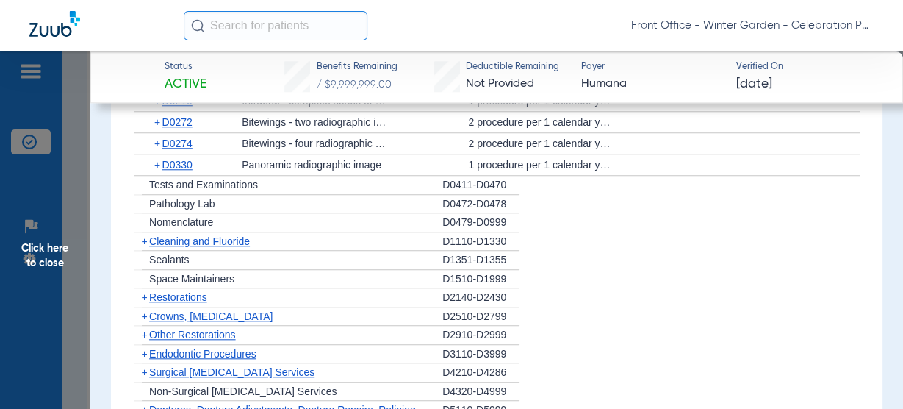
click at [197, 243] on span "Cleaning and Fluoride" at bounding box center [199, 241] width 101 height 12
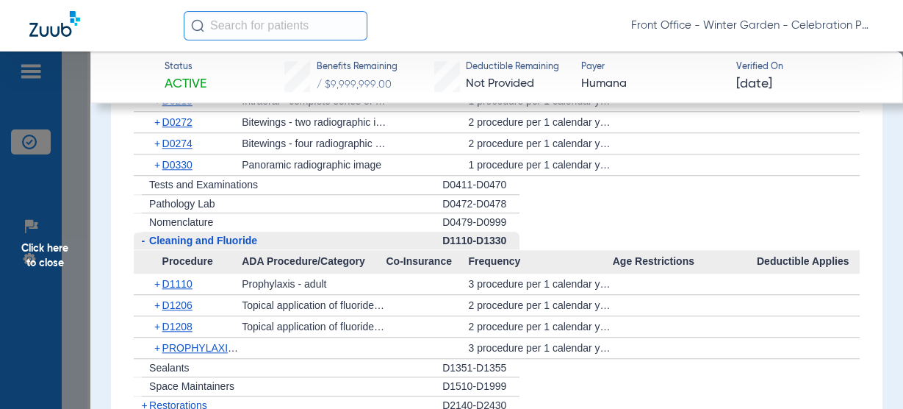
click at [212, 236] on span "Cleaning and Fluoride" at bounding box center [203, 240] width 108 height 12
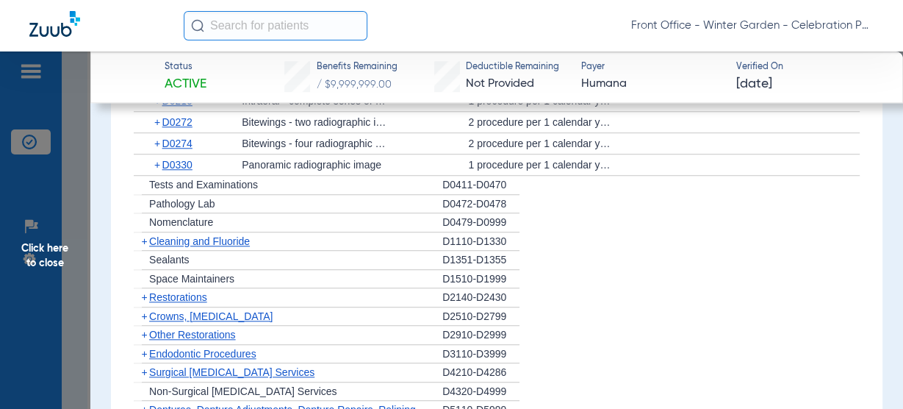
scroll to position [1058, 0]
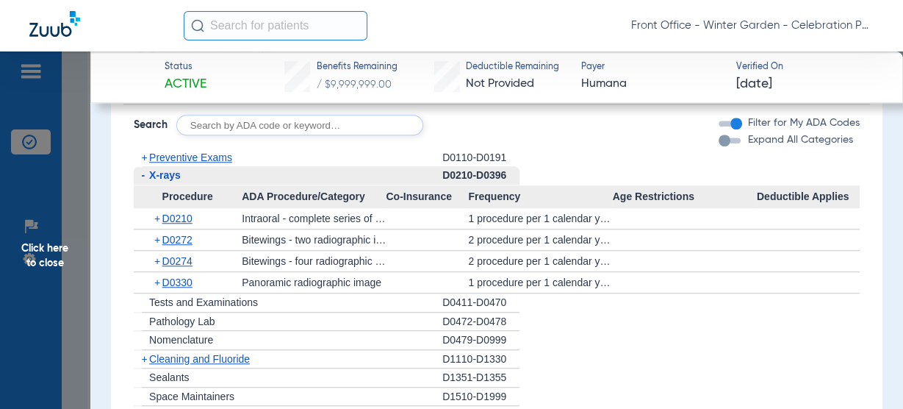
click at [47, 237] on span "Click here to close" at bounding box center [45, 255] width 90 height 409
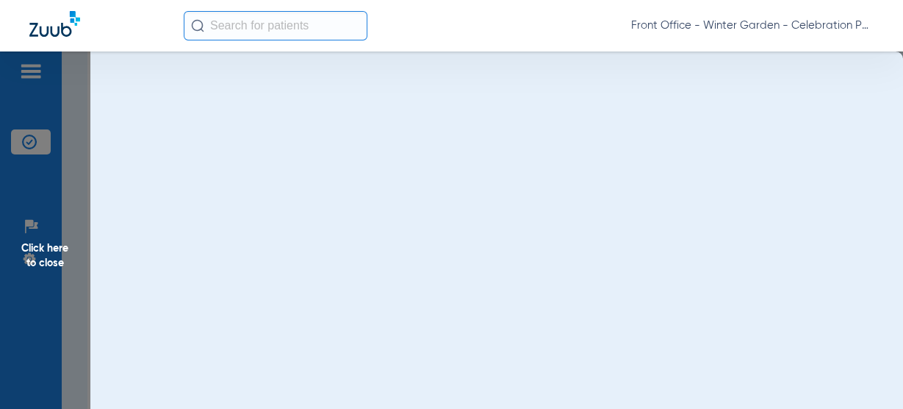
scroll to position [0, 0]
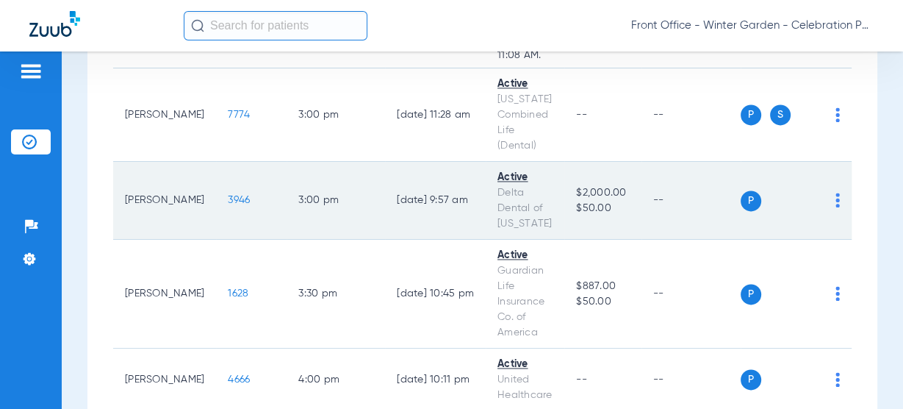
click at [228, 195] on span "3946" at bounding box center [239, 200] width 22 height 10
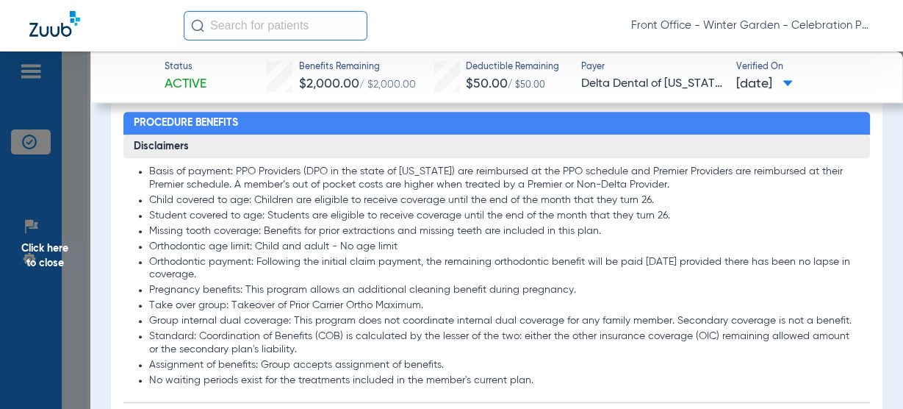
scroll to position [1058, 0]
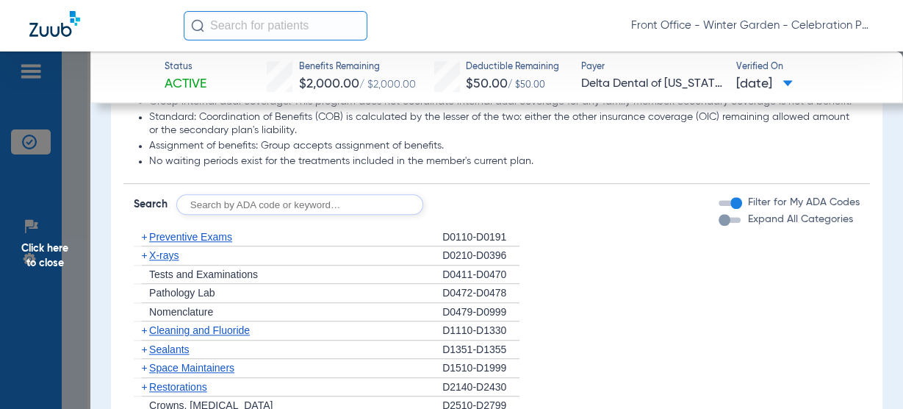
click at [168, 261] on span "X-rays" at bounding box center [163, 255] width 29 height 12
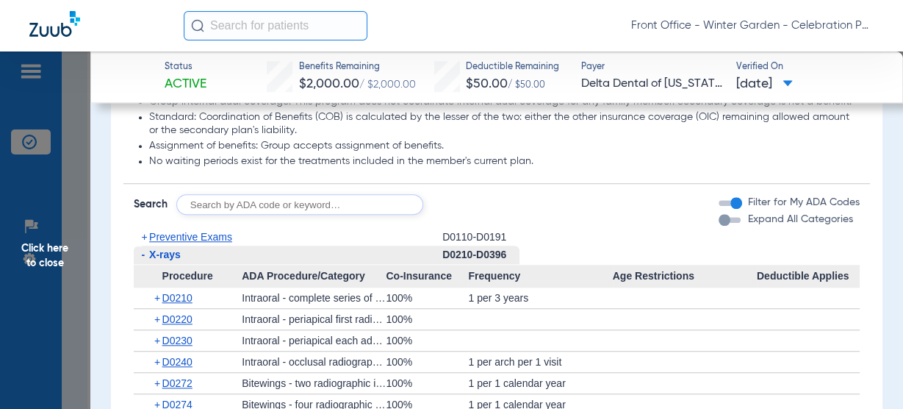
click at [209, 240] on div "+ Preventive Exams" at bounding box center [288, 237] width 309 height 18
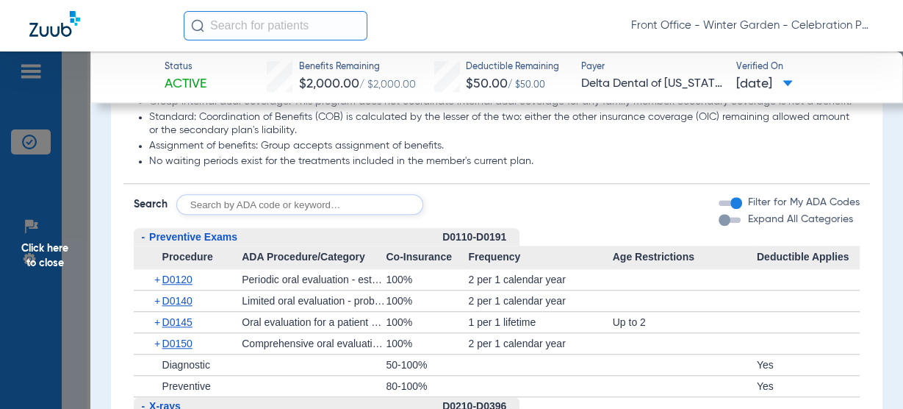
click at [207, 243] on span "Preventive Exams" at bounding box center [193, 237] width 88 height 12
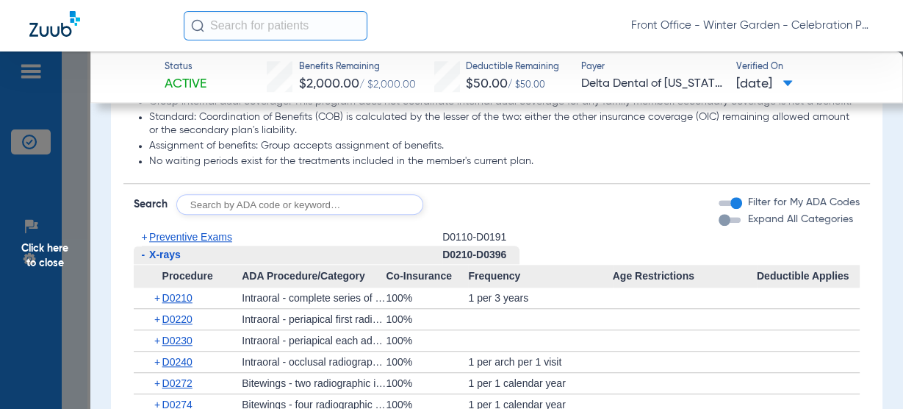
click at [207, 243] on span "Preventive Exams" at bounding box center [190, 237] width 83 height 12
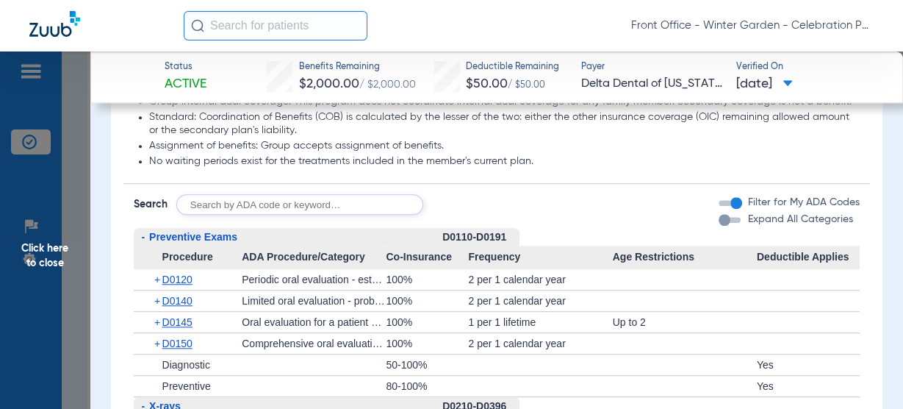
click at [207, 243] on span "Preventive Exams" at bounding box center [193, 237] width 88 height 12
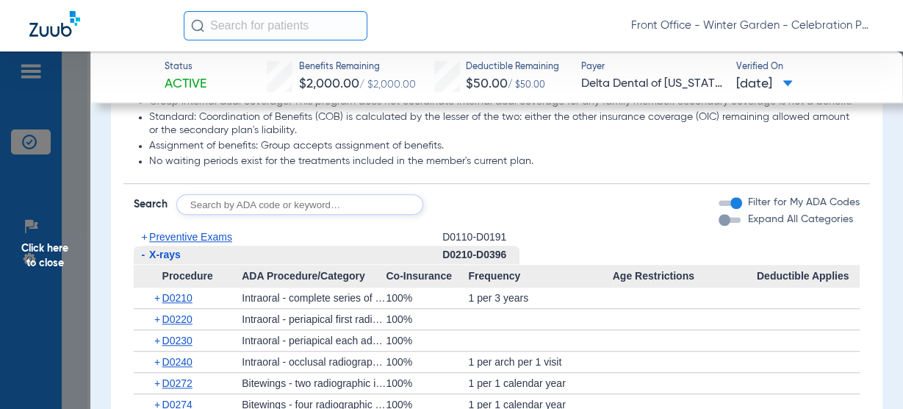
scroll to position [1176, 0]
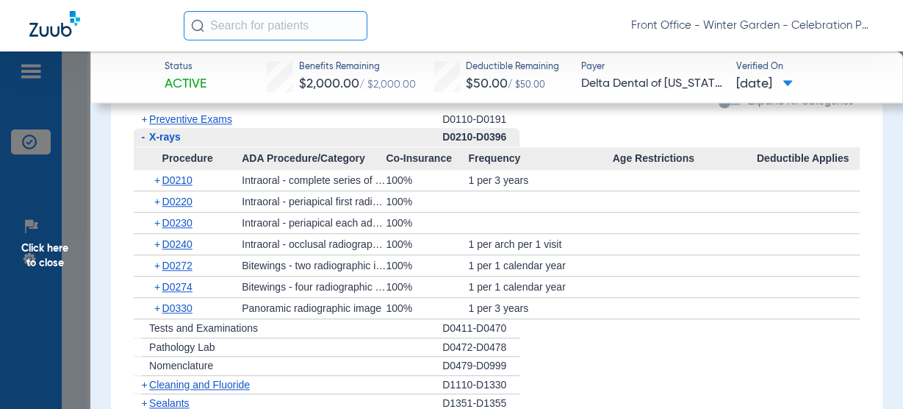
drag, startPoint x: 574, startPoint y: 266, endPoint x: 457, endPoint y: 261, distance: 117.0
click at [457, 261] on app-category-list-item "Procedure ADA Procedure/Category Co-Insurance Frequency Age Restrictions Deduct…" at bounding box center [497, 233] width 726 height 173
click at [461, 270] on div "100%" at bounding box center [427, 265] width 82 height 21
drag, startPoint x: 175, startPoint y: 148, endPoint x: 1, endPoint y: 151, distance: 174.2
click at [175, 143] on span "X-rays" at bounding box center [165, 137] width 32 height 12
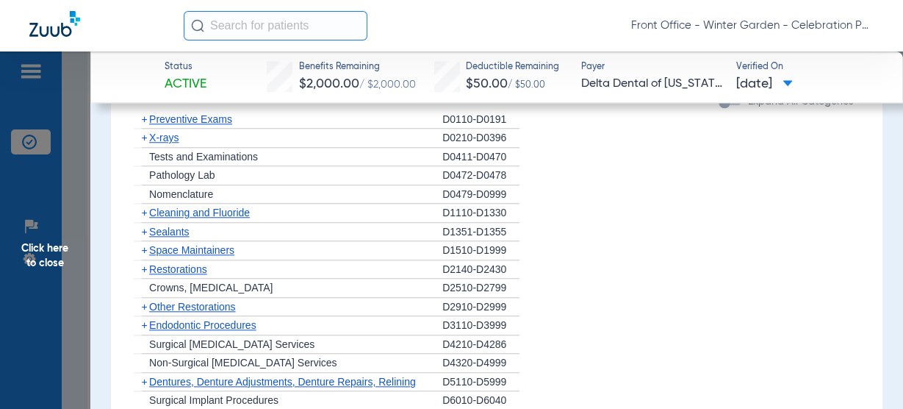
click at [183, 148] on div "+ X-rays" at bounding box center [288, 138] width 309 height 19
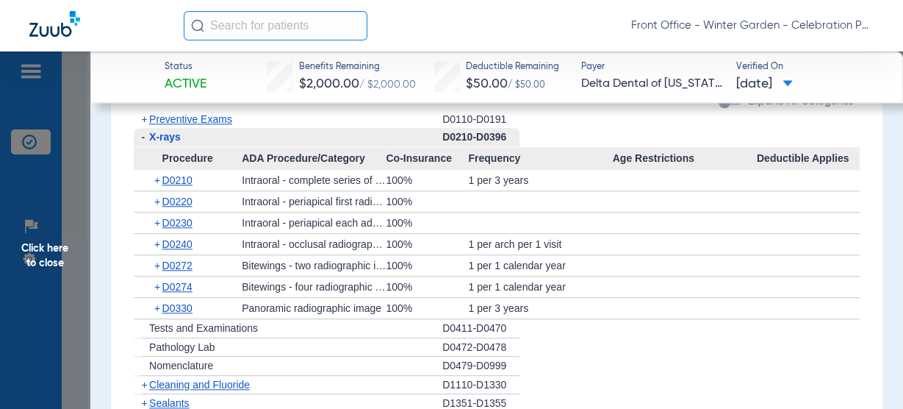
click at [171, 143] on span "X-rays" at bounding box center [165, 137] width 32 height 12
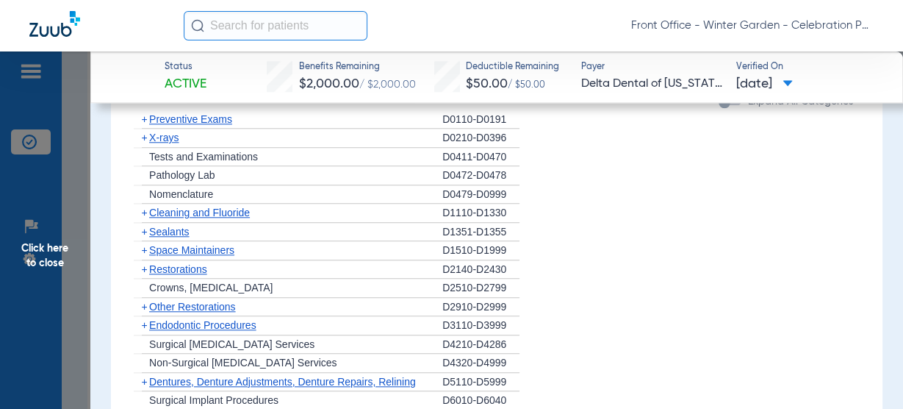
click at [171, 143] on span "X-rays" at bounding box center [163, 138] width 29 height 12
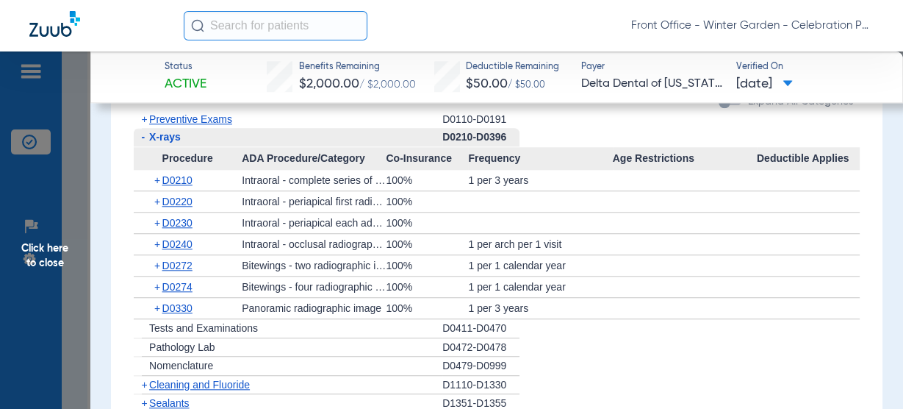
click at [170, 143] on span "X-rays" at bounding box center [165, 137] width 32 height 12
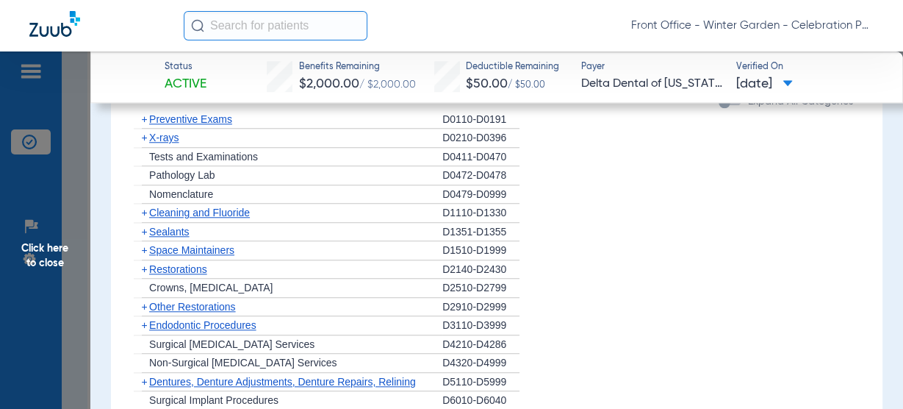
click at [205, 218] on span "Cleaning and Fluoride" at bounding box center [199, 212] width 101 height 12
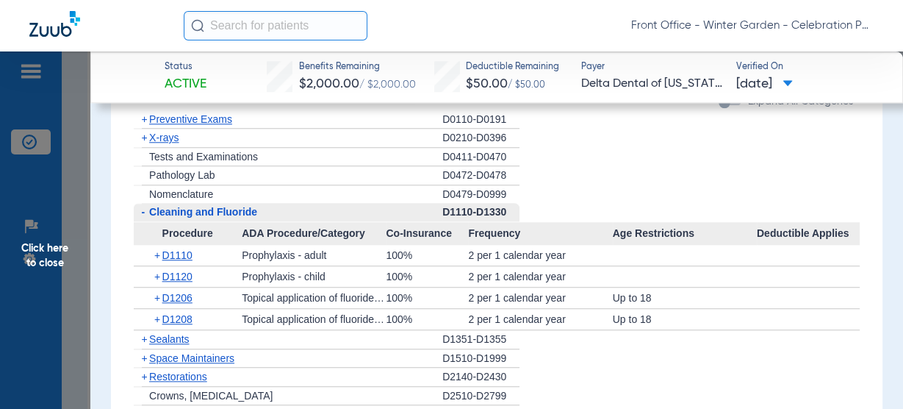
click at [205, 218] on span "Cleaning and Fluoride" at bounding box center [203, 212] width 108 height 12
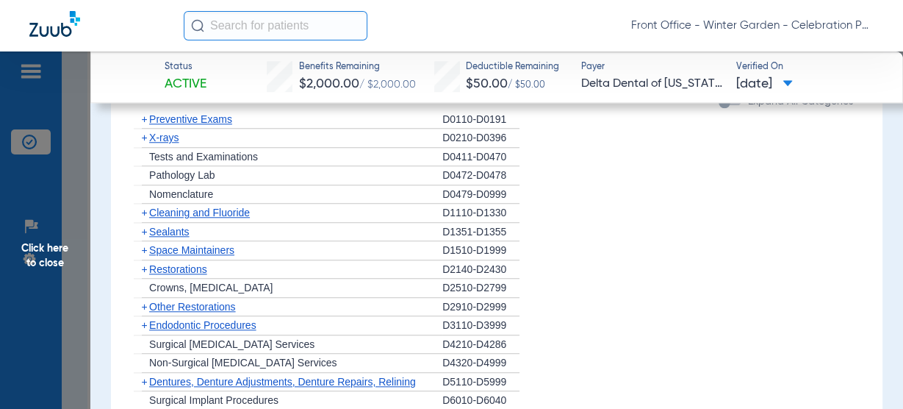
click at [163, 237] on span "Sealants" at bounding box center [169, 232] width 40 height 12
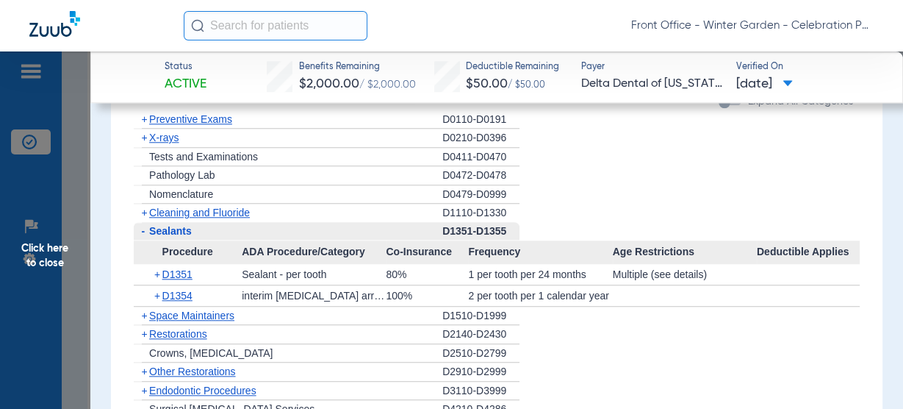
drag, startPoint x: 53, startPoint y: 287, endPoint x: 184, endPoint y: 307, distance: 133.1
click at [53, 287] on span "Click here to close" at bounding box center [45, 255] width 90 height 409
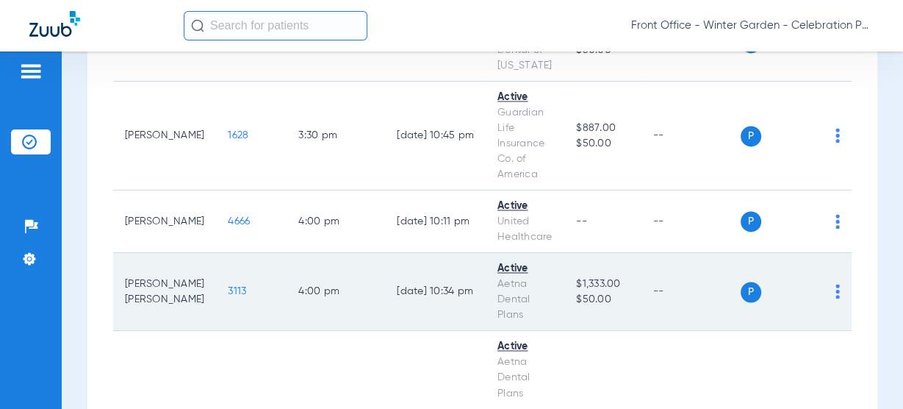
scroll to position [1940, 0]
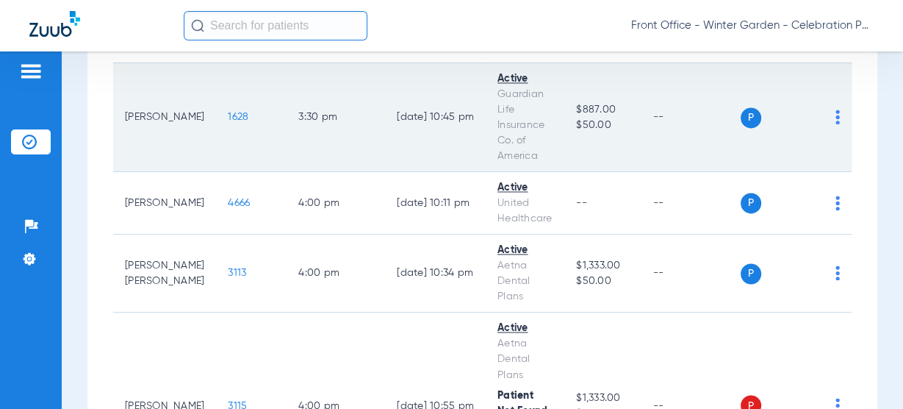
click at [228, 112] on span "1628" at bounding box center [238, 117] width 21 height 10
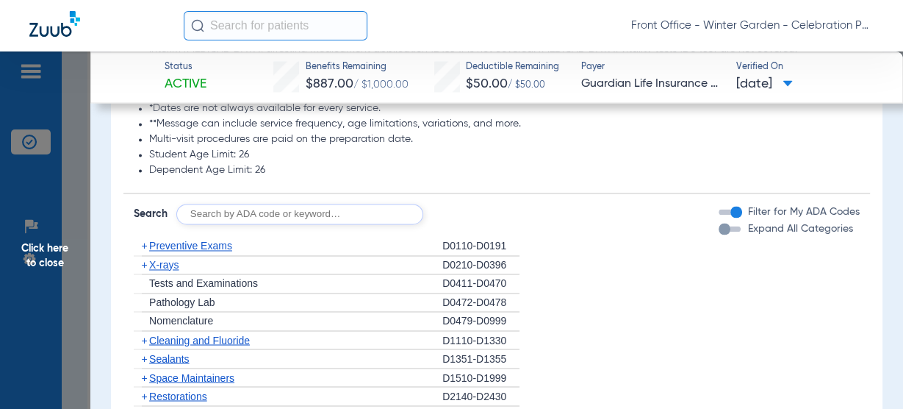
scroll to position [1999, 0]
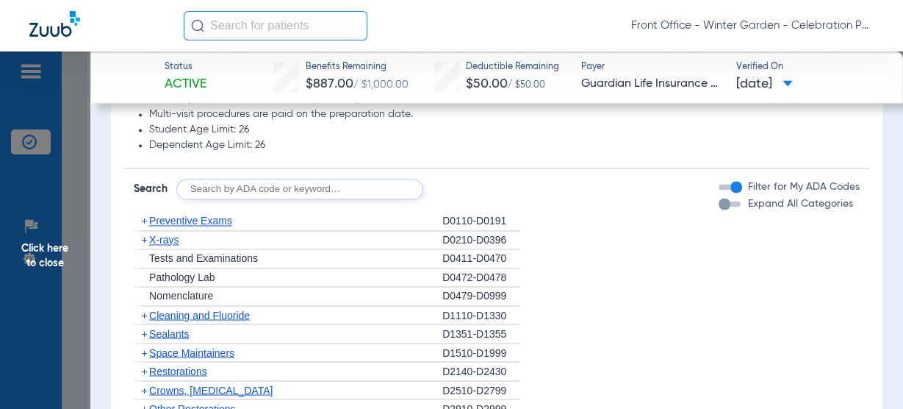
click at [204, 215] on span "Preventive Exams" at bounding box center [190, 221] width 83 height 12
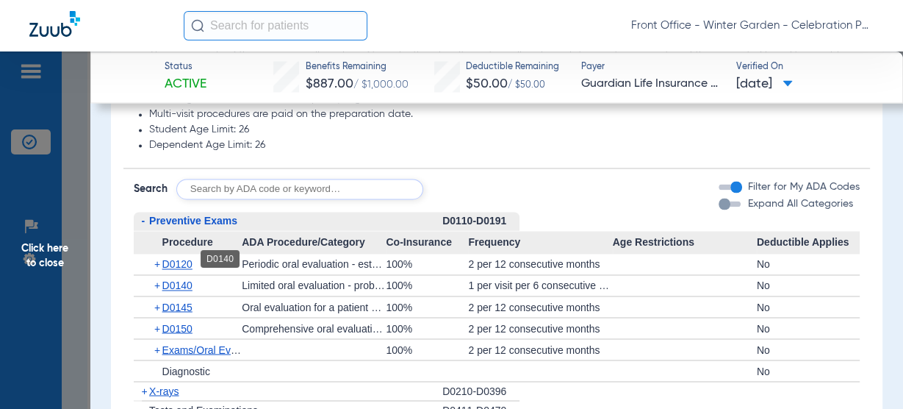
click at [175, 279] on span "D0140" at bounding box center [177, 285] width 30 height 12
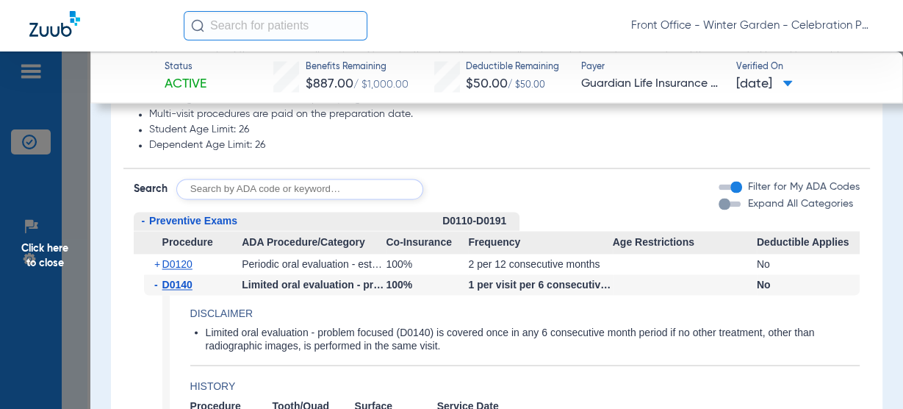
click at [175, 279] on span "D0140" at bounding box center [177, 285] width 30 height 12
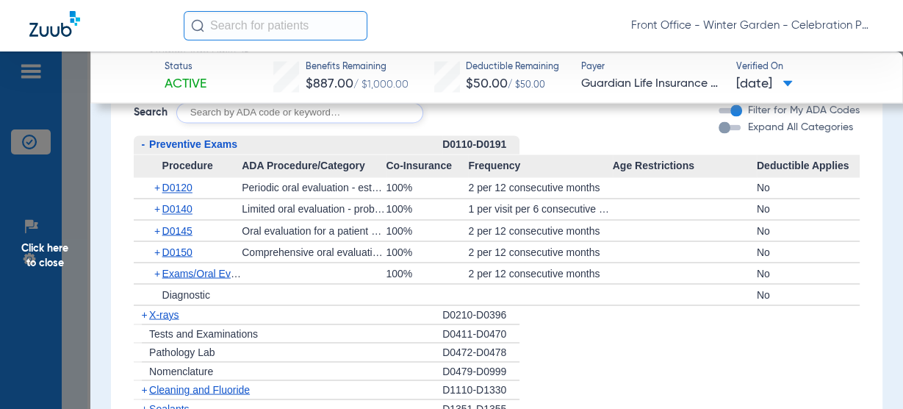
scroll to position [2058, 0]
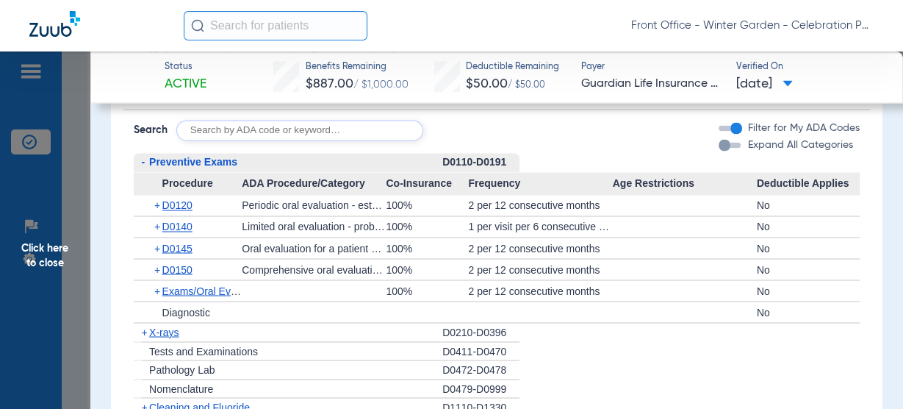
click at [218, 156] on span "Preventive Exams" at bounding box center [193, 162] width 88 height 12
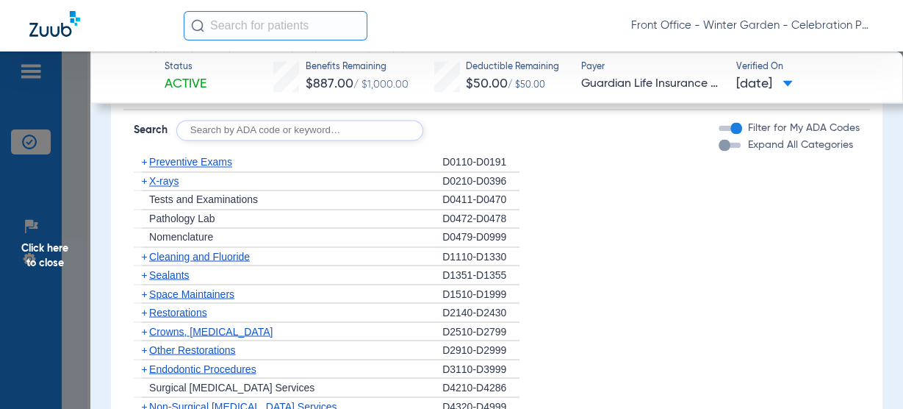
click at [182, 250] on span "Cleaning and Fluoride" at bounding box center [199, 256] width 101 height 12
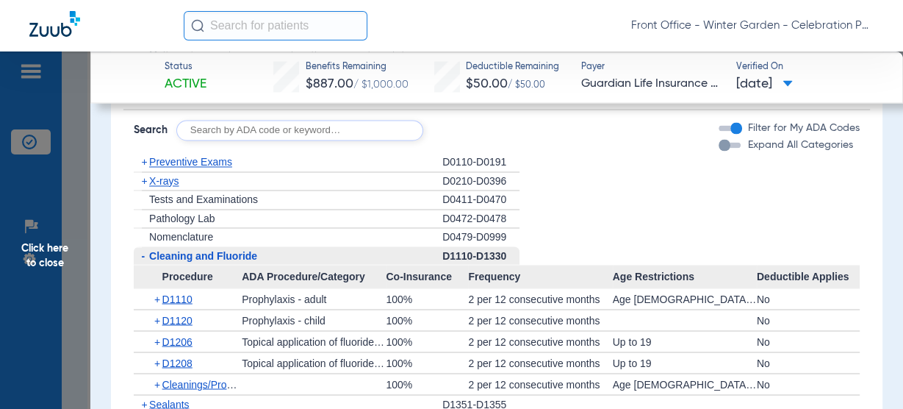
click at [167, 175] on span "X-rays" at bounding box center [163, 181] width 29 height 12
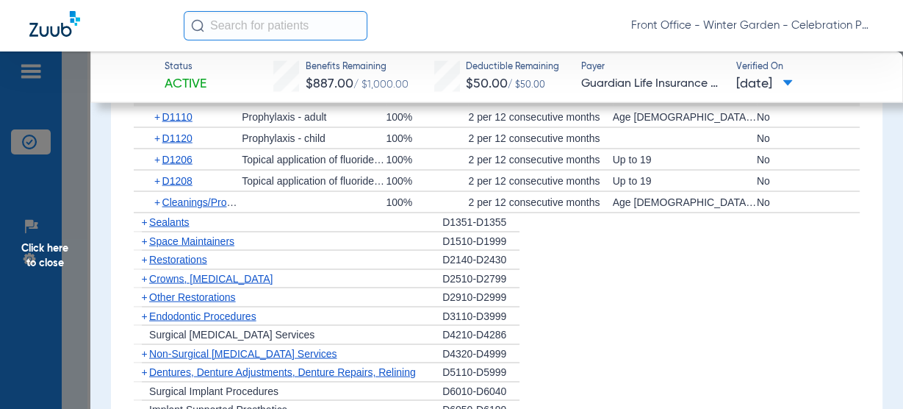
scroll to position [2293, 0]
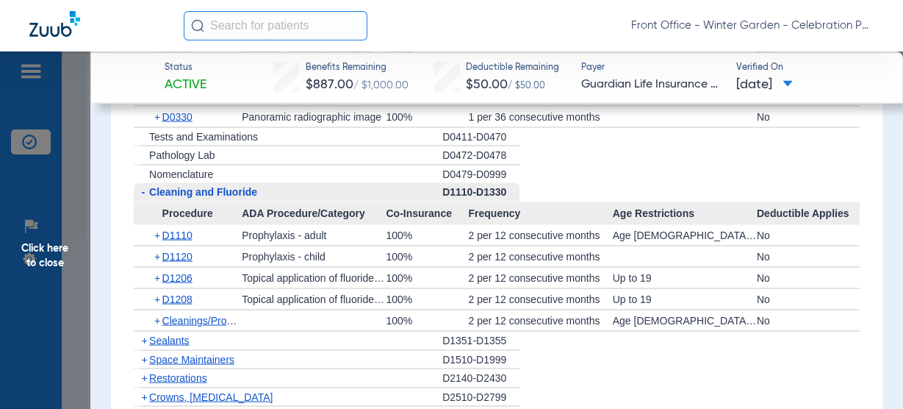
click at [224, 185] on span "Cleaning and Fluoride" at bounding box center [203, 191] width 108 height 12
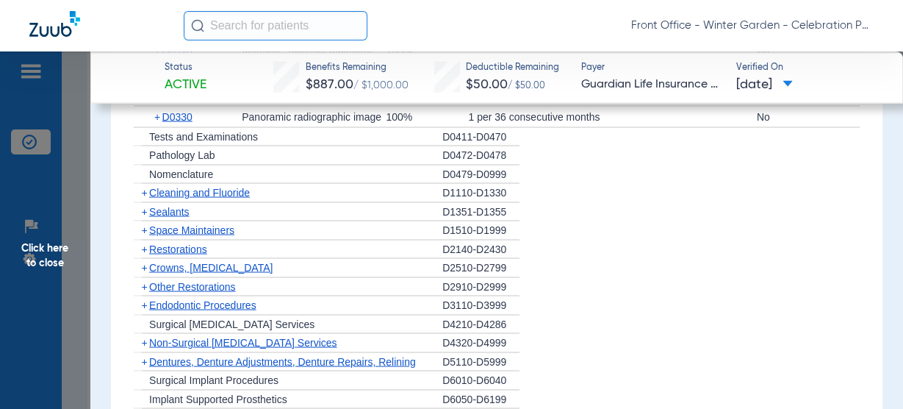
scroll to position [2234, 0]
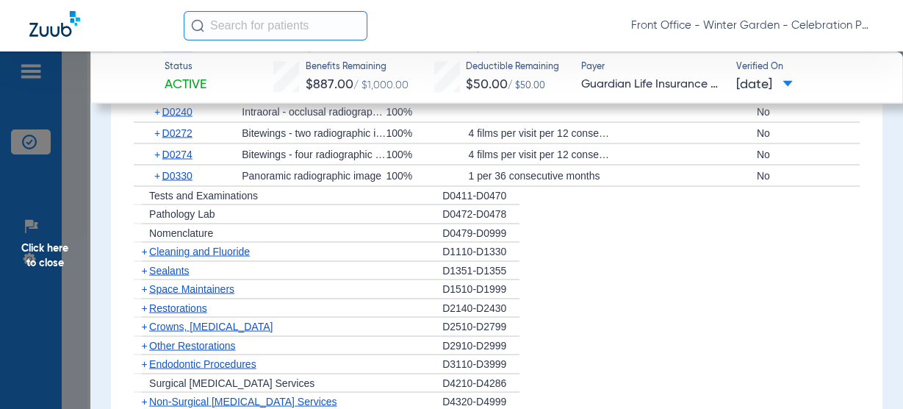
click at [177, 264] on span "Sealants" at bounding box center [169, 270] width 40 height 12
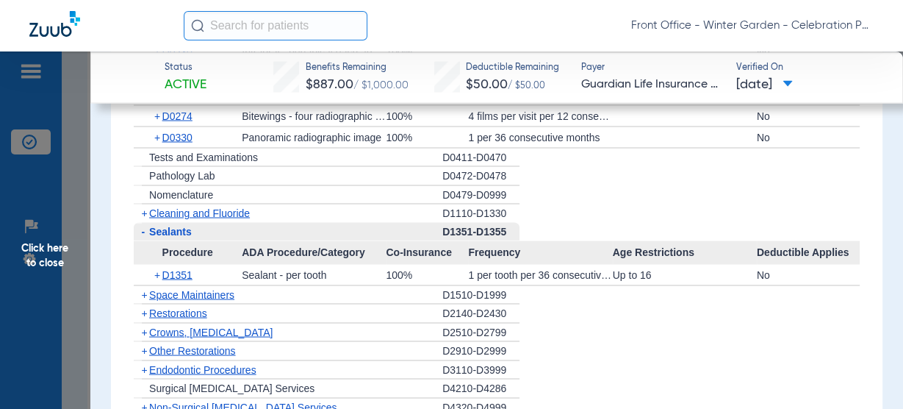
scroll to position [2293, 0]
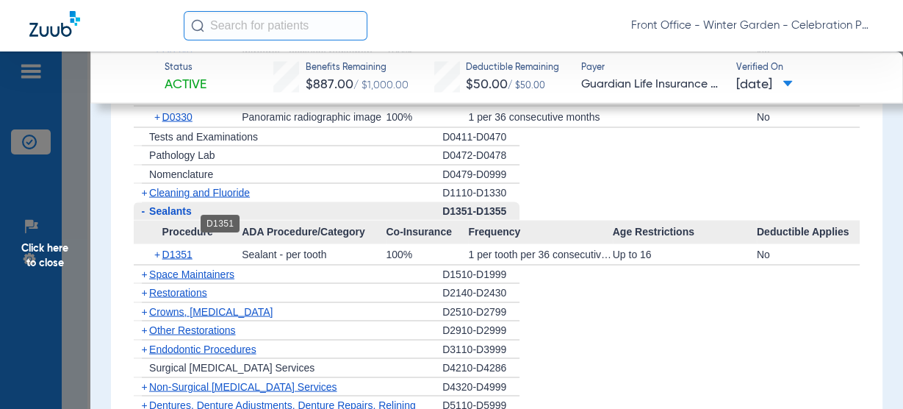
click at [168, 248] on span "D1351" at bounding box center [177, 254] width 30 height 12
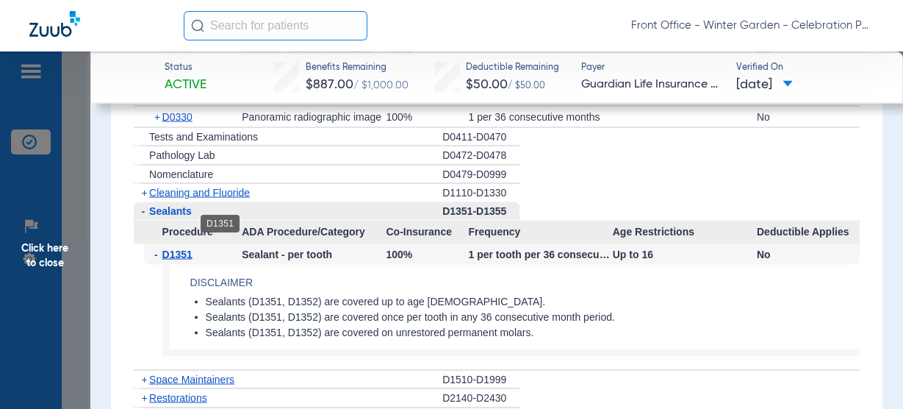
click at [170, 248] on span "D1351" at bounding box center [177, 254] width 30 height 12
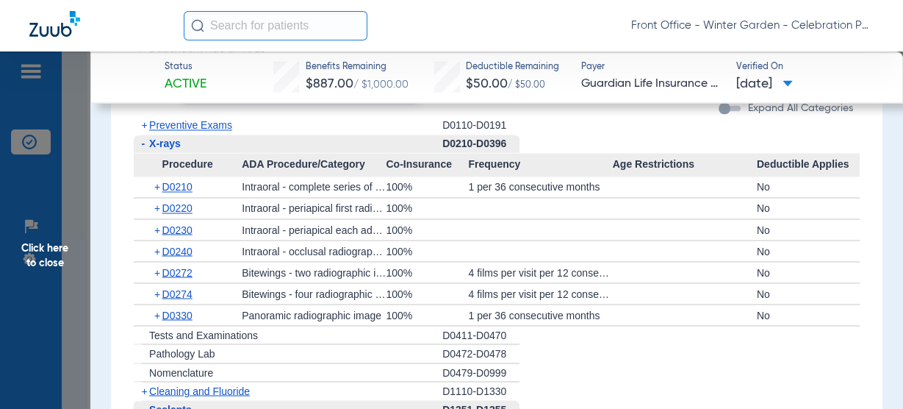
scroll to position [2058, 0]
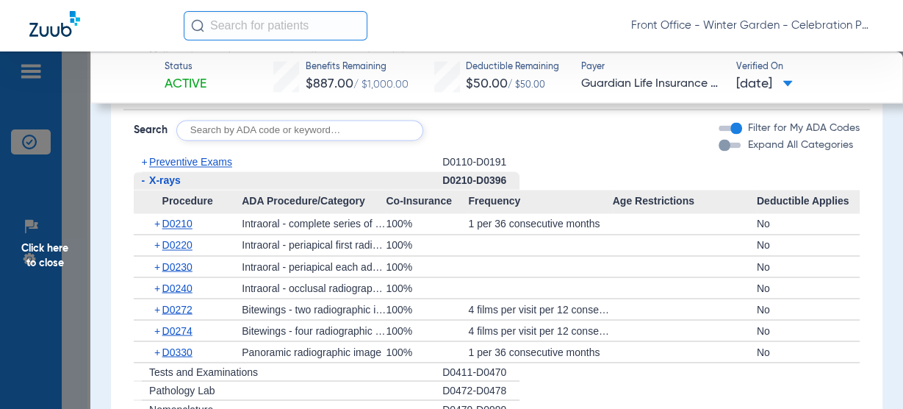
click at [39, 271] on span "Click here to close" at bounding box center [45, 255] width 90 height 409
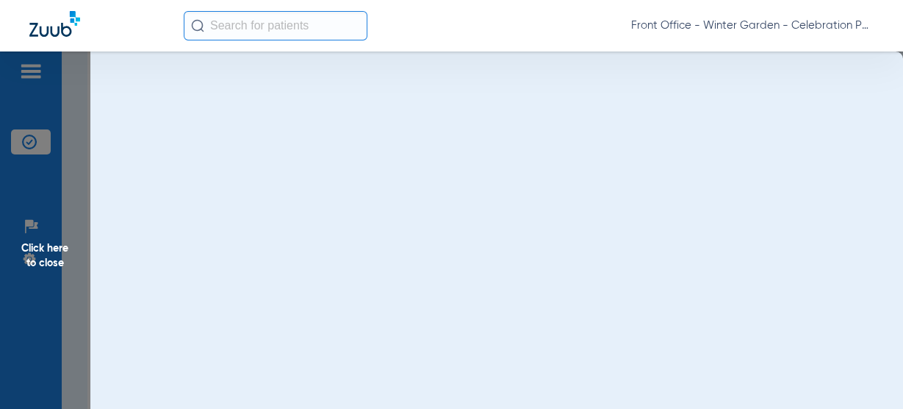
scroll to position [0, 0]
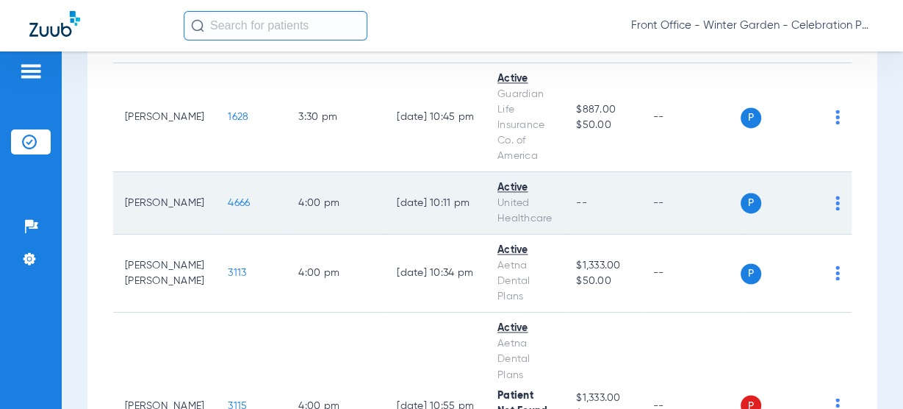
click at [228, 198] on span "4666" at bounding box center [239, 203] width 22 height 10
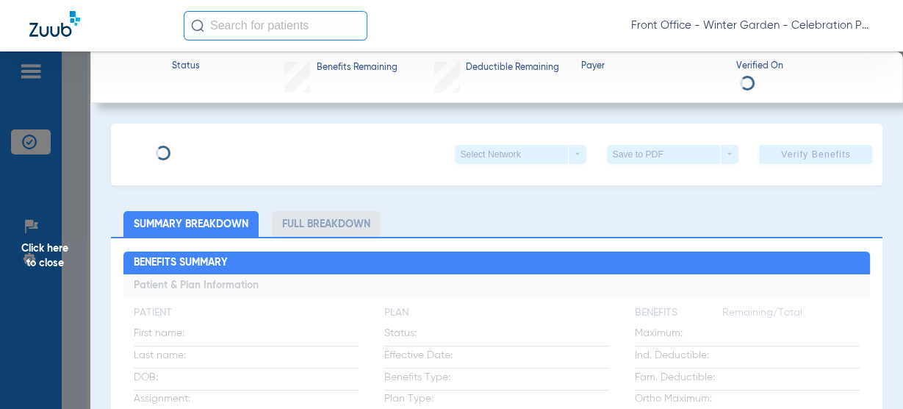
click at [217, 163] on div "Click here to close" at bounding box center [451, 255] width 903 height 409
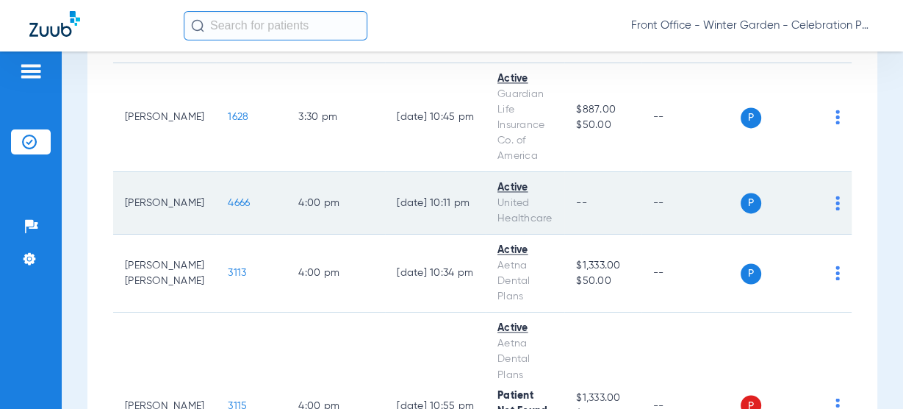
click at [228, 198] on span "4666" at bounding box center [239, 203] width 22 height 10
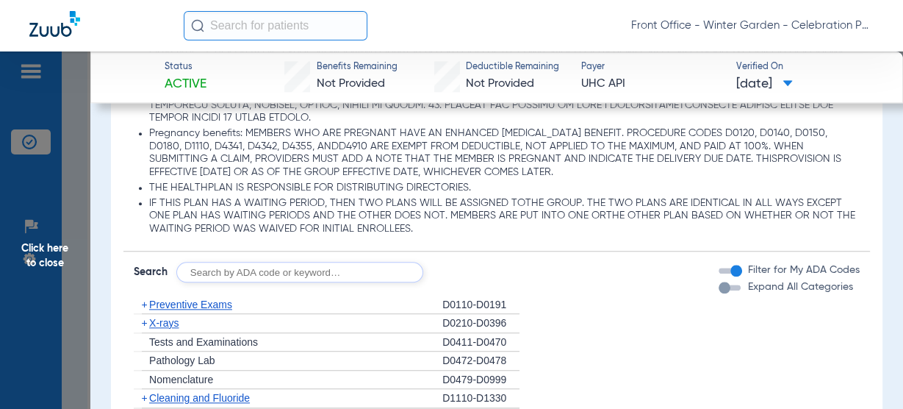
scroll to position [1411, 0]
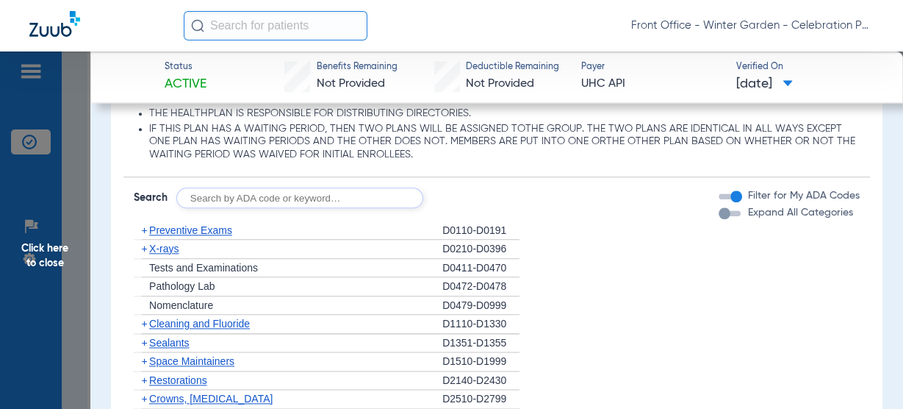
click at [171, 254] on div "+ X-rays" at bounding box center [288, 249] width 309 height 19
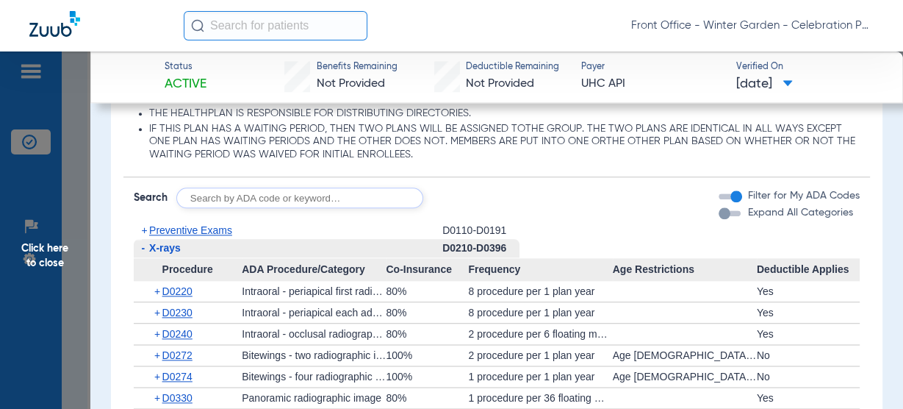
click at [172, 248] on span "X-rays" at bounding box center [165, 248] width 32 height 12
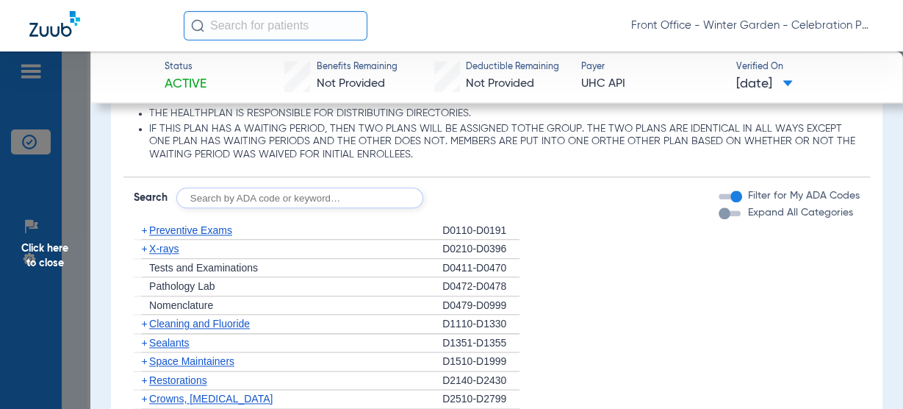
click at [172, 248] on span "X-rays" at bounding box center [163, 249] width 29 height 12
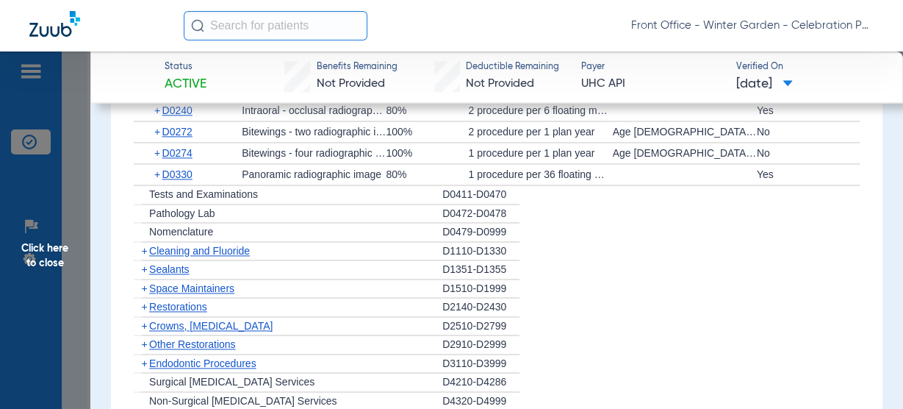
scroll to position [1646, 0]
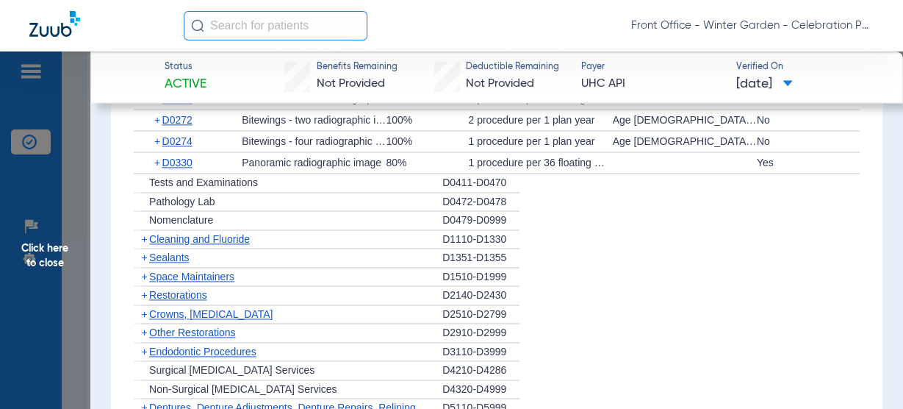
click at [237, 230] on div "+ Cleaning and Fluoride" at bounding box center [288, 239] width 309 height 19
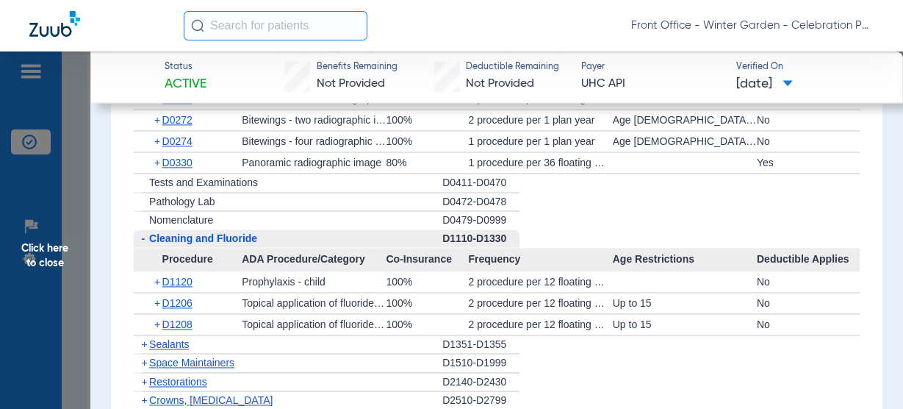
click at [227, 234] on span "Cleaning and Fluoride" at bounding box center [203, 238] width 108 height 12
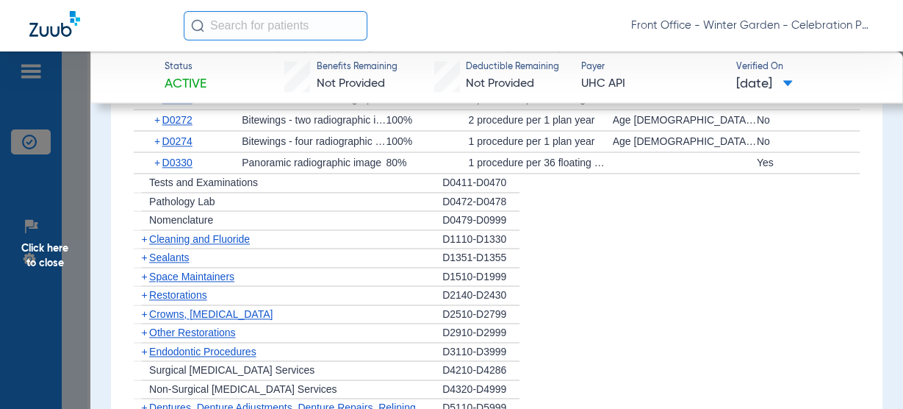
click at [227, 234] on span "Cleaning and Fluoride" at bounding box center [199, 239] width 101 height 12
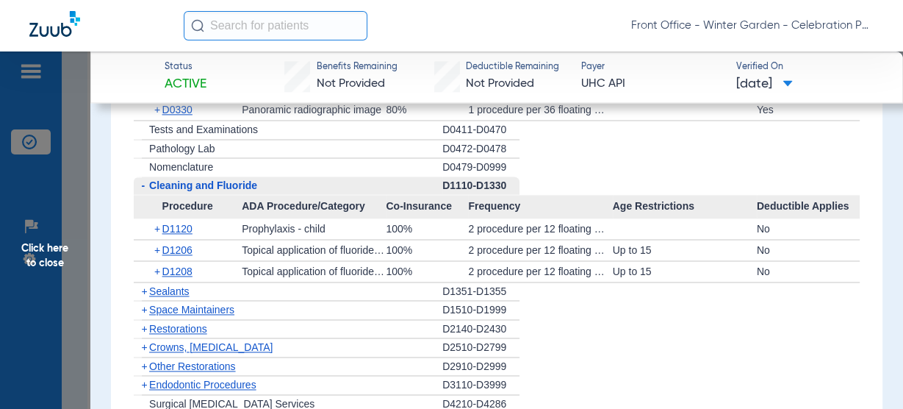
scroll to position [1705, 0]
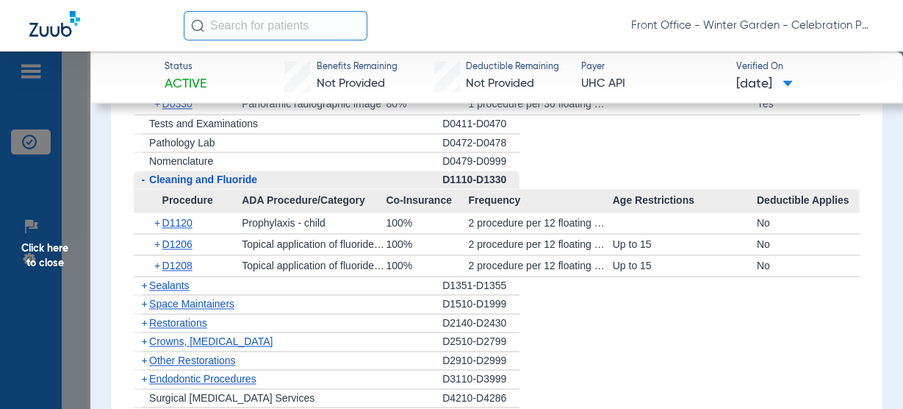
drag, startPoint x: 66, startPoint y: 273, endPoint x: 171, endPoint y: 279, distance: 105.3
click at [65, 273] on span "Click here to close" at bounding box center [45, 255] width 90 height 409
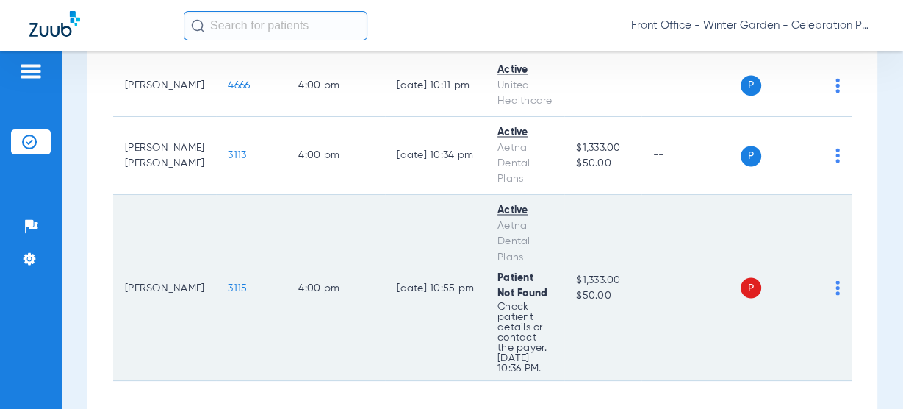
scroll to position [1999, 0]
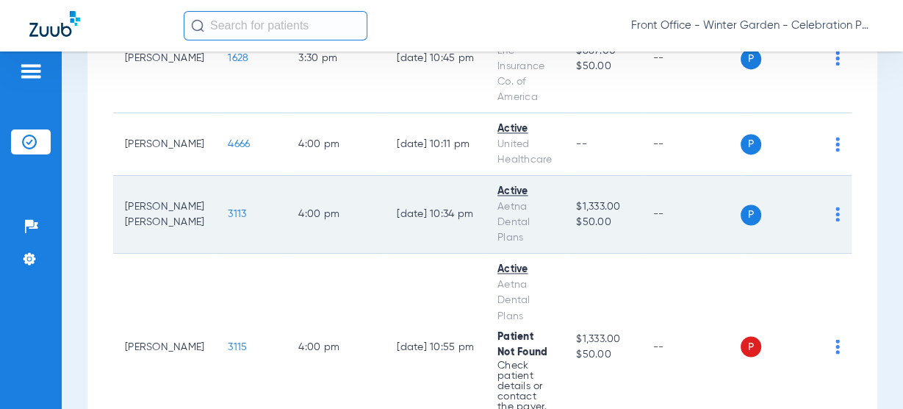
click at [228, 209] on span "3113" at bounding box center [237, 214] width 18 height 10
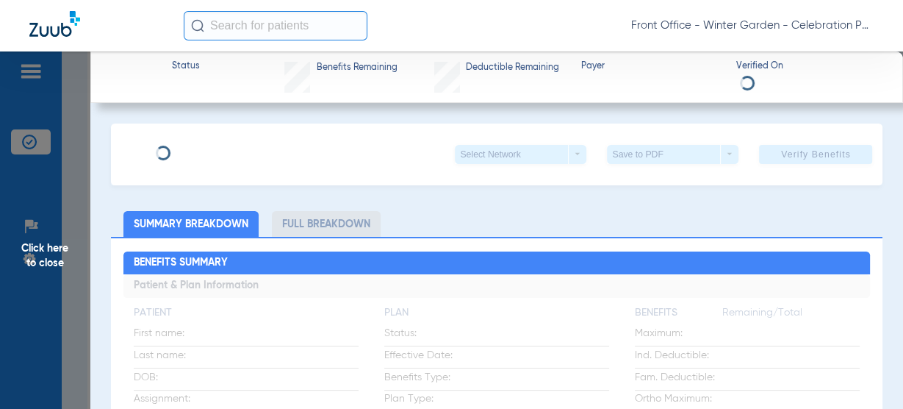
type input "[PERSON_NAME]"
type input "[DATE]"
type input "51000030825184"
type input "0868826"
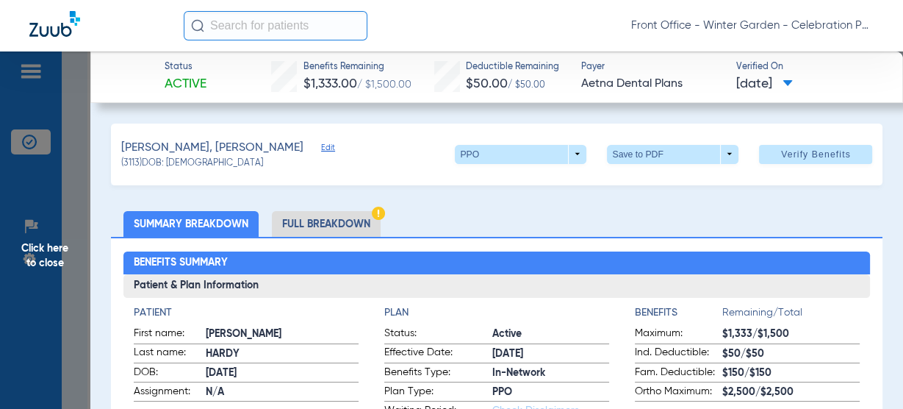
click at [321, 152] on span "Edit" at bounding box center [327, 150] width 13 height 14
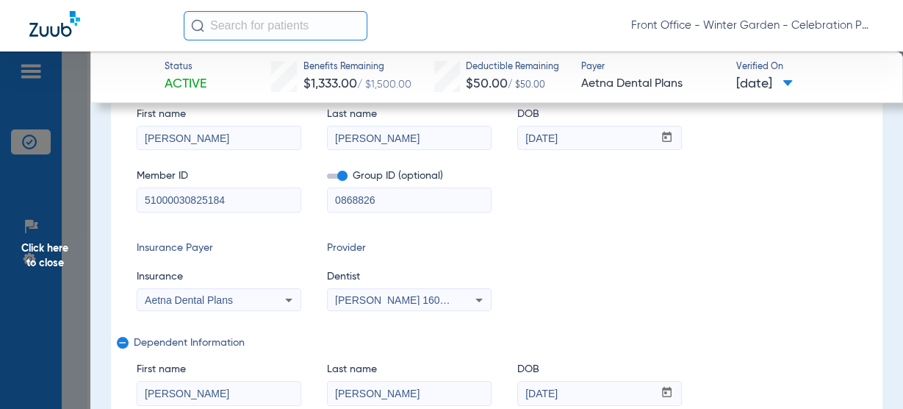
scroll to position [118, 0]
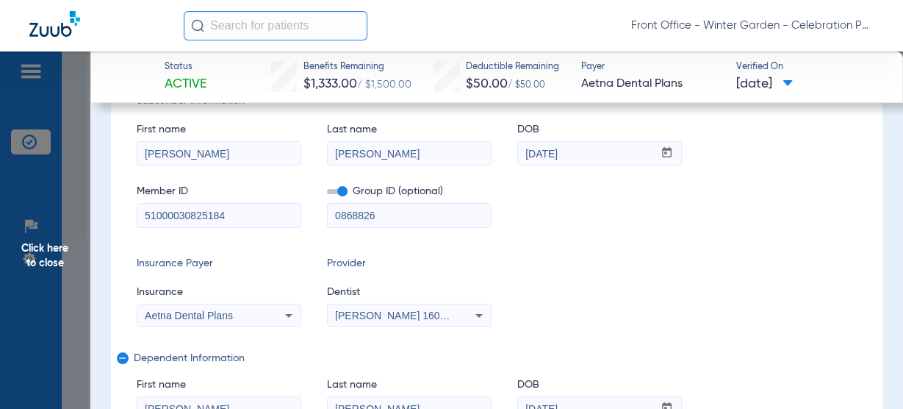
click at [43, 244] on span "Click here to close" at bounding box center [45, 255] width 90 height 409
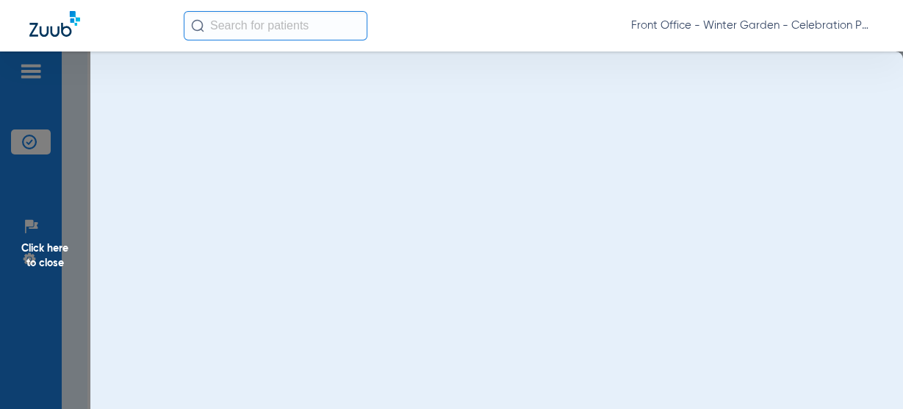
scroll to position [0, 0]
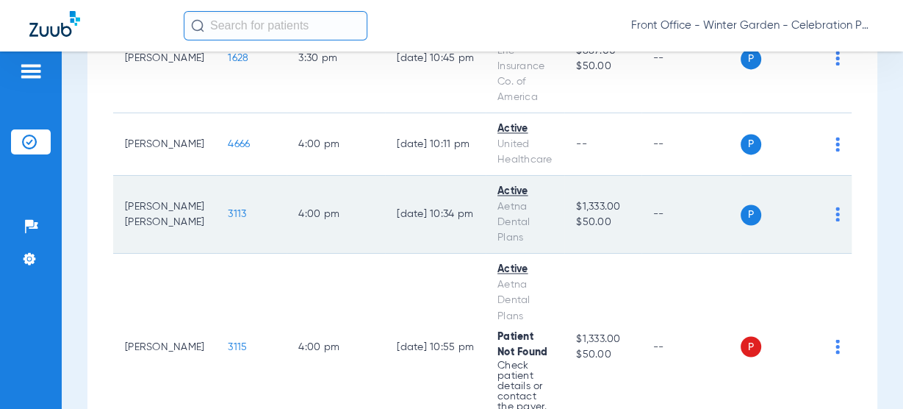
click at [228, 209] on span "3113" at bounding box center [237, 214] width 18 height 10
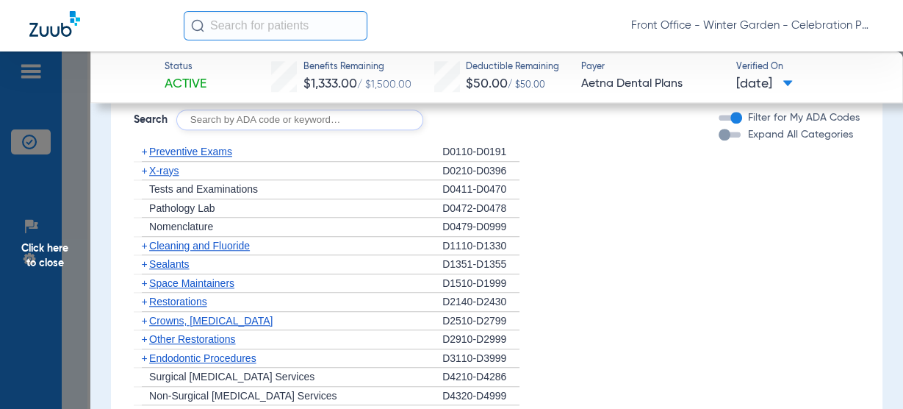
scroll to position [999, 0]
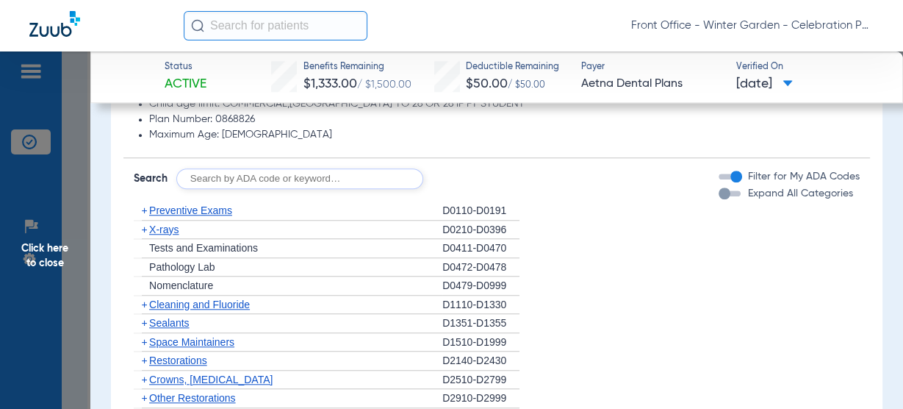
click at [184, 209] on span "Preventive Exams" at bounding box center [190, 210] width 83 height 12
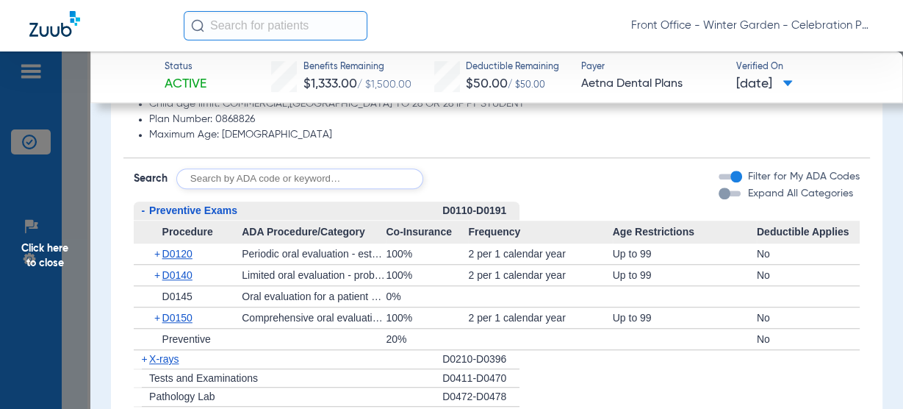
click at [184, 209] on span "Preventive Exams" at bounding box center [193, 210] width 88 height 12
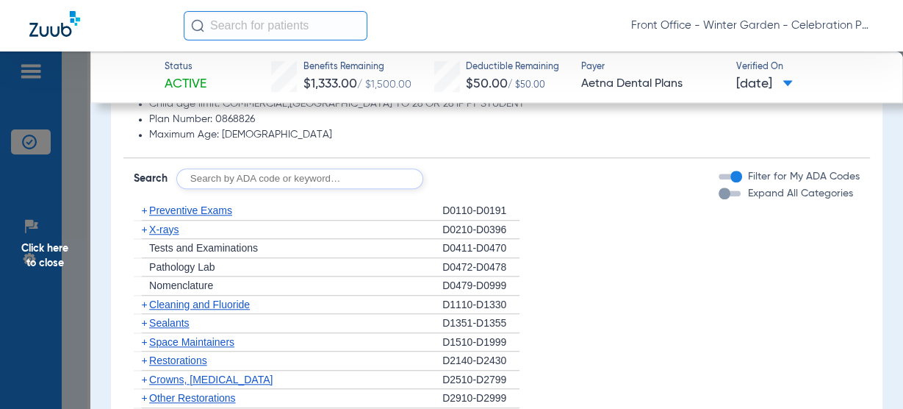
click at [174, 229] on span "X-rays" at bounding box center [163, 229] width 29 height 12
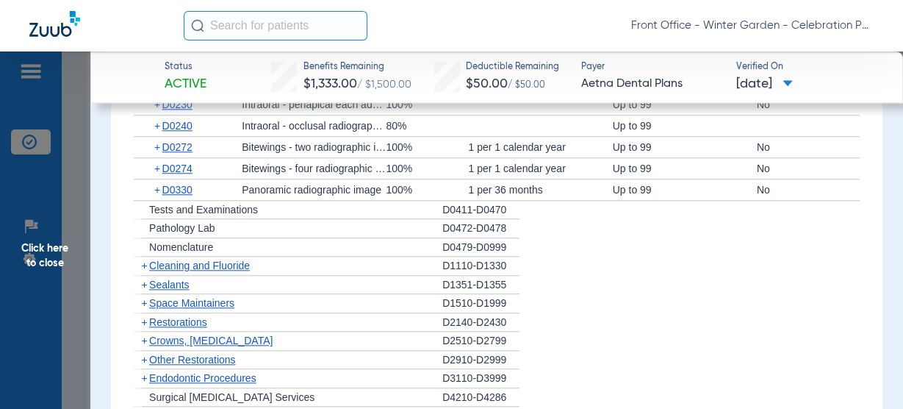
scroll to position [1235, 0]
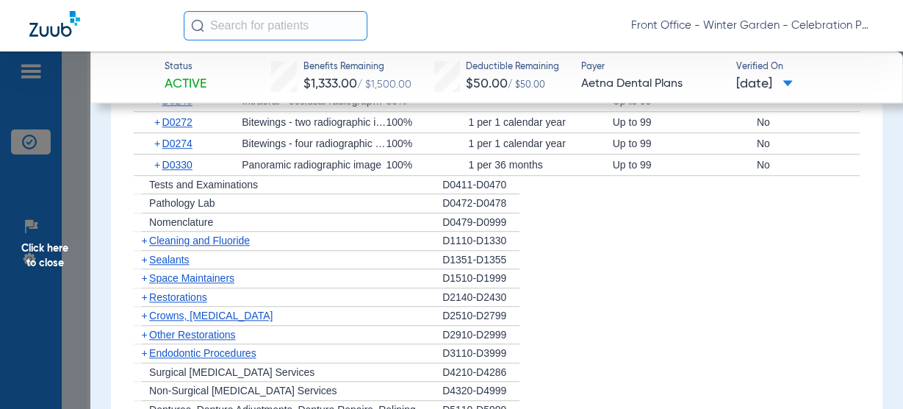
click at [227, 241] on span "Cleaning and Fluoride" at bounding box center [199, 240] width 101 height 12
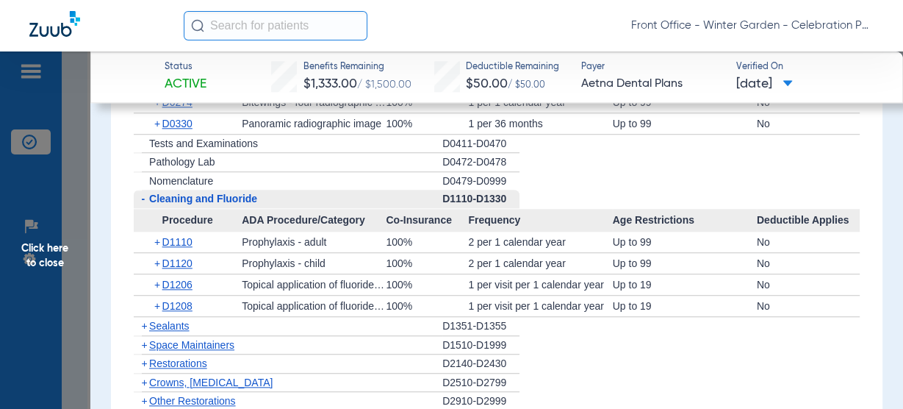
scroll to position [1293, 0]
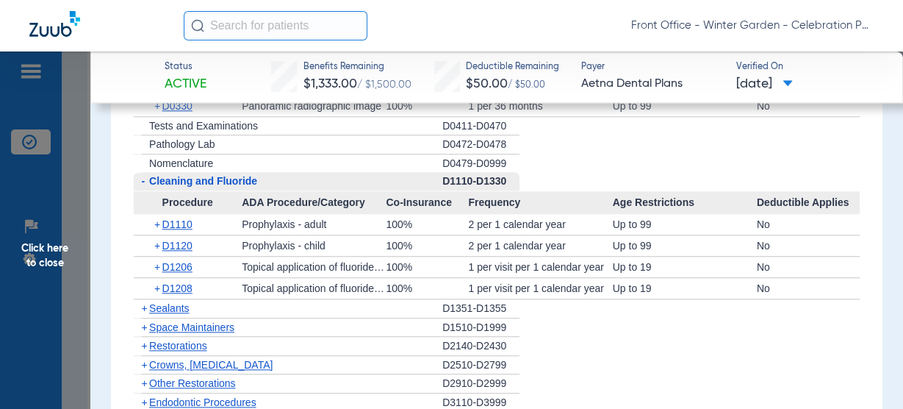
click at [159, 299] on div "+ Sealants" at bounding box center [288, 308] width 309 height 19
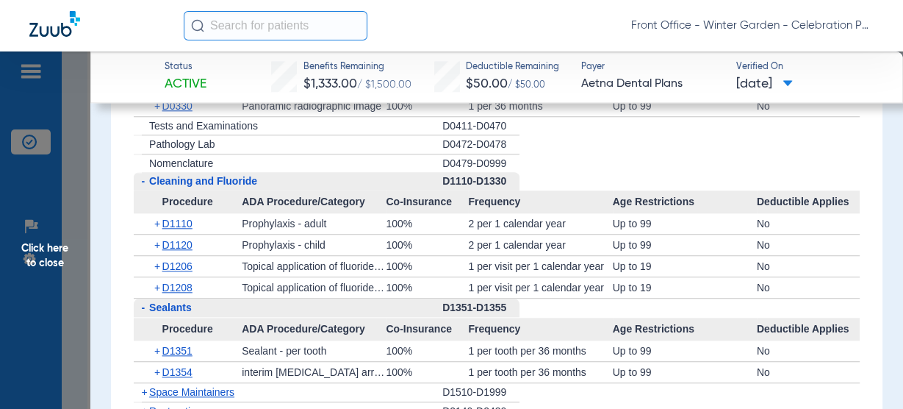
click at [159, 301] on span "Sealants" at bounding box center [170, 307] width 43 height 12
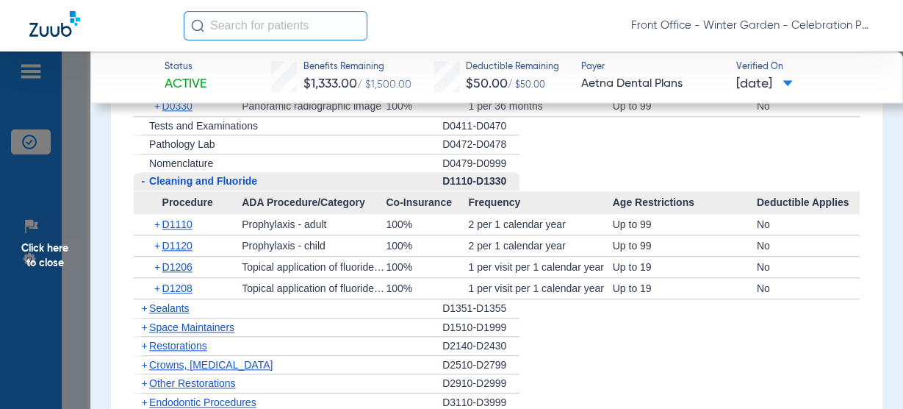
click at [174, 304] on span "Sealants" at bounding box center [169, 308] width 40 height 12
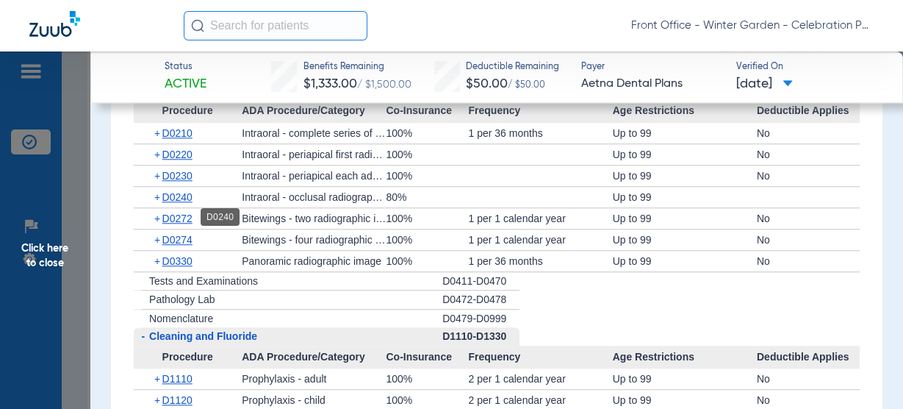
scroll to position [1117, 0]
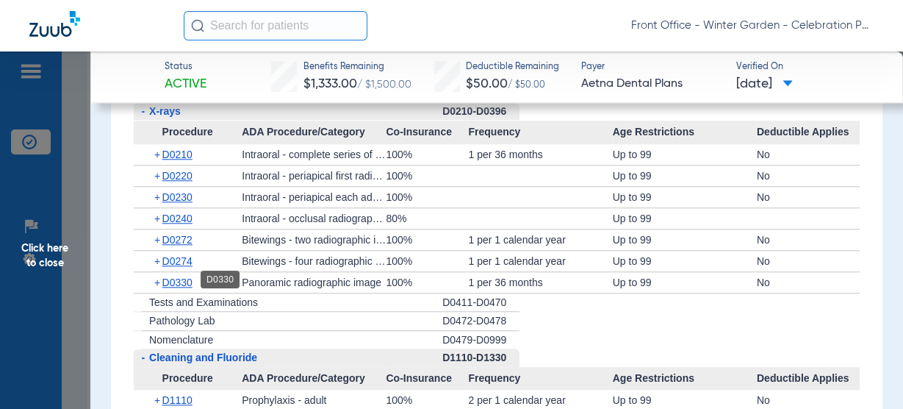
drag, startPoint x: 180, startPoint y: 279, endPoint x: 347, endPoint y: 229, distance: 174.4
click at [180, 279] on span "D0330" at bounding box center [177, 282] width 30 height 12
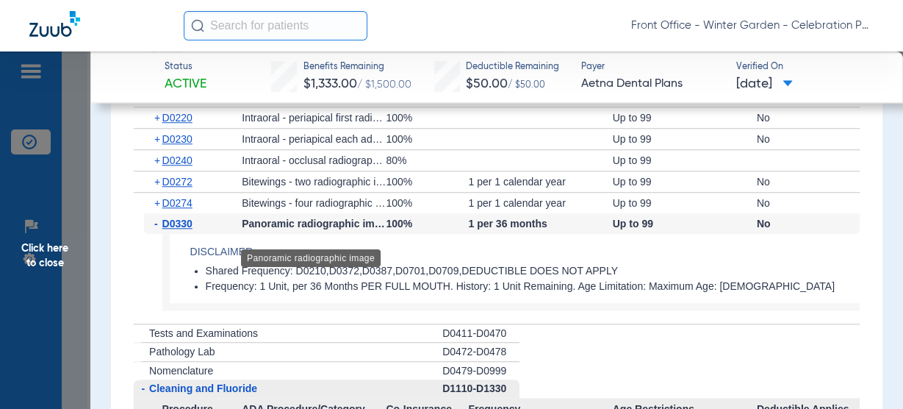
scroll to position [1176, 0]
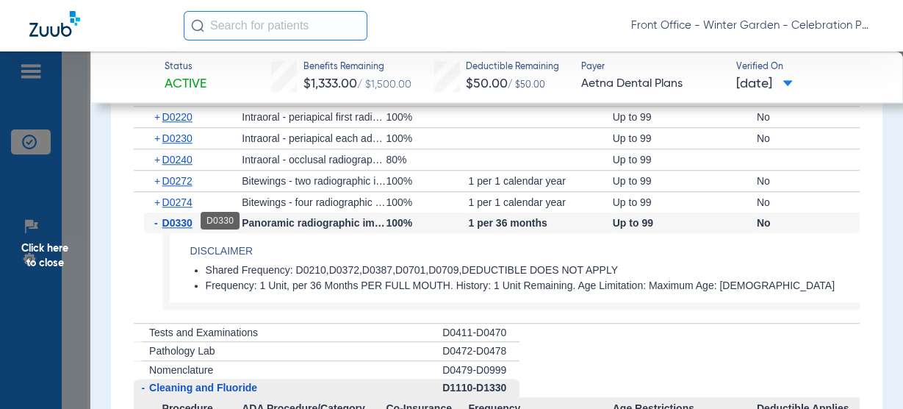
click at [182, 217] on span "D0330" at bounding box center [177, 223] width 30 height 12
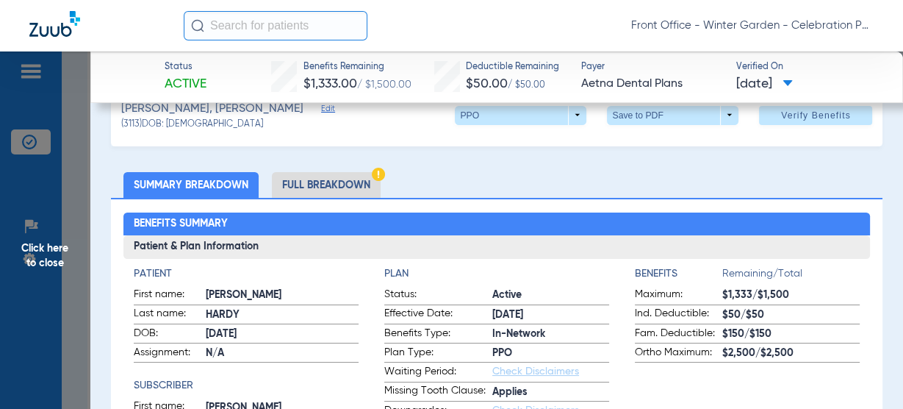
scroll to position [59, 0]
